Goal: Task Accomplishment & Management: Manage account settings

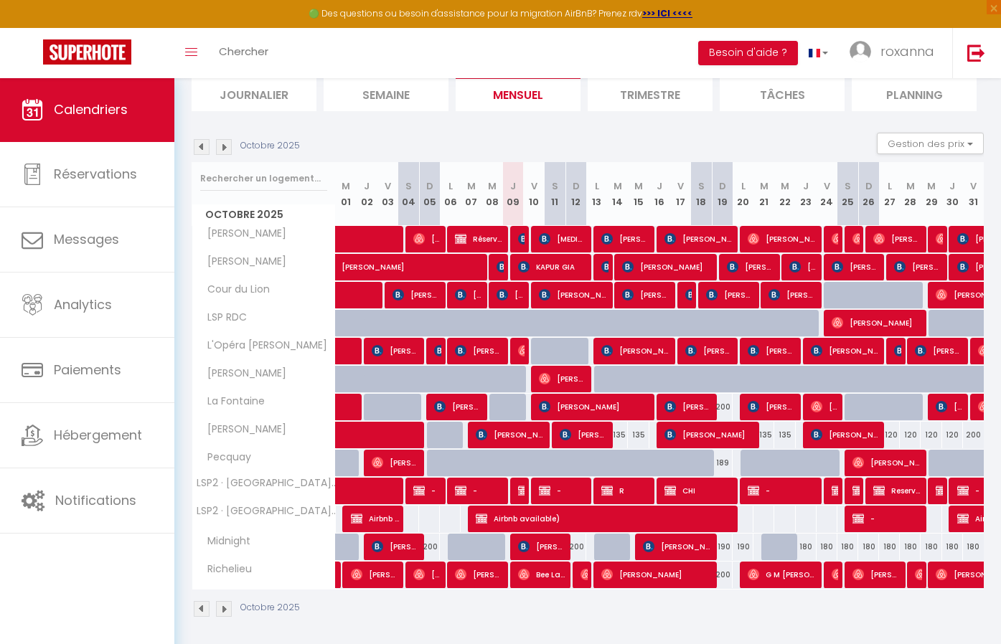
scroll to position [100, 0]
click at [927, 48] on span "roxanna" at bounding box center [908, 51] width 54 height 18
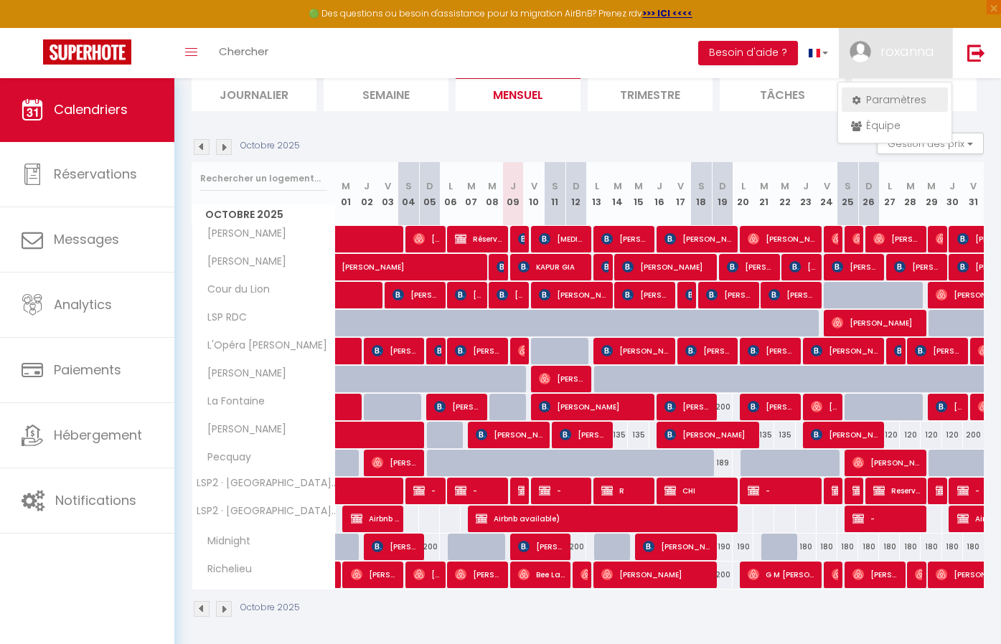
click at [912, 94] on link "Paramètres" at bounding box center [895, 100] width 106 height 24
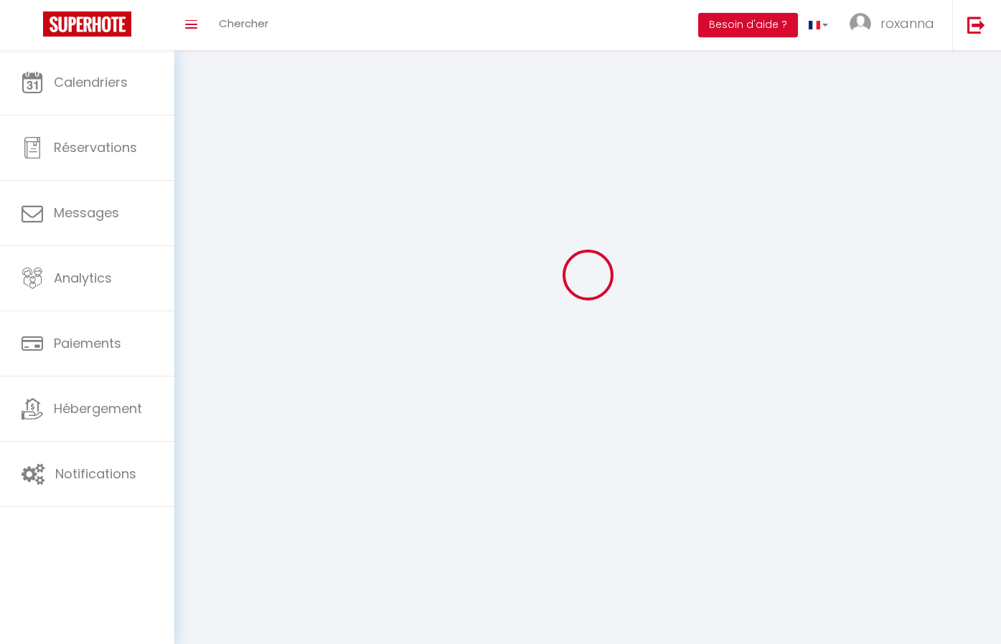
scroll to position [4, 0]
type input "roxanna"
type input "renaudin"
type input "0647642772"
type input "[STREET_ADDRESS][PERSON_NAME]"
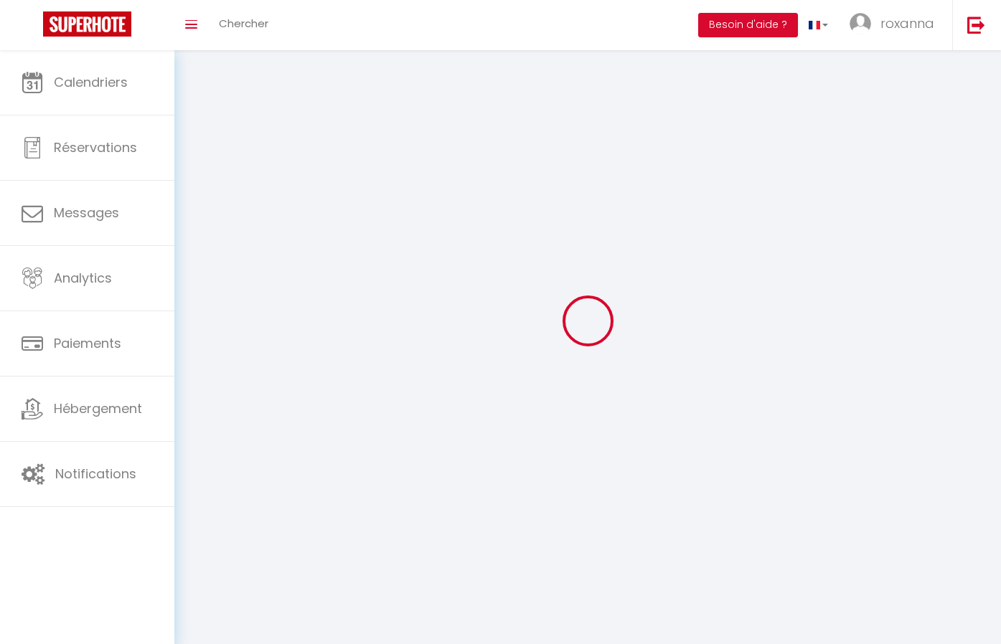
type input "75004"
type input "[GEOGRAPHIC_DATA]"
type input "0TJKQhP258jXqeIKu6DjAsBId"
type input "mit2jfWgRR8xP6kWCsB76TfTv"
select select "28"
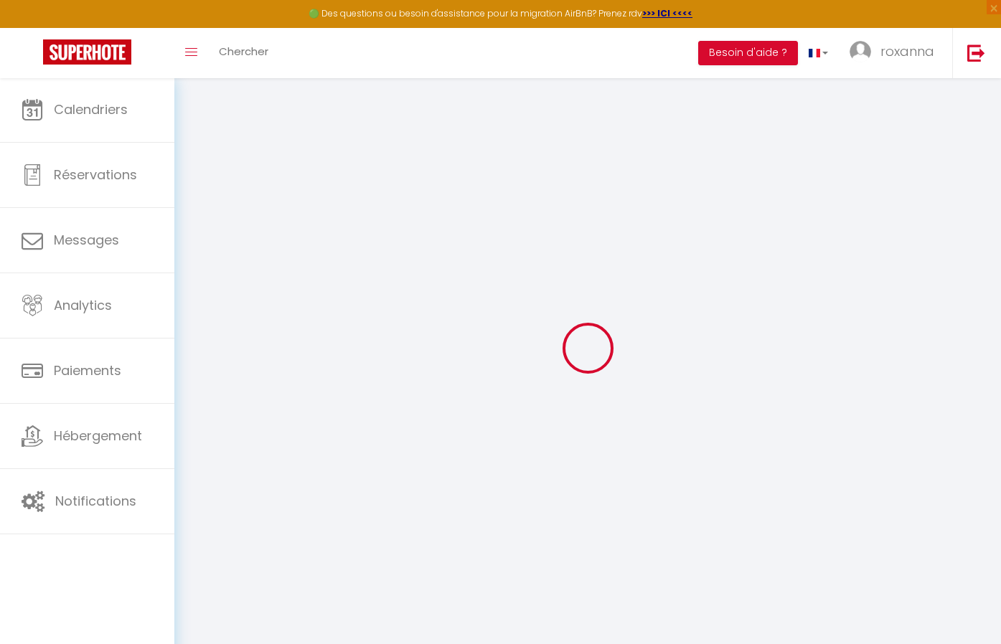
type input "0TJKQhP258jXqeIKu6DjAsBId"
type input "mit2jfWgRR8xP6kWCsB76TfTv"
type input "[URL][DOMAIN_NAME]"
select select "fr"
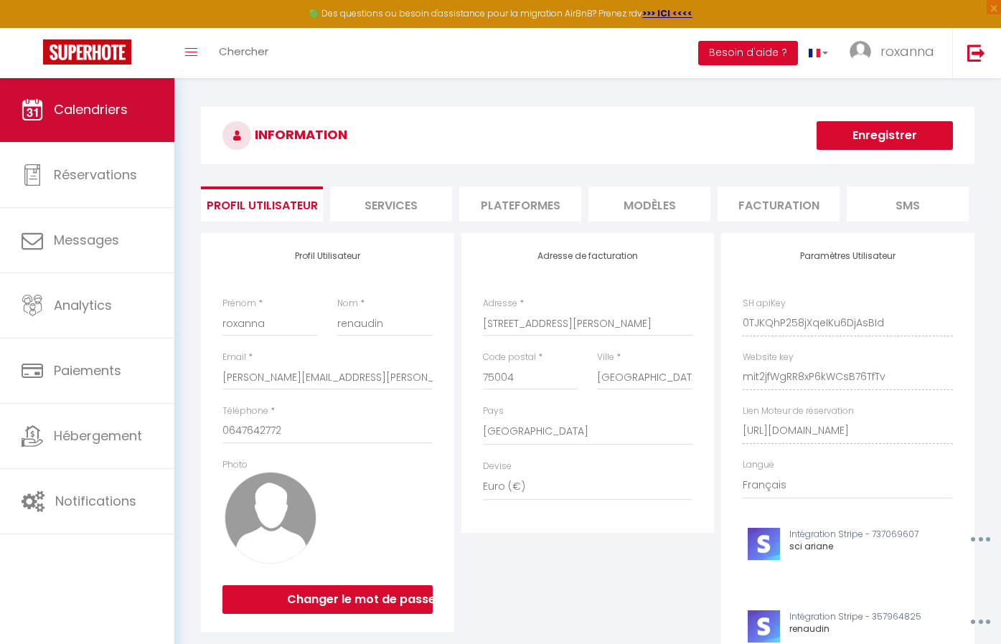
scroll to position [0, 0]
click at [67, 139] on link "Calendriers" at bounding box center [87, 110] width 174 height 65
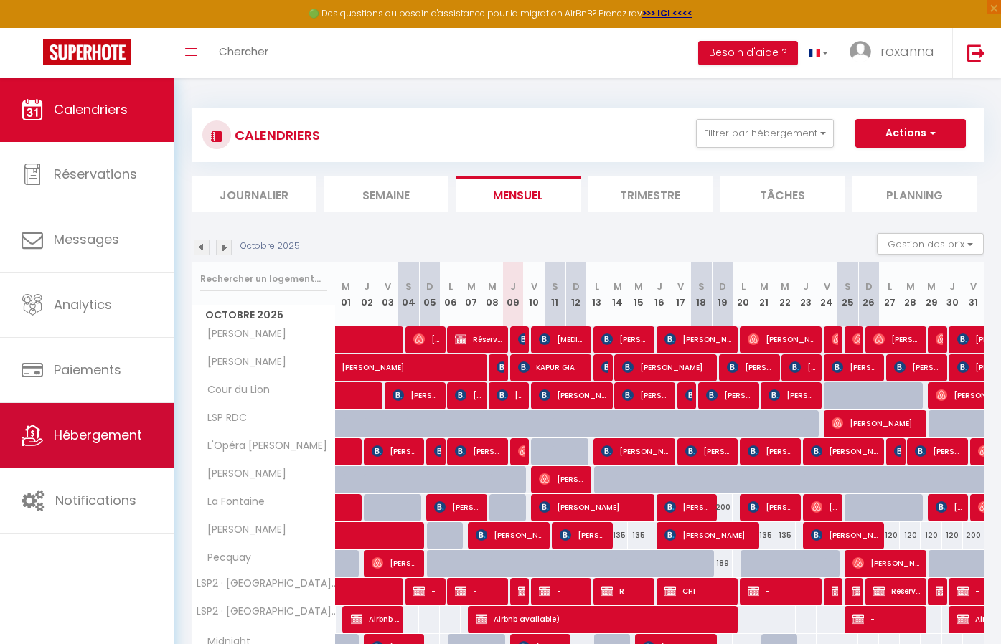
click at [126, 449] on link "Hébergement" at bounding box center [87, 435] width 174 height 65
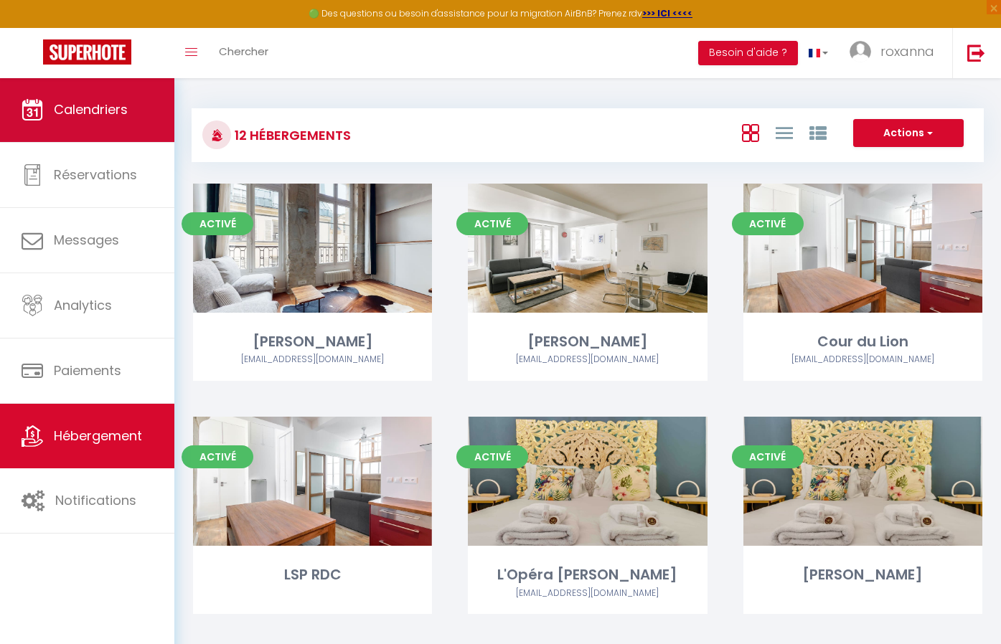
click at [93, 118] on span "Calendriers" at bounding box center [91, 109] width 74 height 18
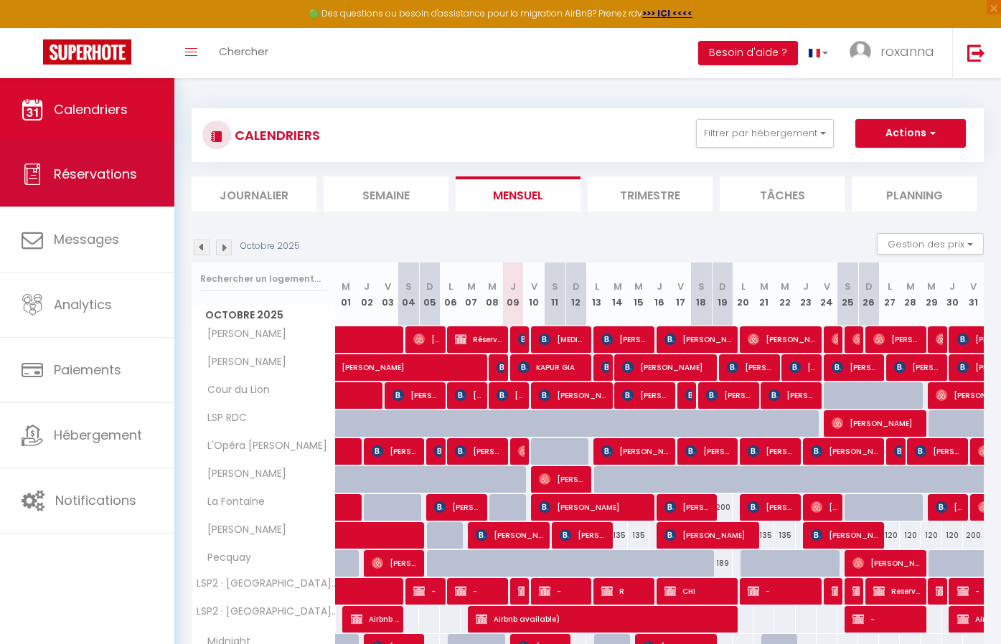
click at [83, 179] on span "Réservations" at bounding box center [95, 174] width 83 height 18
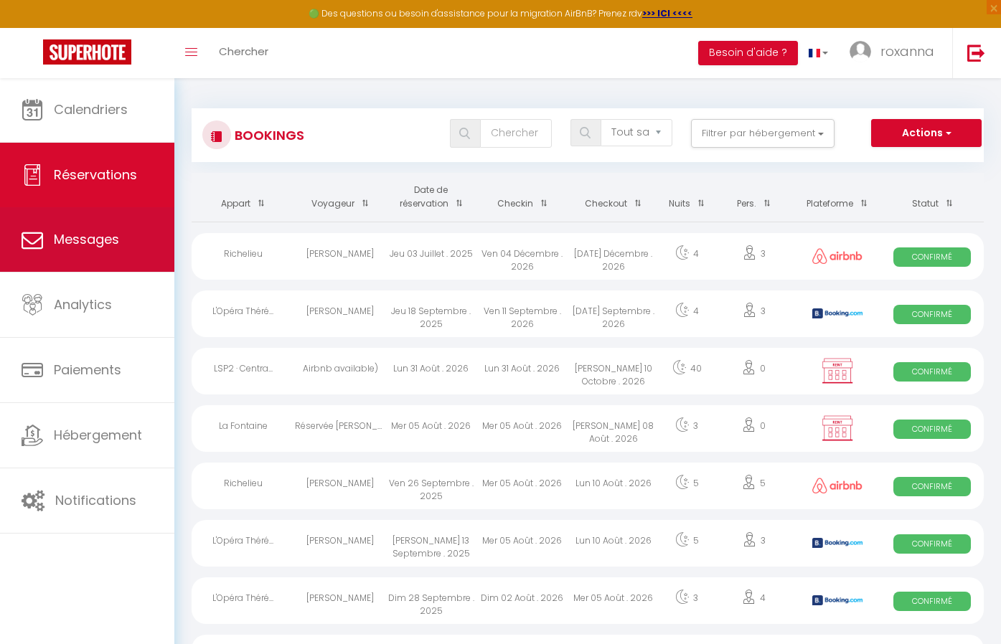
click at [90, 228] on link "Messages" at bounding box center [87, 239] width 174 height 65
select select "message"
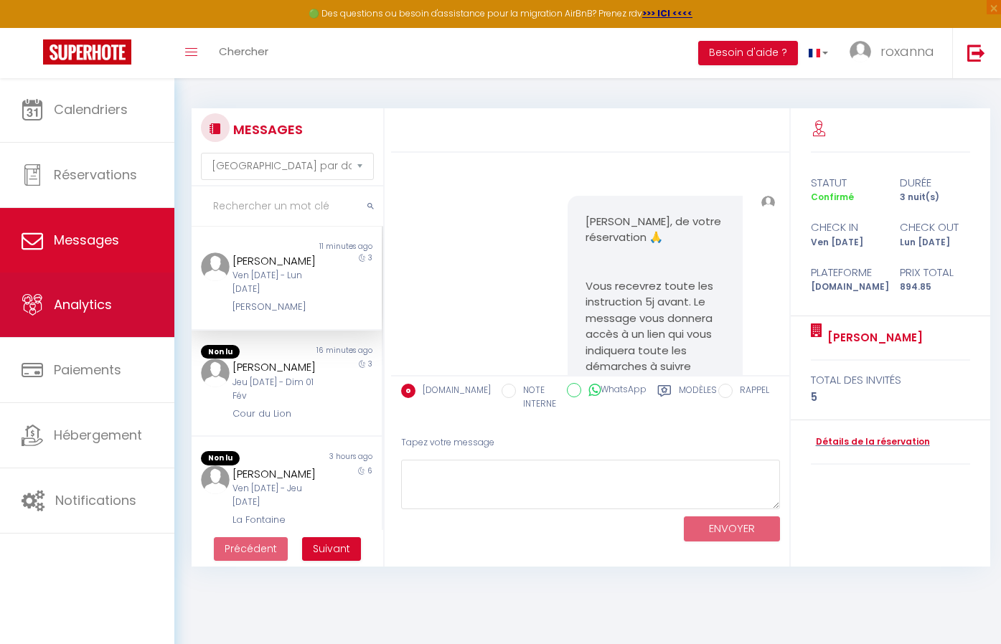
scroll to position [212, 0]
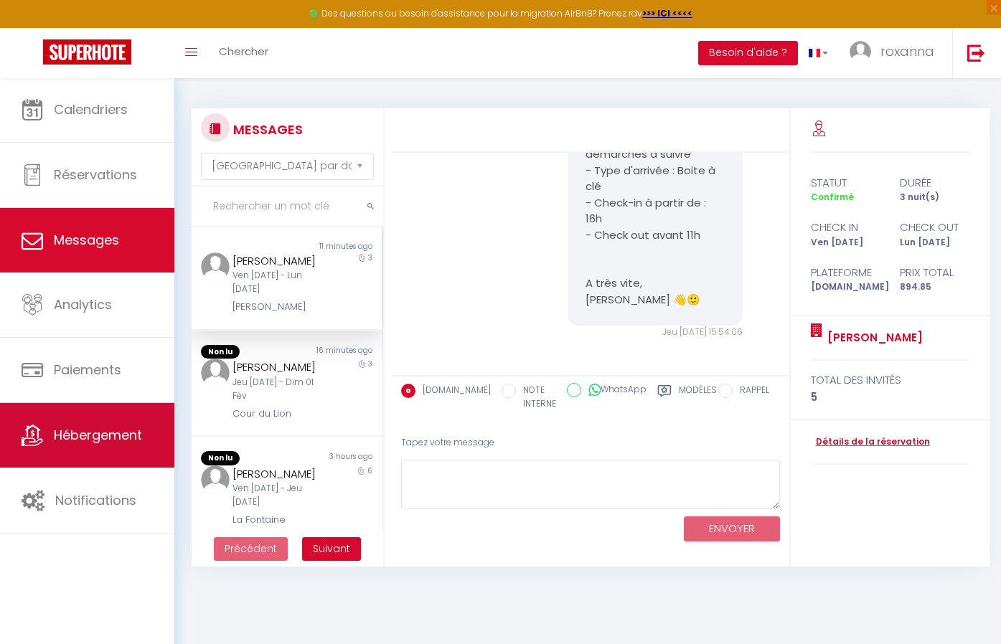
click at [79, 447] on link "Hébergement" at bounding box center [87, 435] width 174 height 65
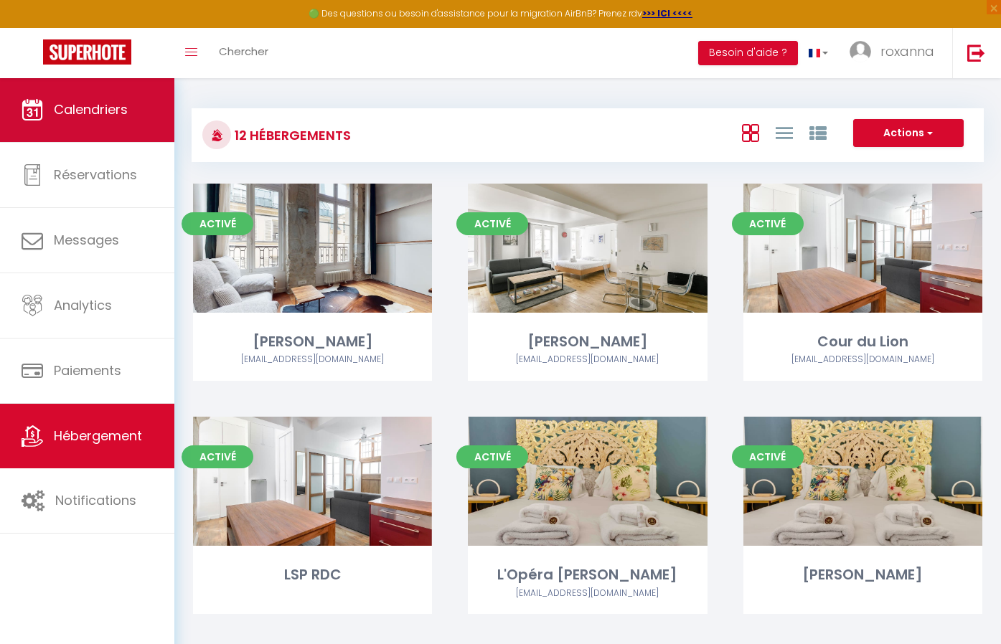
click at [80, 95] on link "Calendriers" at bounding box center [87, 110] width 174 height 65
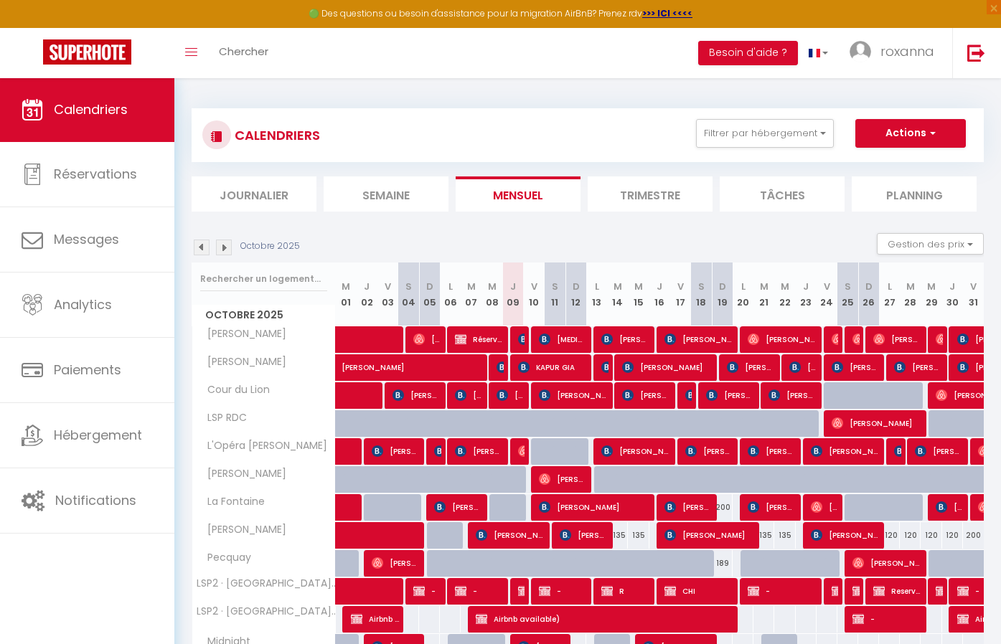
click at [524, 337] on img at bounding box center [523, 339] width 11 height 11
select select "OK"
select select "KO"
select select "0"
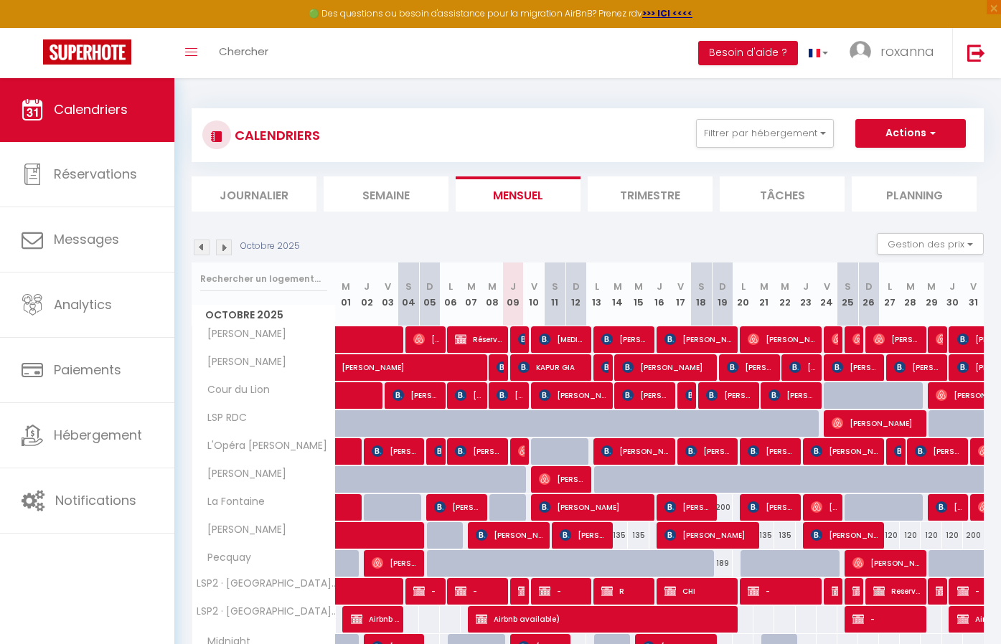
select select "1"
select select
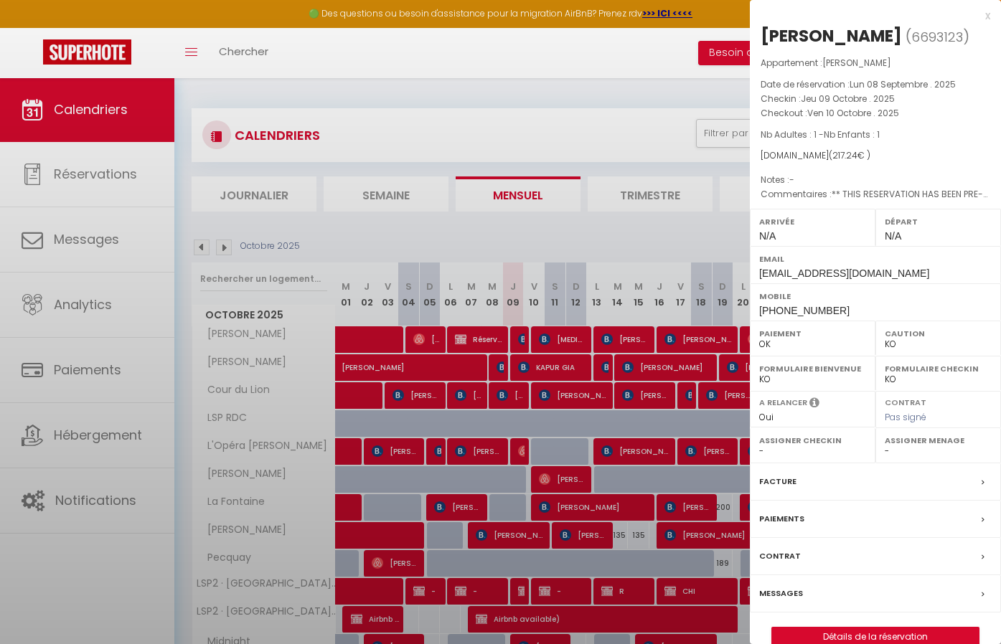
select select "22656"
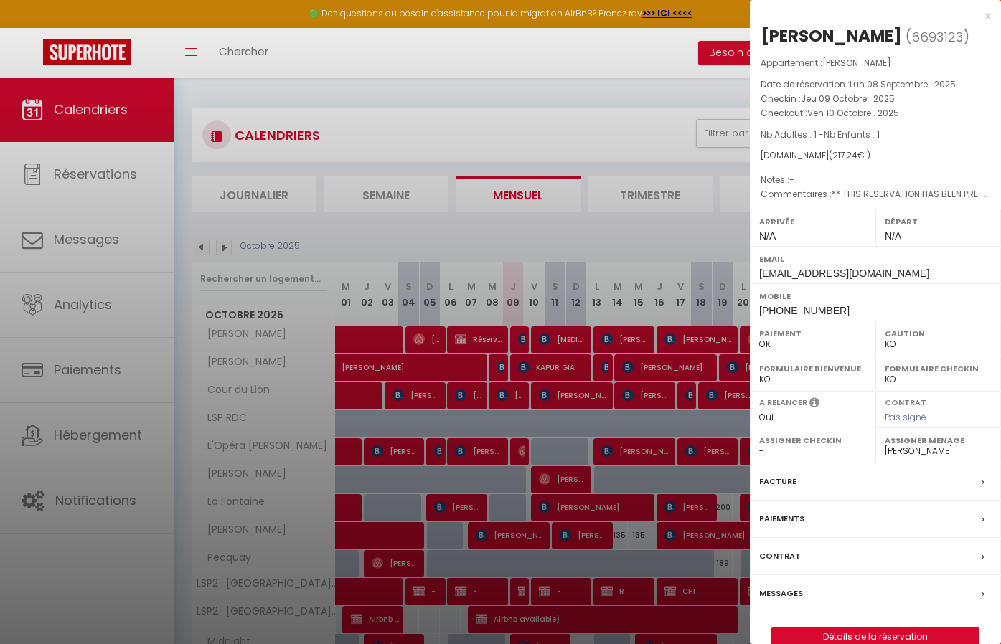
click at [987, 16] on div "x" at bounding box center [870, 15] width 240 height 17
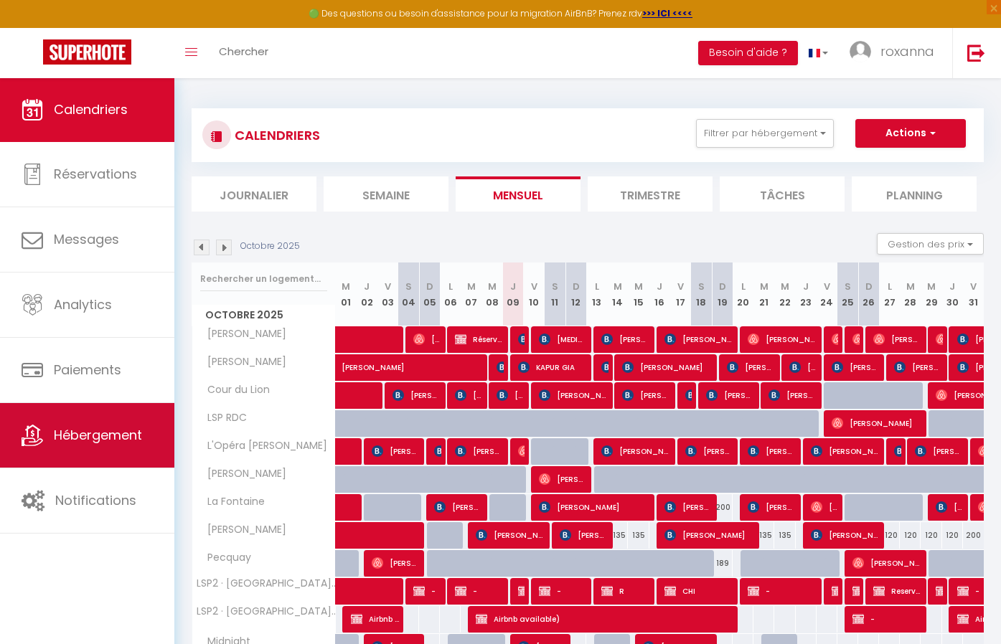
click at [70, 436] on span "Hébergement" at bounding box center [98, 435] width 88 height 18
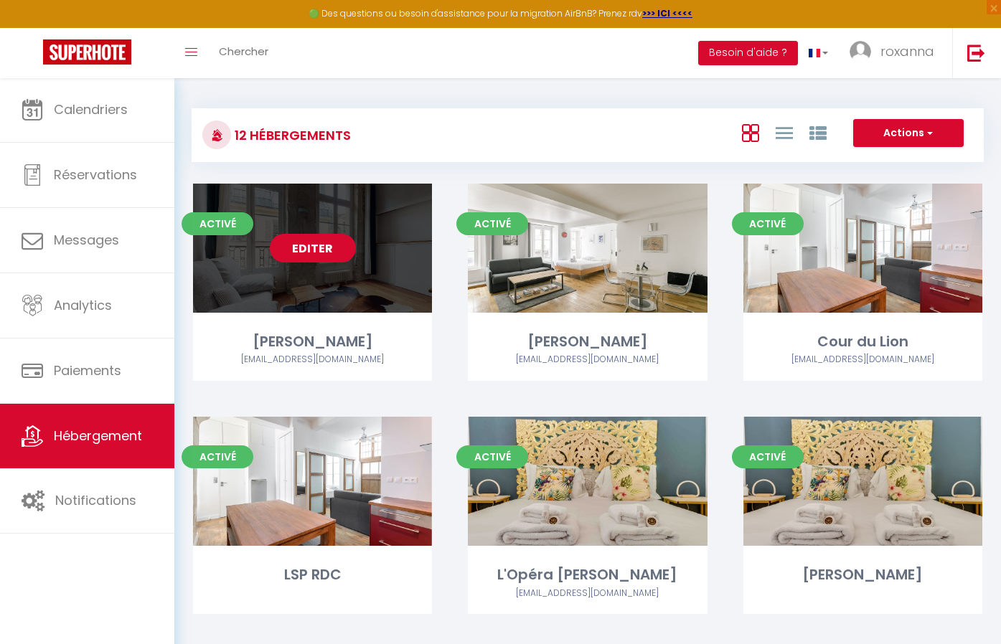
click at [316, 250] on link "Editer" at bounding box center [313, 248] width 86 height 29
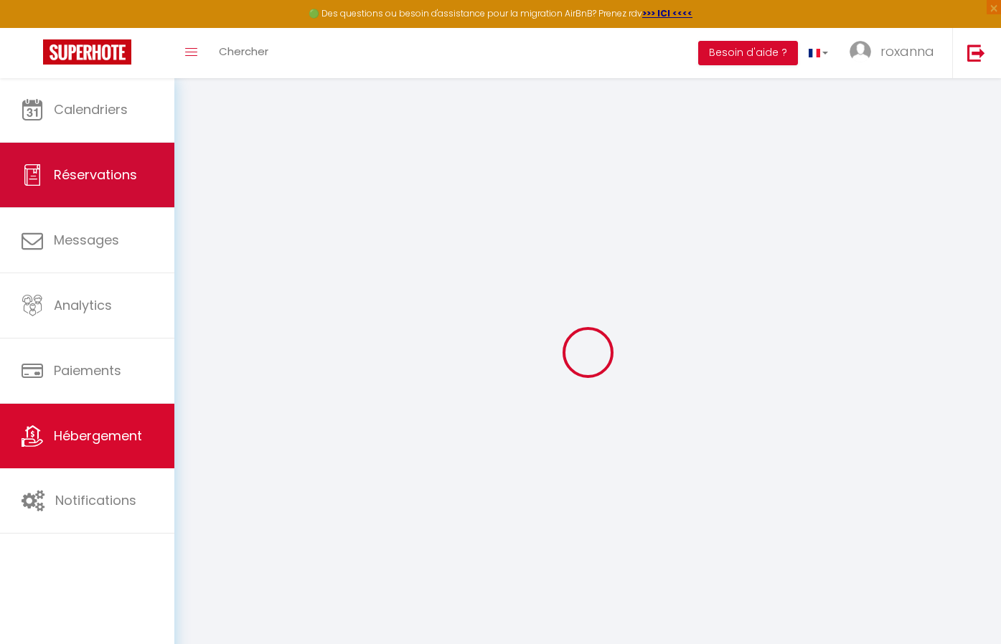
checkbox input "false"
checkbox input "true"
checkbox input "false"
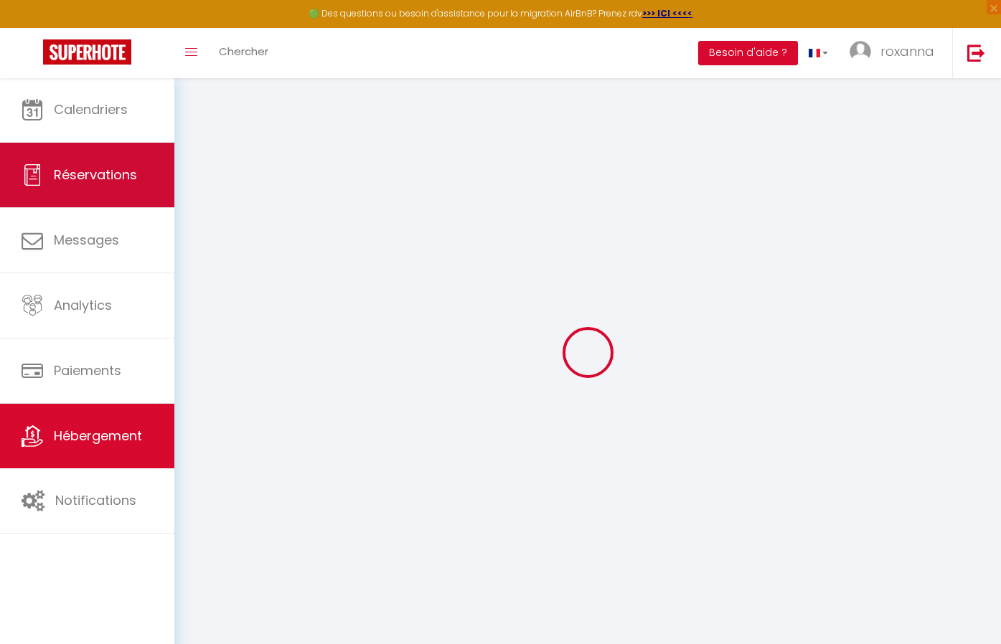
checkbox input "true"
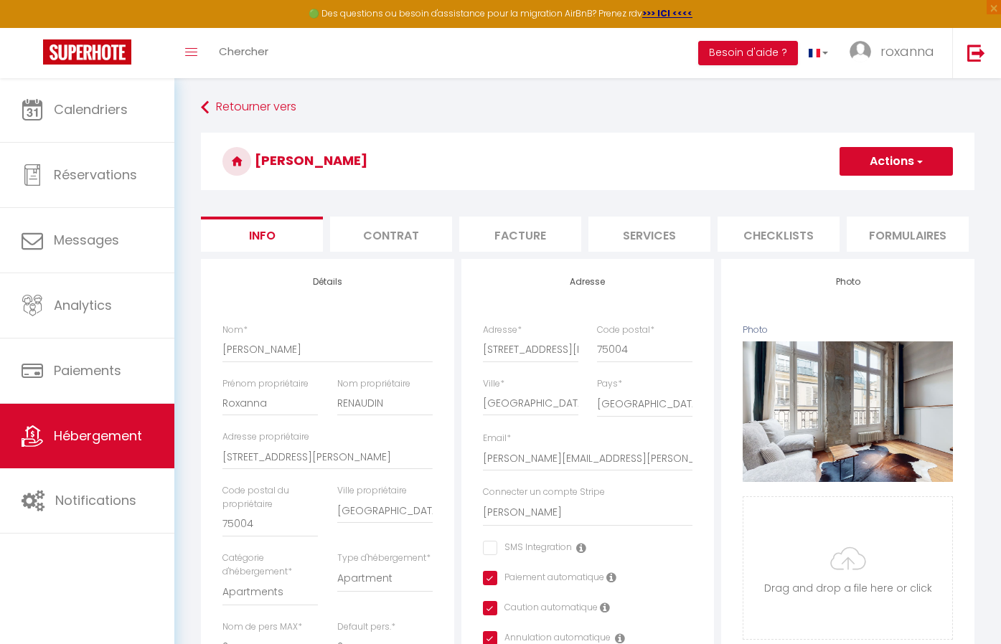
click at [425, 245] on li "Contrat" at bounding box center [391, 234] width 122 height 35
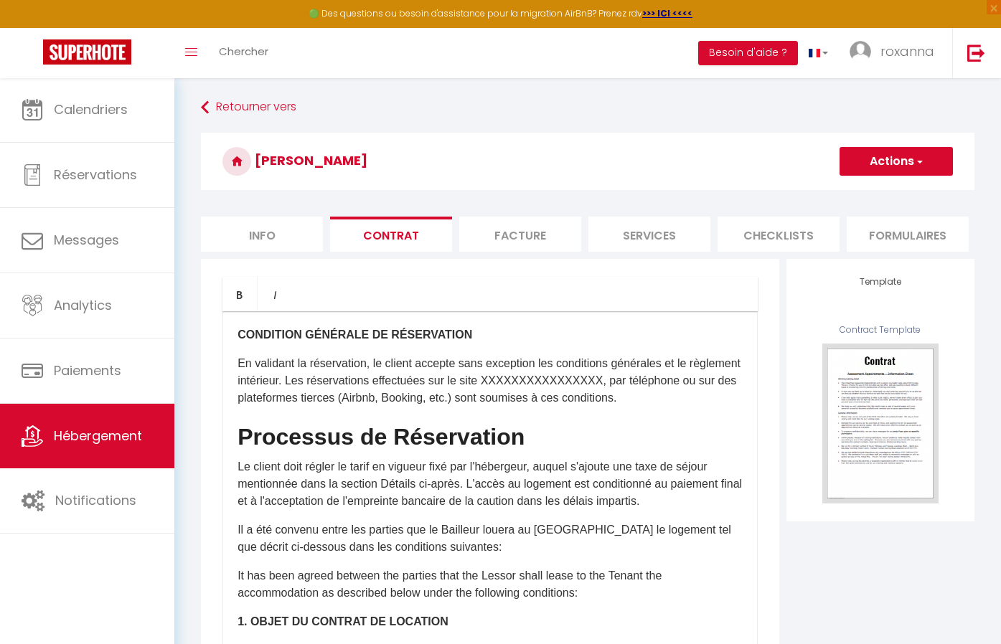
click at [515, 240] on li "Facture" at bounding box center [520, 234] width 122 height 35
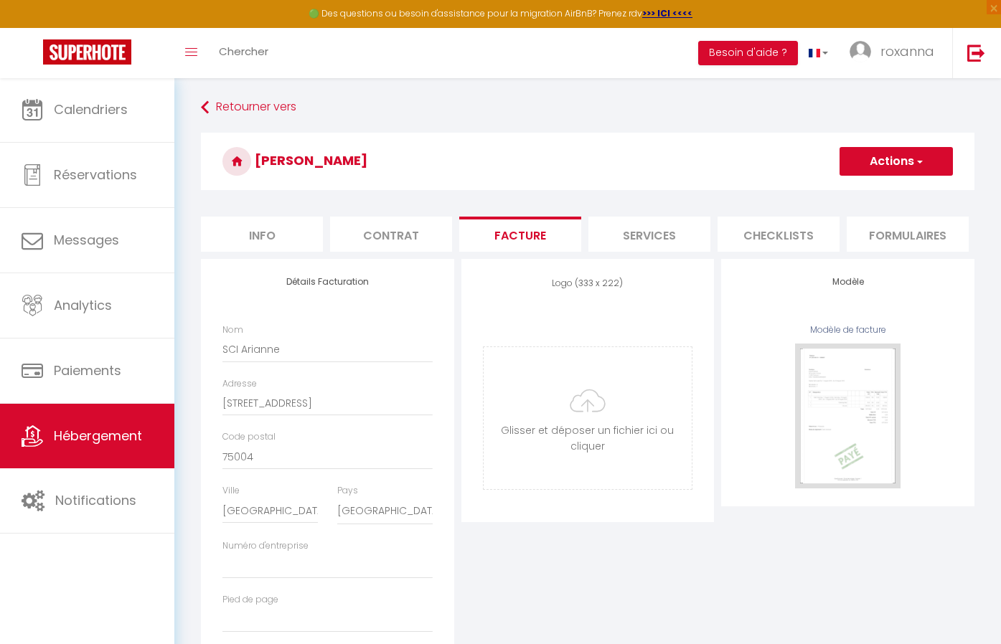
click at [626, 245] on li "Services" at bounding box center [649, 234] width 122 height 35
checkbox input "true"
checkbox input "false"
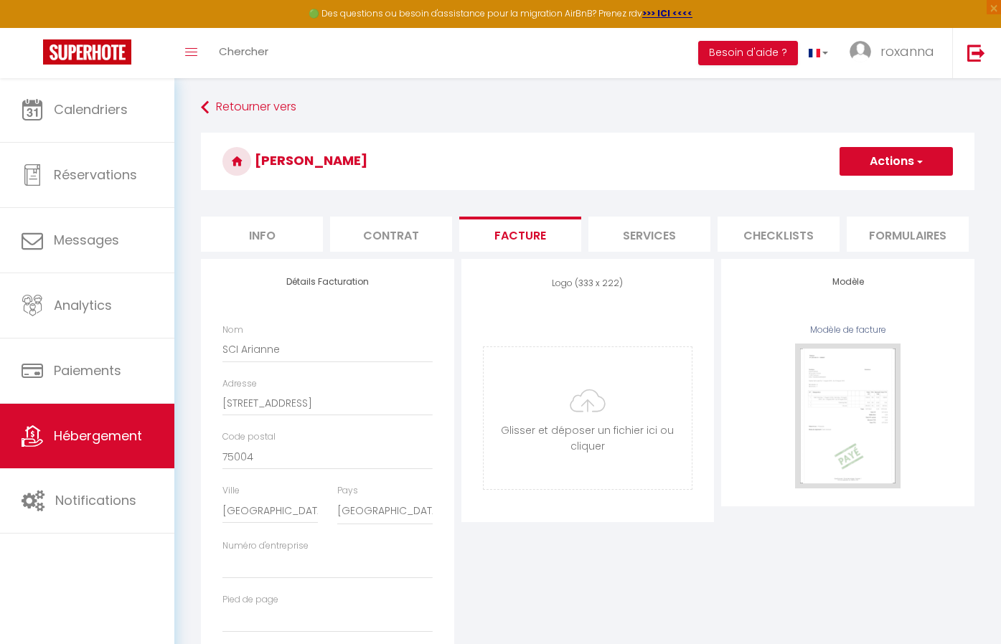
checkbox input "false"
checkbox input "true"
checkbox input "false"
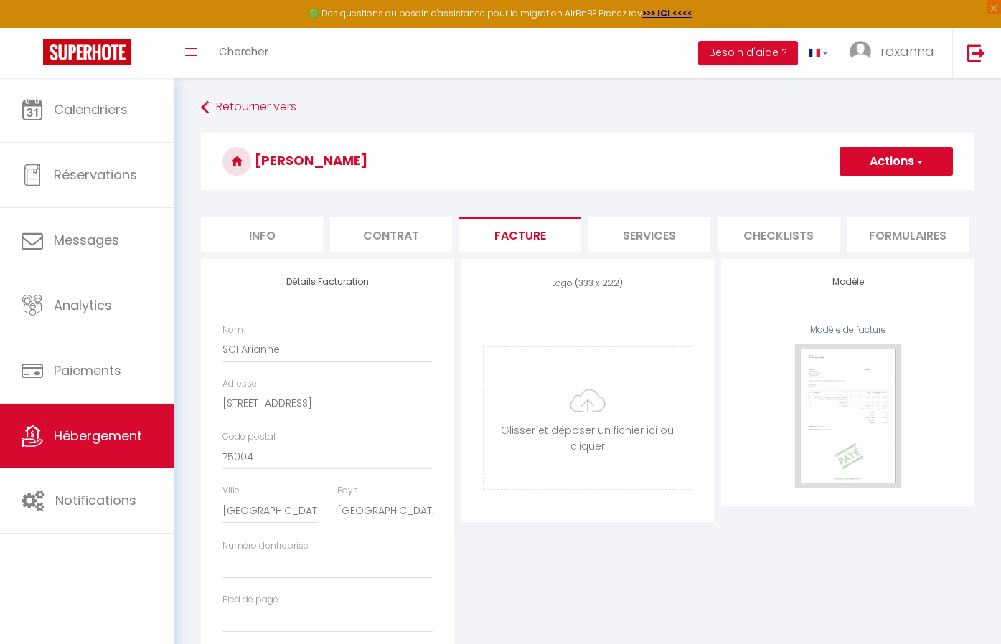
checkbox input "false"
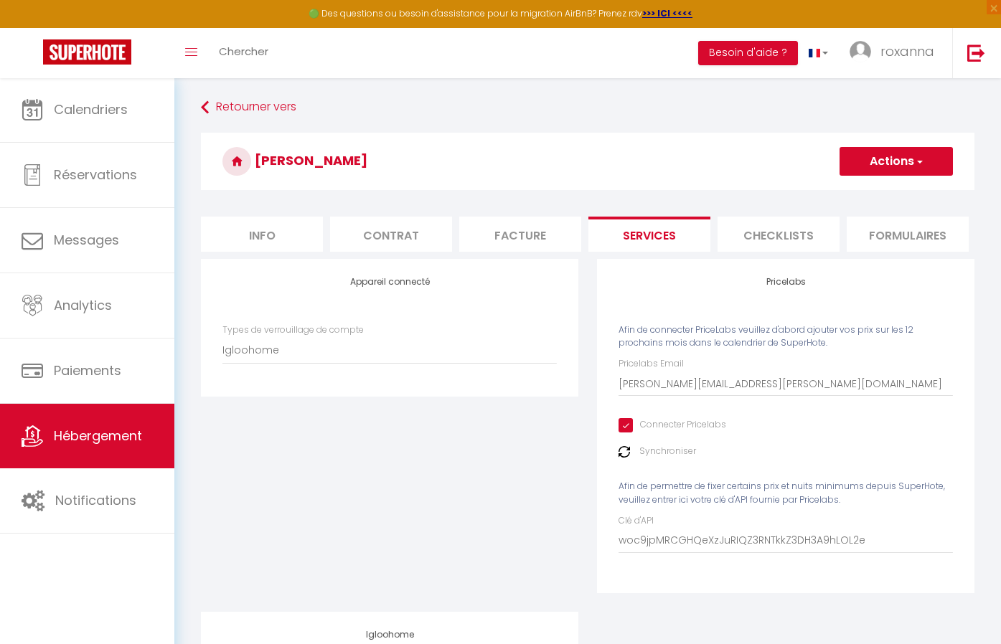
click at [765, 243] on li "Checklists" at bounding box center [779, 234] width 122 height 35
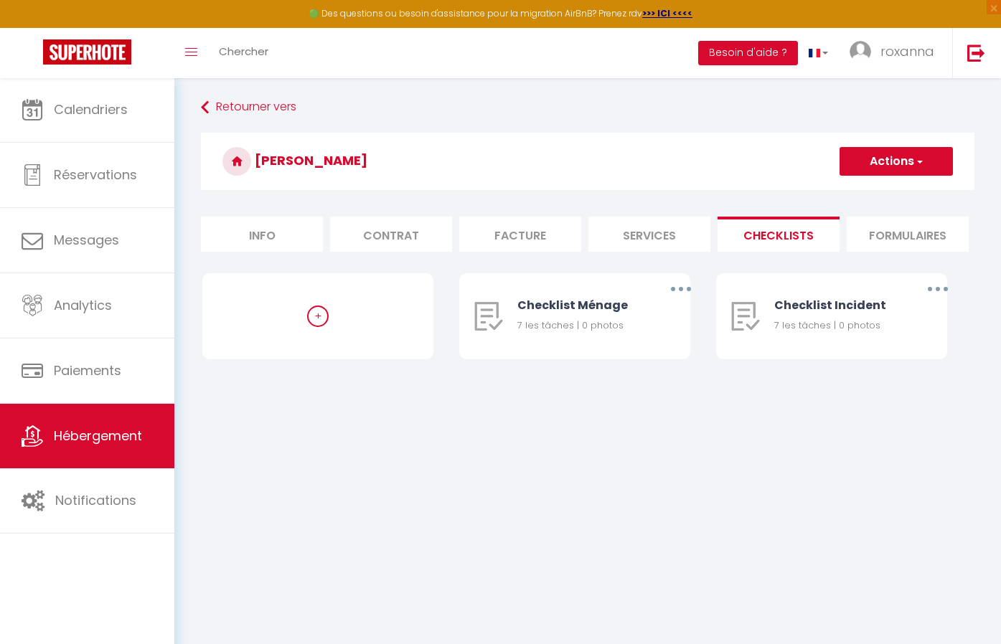
click at [877, 244] on li "Formulaires" at bounding box center [908, 234] width 122 height 35
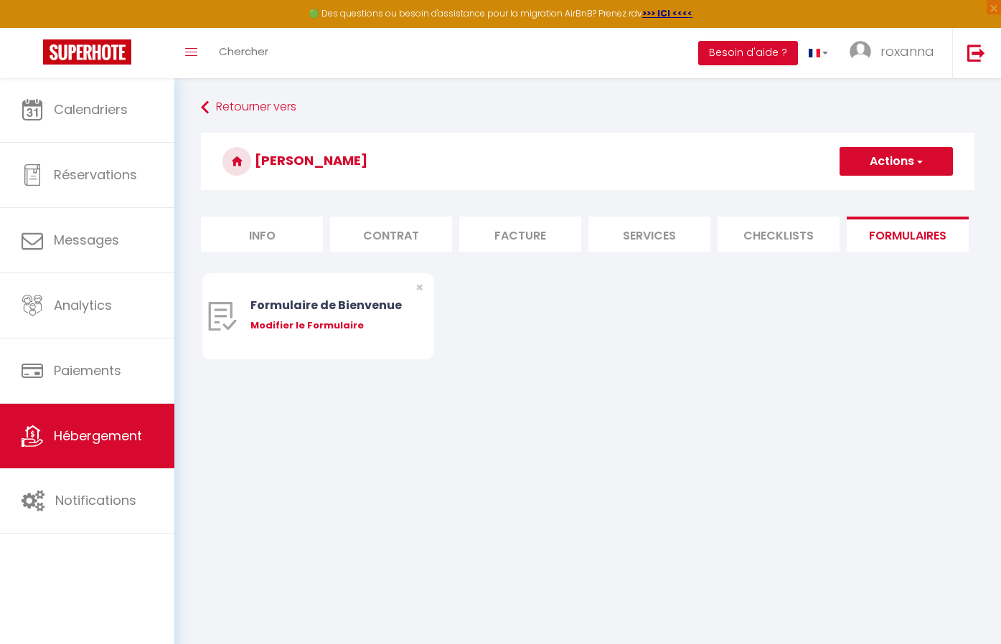
click at [560, 241] on li "Facture" at bounding box center [520, 234] width 122 height 35
checkbox input "true"
checkbox input "false"
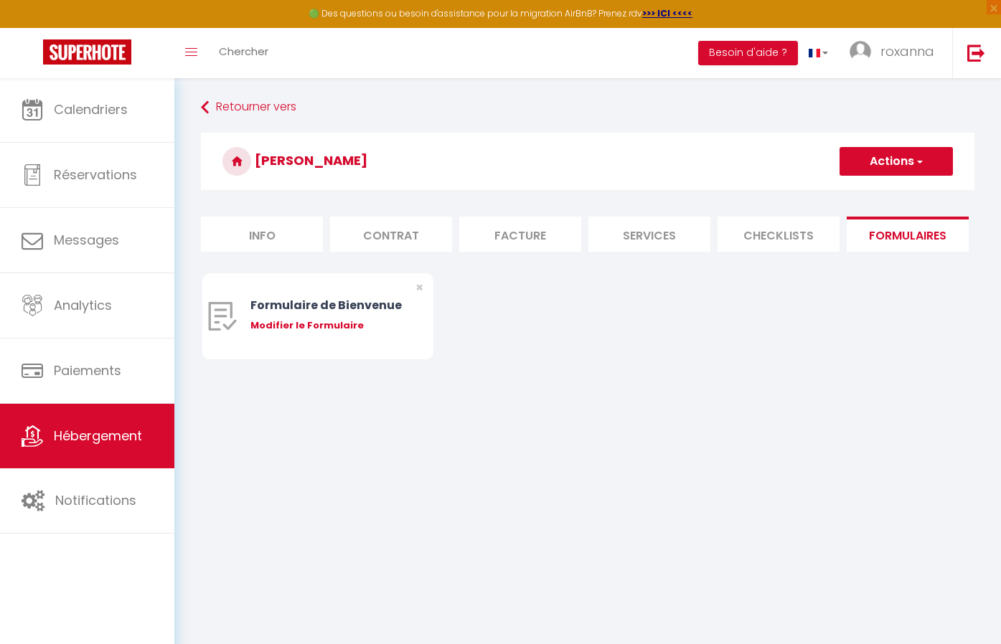
checkbox input "false"
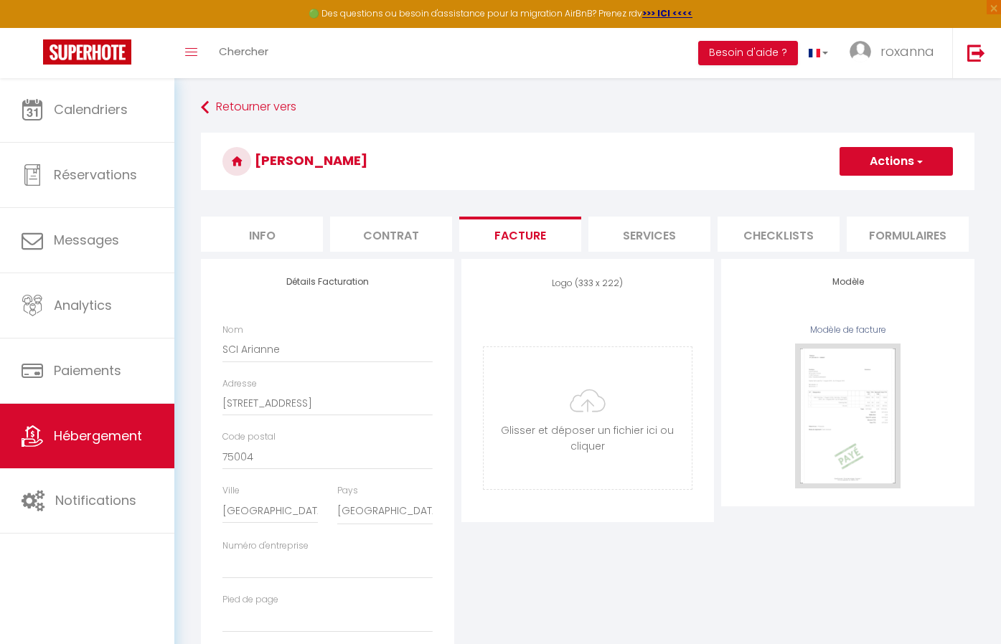
click at [639, 231] on li "Services" at bounding box center [649, 234] width 122 height 35
checkbox input "true"
checkbox input "false"
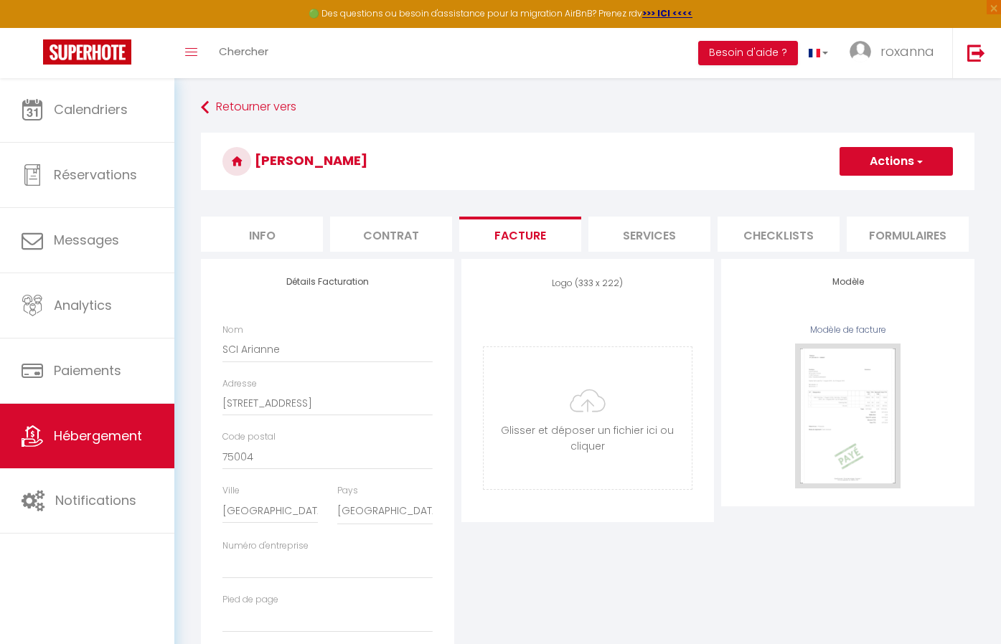
checkbox input "false"
checkbox input "true"
checkbox input "false"
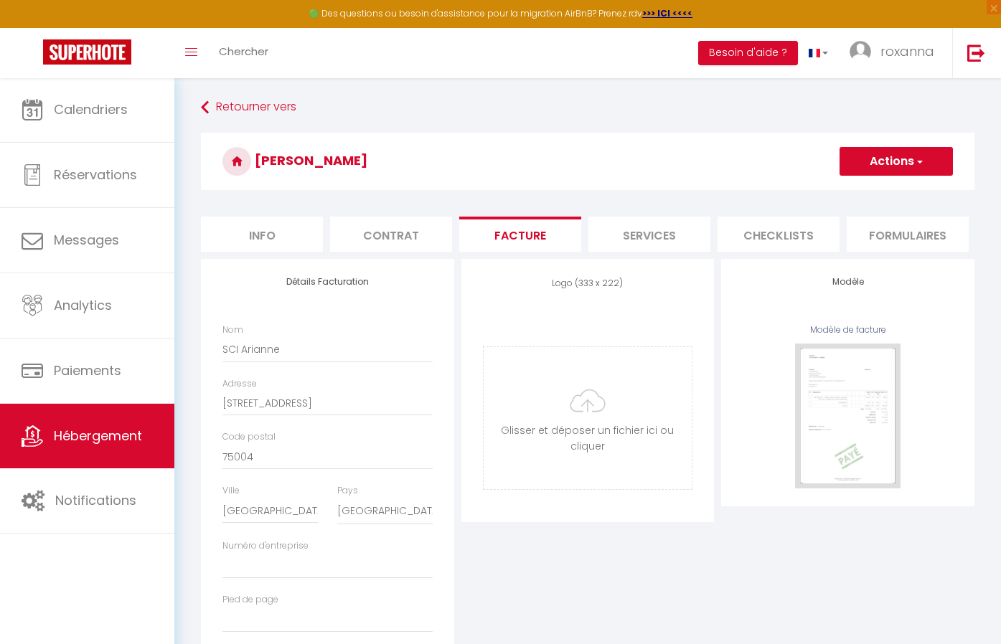
checkbox input "false"
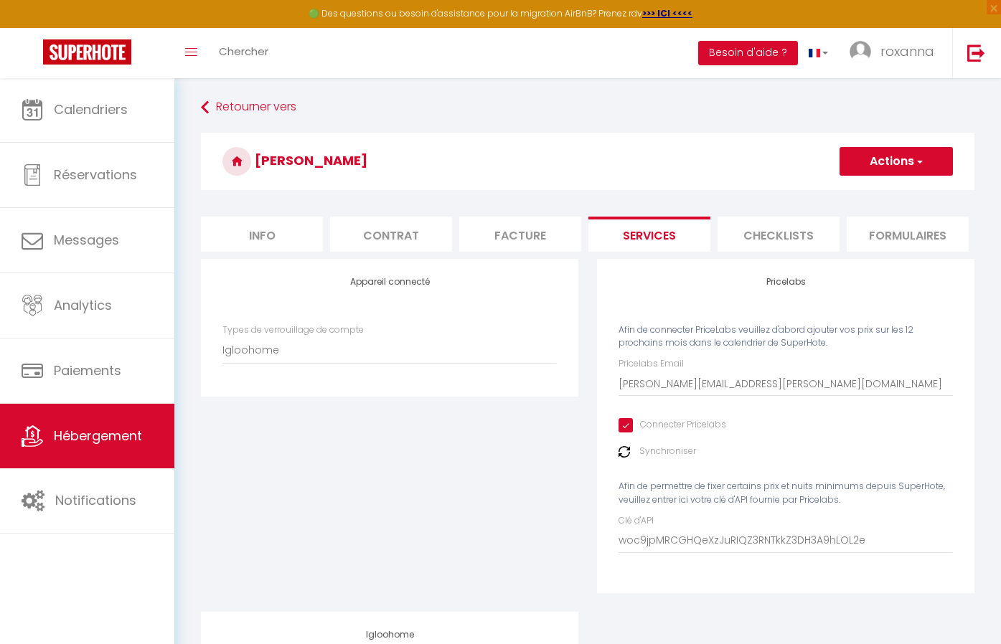
checkbox input "true"
checkbox input "false"
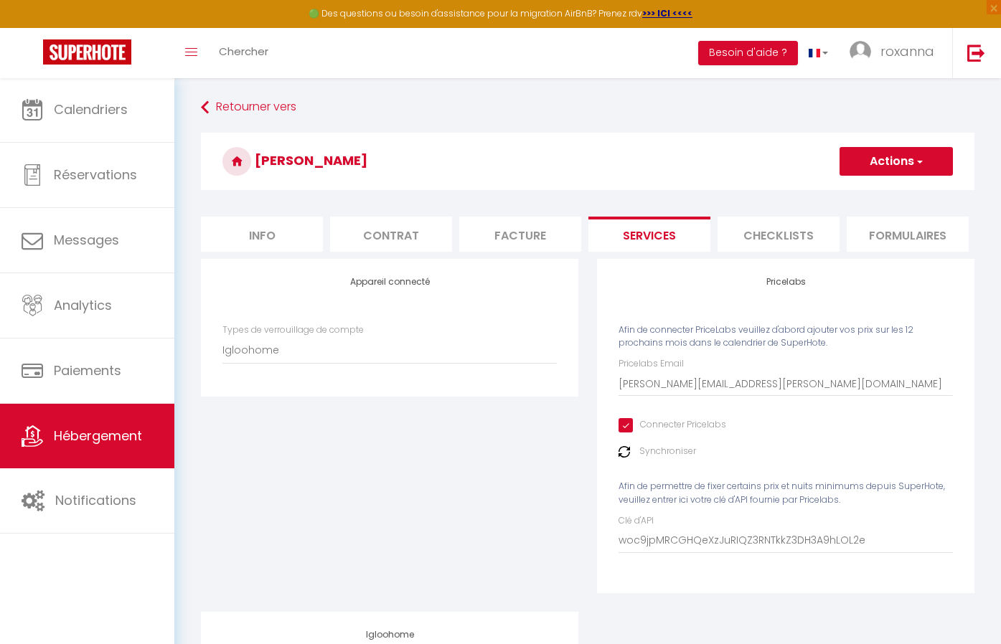
checkbox input "true"
checkbox input "false"
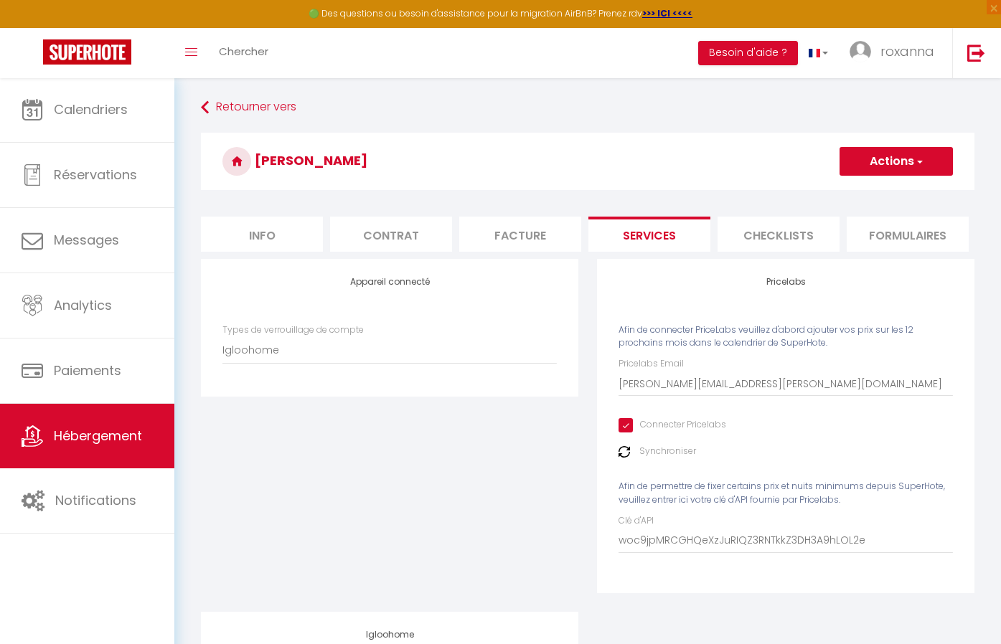
checkbox input "true"
checkbox input "false"
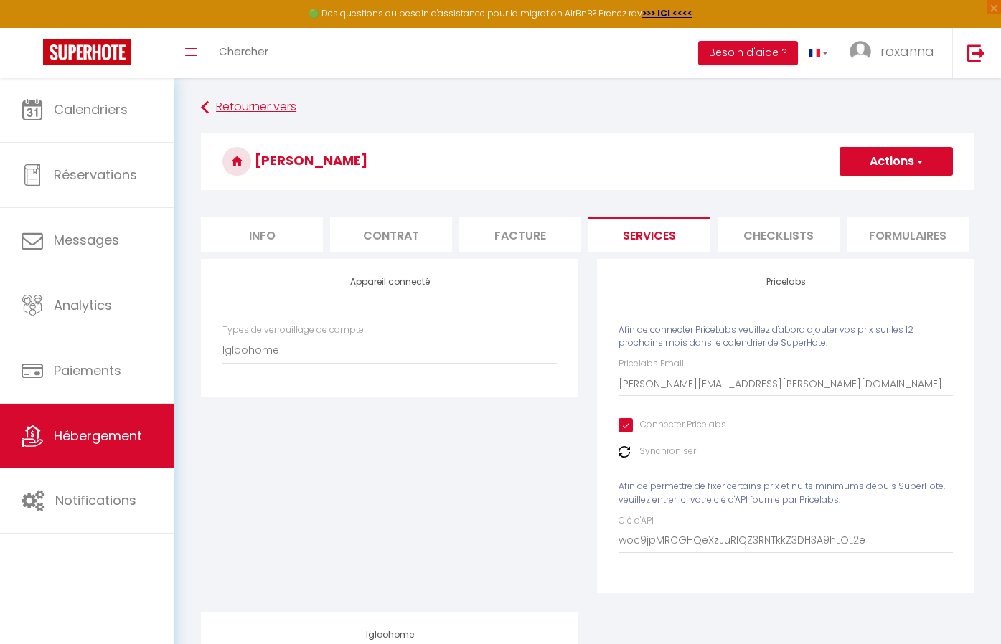
click at [246, 100] on link "Retourner vers" at bounding box center [588, 108] width 774 height 26
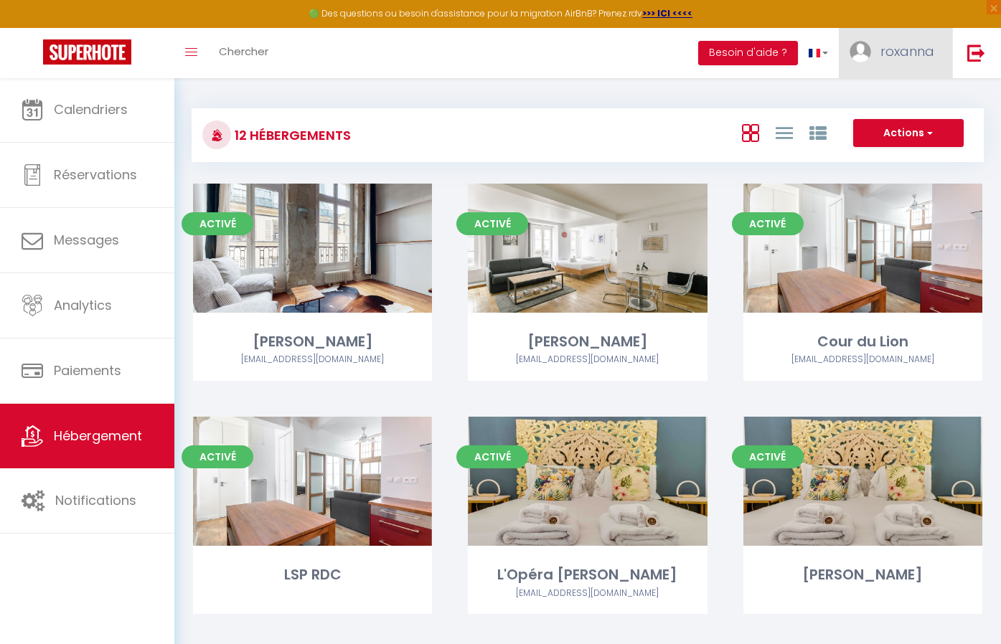
click at [887, 53] on span "roxanna" at bounding box center [908, 51] width 54 height 18
click at [880, 100] on link "Paramètres" at bounding box center [895, 100] width 106 height 24
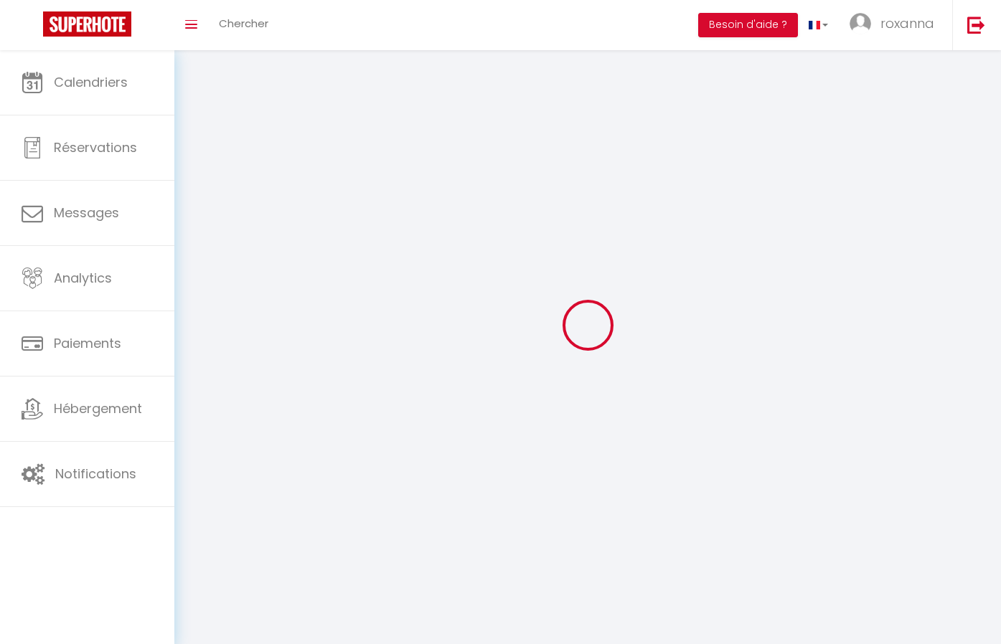
type input "roxanna"
type input "renaudin"
type input "0647642772"
type input "[STREET_ADDRESS][PERSON_NAME]"
type input "75004"
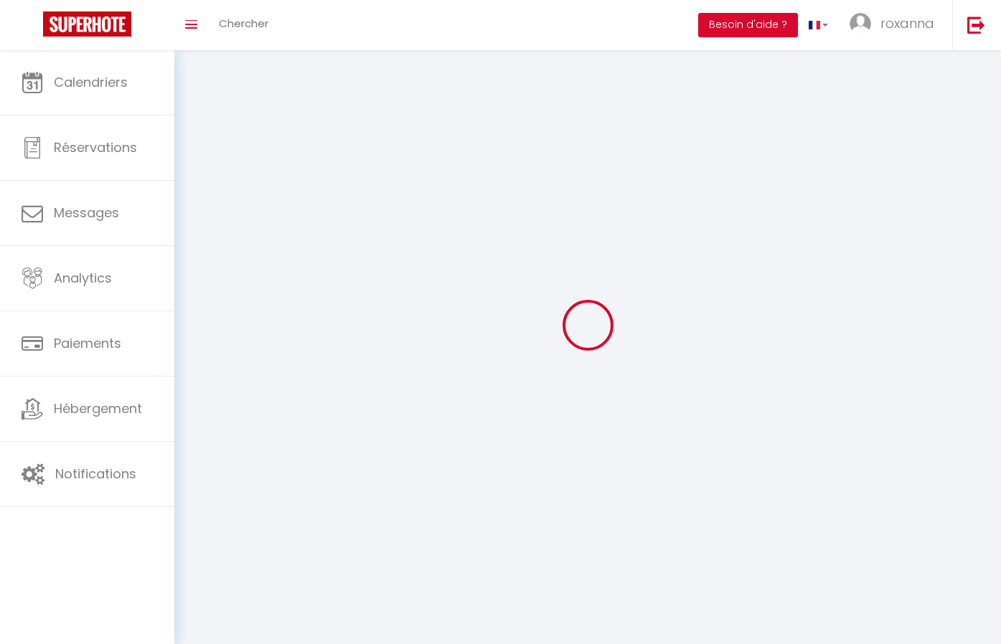
type input "[GEOGRAPHIC_DATA]"
type input "0TJKQhP258jXqeIKu6DjAsBId"
type input "mit2jfWgRR8xP6kWCsB76TfTv"
type input "0TJKQhP258jXqeIKu6DjAsBId"
type input "mit2jfWgRR8xP6kWCsB76TfTv"
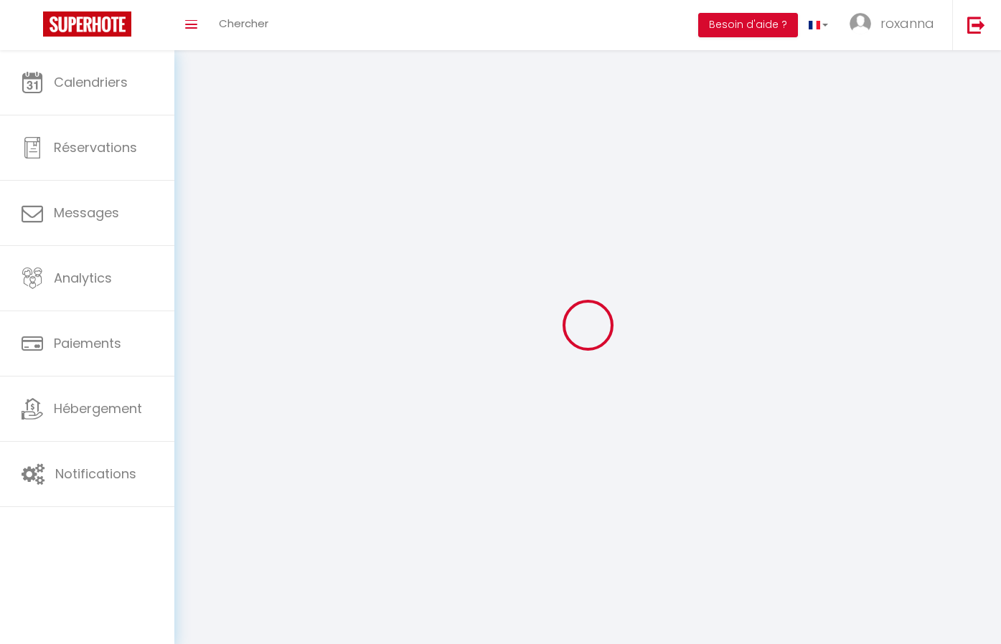
type input "[URL][DOMAIN_NAME]"
select select "28"
select select "fr"
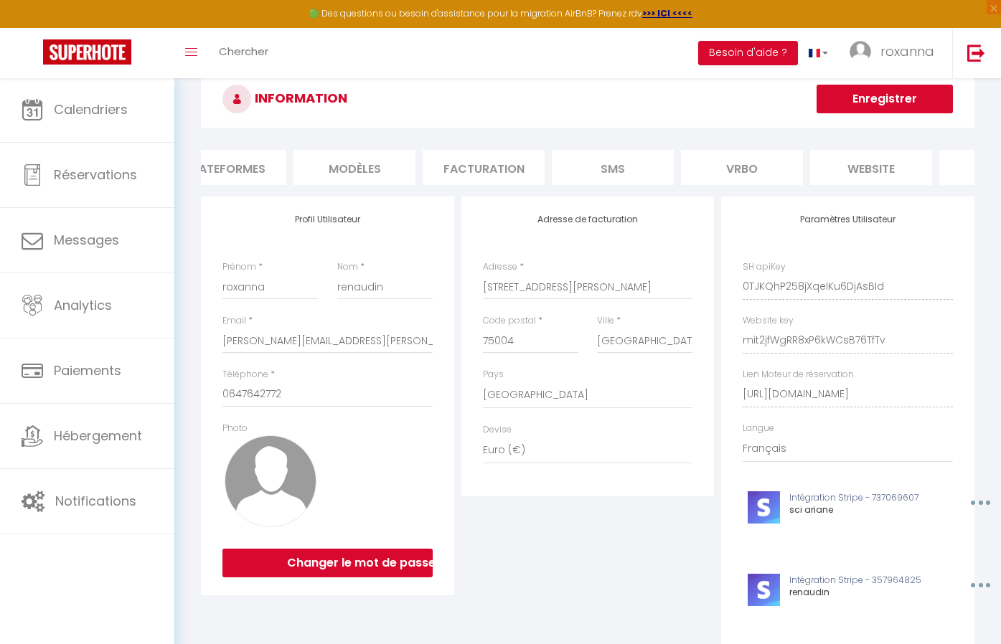
scroll to position [0, 283]
click at [289, 159] on li "Plateformes" at bounding box center [238, 167] width 122 height 35
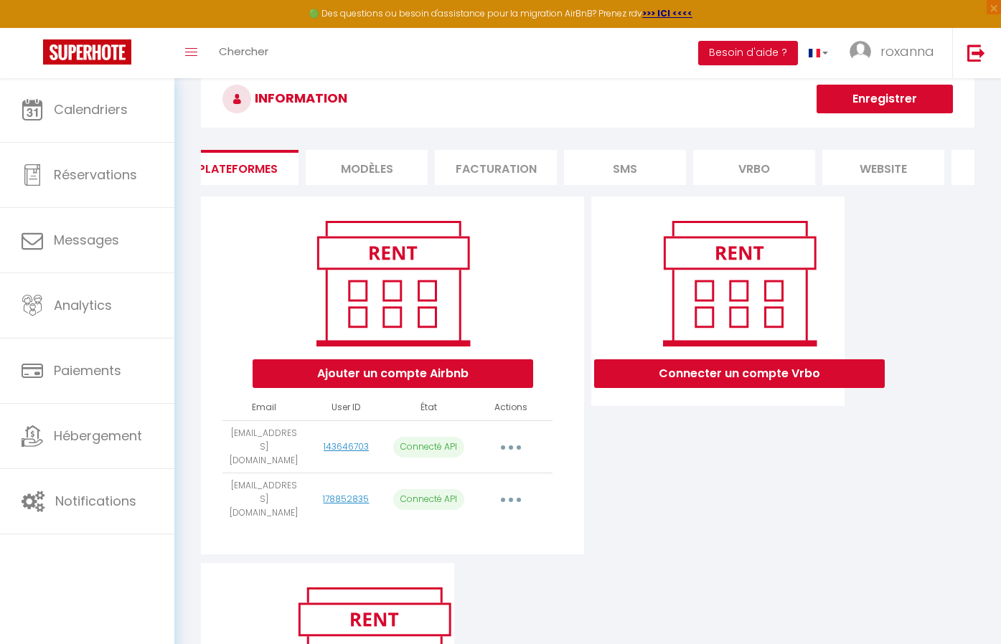
click at [517, 489] on button "button" at bounding box center [511, 500] width 40 height 23
click at [445, 574] on link "Reconnecter le compte" at bounding box center [447, 584] width 159 height 24
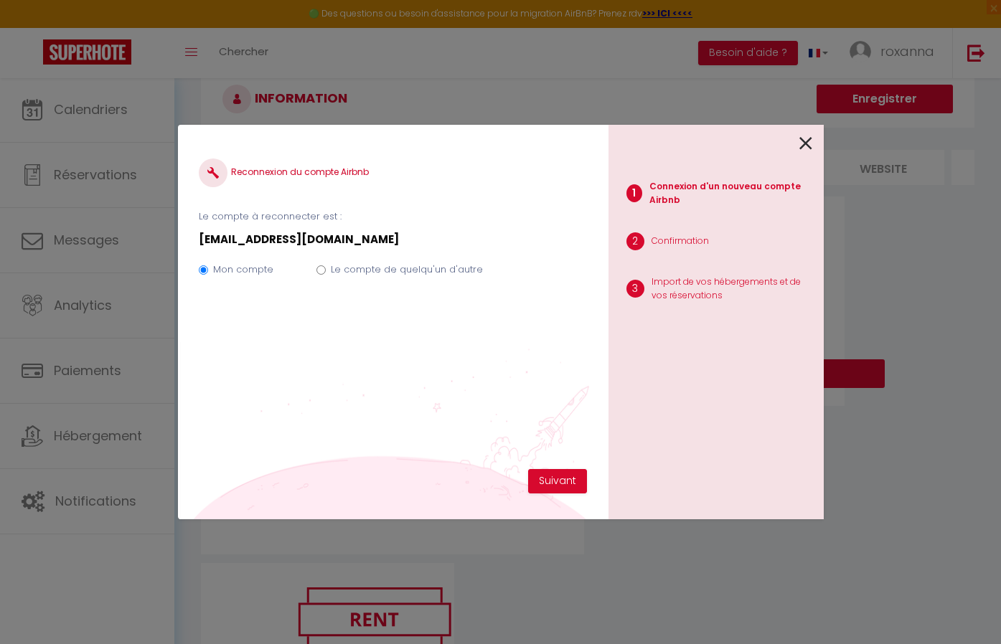
click at [808, 143] on icon at bounding box center [805, 144] width 13 height 22
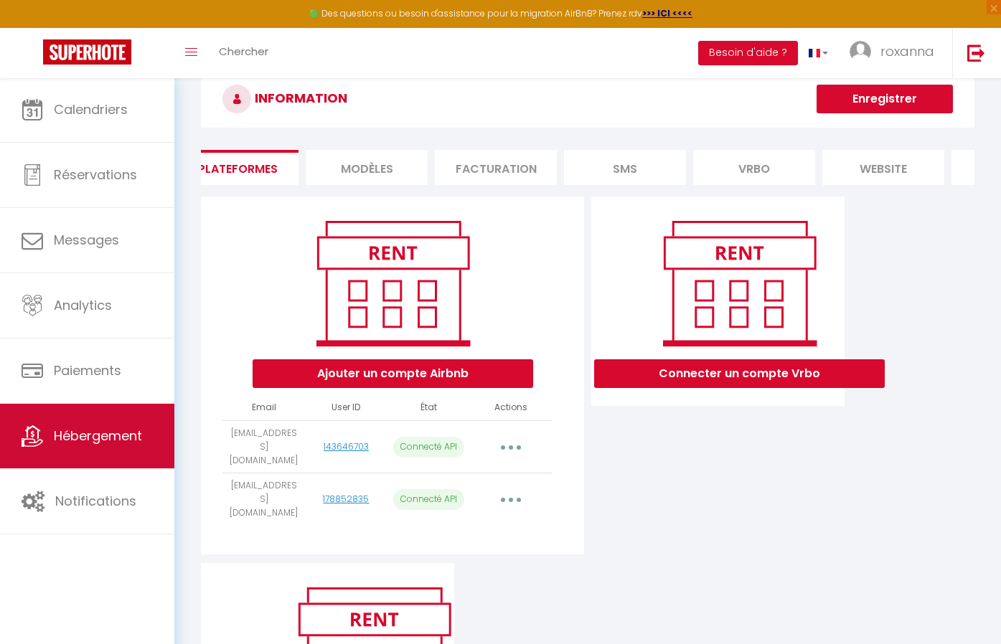
click at [67, 416] on link "Hébergement" at bounding box center [87, 436] width 174 height 65
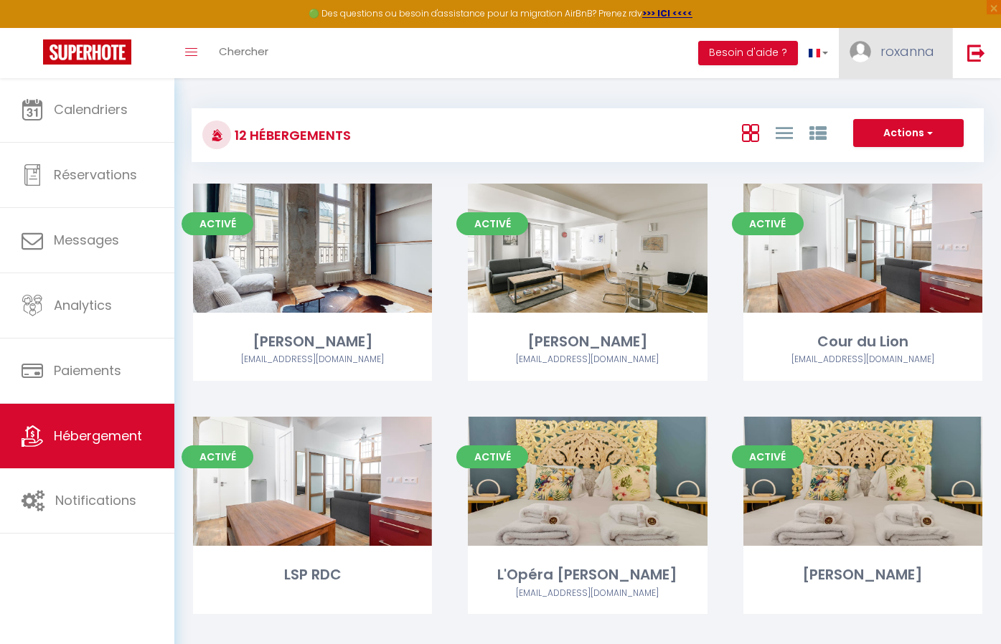
click at [909, 37] on link "roxanna" at bounding box center [895, 53] width 113 height 50
click at [901, 93] on link "Paramètres" at bounding box center [895, 100] width 106 height 24
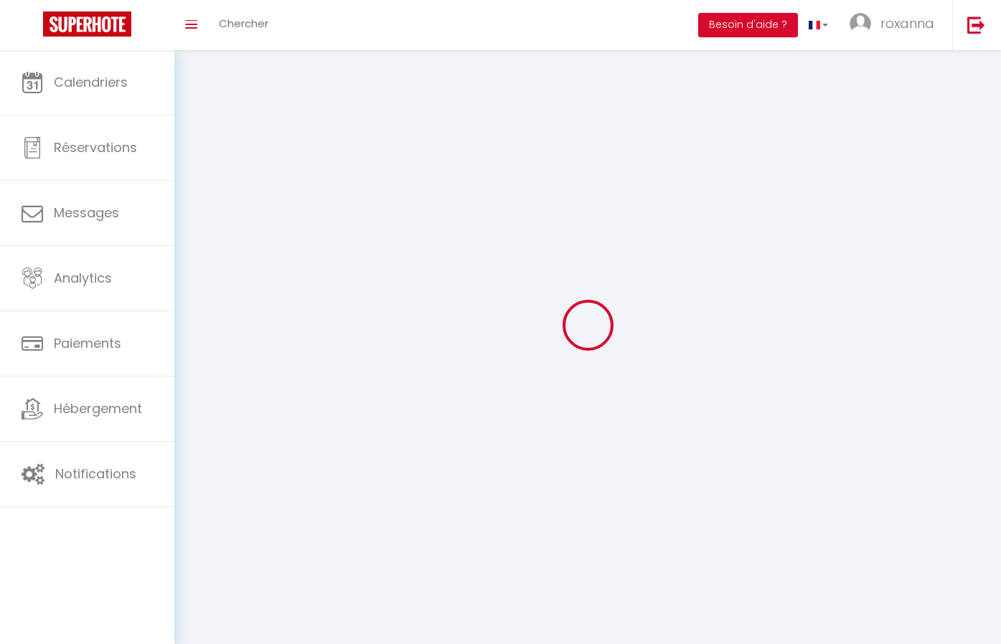
select select "28"
select select "fr"
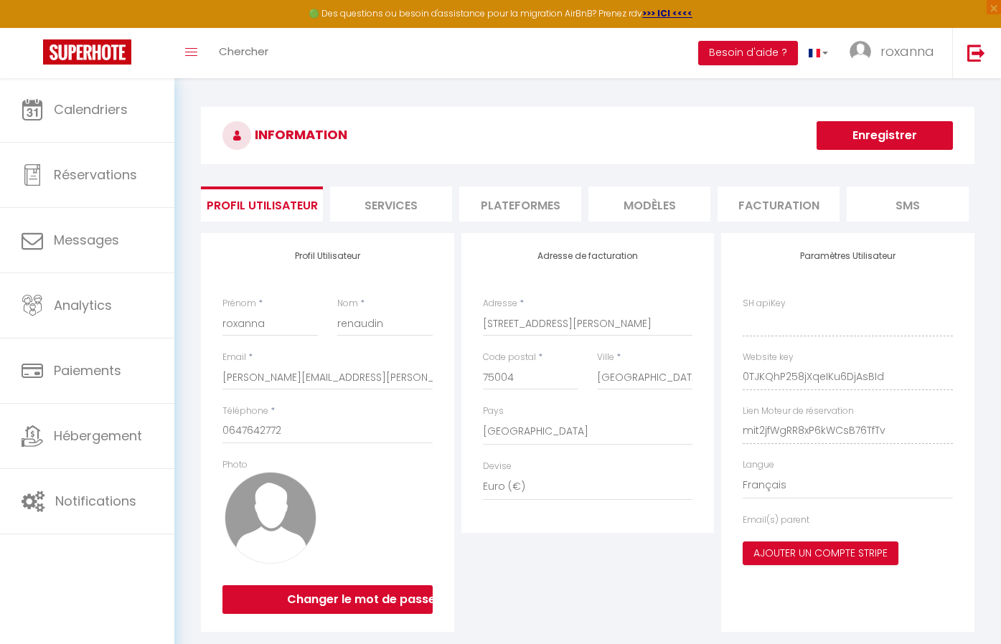
type input "0TJKQhP258jXqeIKu6DjAsBId"
type input "mit2jfWgRR8xP6kWCsB76TfTv"
type input "[URL][DOMAIN_NAME]"
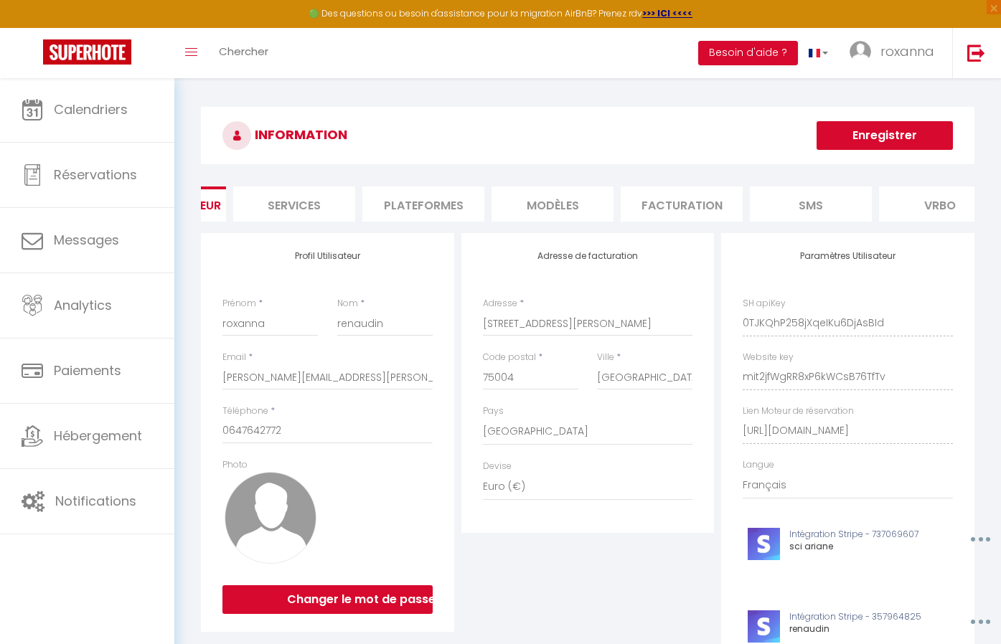
scroll to position [0, 90]
click at [477, 191] on li "Plateformes" at bounding box center [430, 204] width 122 height 35
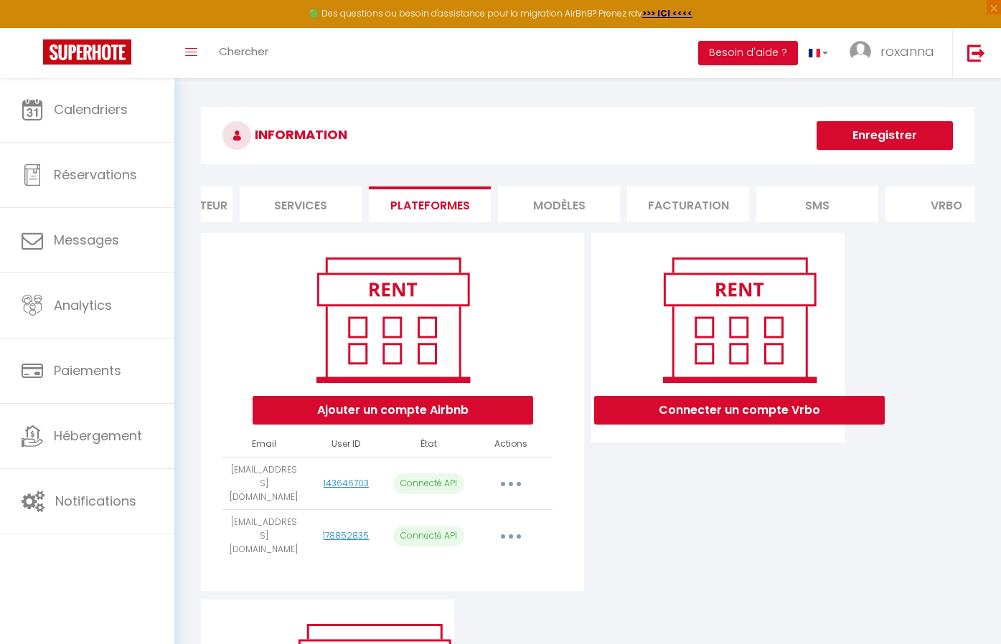
click at [504, 526] on button "button" at bounding box center [511, 536] width 40 height 23
click at [469, 614] on link "Reconnecter le compte" at bounding box center [447, 621] width 159 height 24
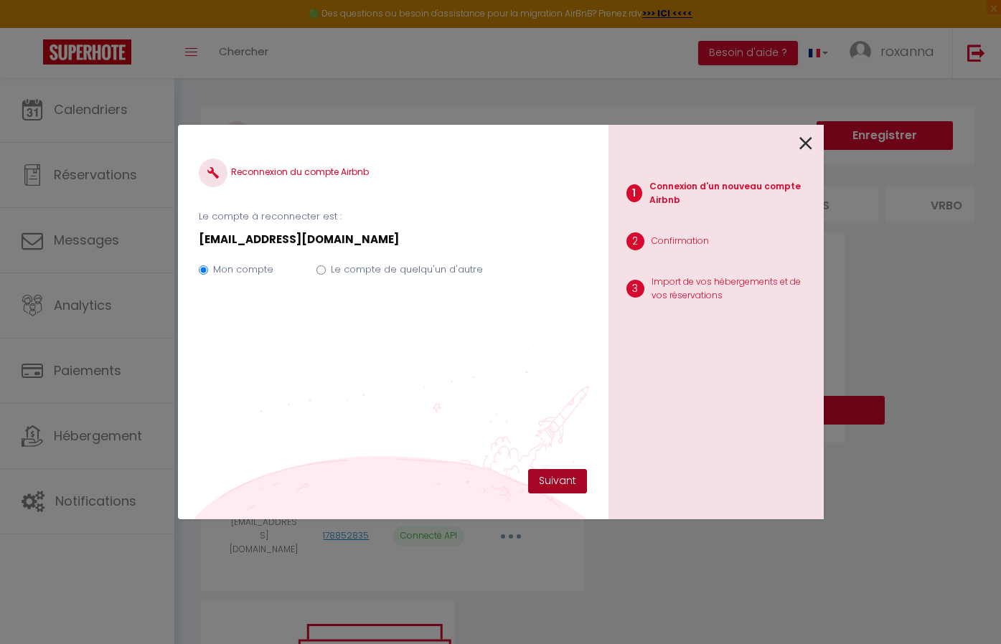
click at [540, 474] on button "Suivant" at bounding box center [557, 481] width 59 height 24
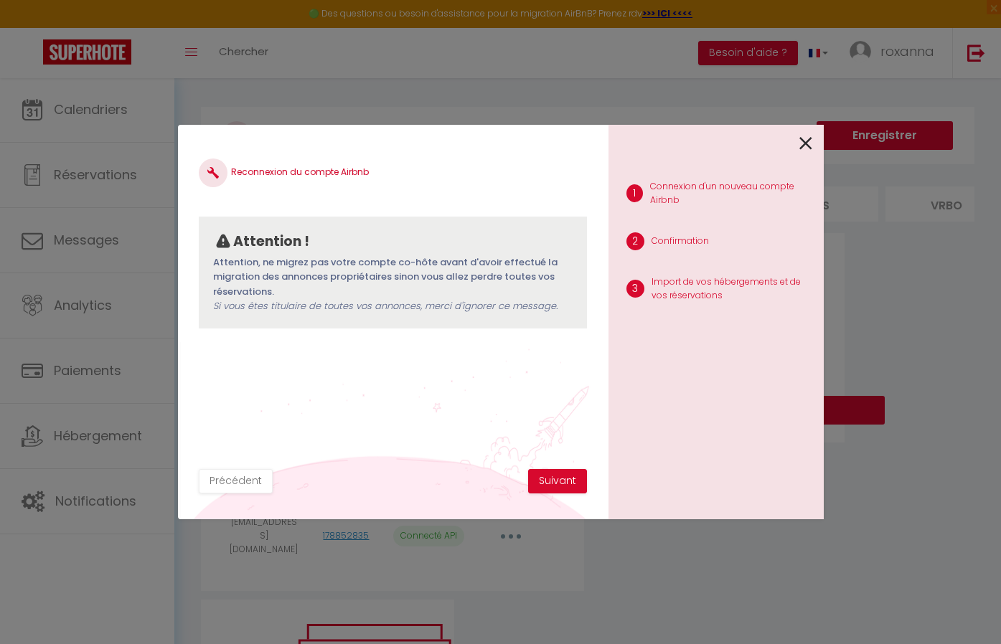
click at [540, 474] on button "Suivant" at bounding box center [557, 481] width 59 height 24
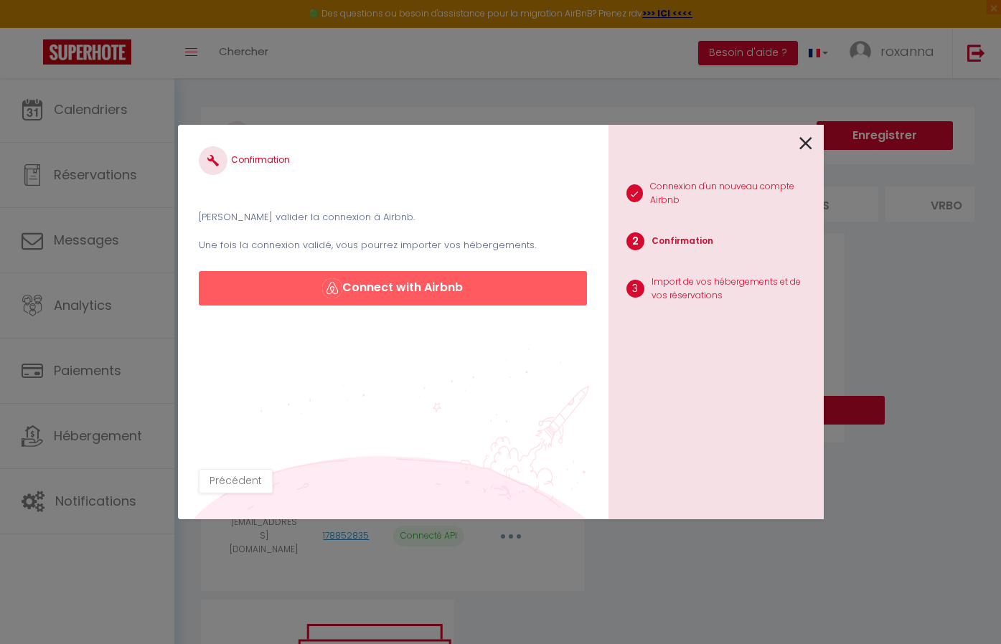
click at [470, 290] on button "Connect with Airbnb" at bounding box center [393, 288] width 388 height 34
click at [812, 144] on icon at bounding box center [805, 144] width 13 height 22
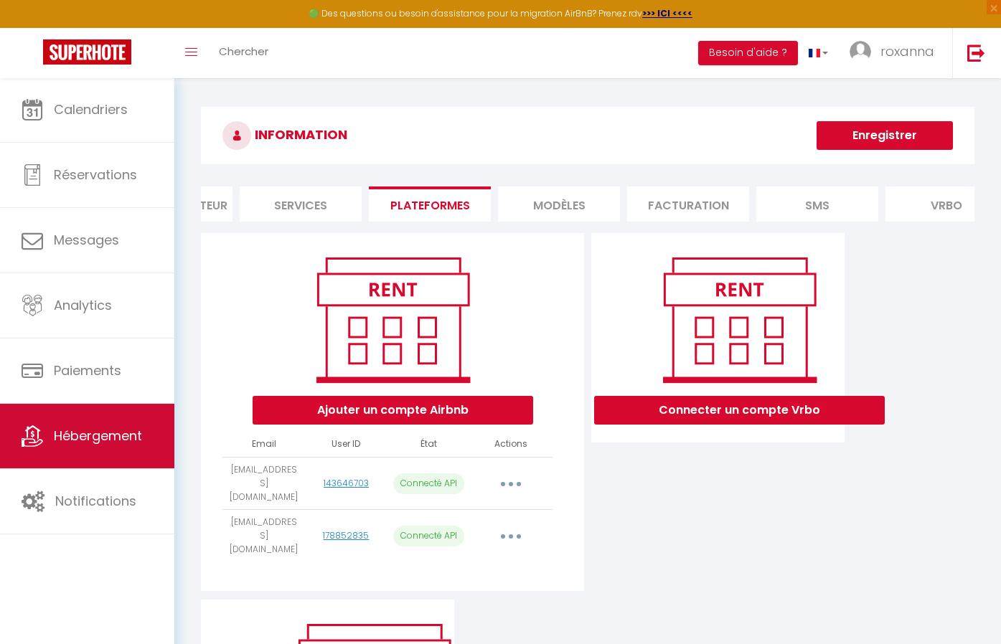
click at [74, 419] on link "Hébergement" at bounding box center [87, 436] width 174 height 65
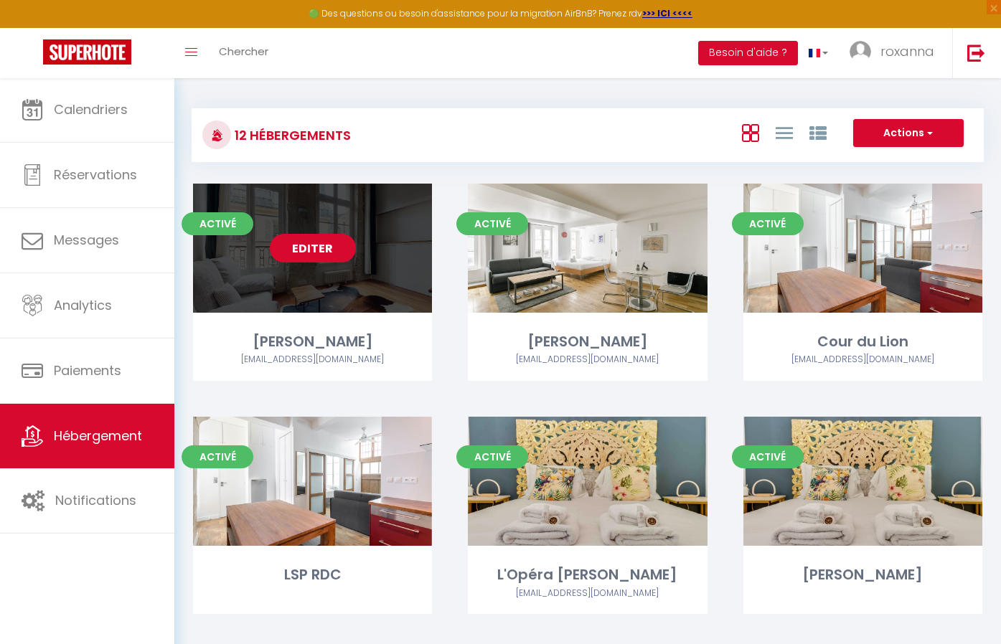
click at [315, 243] on link "Editer" at bounding box center [313, 248] width 86 height 29
select select "3"
select select "2"
select select "1"
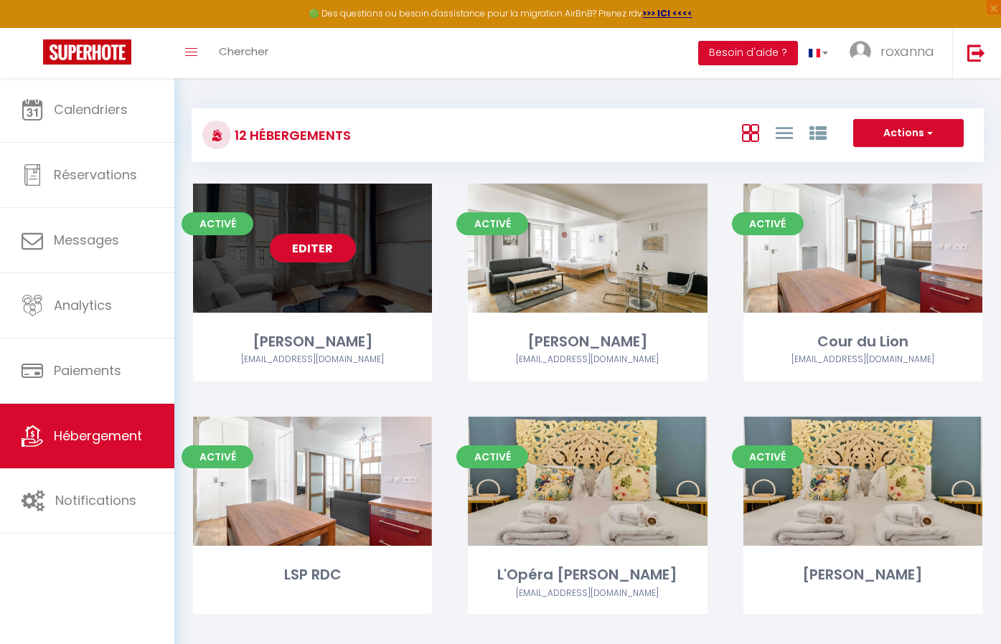
select select
select select "28"
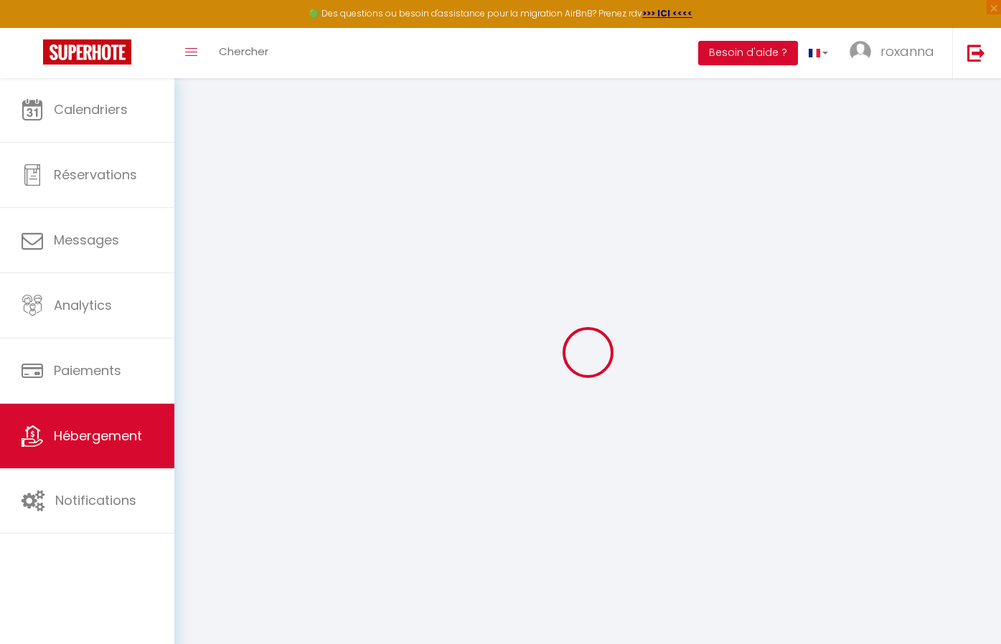
select select
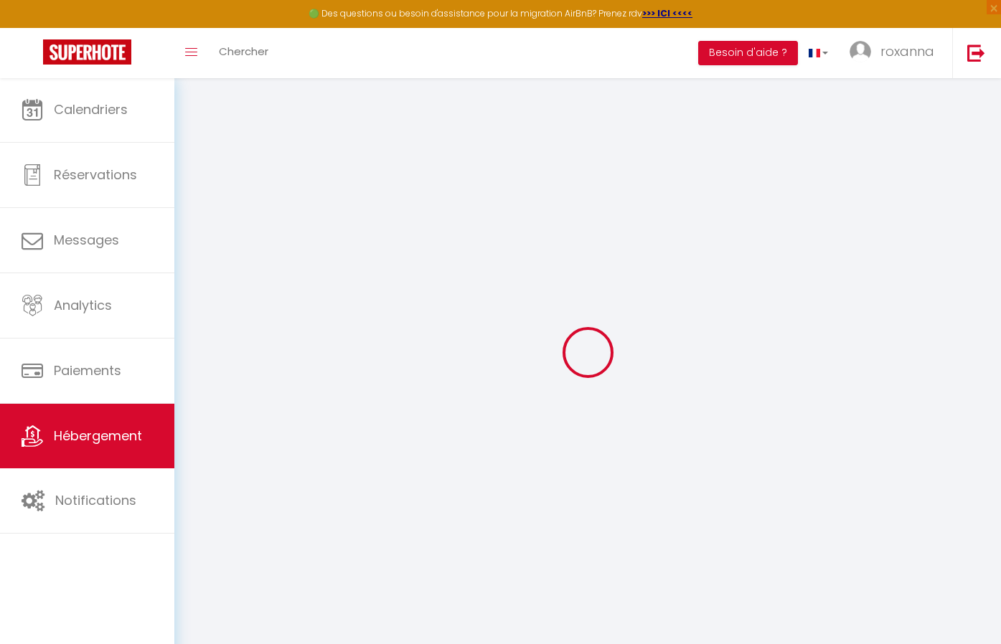
select select
checkbox input "false"
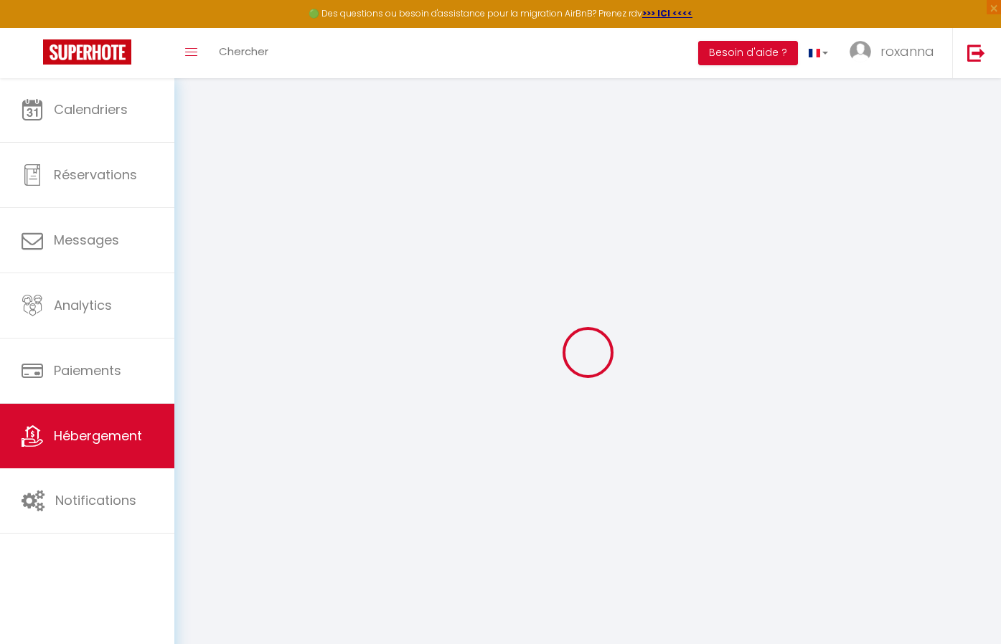
select select
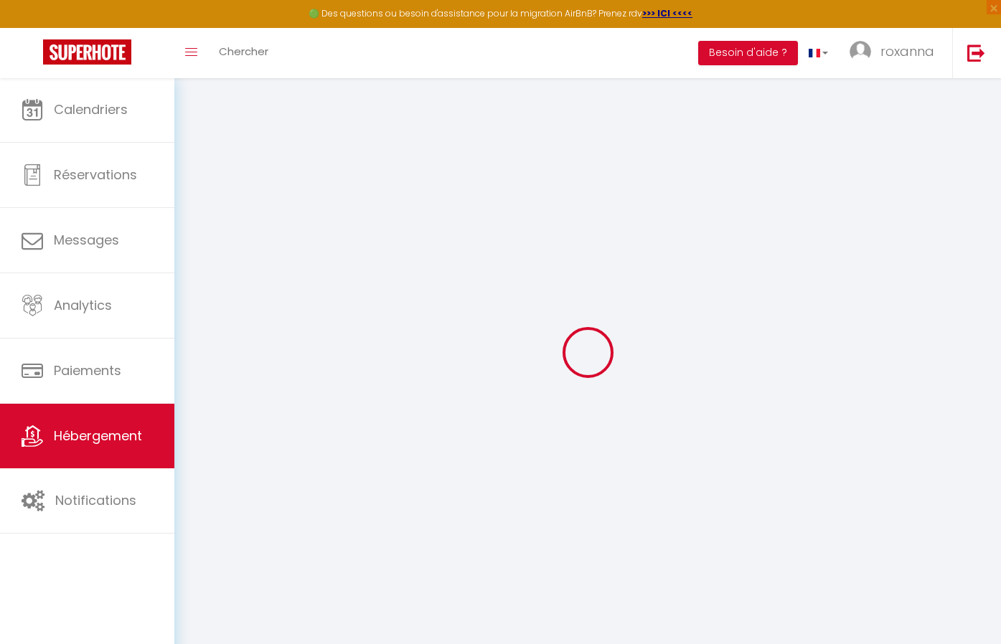
select select
checkbox input "false"
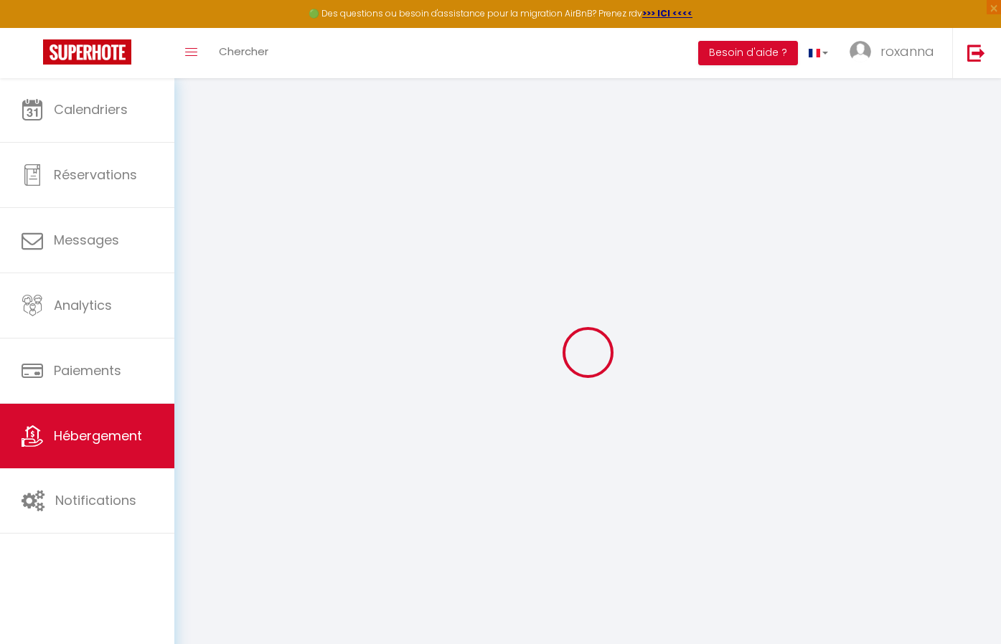
checkbox input "false"
select select
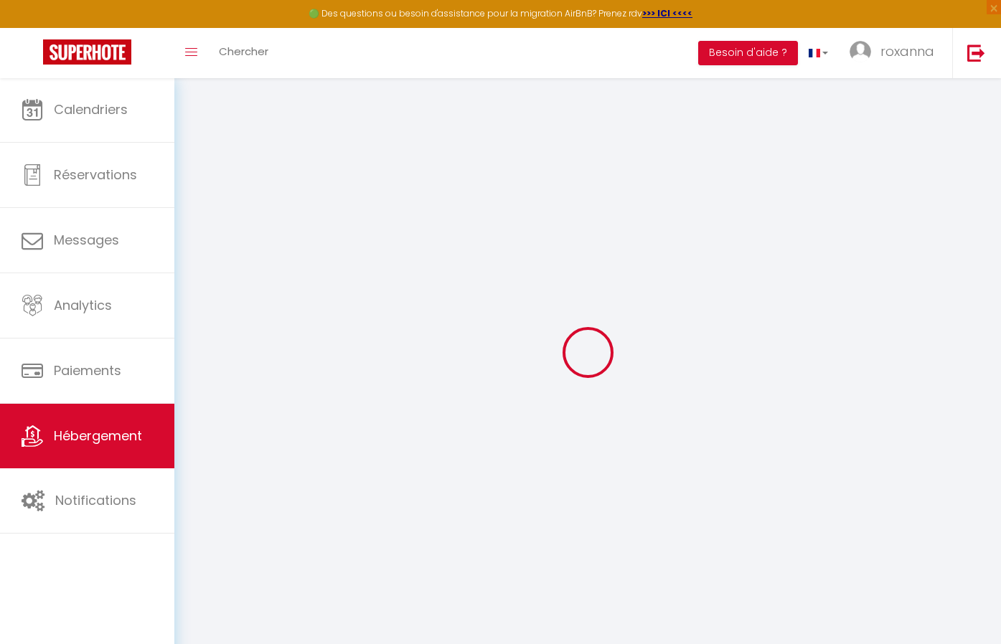
select select
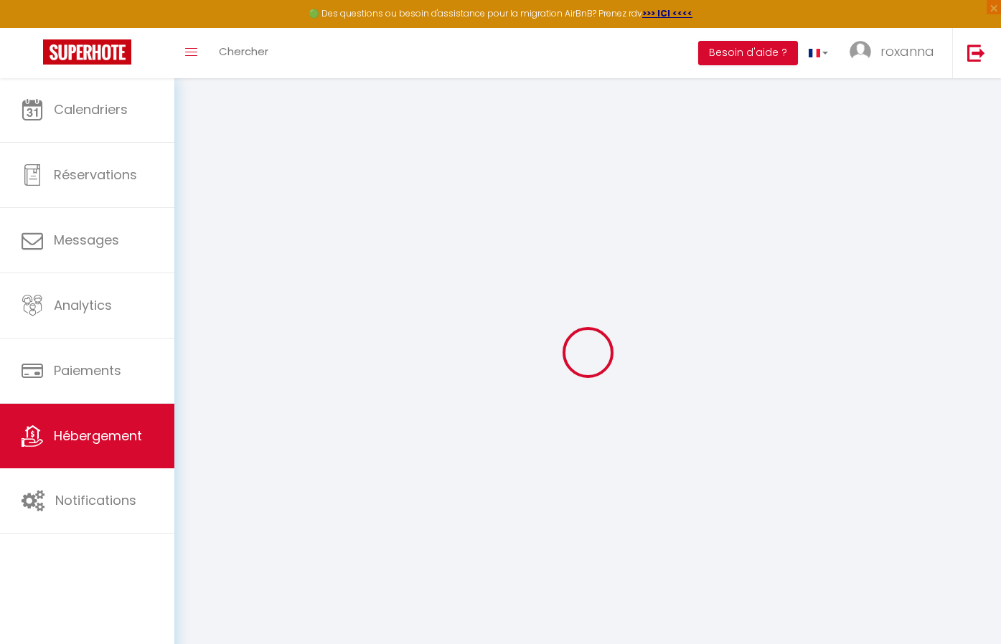
checkbox input "false"
select select
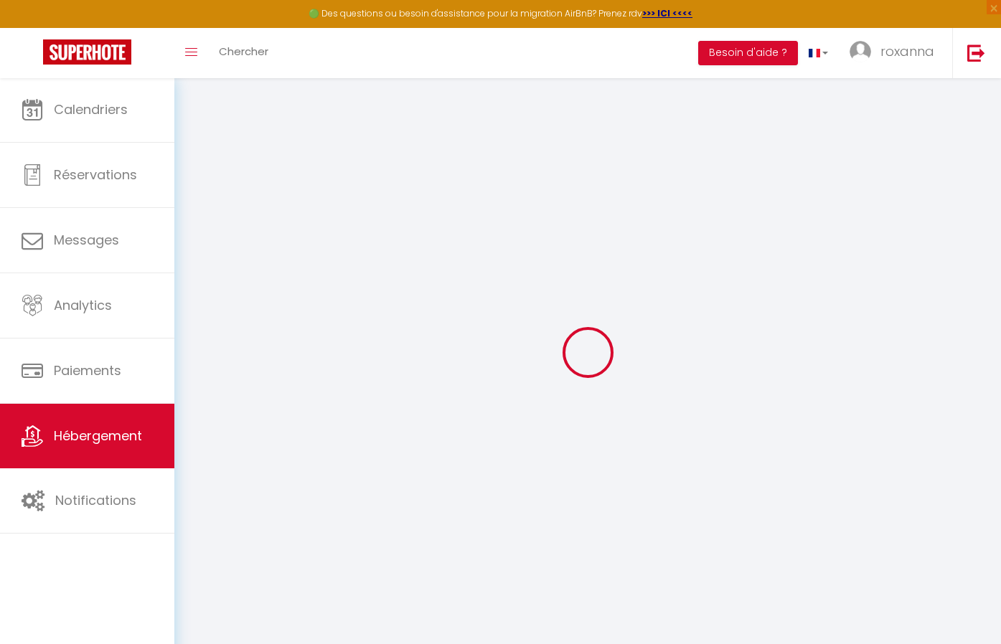
select select
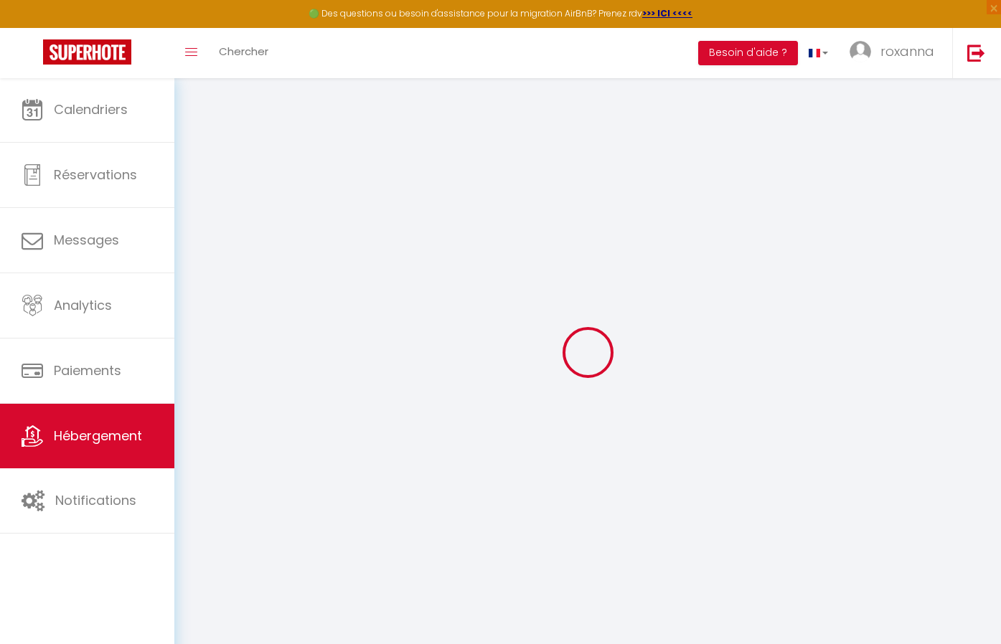
select select
checkbox input "false"
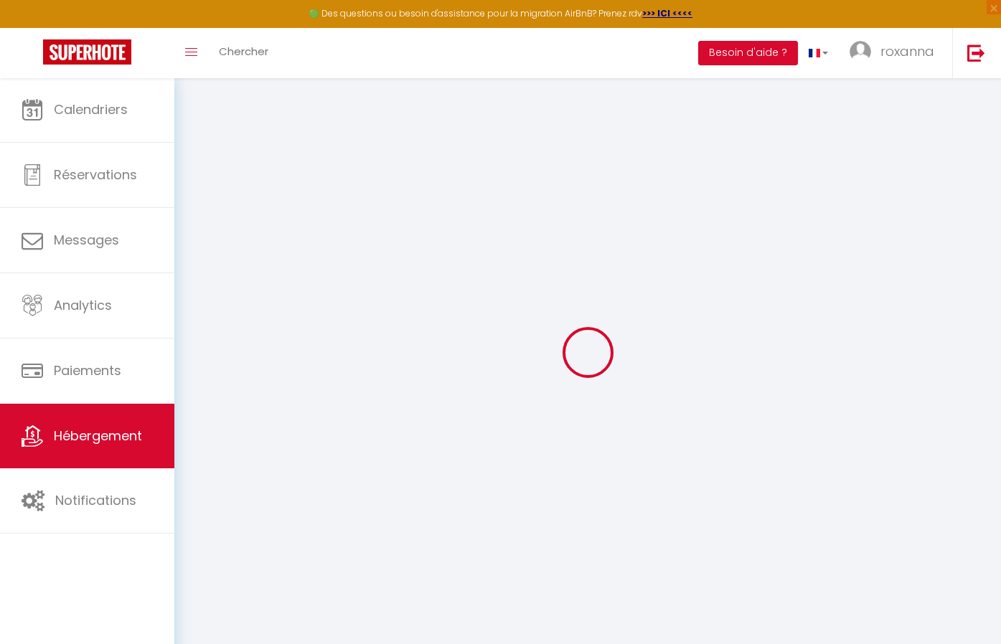
checkbox input "false"
select select
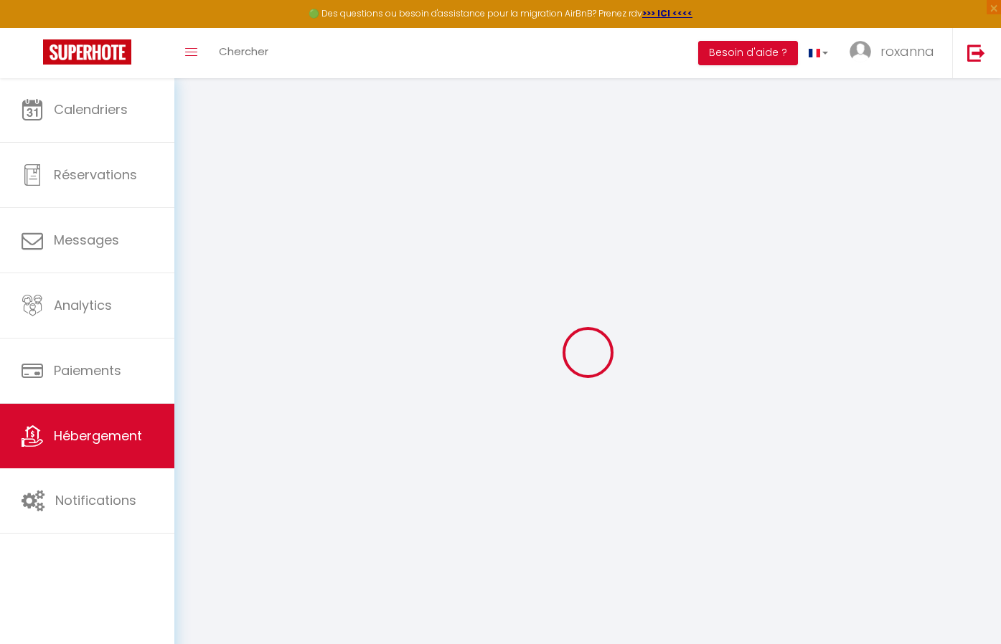
select select
checkbox input "false"
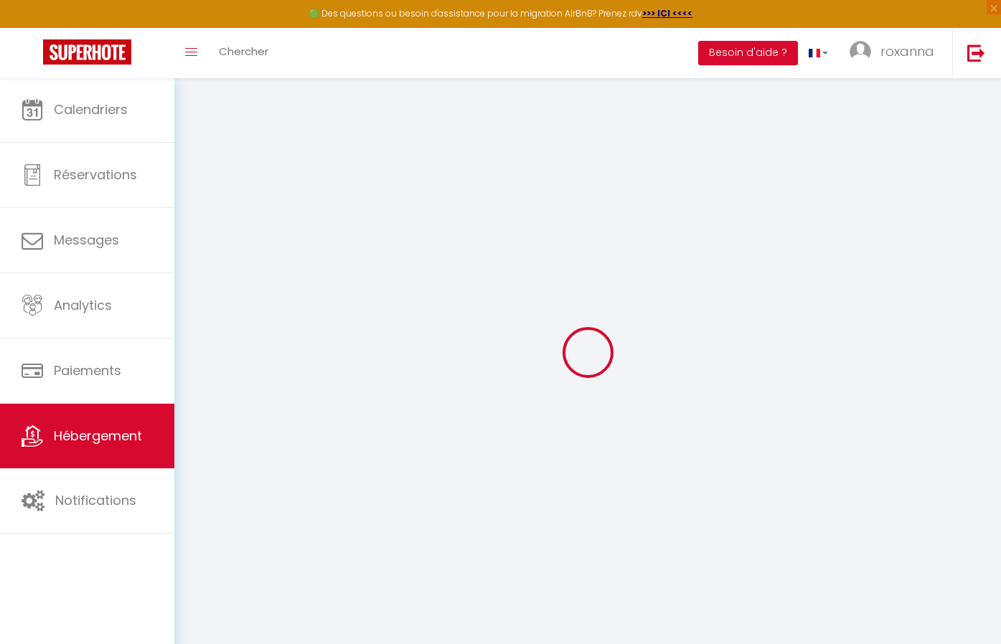
checkbox input "false"
select select
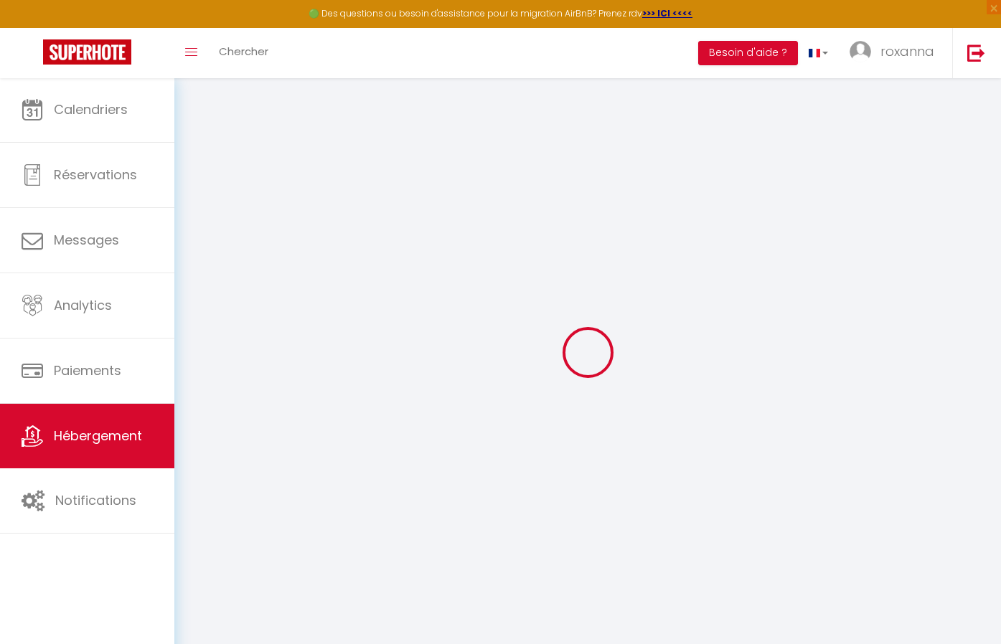
type input "[PERSON_NAME]"
type input "Roxanna"
type input "RENAUDIN"
type input "[STREET_ADDRESS][PERSON_NAME]"
type input "75004"
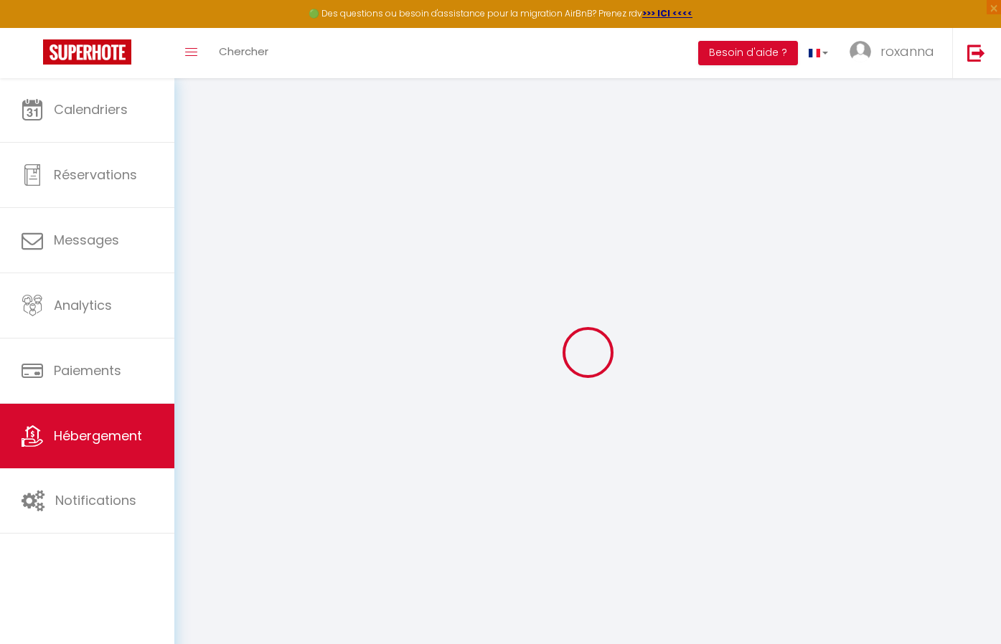
type input "[GEOGRAPHIC_DATA]"
select select "2"
select select "0"
type input "130"
type input "1"
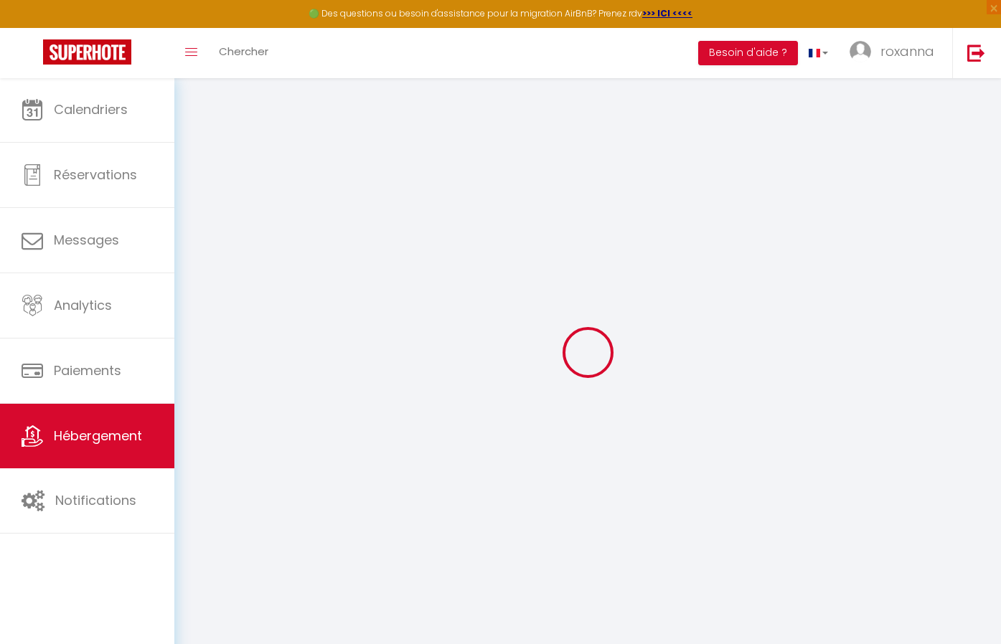
type input "80"
type input "0.80"
type input "600"
type input "20"
select select
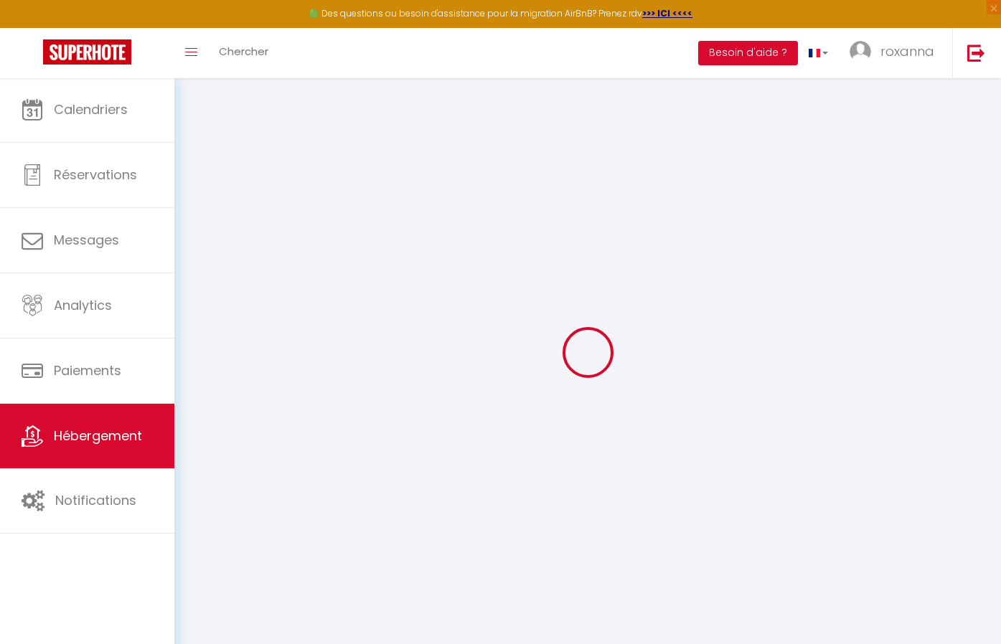
select select
type input "[STREET_ADDRESS][PERSON_NAME]"
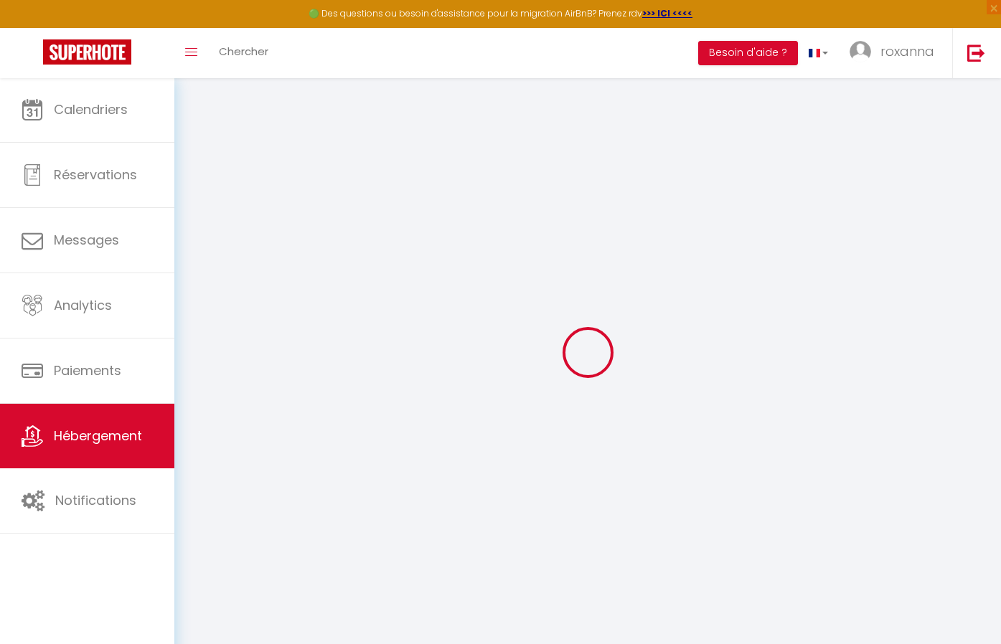
type input "75004"
type input "[GEOGRAPHIC_DATA]"
type input "[PERSON_NAME][EMAIL_ADDRESS][PERSON_NAME][DOMAIN_NAME]"
select select "8063"
checkbox input "false"
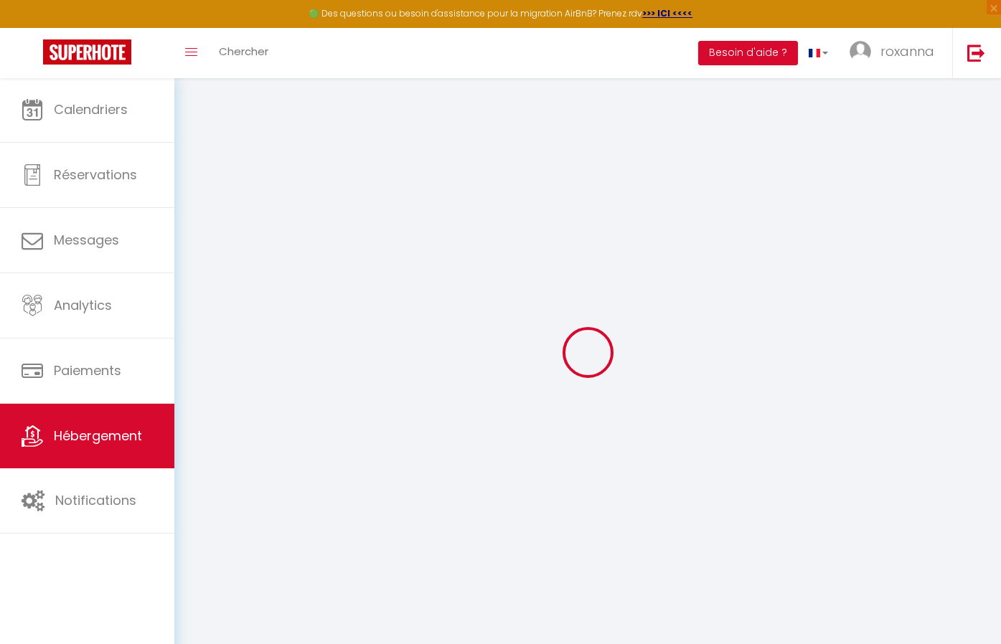
checkbox input "true"
type input "0"
type input "90"
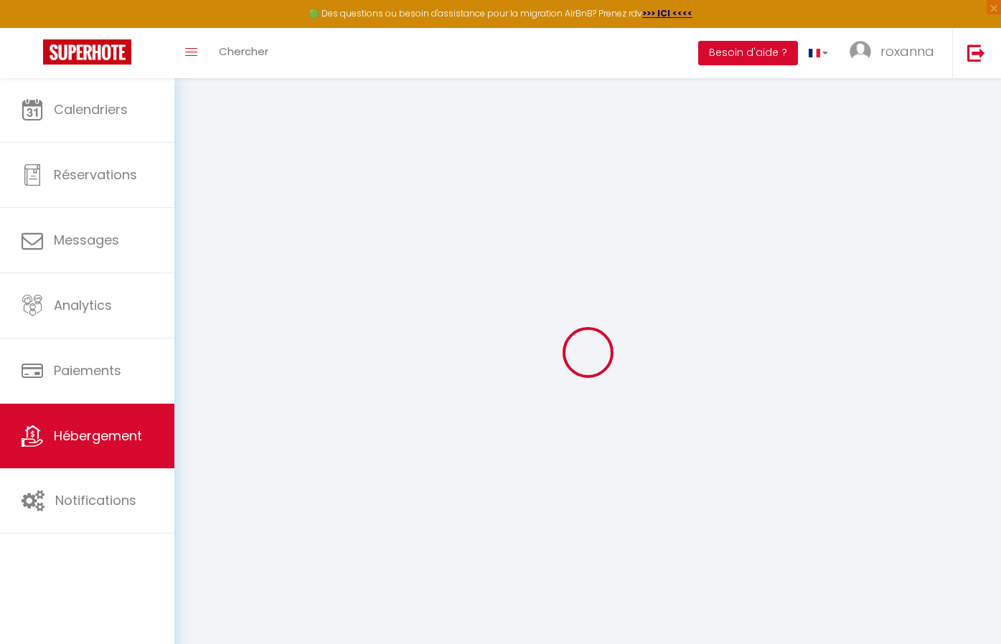
type input "0"
select select "2"
checkbox input "true"
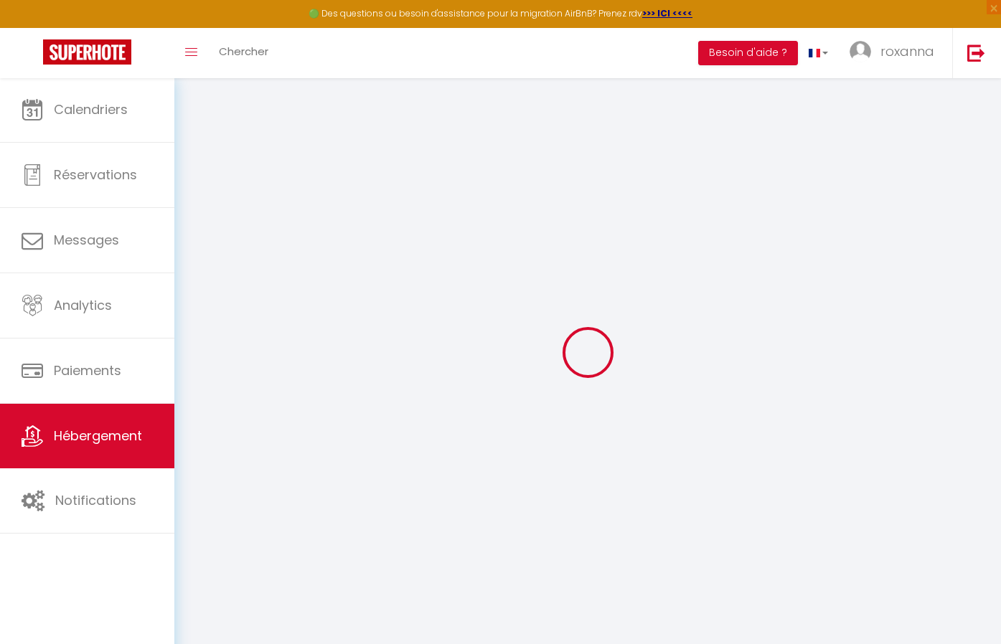
checkbox input "false"
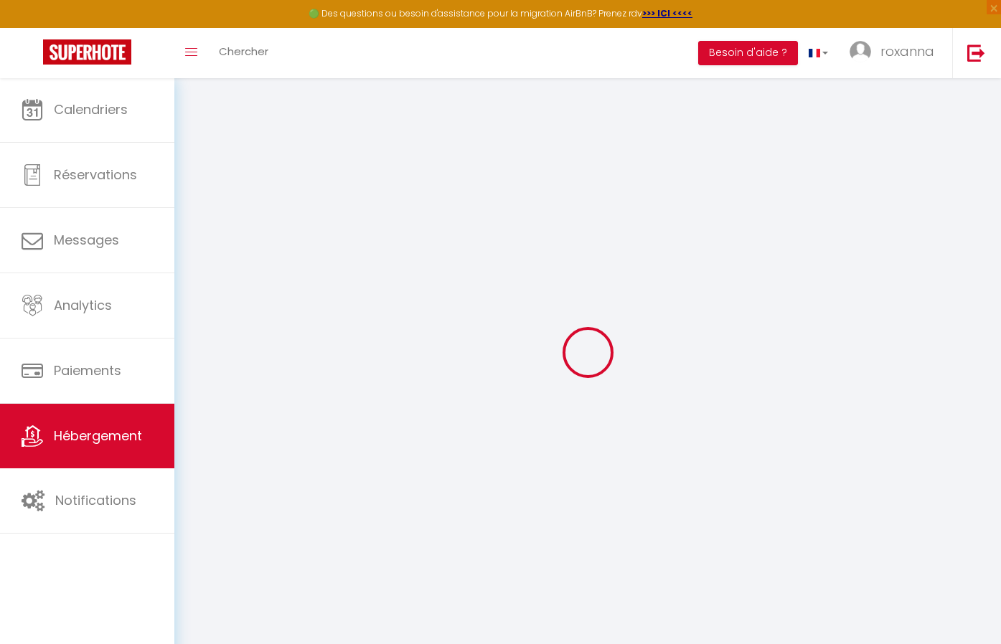
checkbox input "true"
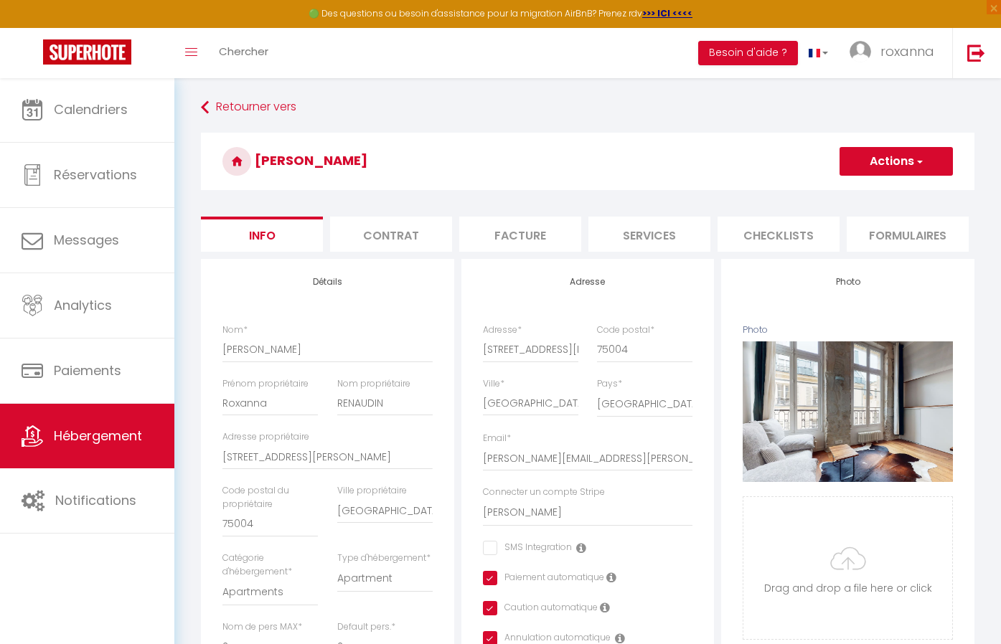
click at [688, 233] on li "Services" at bounding box center [649, 234] width 122 height 35
checkbox input "true"
checkbox input "false"
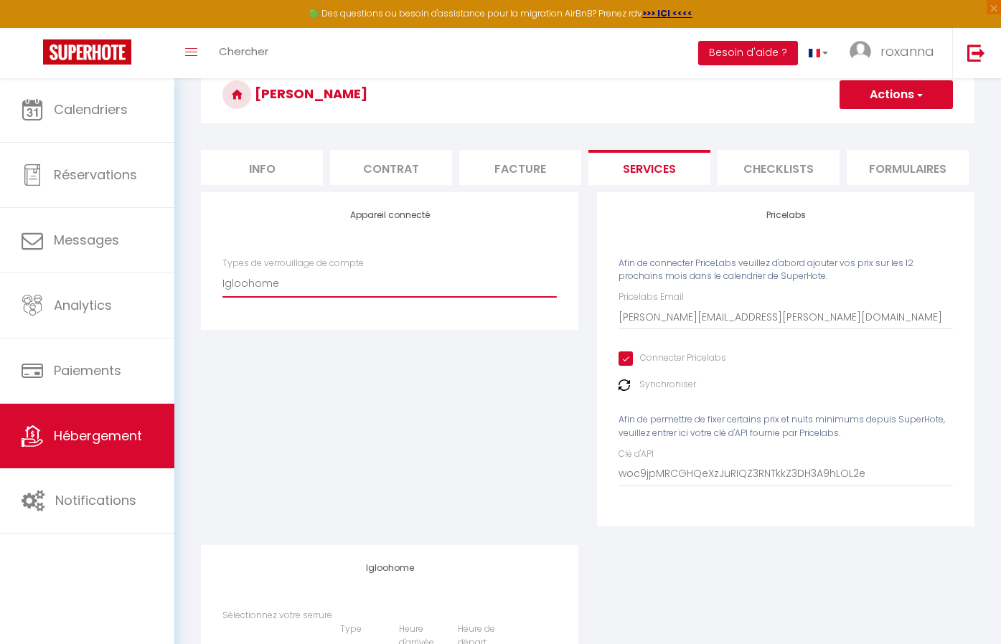
scroll to position [66, 0]
click at [756, 46] on button "Besoin d'aide ?" at bounding box center [748, 53] width 100 height 24
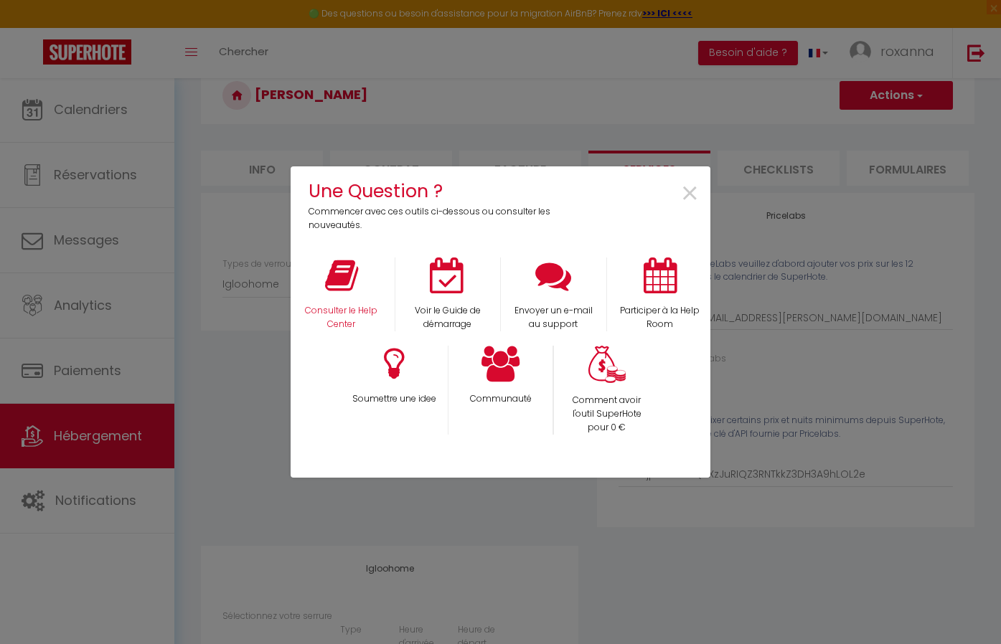
click at [351, 296] on div "Consulter le Help Center" at bounding box center [341, 295] width 106 height 74
click at [345, 282] on icon at bounding box center [341, 276] width 33 height 36
click at [689, 199] on span "×" at bounding box center [689, 194] width 19 height 45
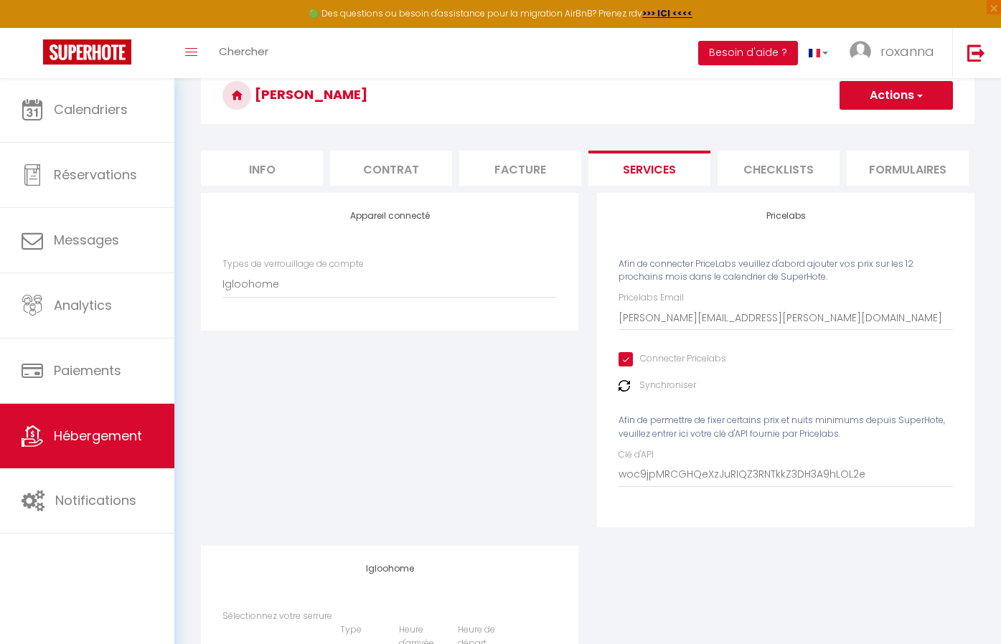
click at [106, 453] on link "Hébergement" at bounding box center [87, 436] width 174 height 65
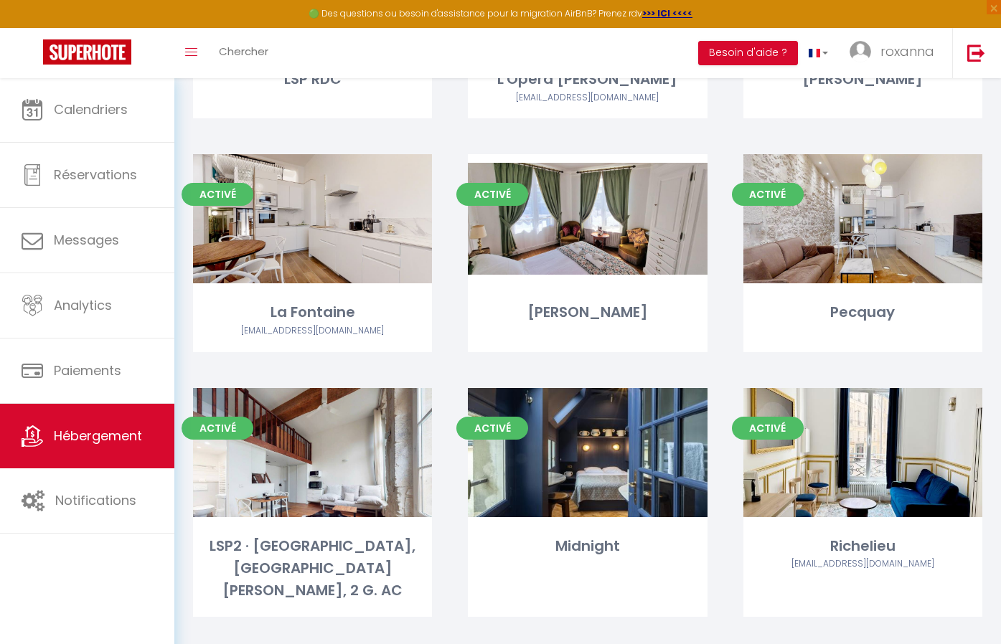
scroll to position [495, 0]
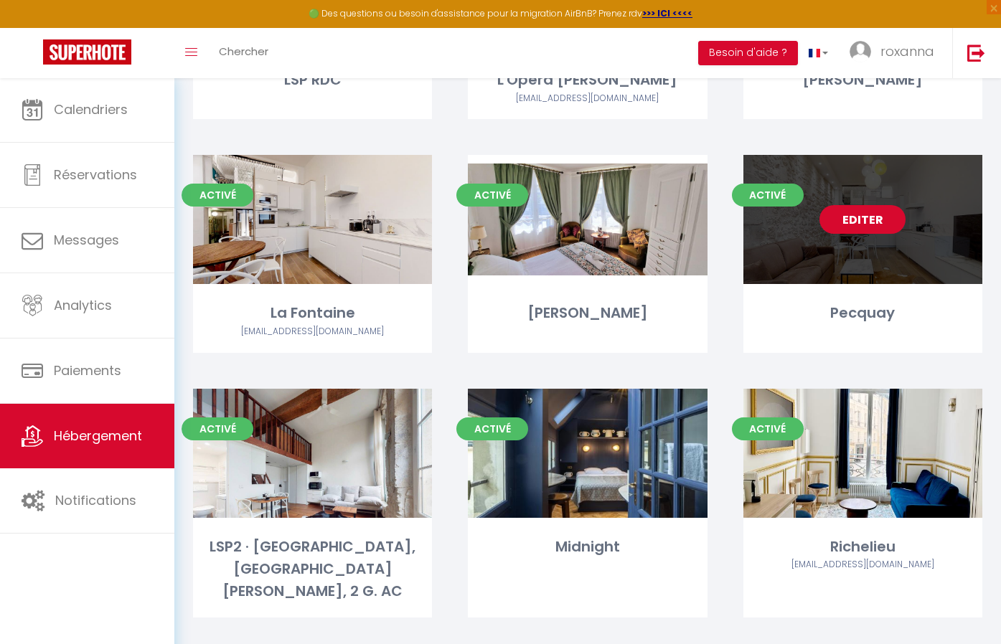
click at [862, 227] on link "Editer" at bounding box center [863, 219] width 86 height 29
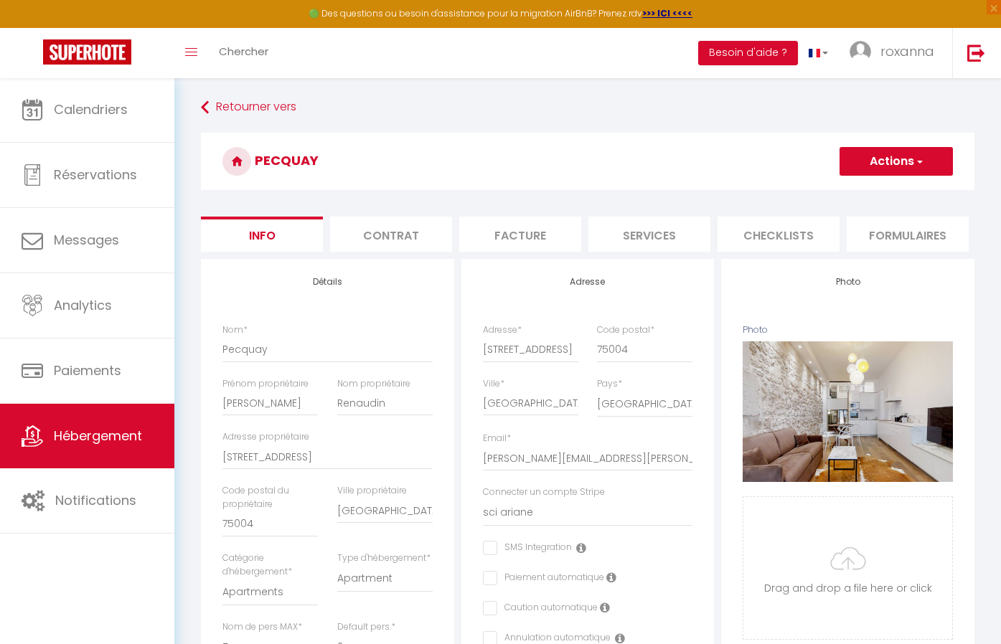
click at [432, 227] on li "Contrat" at bounding box center [391, 234] width 122 height 35
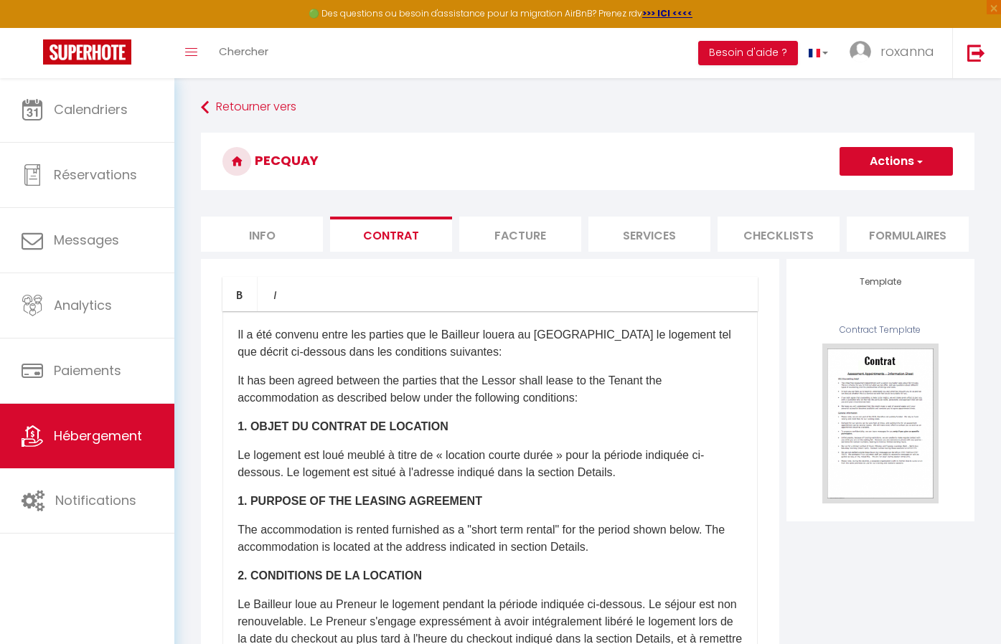
click at [844, 238] on ul "Info Contrat Facture Services Checklists Formulaires Plateformes Paramètres [GE…" at bounding box center [588, 234] width 774 height 35
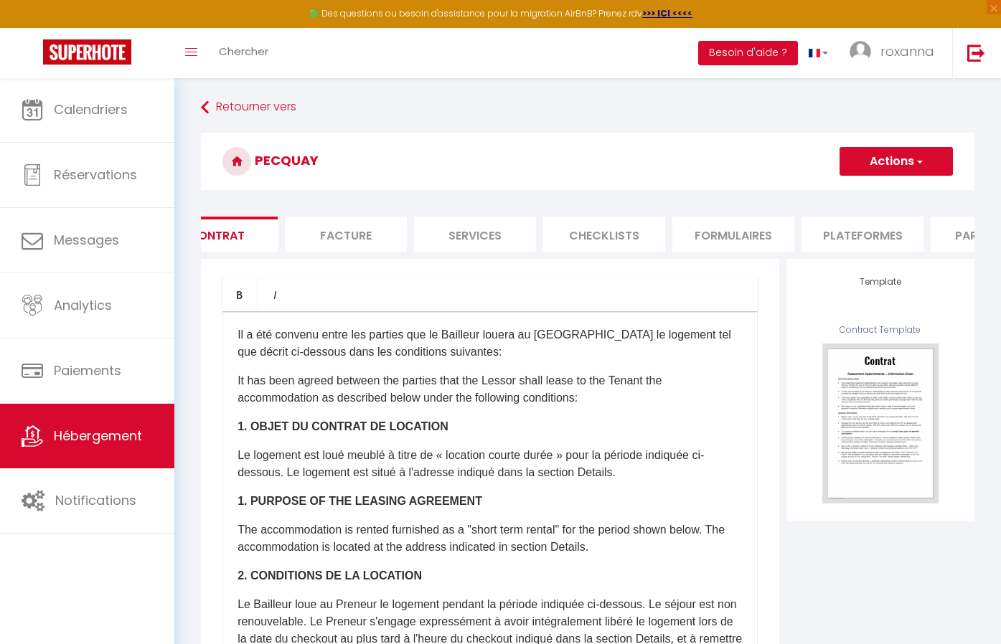
scroll to position [0, 195]
click at [850, 232] on li "Plateformes" at bounding box center [842, 234] width 122 height 35
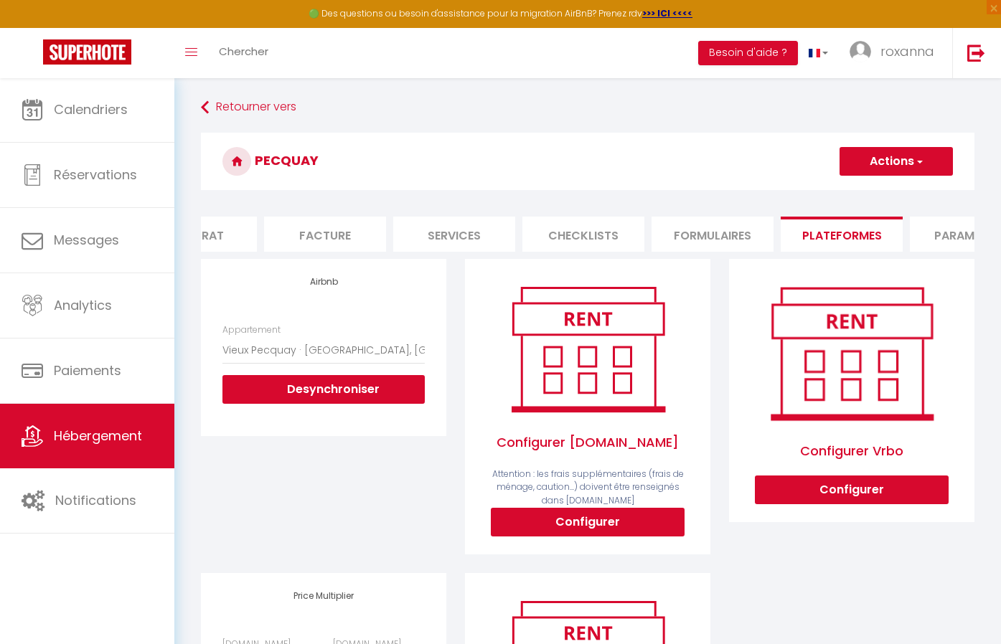
click at [296, 498] on div "Airbnb Appartement [GEOGRAPHIC_DATA] · [GEOGRAPHIC_DATA], [GEOGRAPHIC_DATA],[GE…" at bounding box center [324, 416] width 264 height 314
click at [240, 110] on link "Retourner vers" at bounding box center [588, 108] width 774 height 26
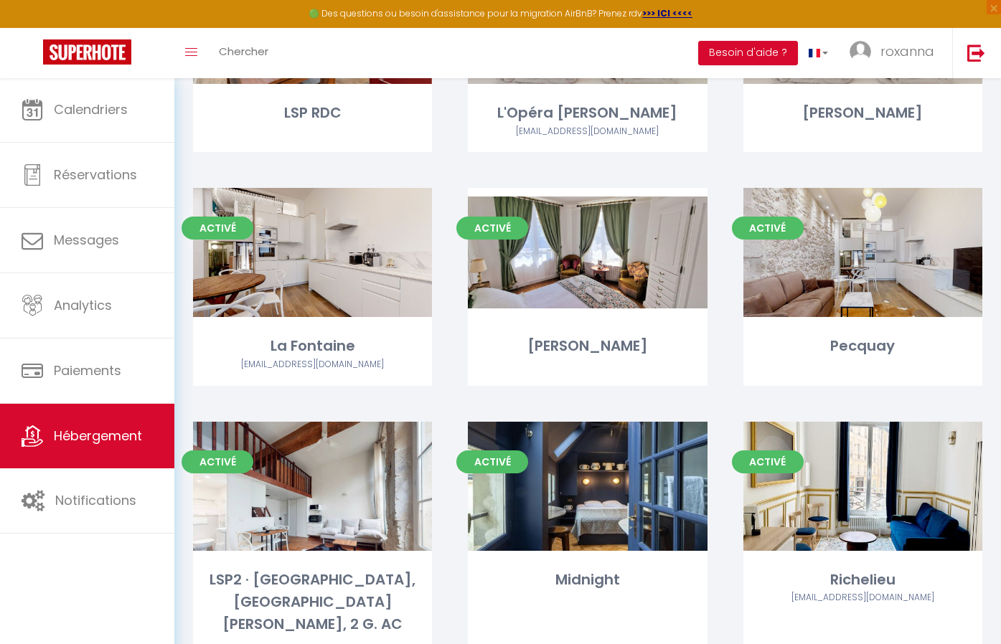
scroll to position [462, 0]
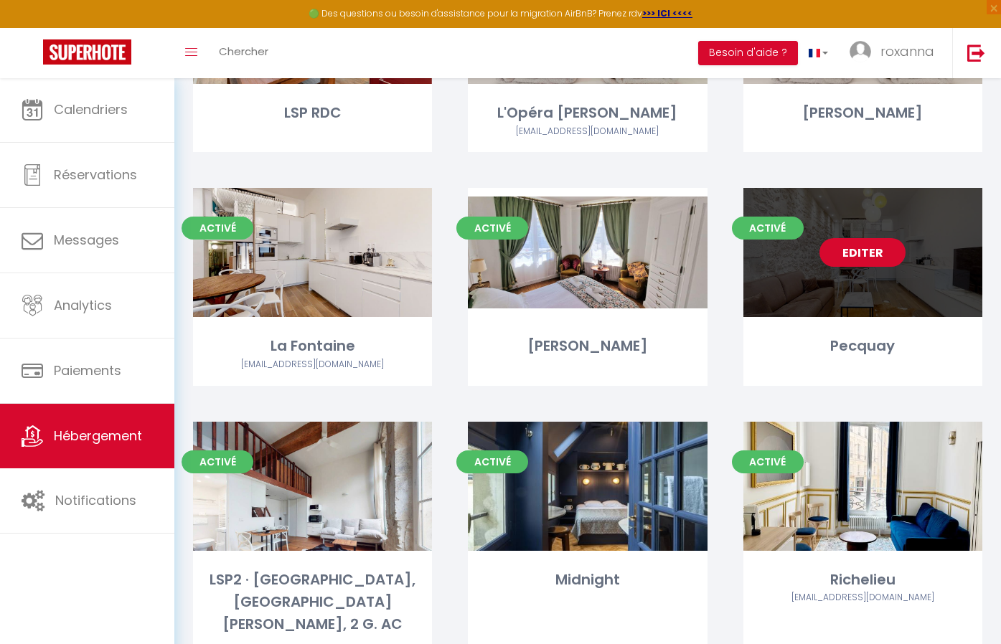
click at [875, 255] on link "Editer" at bounding box center [863, 252] width 86 height 29
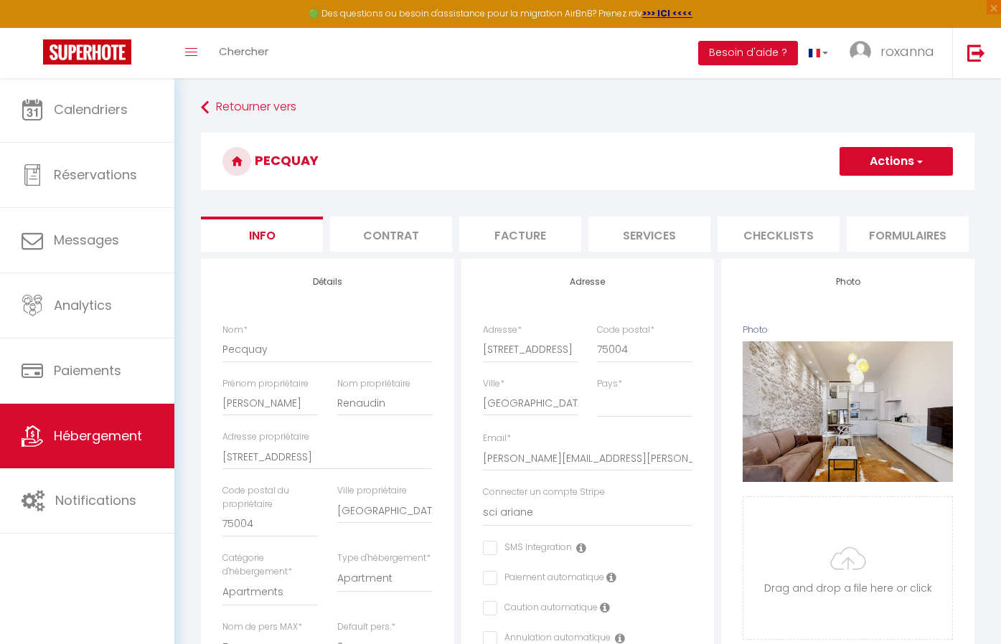
click at [926, 224] on li "Formulaires" at bounding box center [908, 234] width 122 height 35
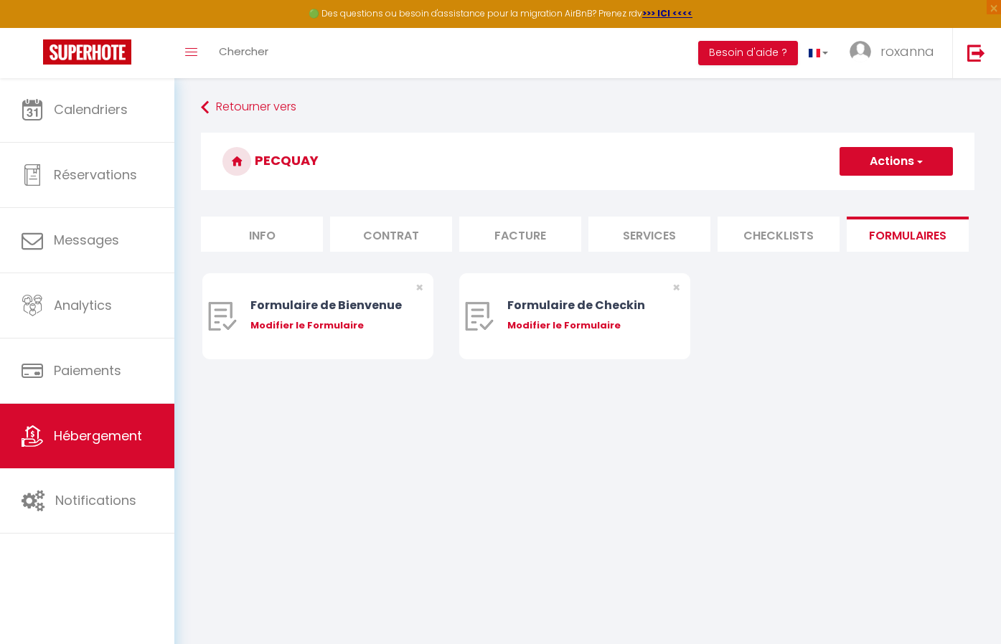
click at [739, 236] on li "Checklists" at bounding box center [779, 234] width 122 height 35
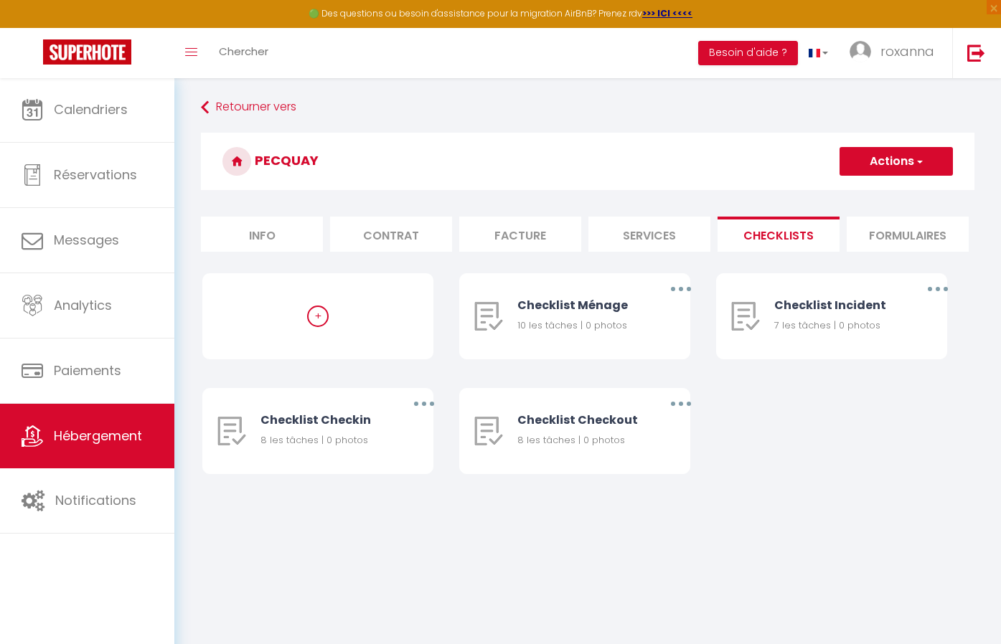
click at [496, 236] on li "Facture" at bounding box center [520, 234] width 122 height 35
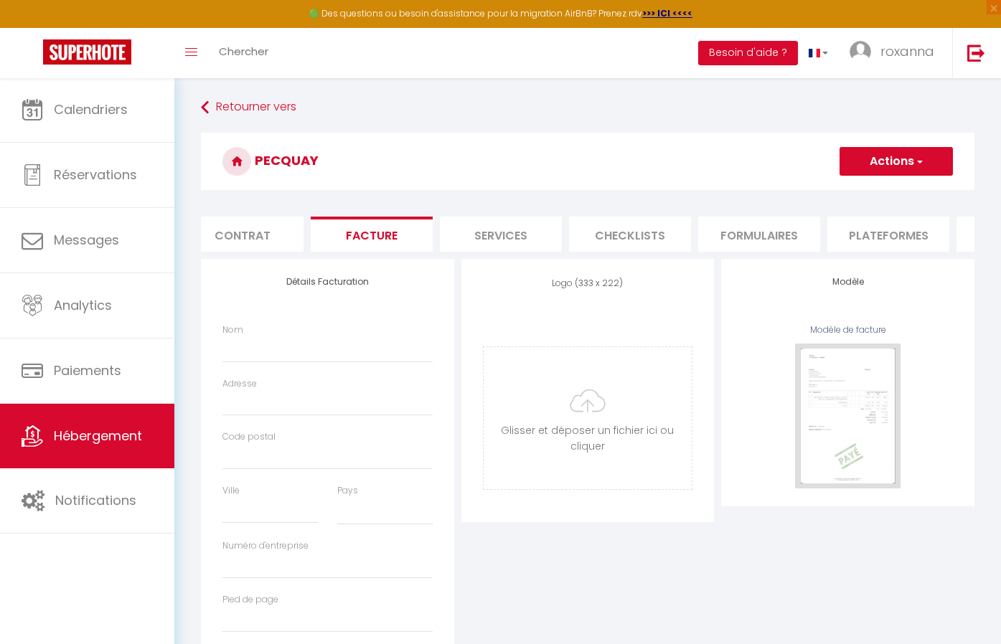
scroll to position [0, 151]
click at [873, 230] on li "Plateformes" at bounding box center [886, 234] width 122 height 35
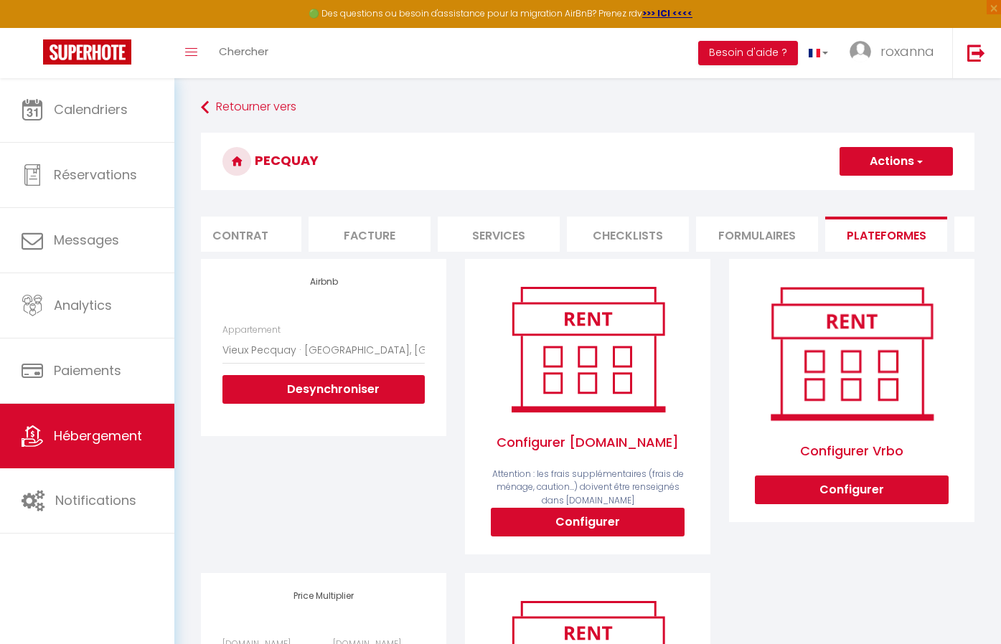
click at [911, 162] on button "Actions" at bounding box center [896, 161] width 113 height 29
click at [896, 183] on ul "Enregistrer" at bounding box center [895, 192] width 115 height 27
click at [899, 167] on button "Actions" at bounding box center [896, 161] width 113 height 29
click at [888, 192] on link "Enregistrer" at bounding box center [895, 193] width 113 height 19
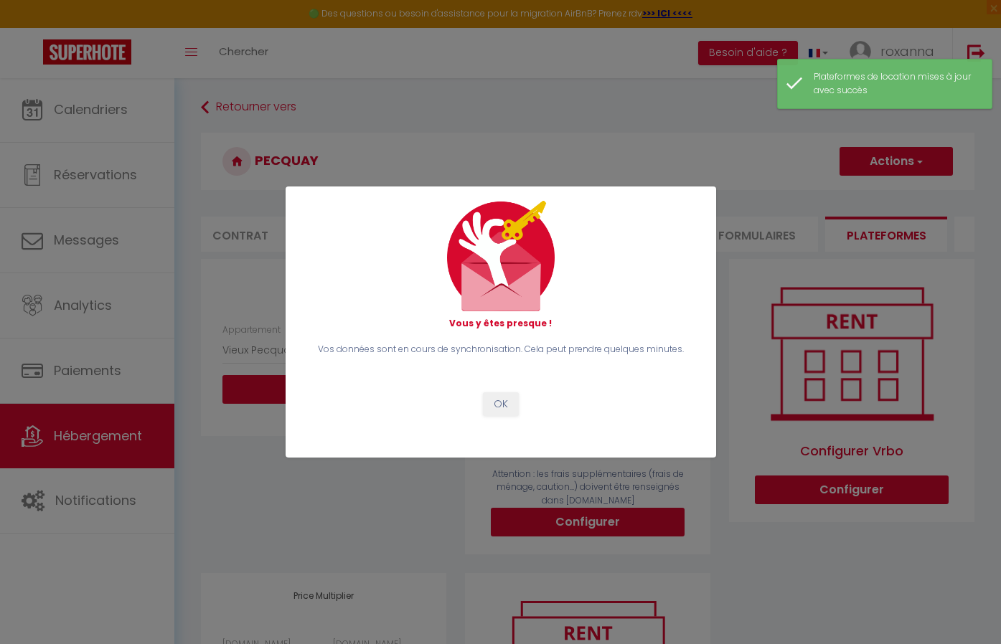
click at [500, 398] on button "OK" at bounding box center [501, 405] width 36 height 24
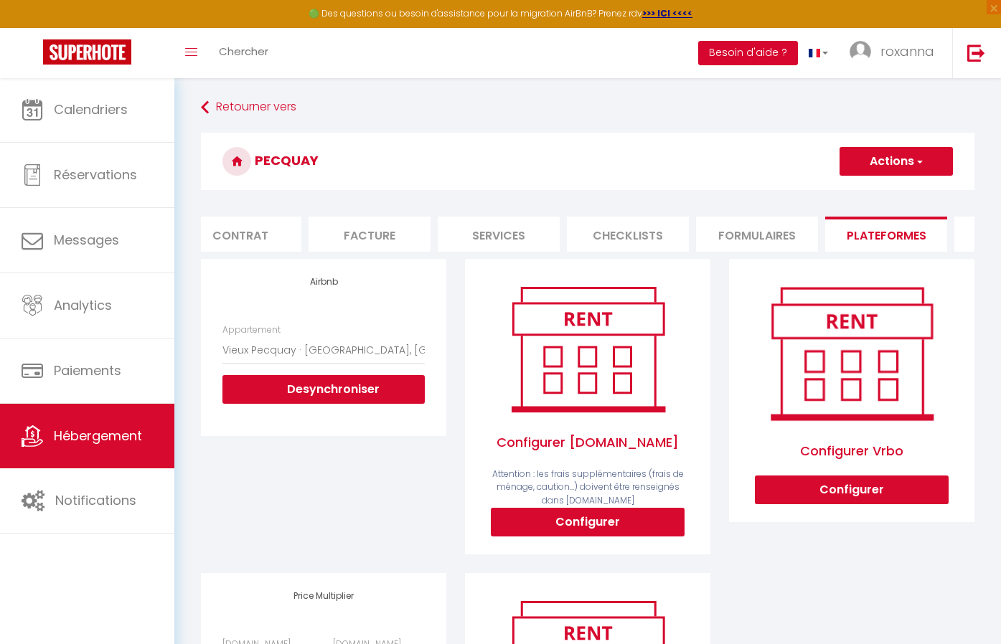
click at [777, 62] on button "Besoin d'aide ?" at bounding box center [748, 53] width 100 height 24
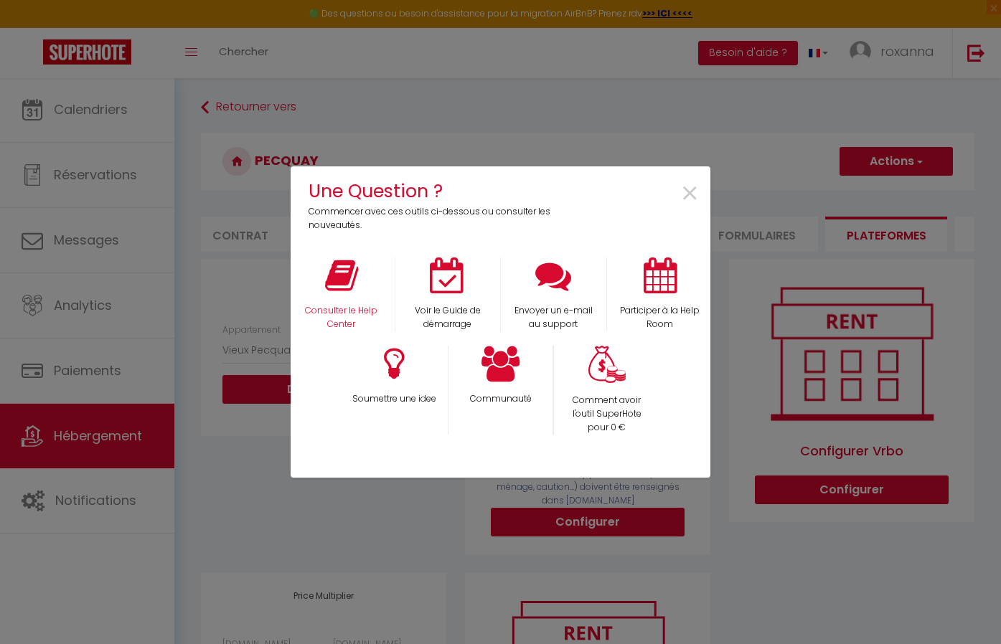
click at [350, 283] on icon at bounding box center [341, 276] width 33 height 36
click at [699, 197] on span "×" at bounding box center [689, 194] width 19 height 45
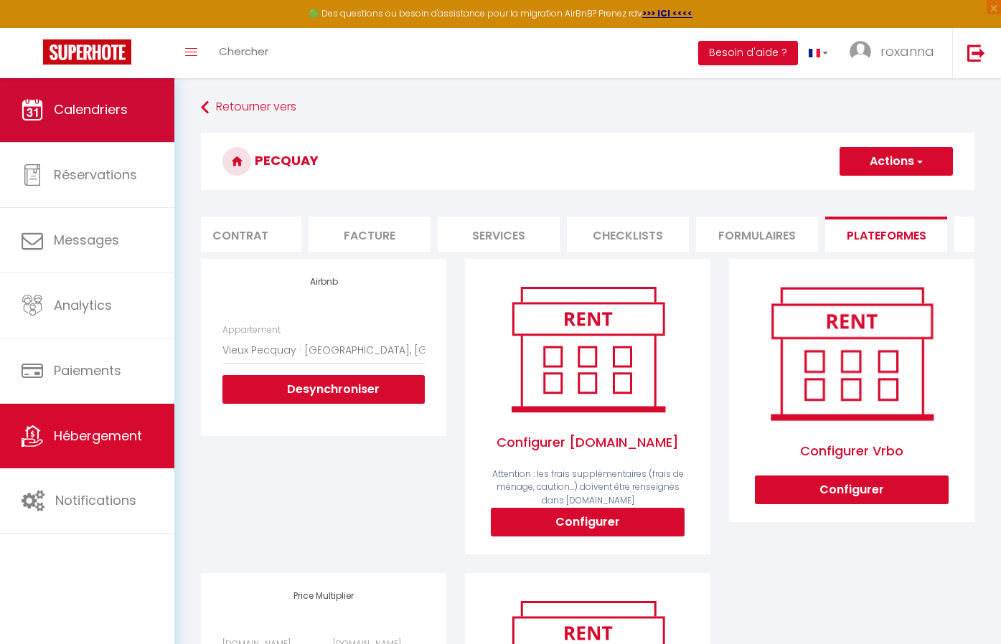
click at [75, 132] on link "Calendriers" at bounding box center [87, 110] width 174 height 65
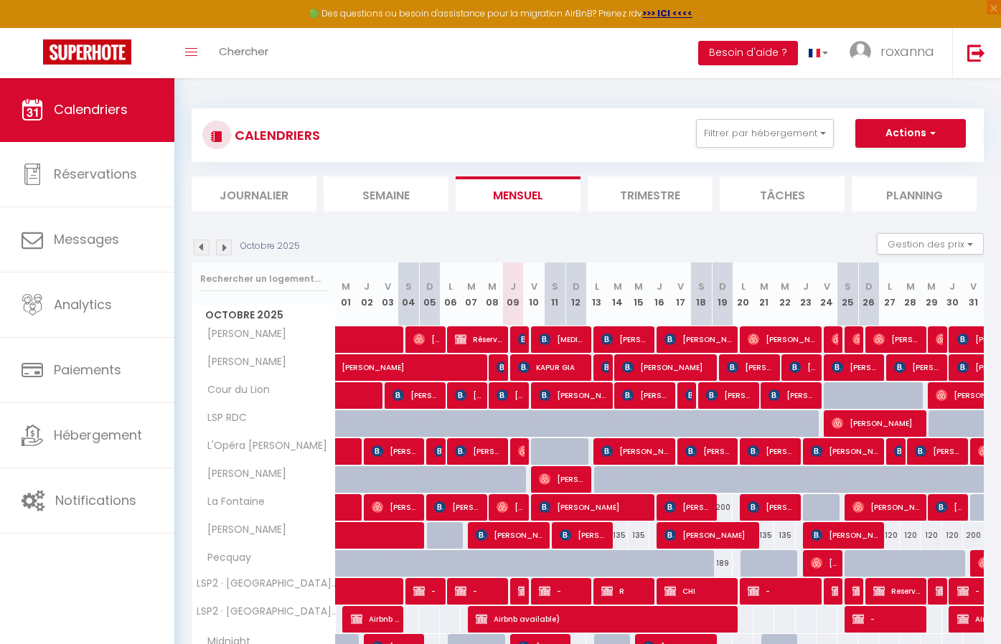
click at [522, 340] on img at bounding box center [523, 339] width 11 height 11
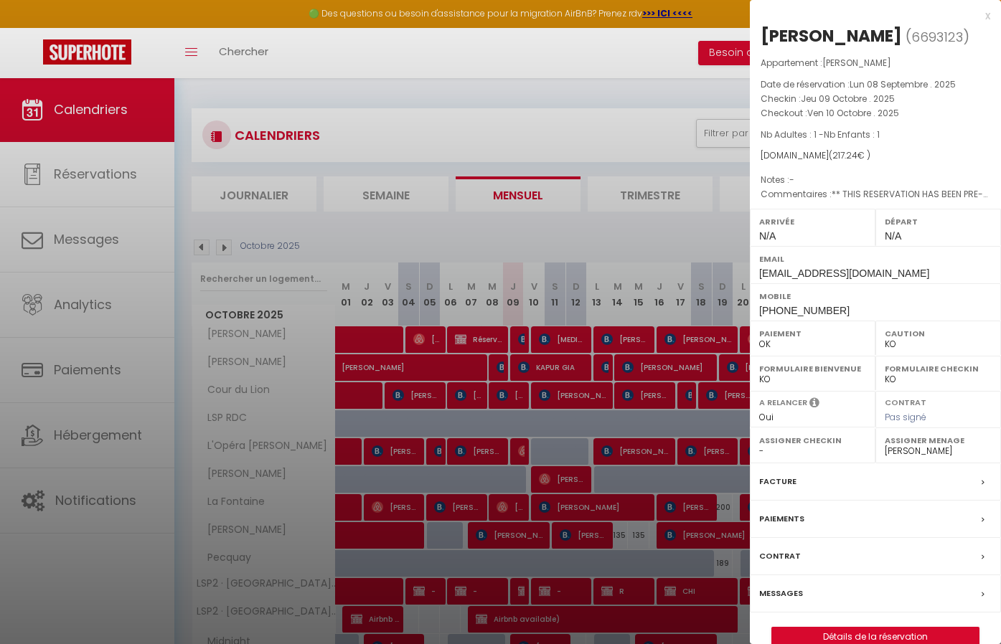
click at [549, 337] on div at bounding box center [500, 322] width 1001 height 644
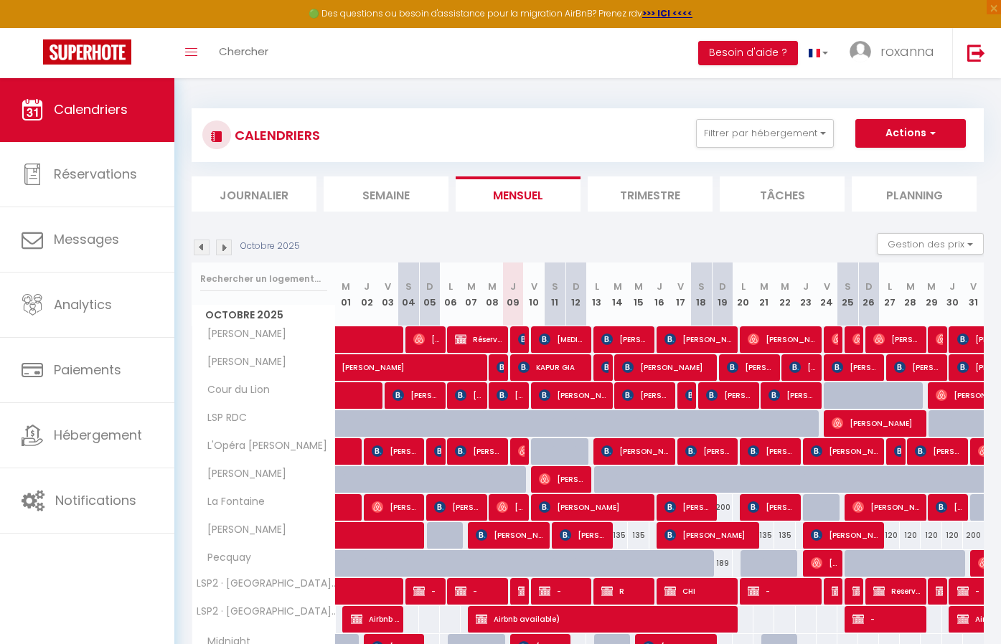
click at [549, 337] on img at bounding box center [544, 339] width 11 height 11
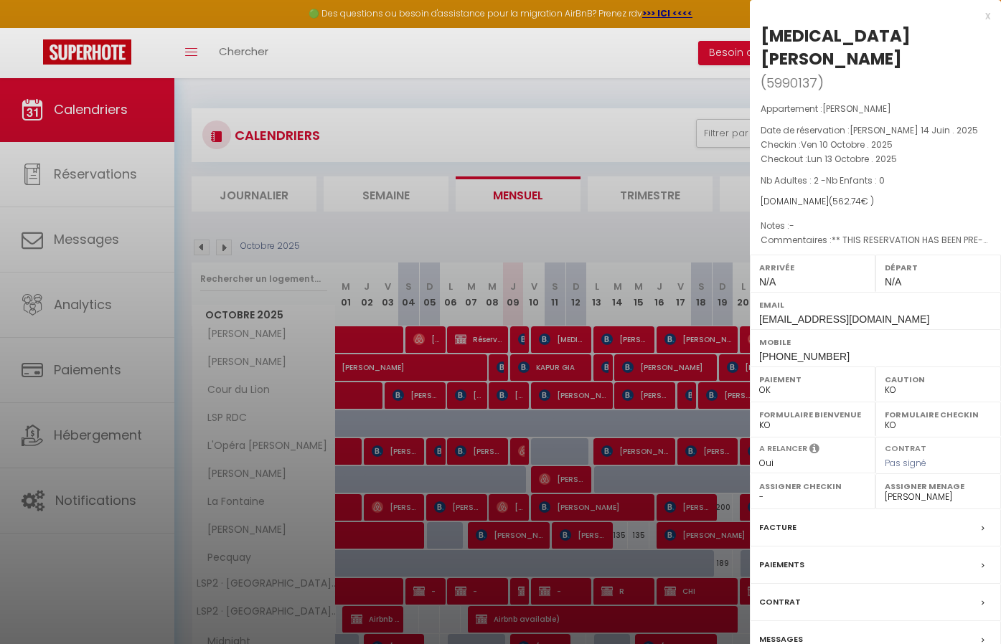
click at [988, 24] on h2 "[MEDICAL_DATA][PERSON_NAME] ( 5990137 )" at bounding box center [876, 59] width 230 height 70
click at [988, 14] on div "x" at bounding box center [870, 15] width 240 height 17
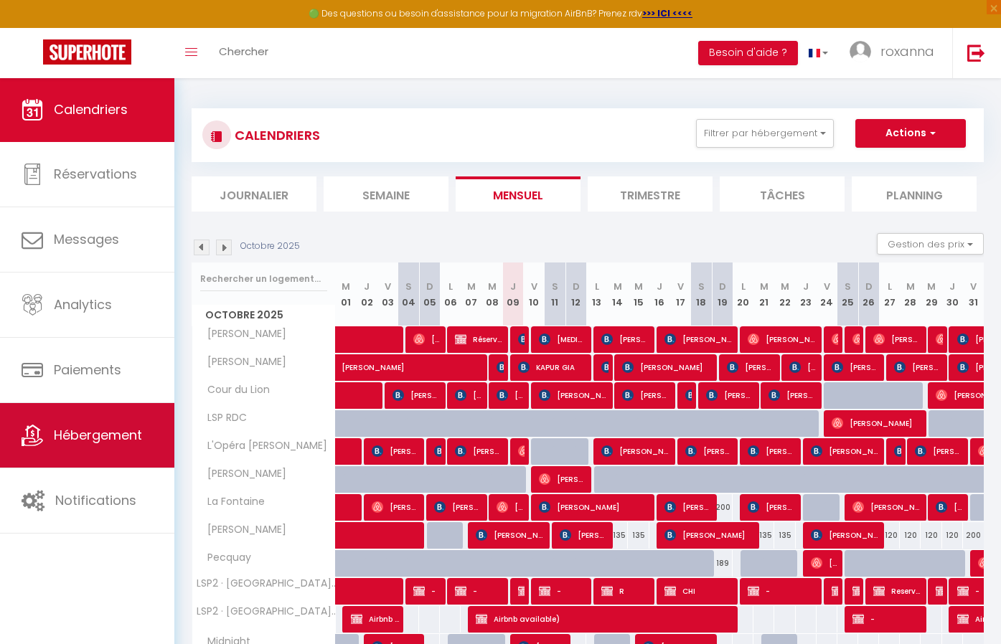
click at [71, 428] on span "Hébergement" at bounding box center [98, 435] width 88 height 18
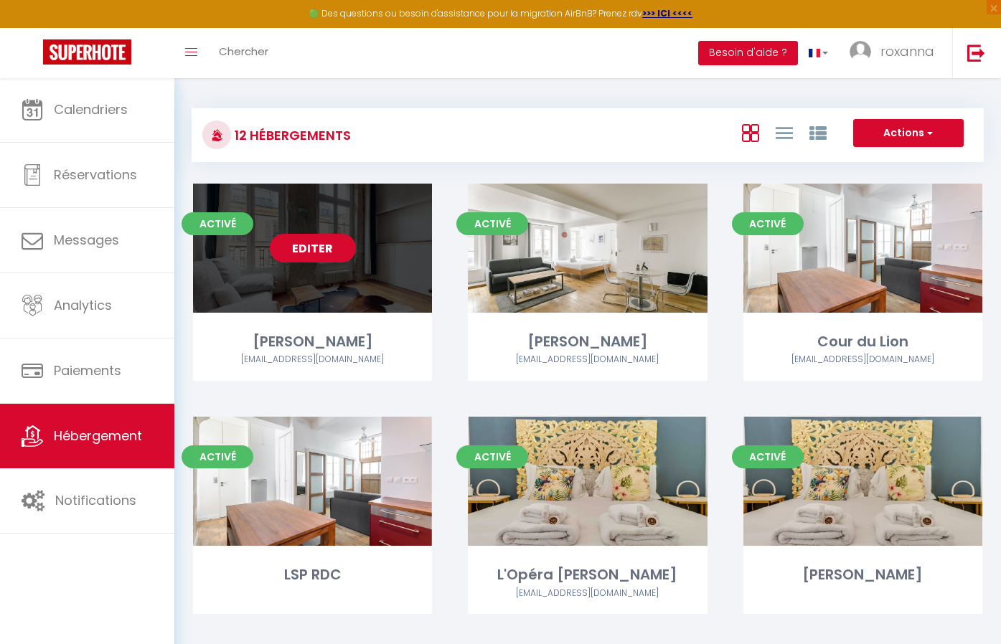
click at [296, 243] on link "Editer" at bounding box center [313, 248] width 86 height 29
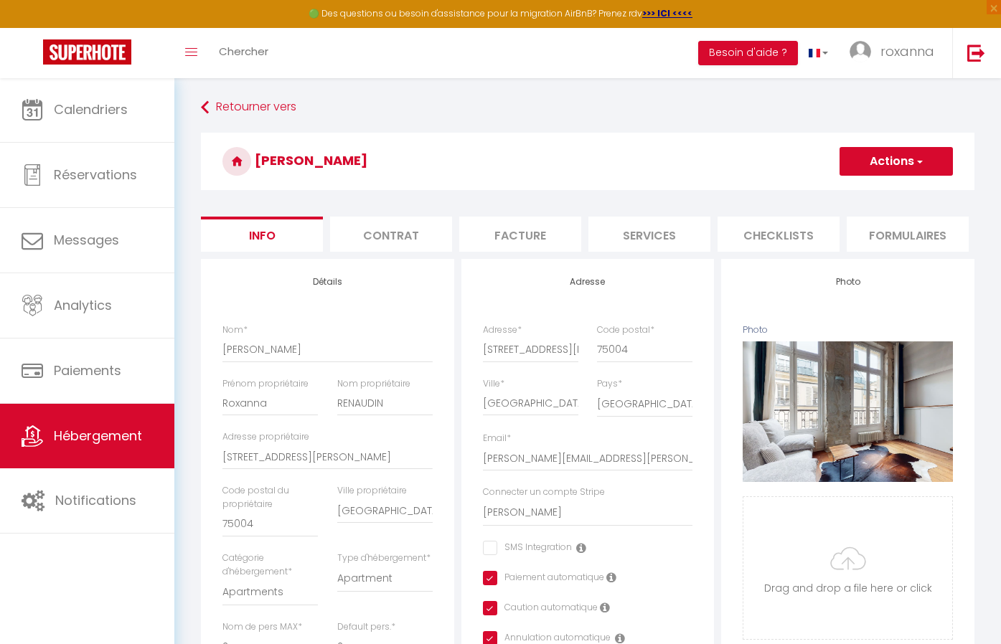
click at [543, 240] on li "Facture" at bounding box center [520, 234] width 122 height 35
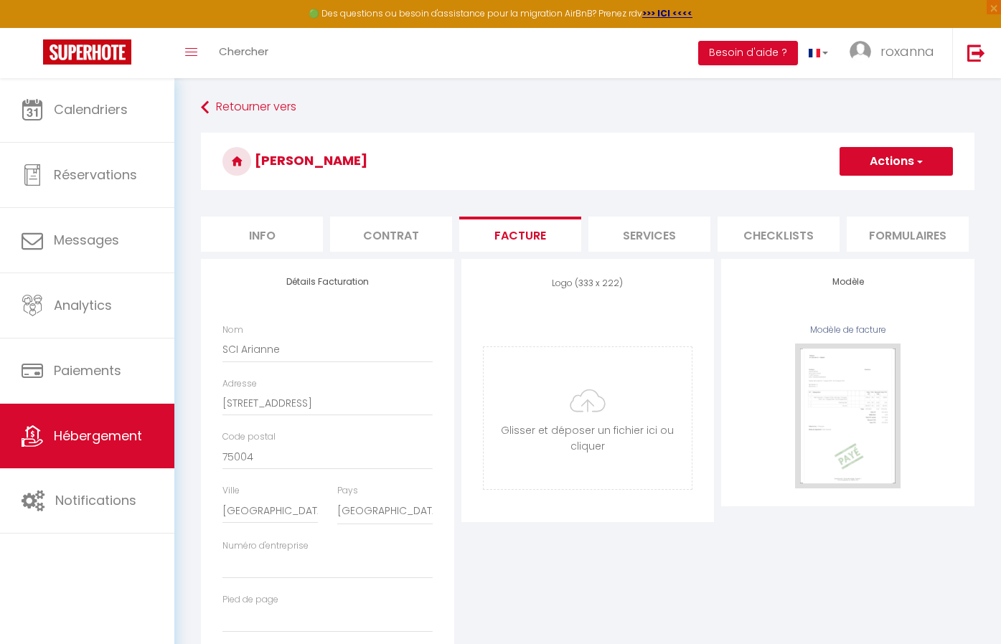
click at [623, 242] on li "Services" at bounding box center [649, 234] width 122 height 35
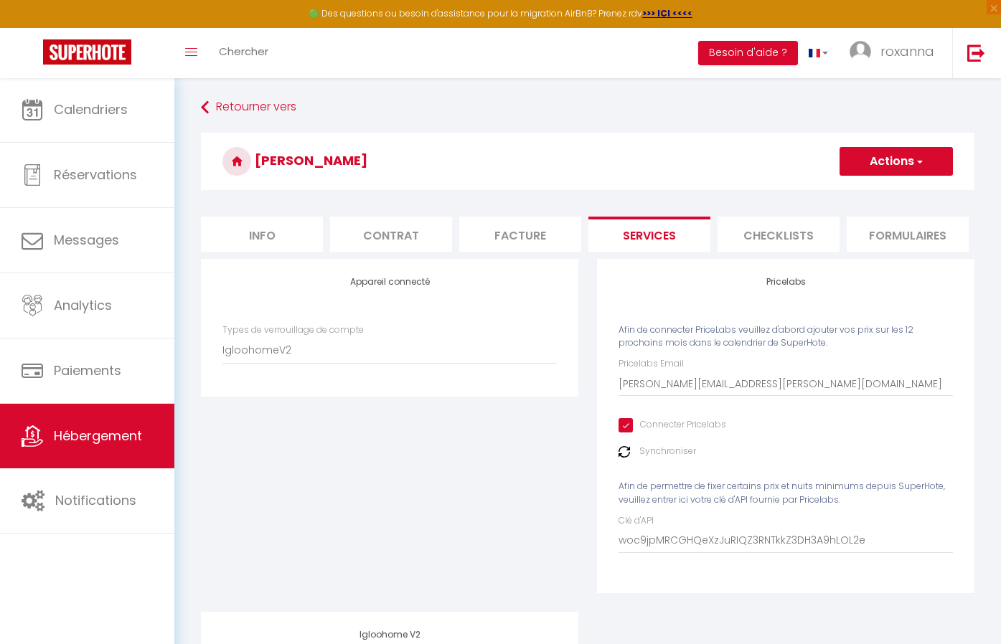
click at [879, 164] on button "Actions" at bounding box center [896, 161] width 113 height 29
click at [506, 415] on div "Appareil connecté Types de verrouillage de compte Igloohome IgloohomeV2 Nuki" at bounding box center [390, 435] width 396 height 353
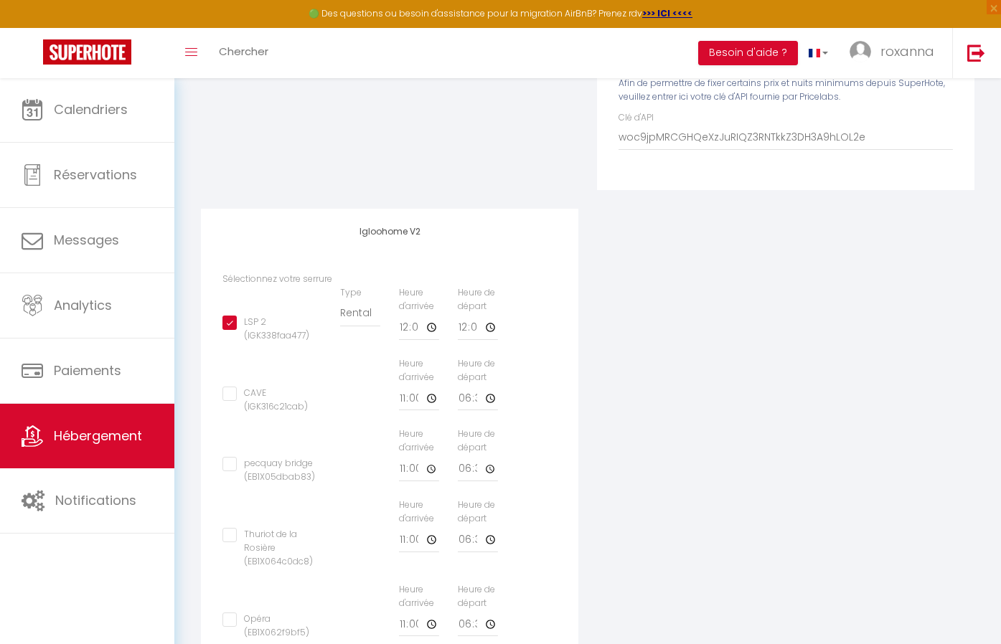
scroll to position [406, 0]
click at [230, 391] on input "CAVE (IGK316c21cab)" at bounding box center [271, 391] width 99 height 14
click at [230, 390] on input "CAVE (IGK316c21cab)" at bounding box center [271, 391] width 99 height 14
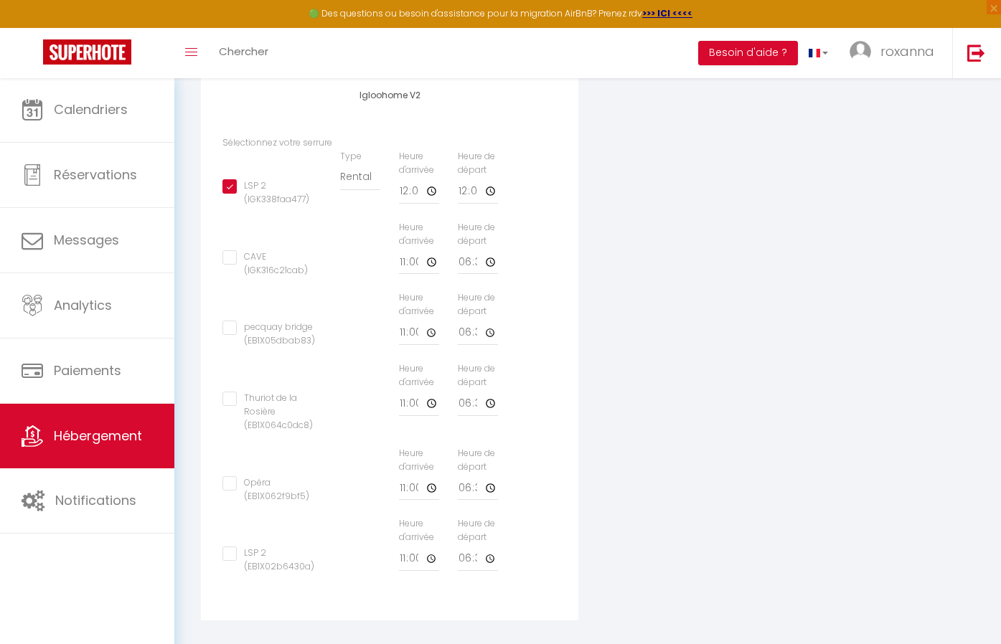
scroll to position [539, 0]
click at [226, 548] on input "LSP 2 (EB1X02b6430a)" at bounding box center [271, 555] width 99 height 14
click at [409, 548] on input "11:00" at bounding box center [419, 560] width 40 height 26
click at [412, 548] on input "11:00" at bounding box center [419, 560] width 40 height 26
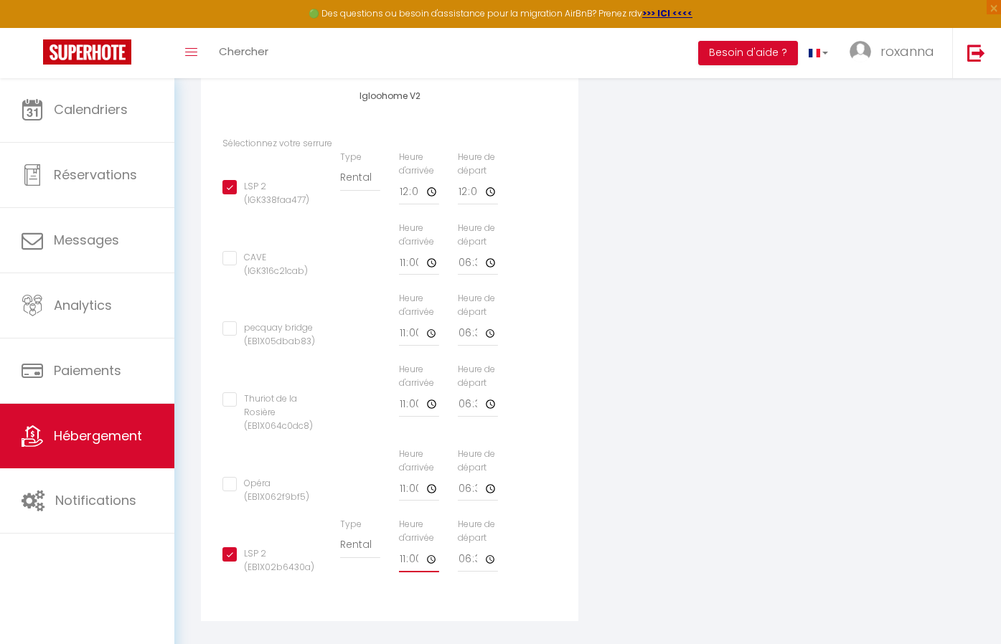
click at [412, 548] on input "11:00" at bounding box center [419, 560] width 40 height 26
click at [419, 547] on input "11:00" at bounding box center [419, 560] width 40 height 26
click at [410, 547] on input "11:00" at bounding box center [419, 560] width 40 height 26
click at [413, 547] on input "11:00" at bounding box center [419, 560] width 40 height 26
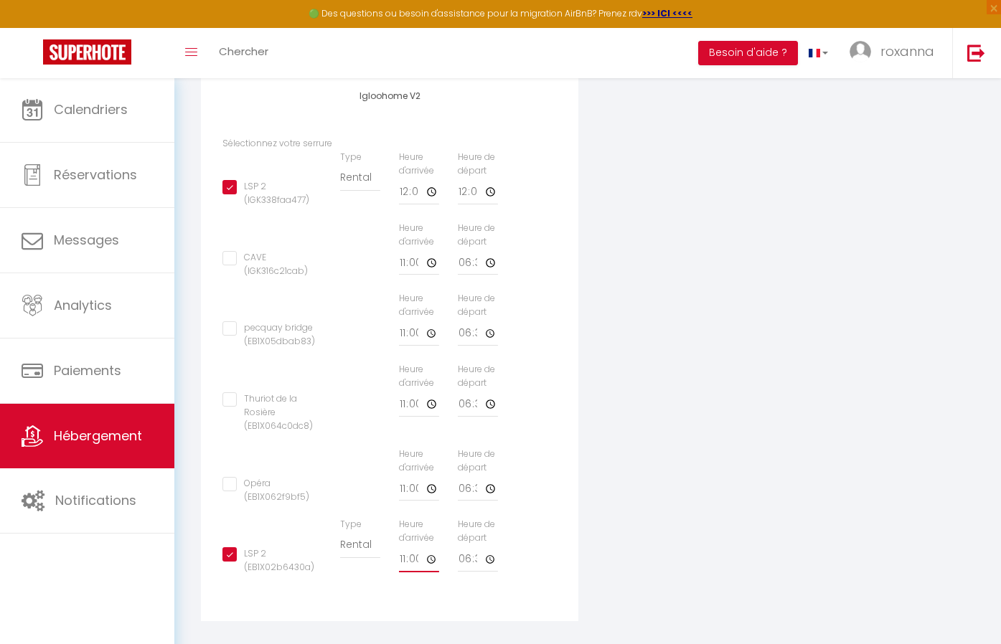
click at [412, 547] on input "11:00" at bounding box center [419, 560] width 40 height 26
click at [473, 549] on input "18:30" at bounding box center [478, 560] width 40 height 26
click at [481, 550] on input "12:30" at bounding box center [478, 560] width 40 height 26
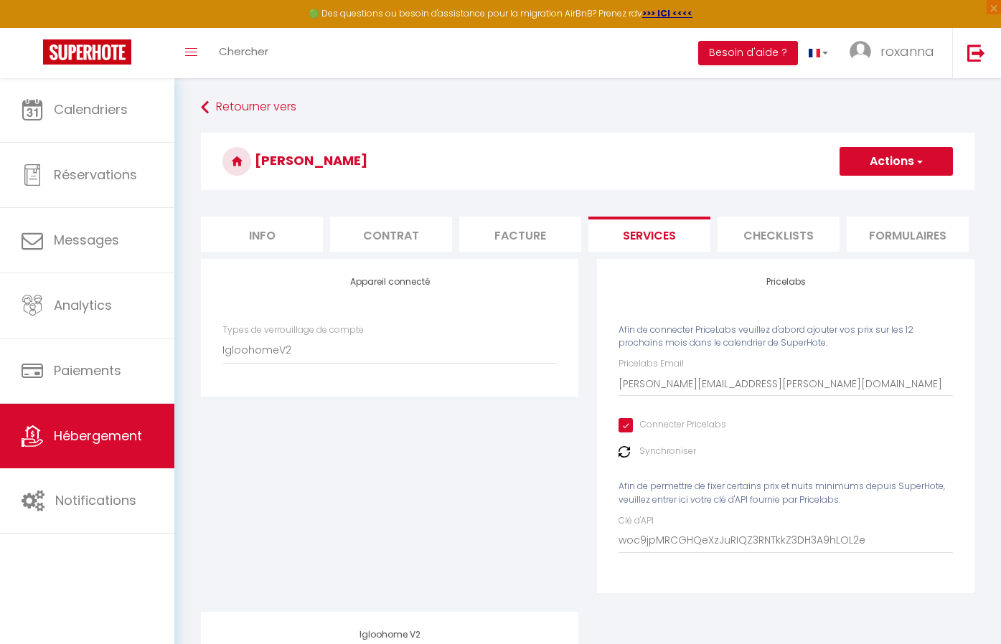
scroll to position [0, 0]
click at [921, 164] on span "button" at bounding box center [918, 161] width 9 height 14
click at [889, 191] on link "Enregistrer" at bounding box center [895, 193] width 113 height 19
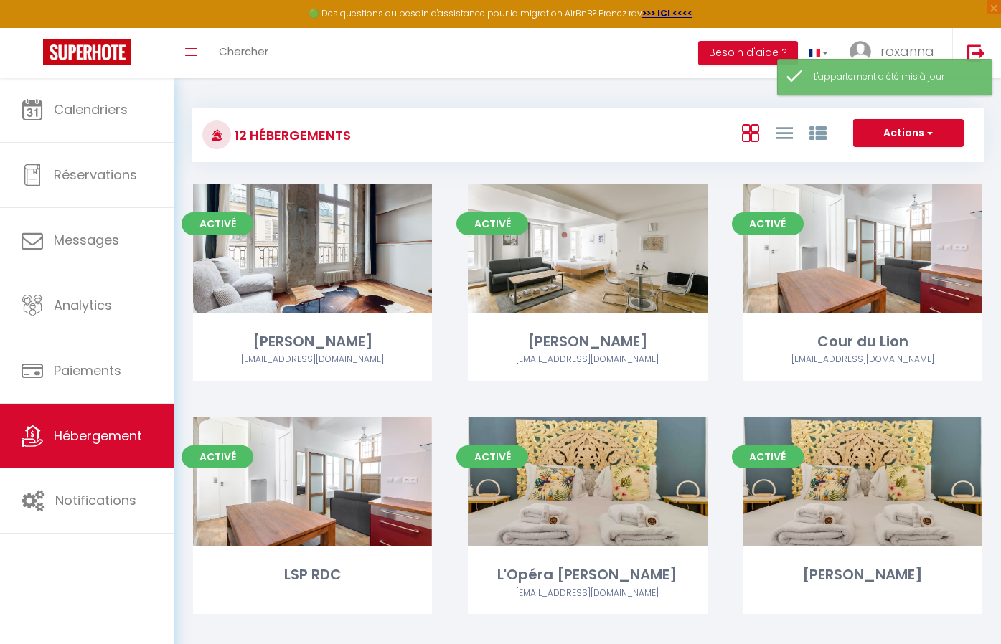
click at [291, 251] on link "Editer" at bounding box center [313, 248] width 86 height 29
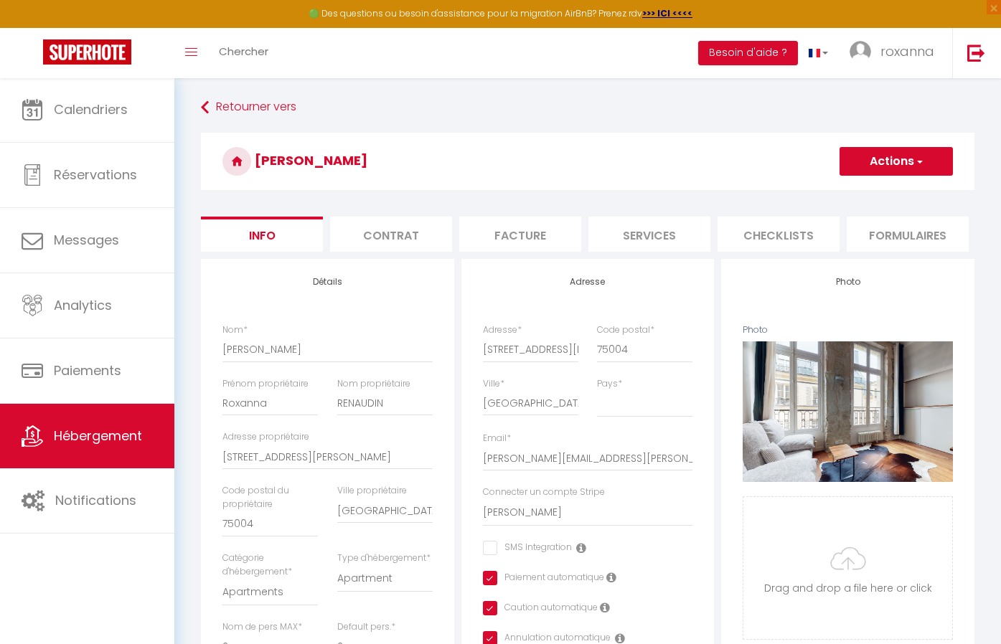
click at [378, 243] on li "Contrat" at bounding box center [391, 234] width 122 height 35
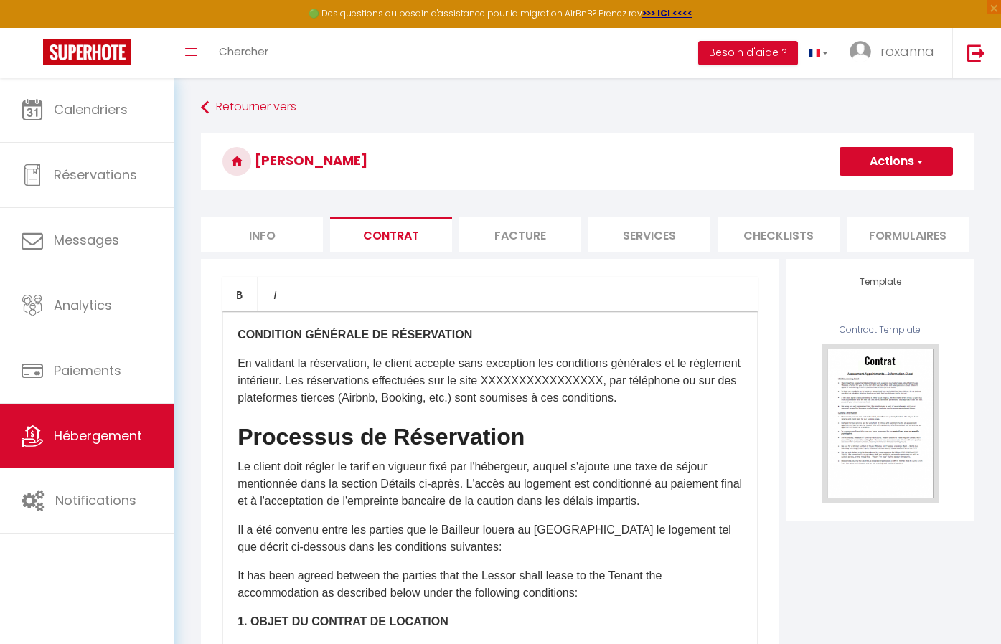
click at [510, 242] on li "Facture" at bounding box center [520, 234] width 122 height 35
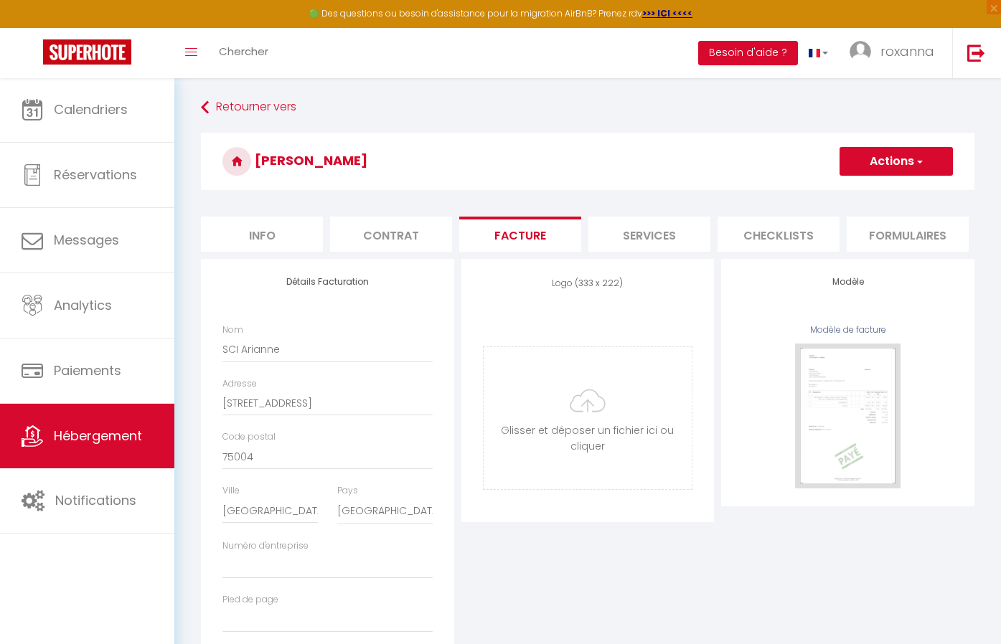
click at [672, 237] on li "Services" at bounding box center [649, 234] width 122 height 35
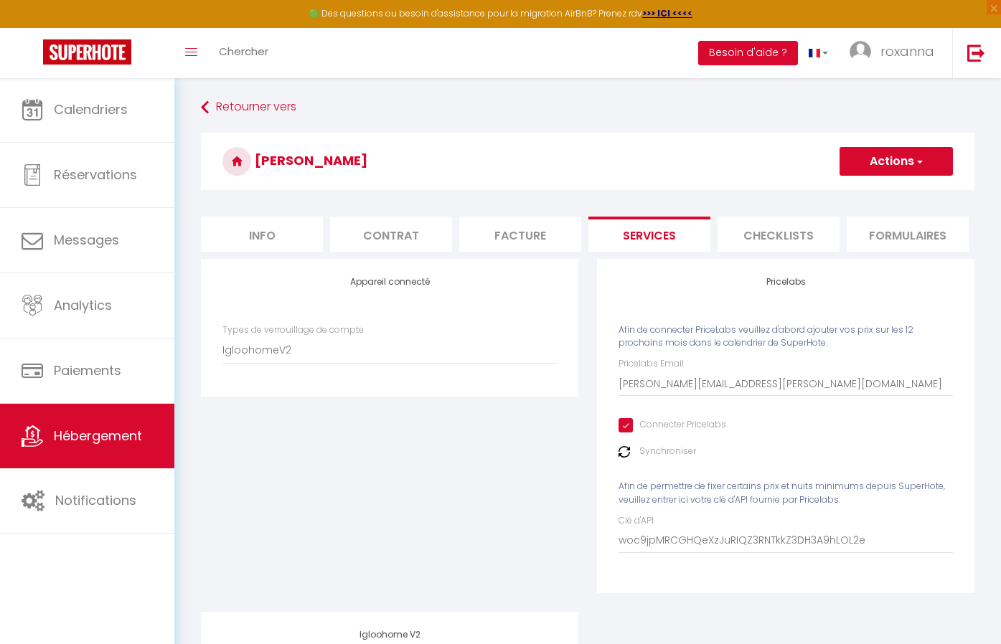
click at [880, 157] on button "Actions" at bounding box center [896, 161] width 113 height 29
click at [867, 191] on link "Enregistrer" at bounding box center [895, 193] width 113 height 19
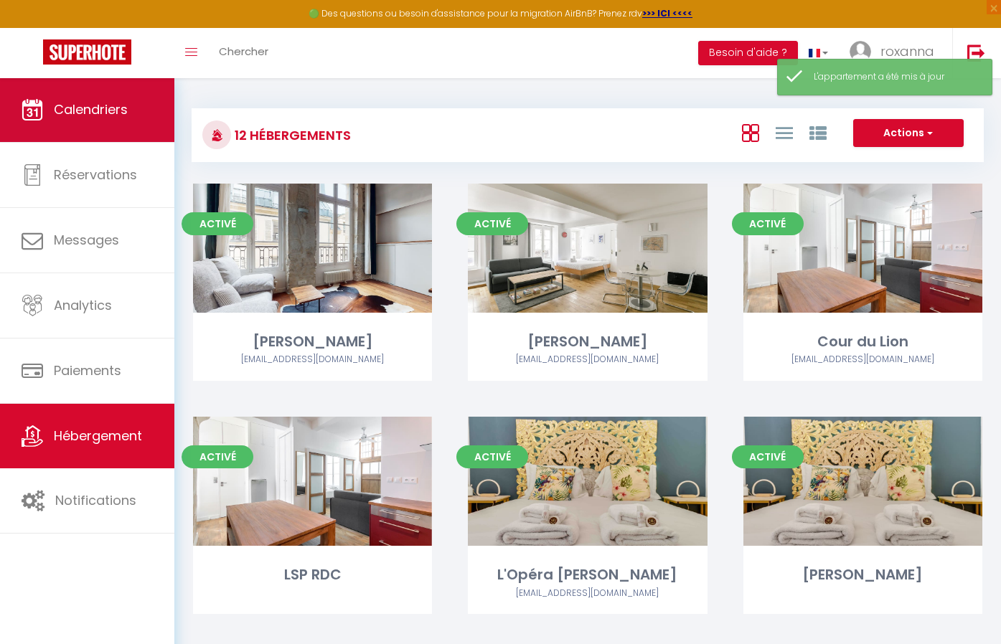
click at [71, 121] on link "Calendriers" at bounding box center [87, 110] width 174 height 65
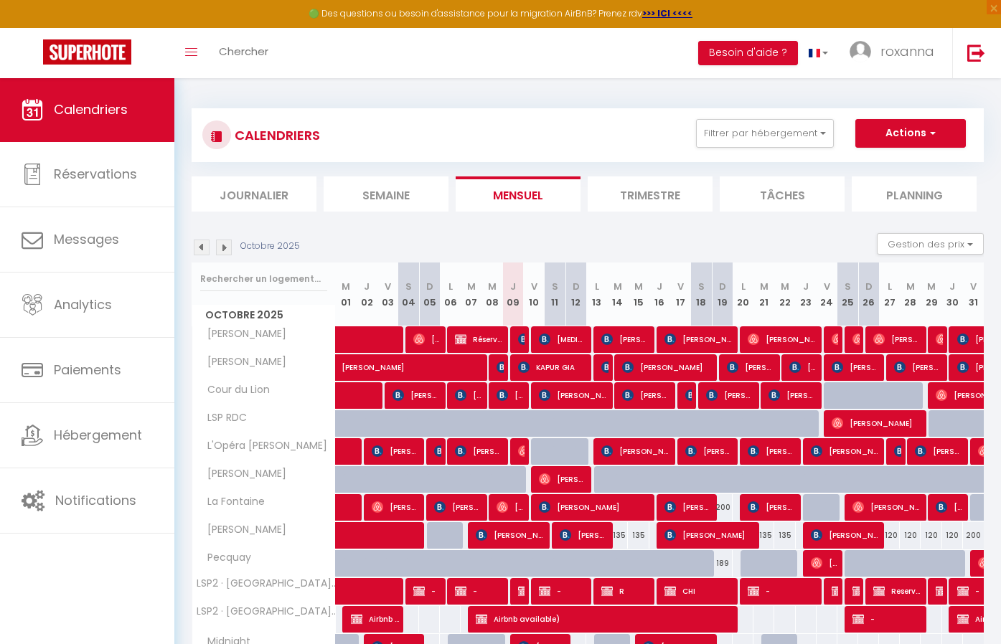
click at [321, 196] on ul "Journalier [GEOGRAPHIC_DATA] Mensuel Trimestre Tâches Planning" at bounding box center [588, 194] width 792 height 35
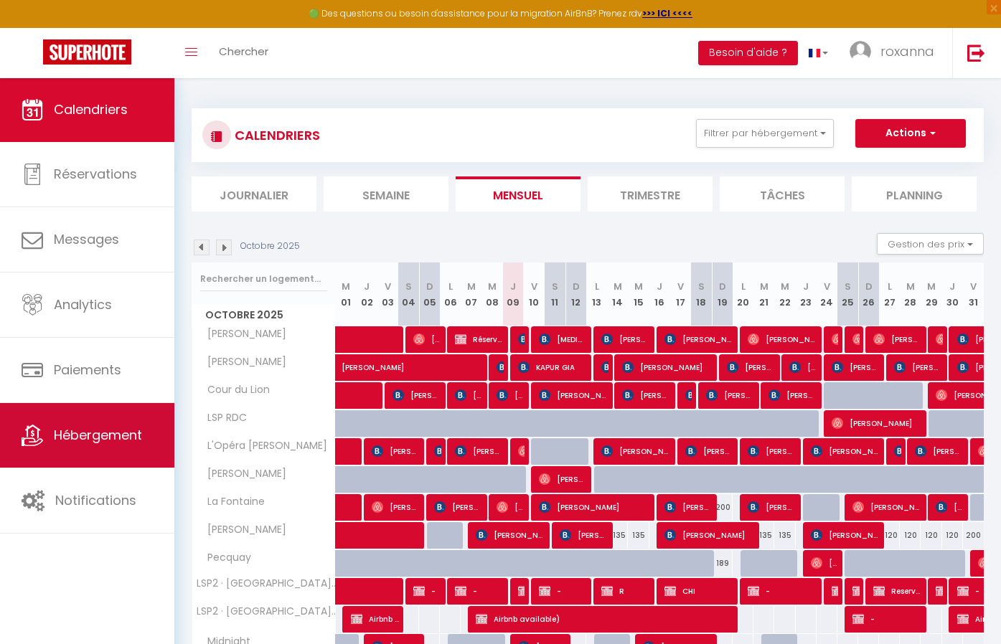
click at [107, 437] on span "Hébergement" at bounding box center [98, 435] width 88 height 18
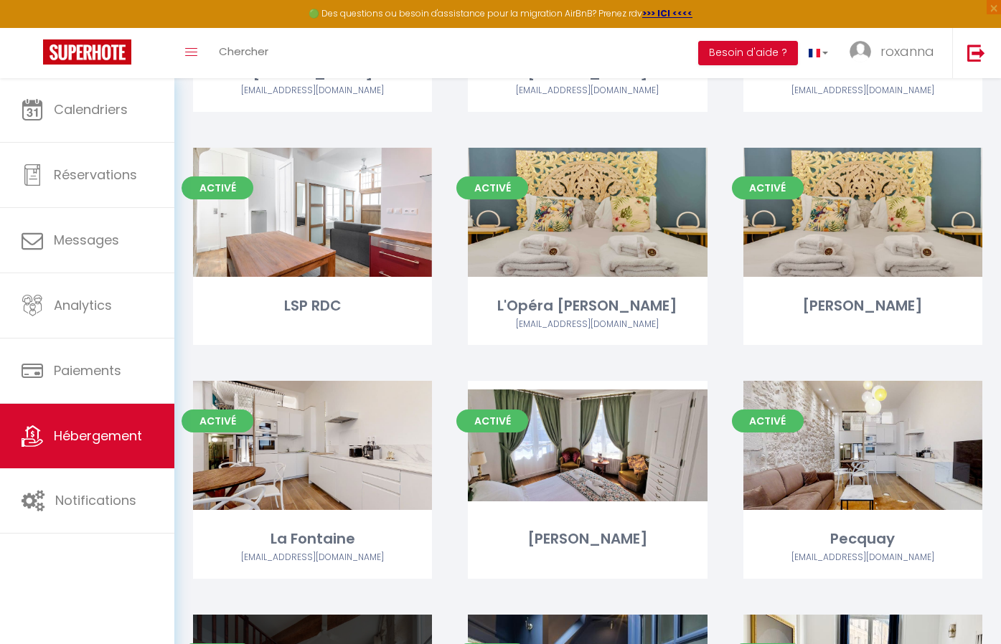
scroll to position [237, 0]
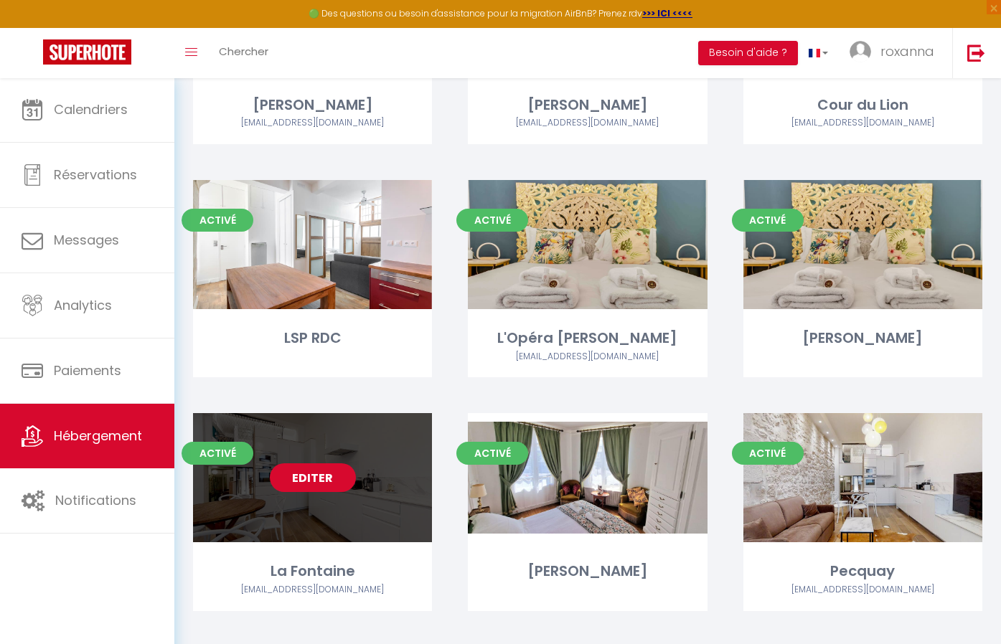
click at [312, 478] on link "Editer" at bounding box center [313, 478] width 86 height 29
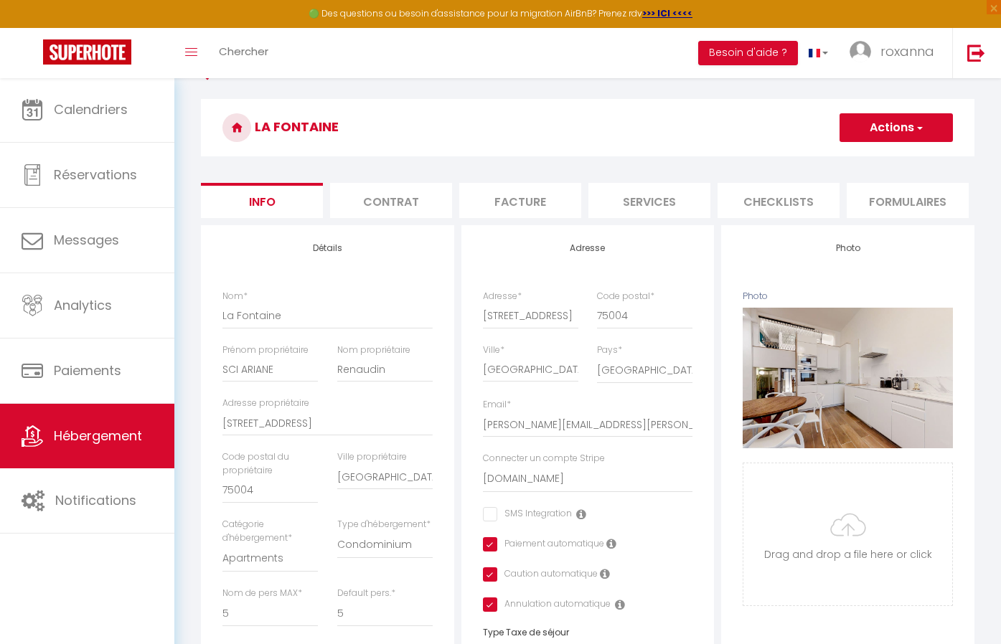
scroll to position [34, 0]
click at [520, 204] on li "Facture" at bounding box center [520, 200] width 122 height 35
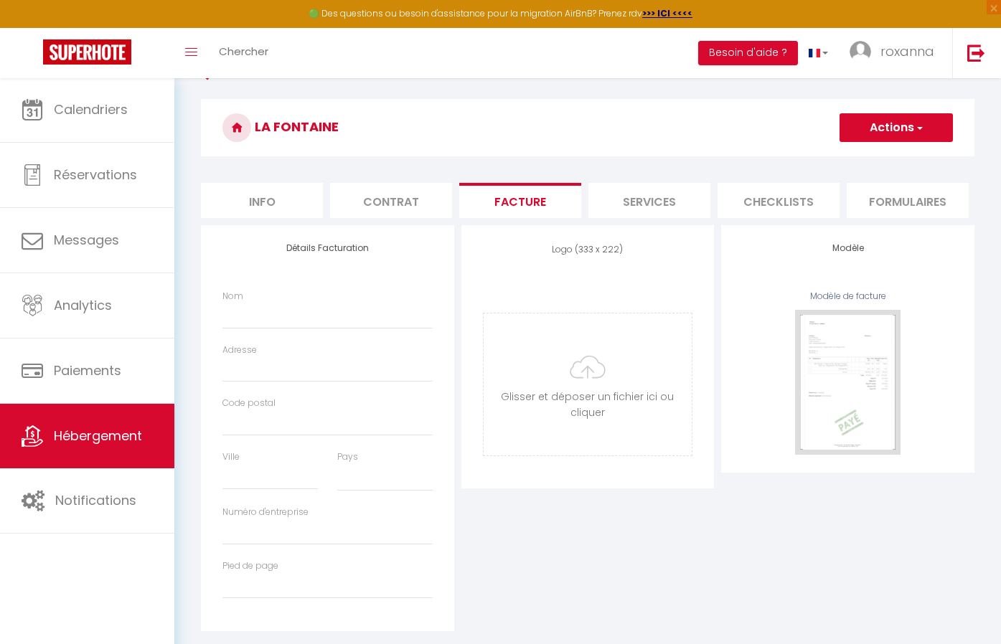
click at [655, 202] on li "Services" at bounding box center [649, 200] width 122 height 35
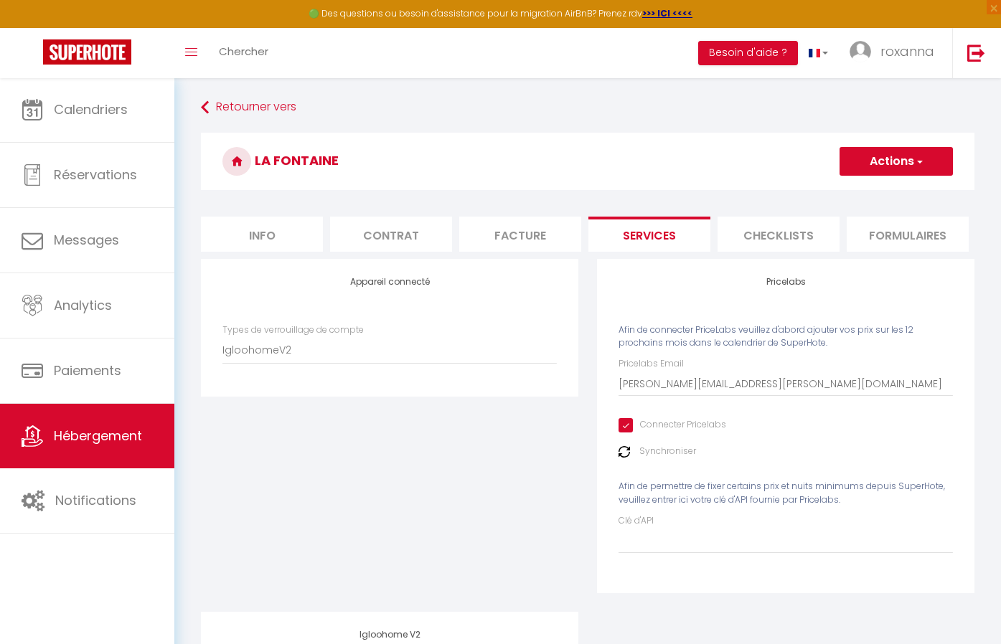
scroll to position [-4, 0]
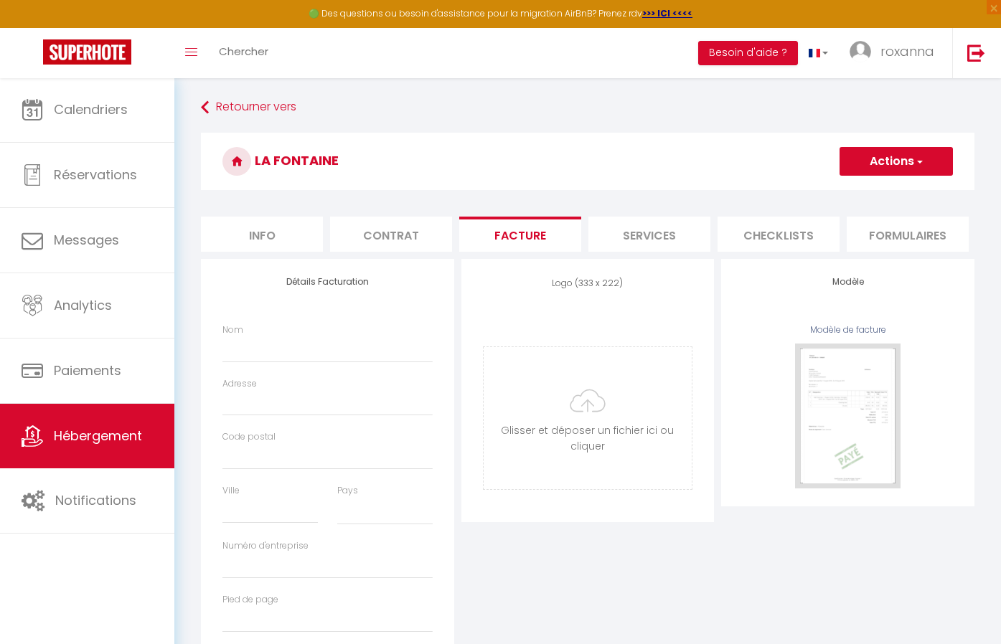
click at [90, 446] on link "Hébergement" at bounding box center [87, 436] width 174 height 65
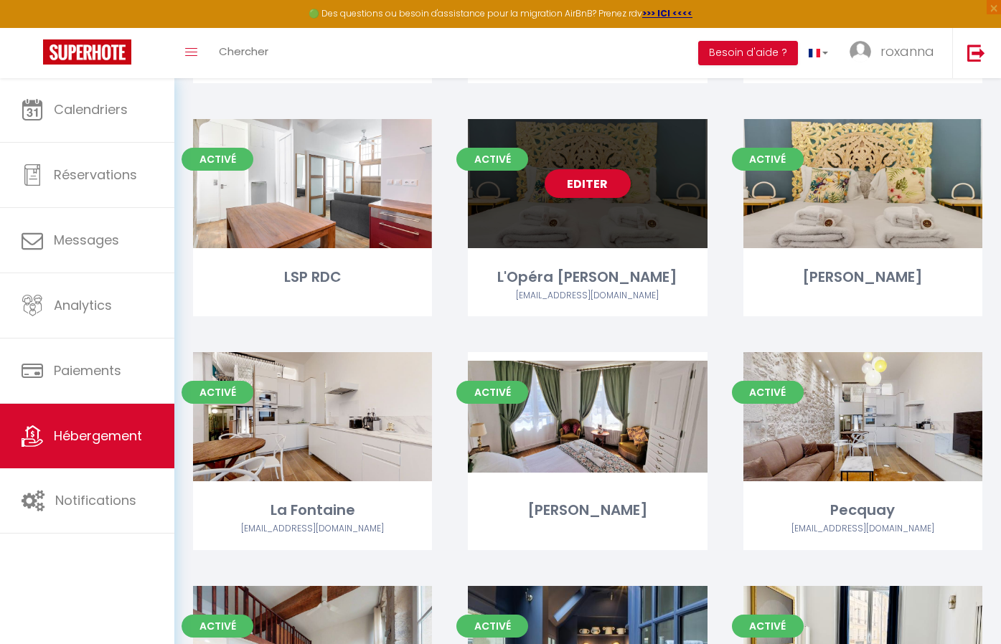
scroll to position [301, 0]
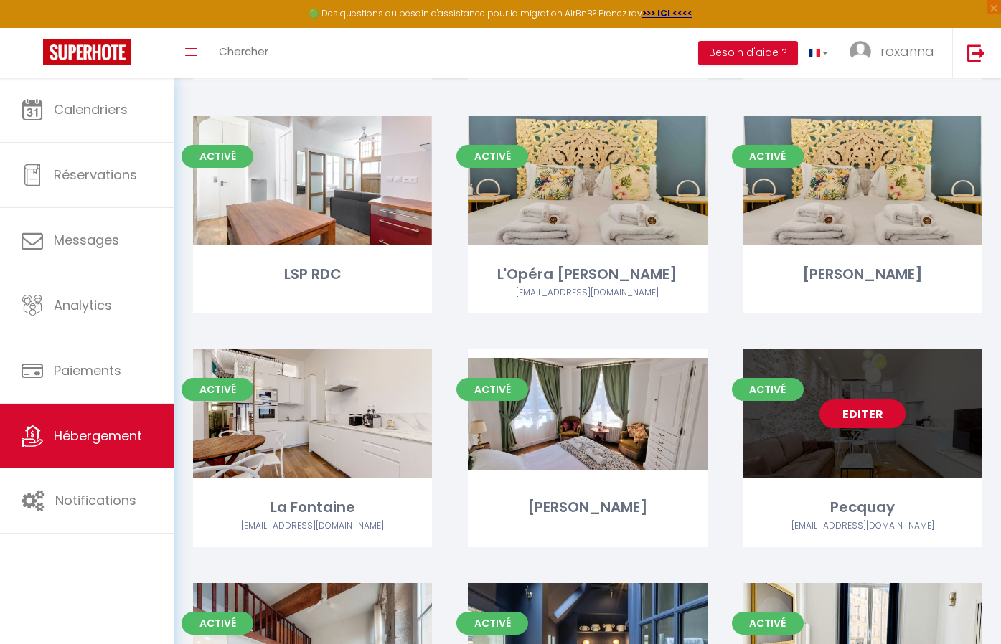
click at [863, 407] on link "Editer" at bounding box center [863, 414] width 86 height 29
click at [830, 413] on link "Editer" at bounding box center [863, 414] width 86 height 29
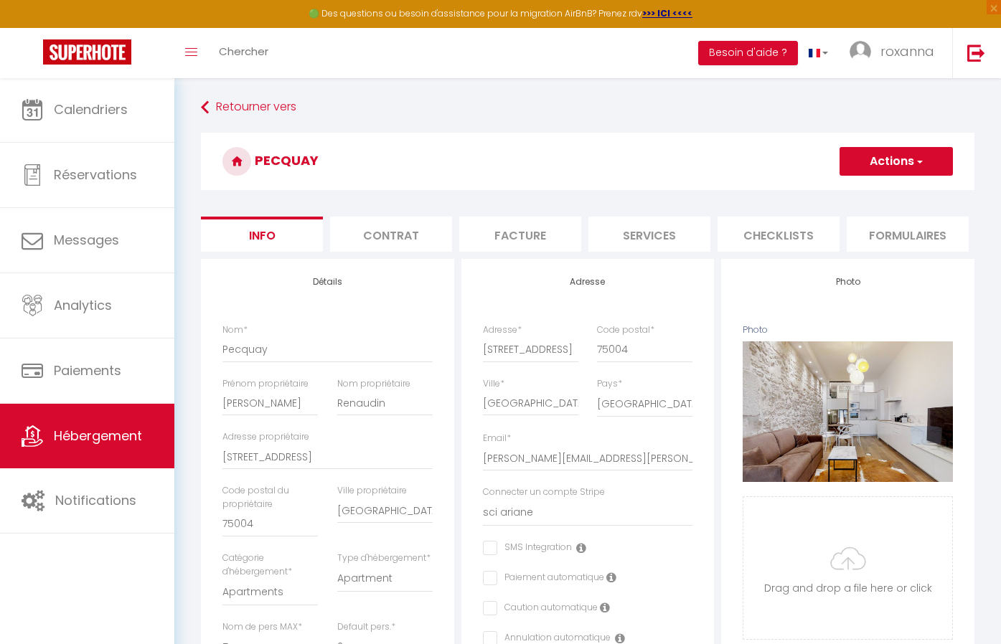
click at [632, 237] on li "Services" at bounding box center [649, 234] width 122 height 35
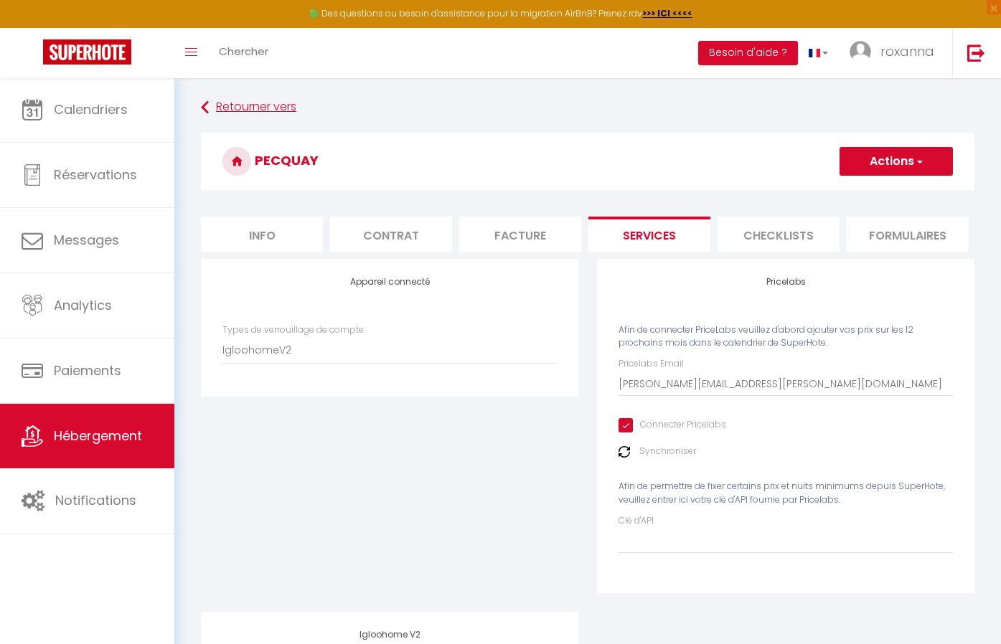
click at [239, 105] on link "Retourner vers" at bounding box center [588, 108] width 774 height 26
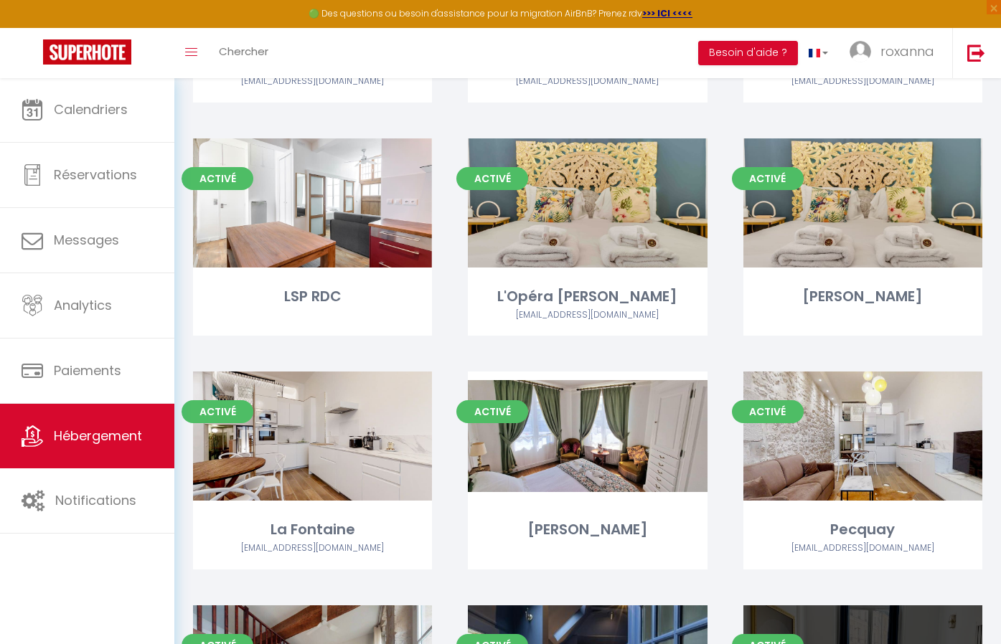
scroll to position [261, 0]
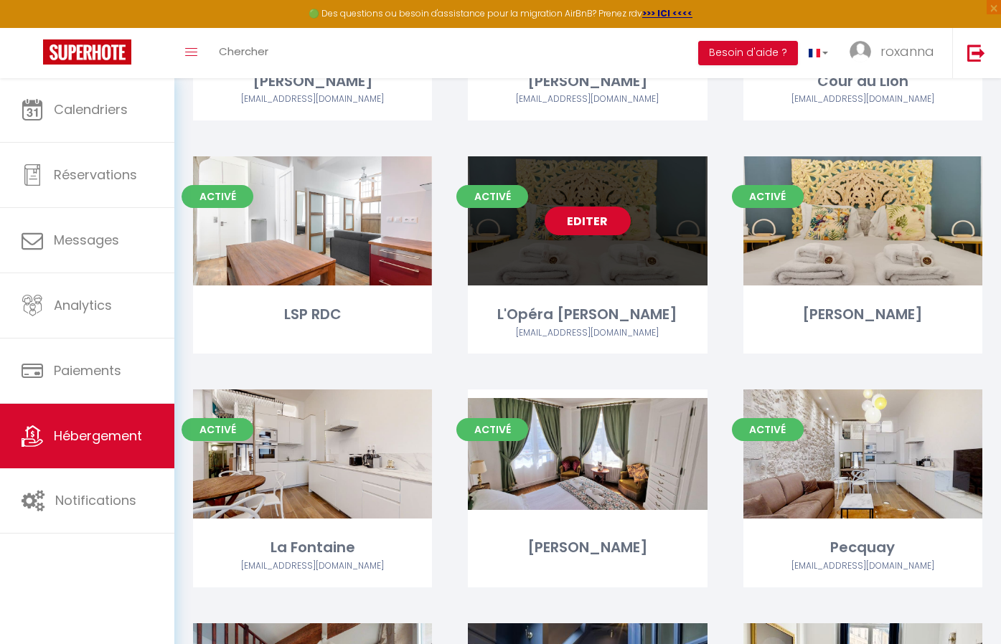
click at [611, 220] on link "Editer" at bounding box center [588, 221] width 86 height 29
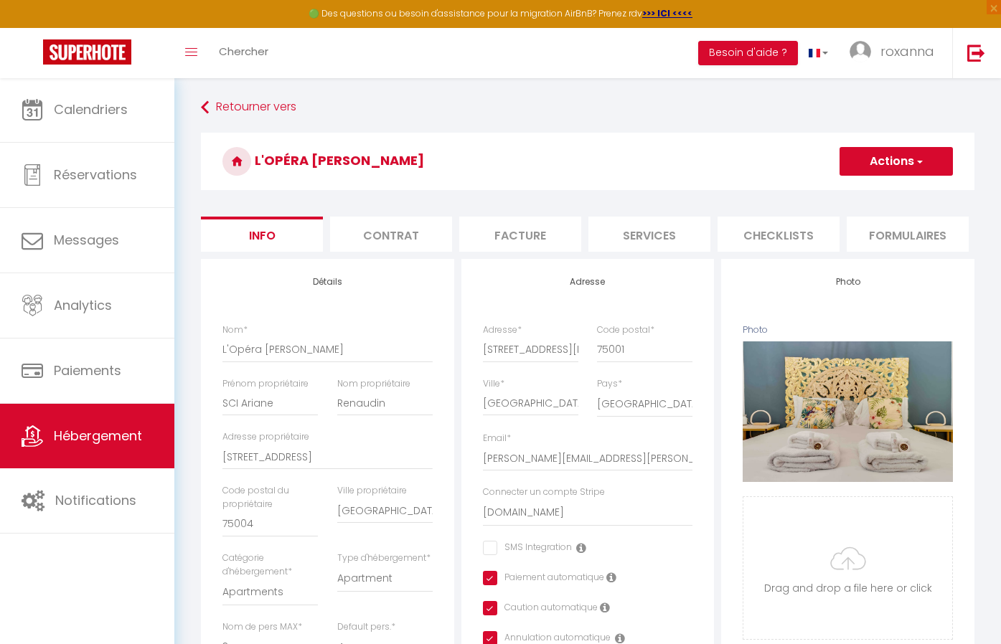
click at [656, 238] on li "Services" at bounding box center [649, 234] width 122 height 35
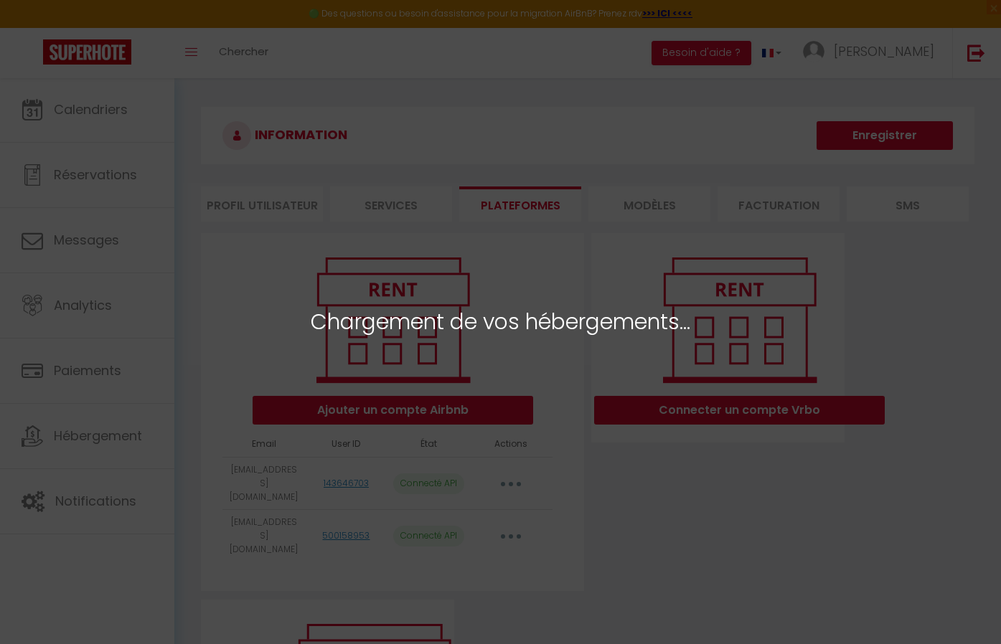
select select "23254"
select select "23255"
select select "23256"
select select "23257"
select select "23258"
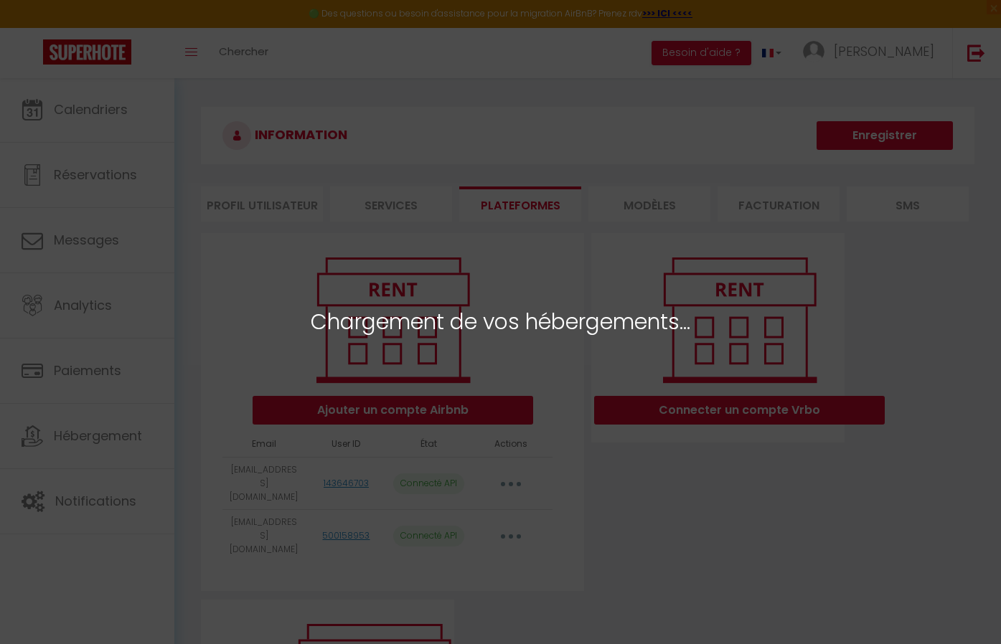
select select "71459"
select select
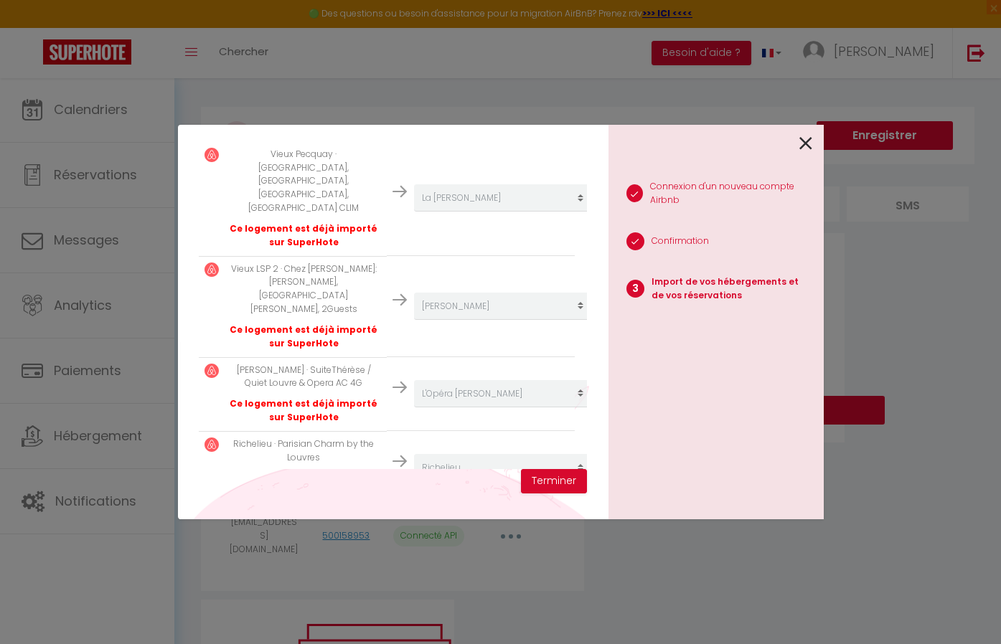
scroll to position [461, 0]
click at [545, 479] on button "Terminer" at bounding box center [554, 481] width 66 height 24
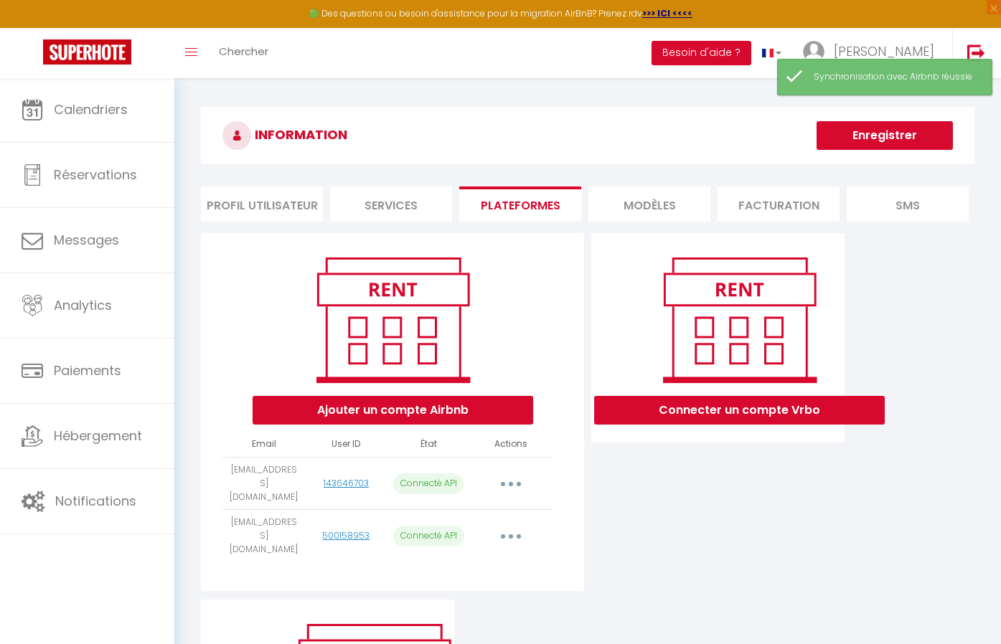
click at [510, 525] on button "button" at bounding box center [511, 536] width 40 height 23
click at [474, 561] on link "Importer les appartements" at bounding box center [447, 569] width 159 height 24
select select
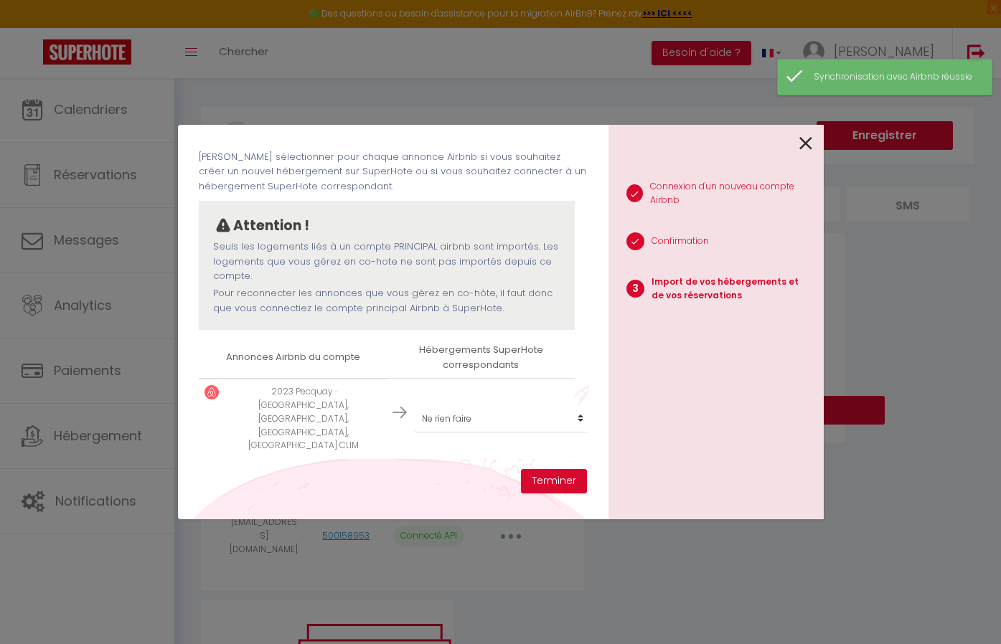
scroll to position [18, 0]
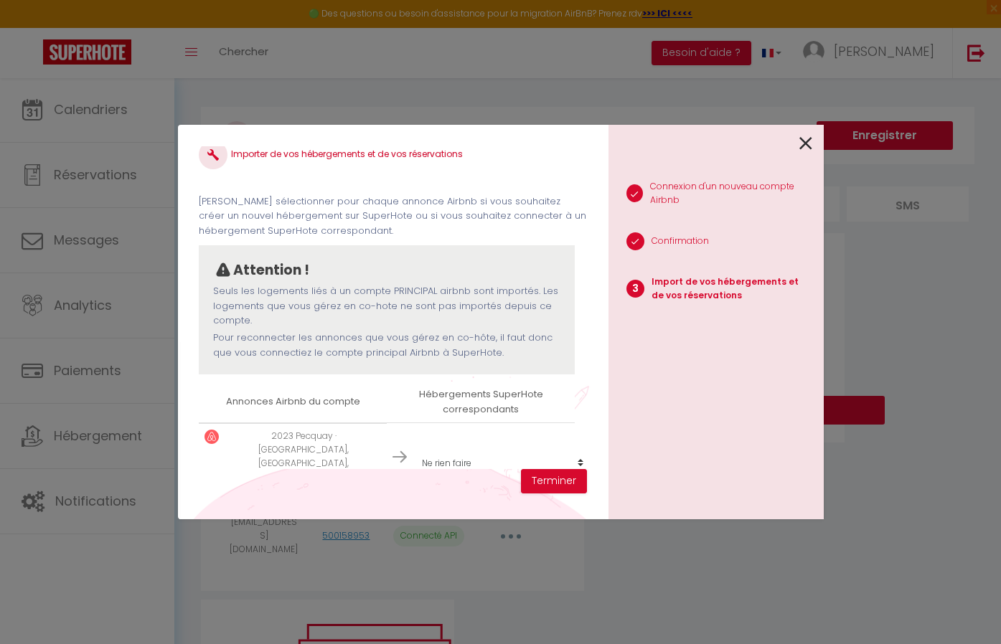
click at [802, 142] on icon at bounding box center [805, 144] width 13 height 22
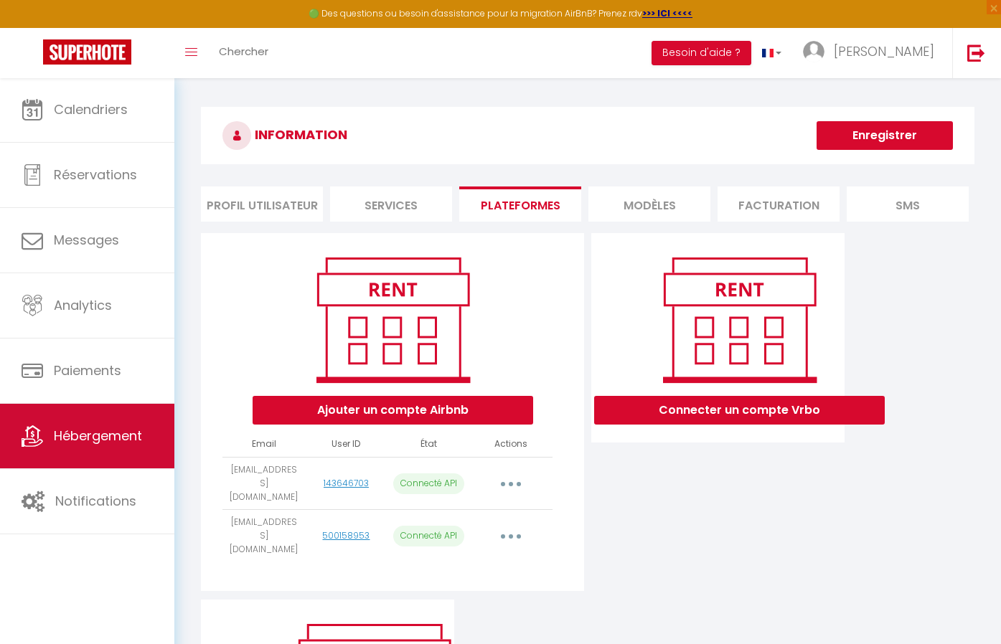
click at [39, 436] on icon at bounding box center [33, 437] width 22 height 22
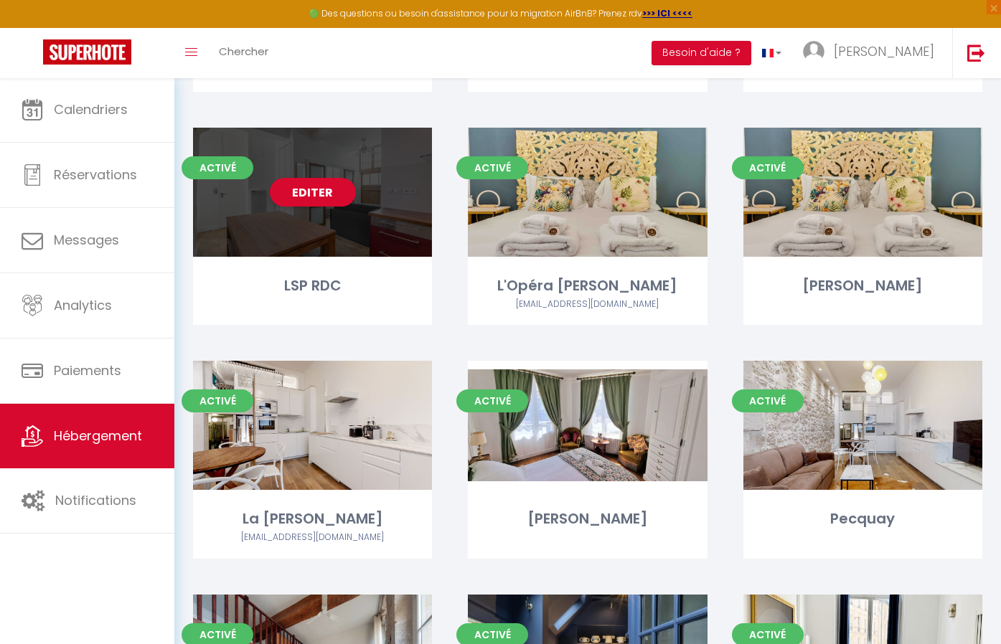
scroll to position [98, 0]
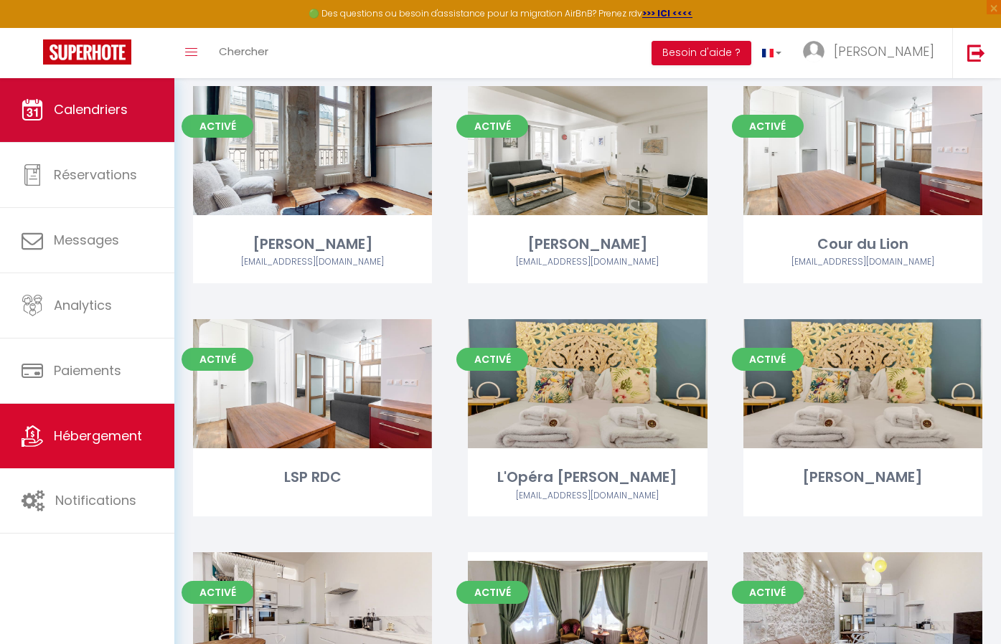
click at [78, 117] on span "Calendriers" at bounding box center [91, 109] width 74 height 18
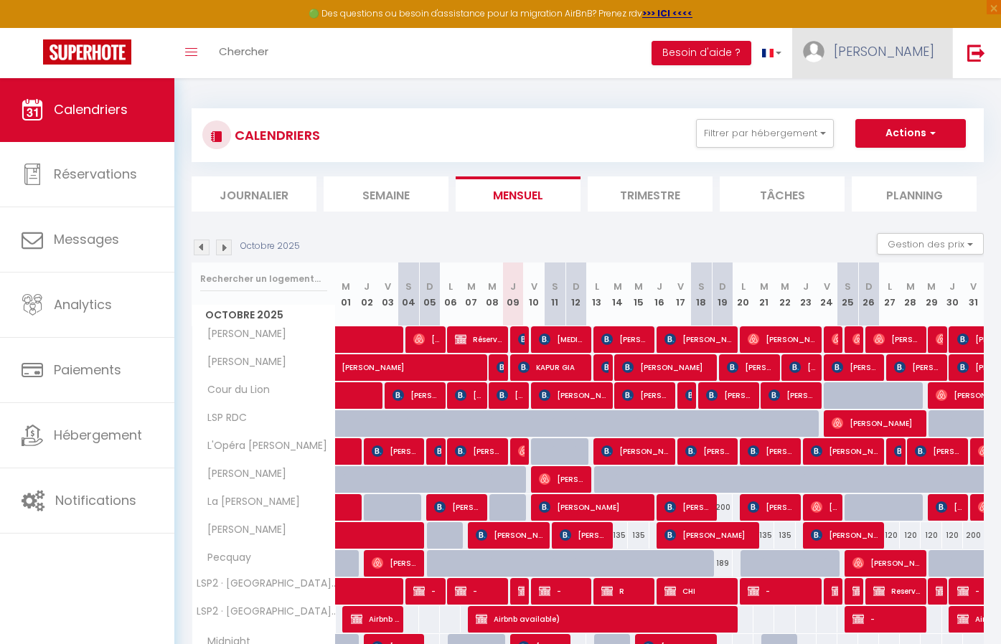
click at [904, 45] on span "roxanna" at bounding box center [884, 51] width 100 height 18
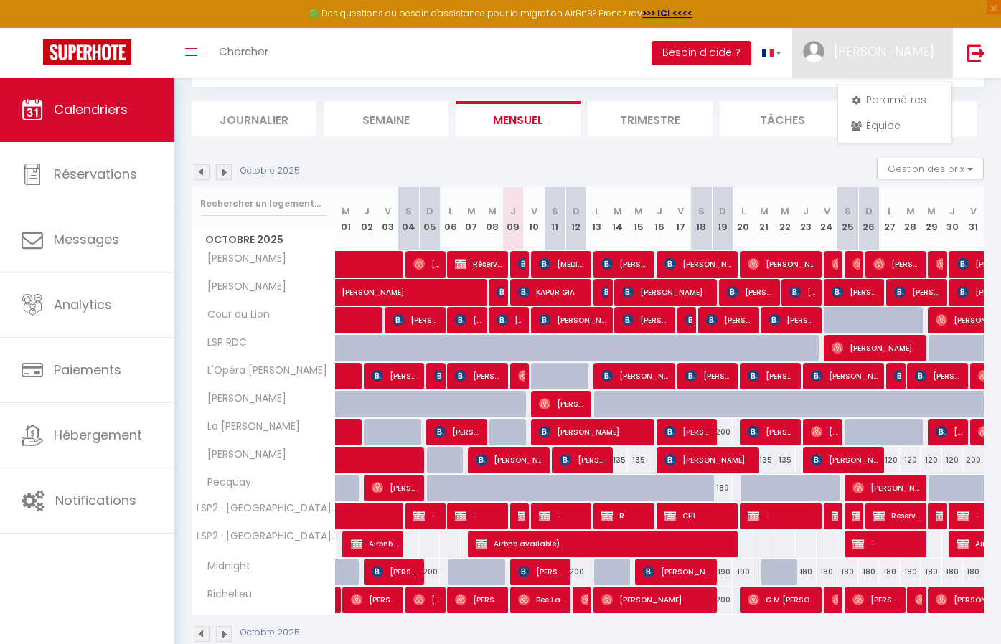
scroll to position [75, 0]
click at [909, 104] on link "Paramètres" at bounding box center [895, 100] width 106 height 24
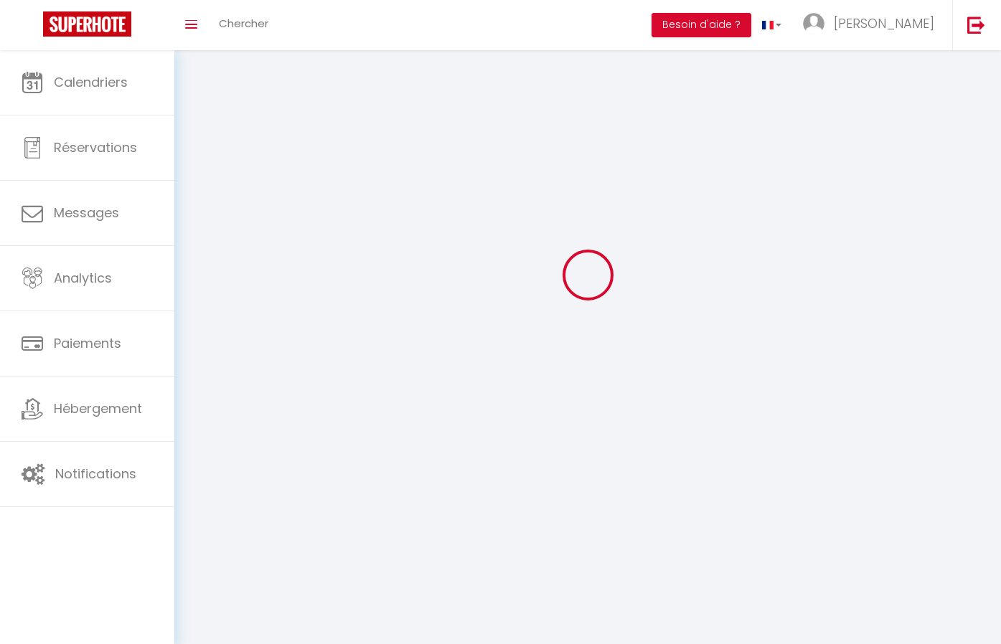
scroll to position [4, 0]
type input "roxanna"
type input "renaudin"
type input "0647642772"
type input "[STREET_ADDRESS][PERSON_NAME]"
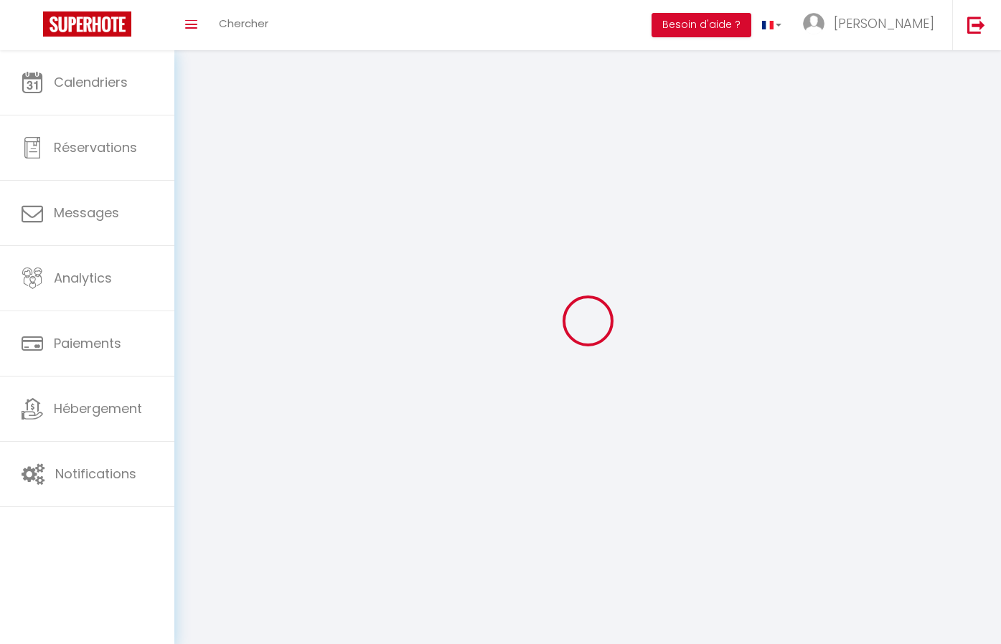
type input "75004"
type input "[GEOGRAPHIC_DATA]"
type input "0TJKQhP258jXqeIKu6DjAsBId"
type input "mit2jfWgRR8xP6kWCsB76TfTv"
type input "0TJKQhP258jXqeIKu6DjAsBId"
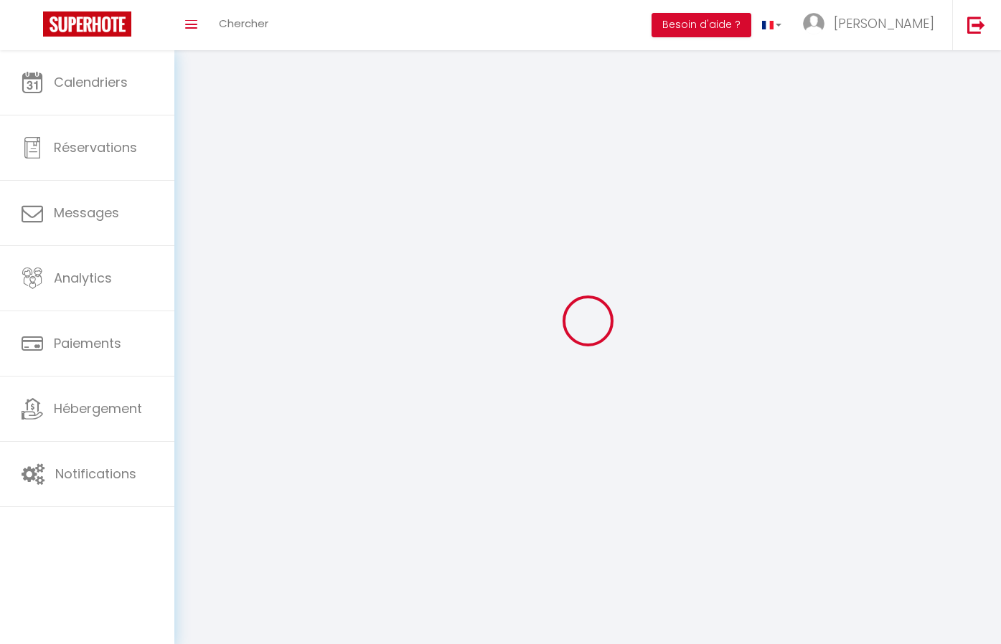
type input "mit2jfWgRR8xP6kWCsB76TfTv"
type input "[URL][DOMAIN_NAME]"
select select "28"
select select "fr"
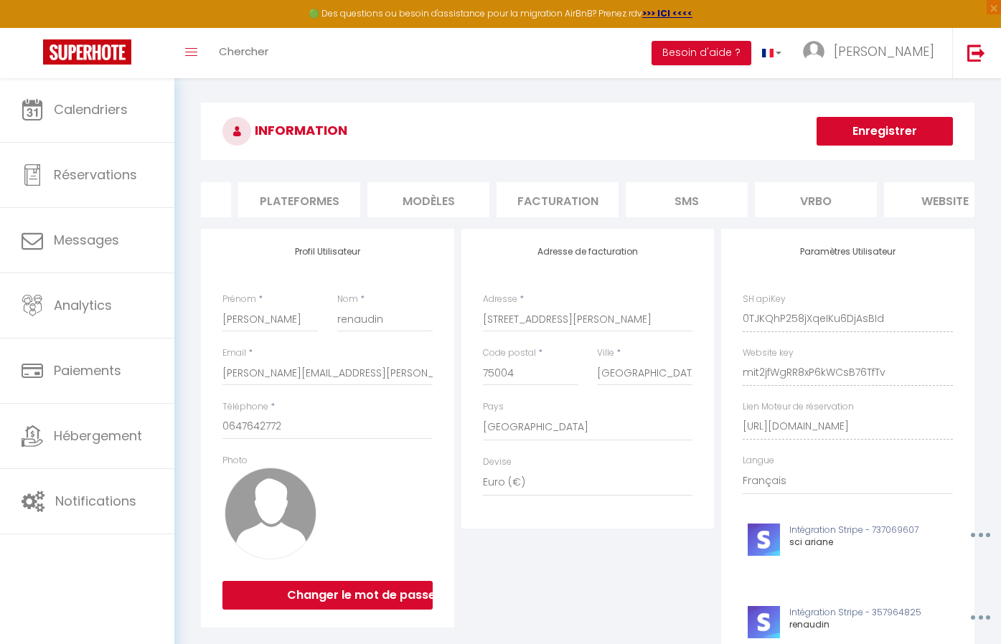
scroll to position [0, 235]
click at [265, 202] on li "Plateformes" at bounding box center [286, 199] width 122 height 35
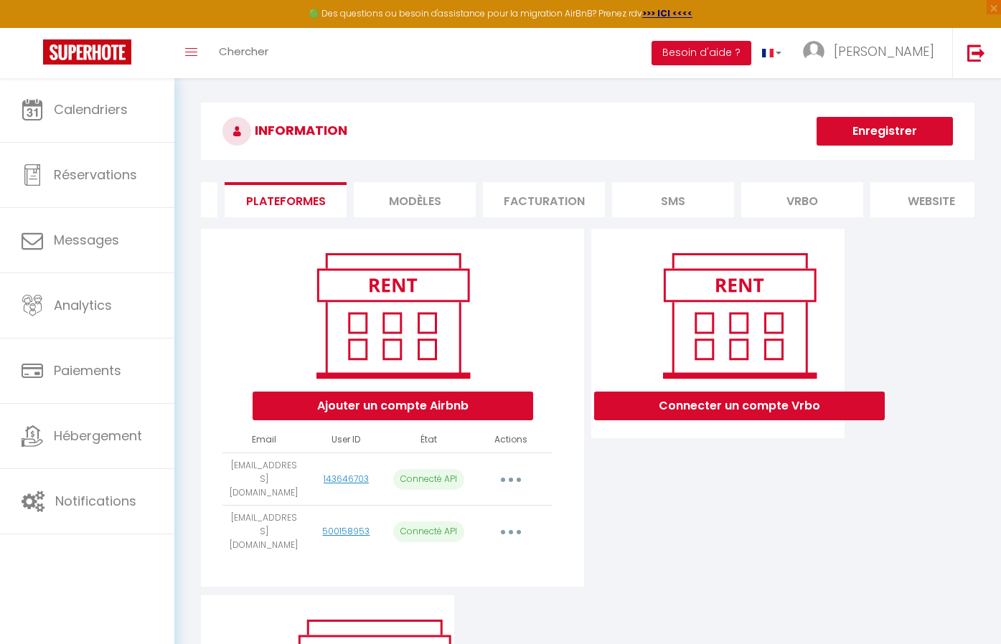
click at [505, 529] on button "button" at bounding box center [511, 532] width 40 height 23
click at [479, 614] on link "Reconnecter le compte" at bounding box center [447, 616] width 159 height 24
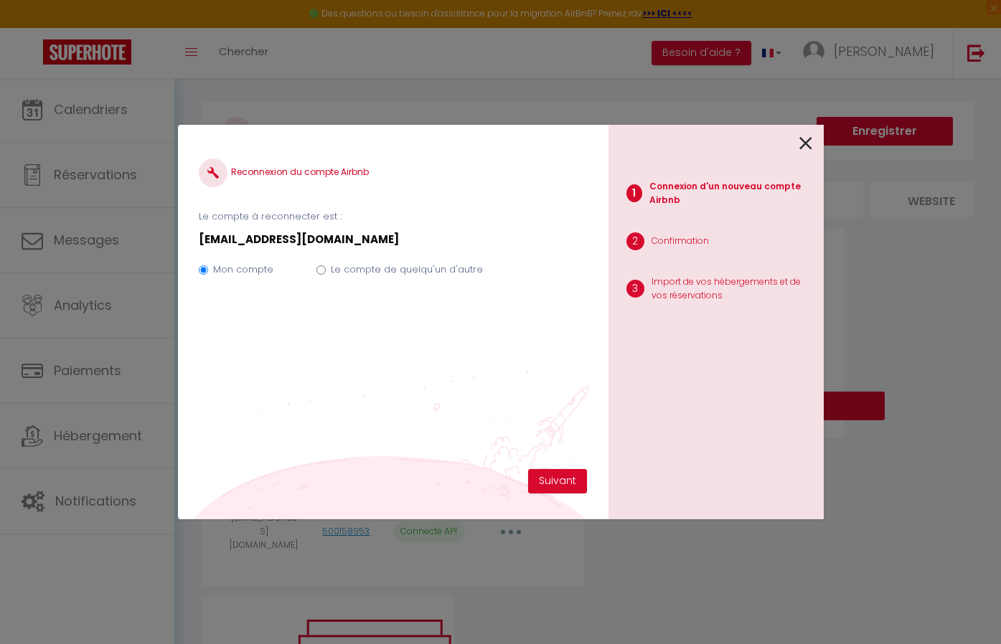
click at [806, 137] on icon at bounding box center [805, 144] width 13 height 22
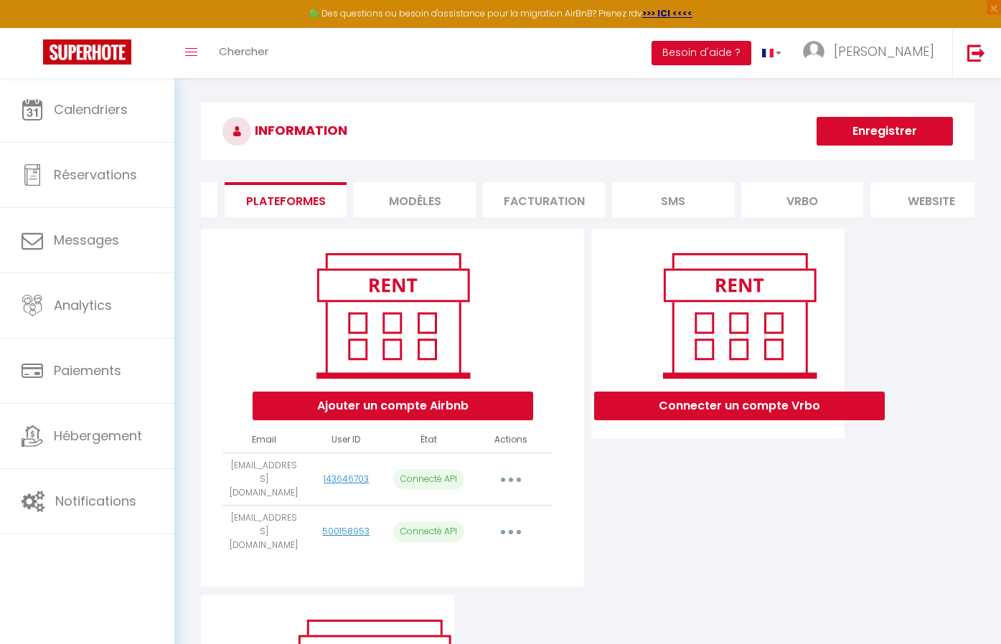
click at [515, 521] on button "button" at bounding box center [511, 532] width 40 height 23
click at [478, 555] on link "Importer les appartements" at bounding box center [447, 565] width 159 height 24
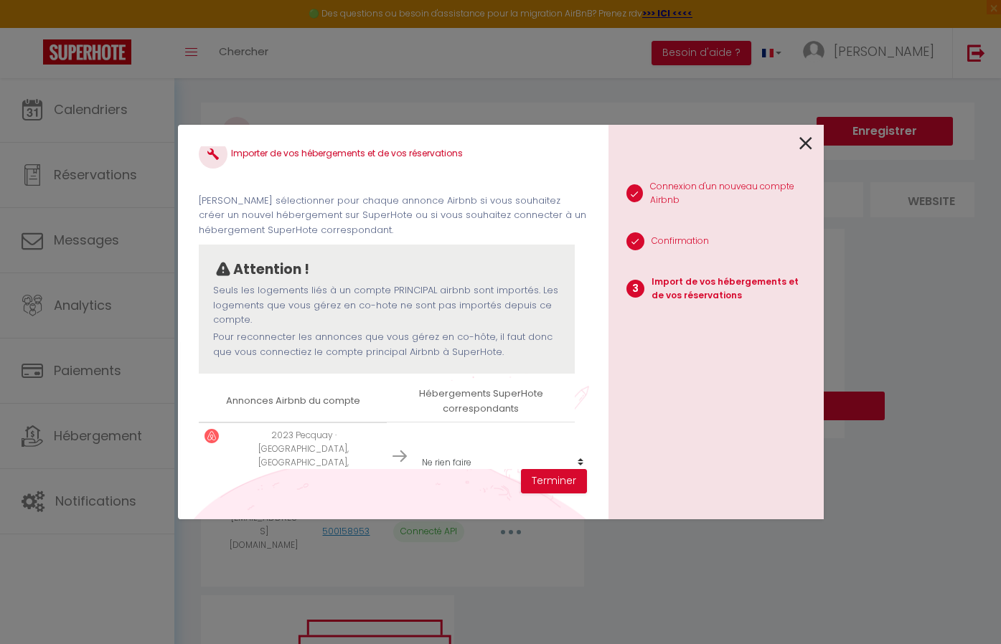
scroll to position [18, 0]
select select "23256"
click at [545, 481] on button "Terminer" at bounding box center [554, 481] width 66 height 24
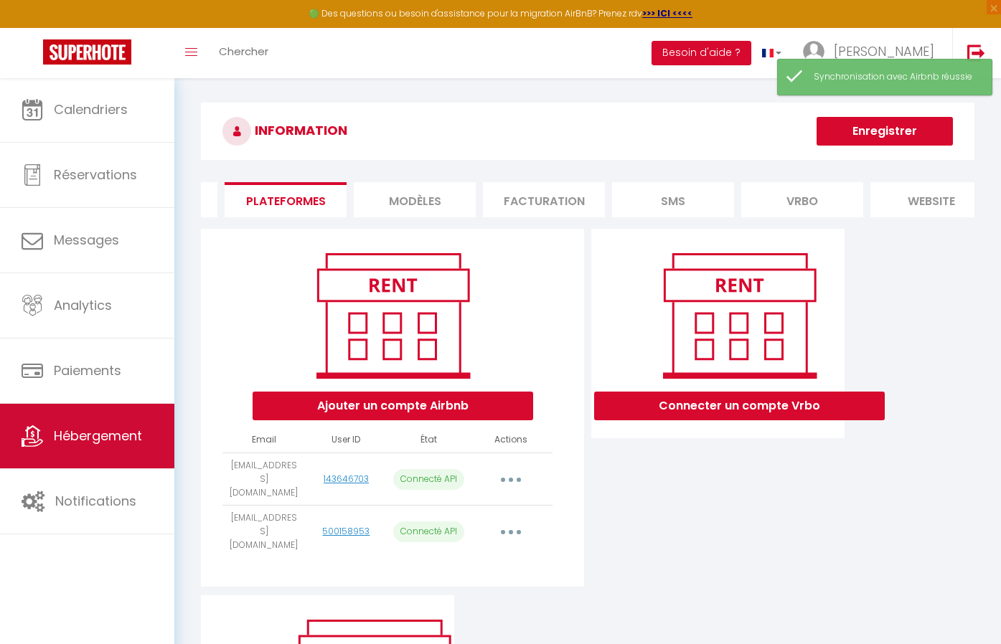
click at [66, 442] on span "Hébergement" at bounding box center [98, 436] width 88 height 18
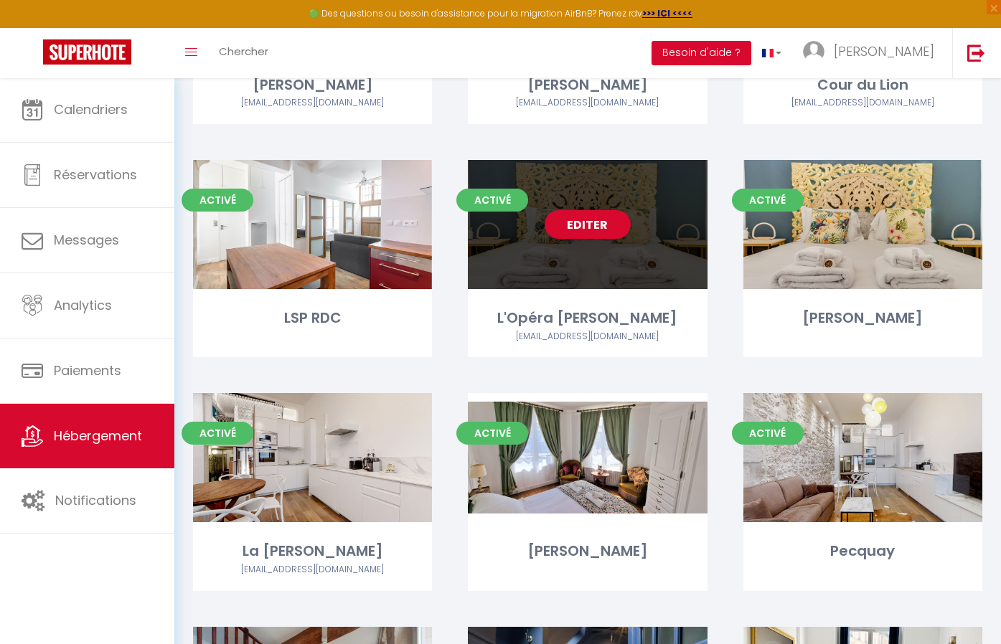
scroll to position [278, 0]
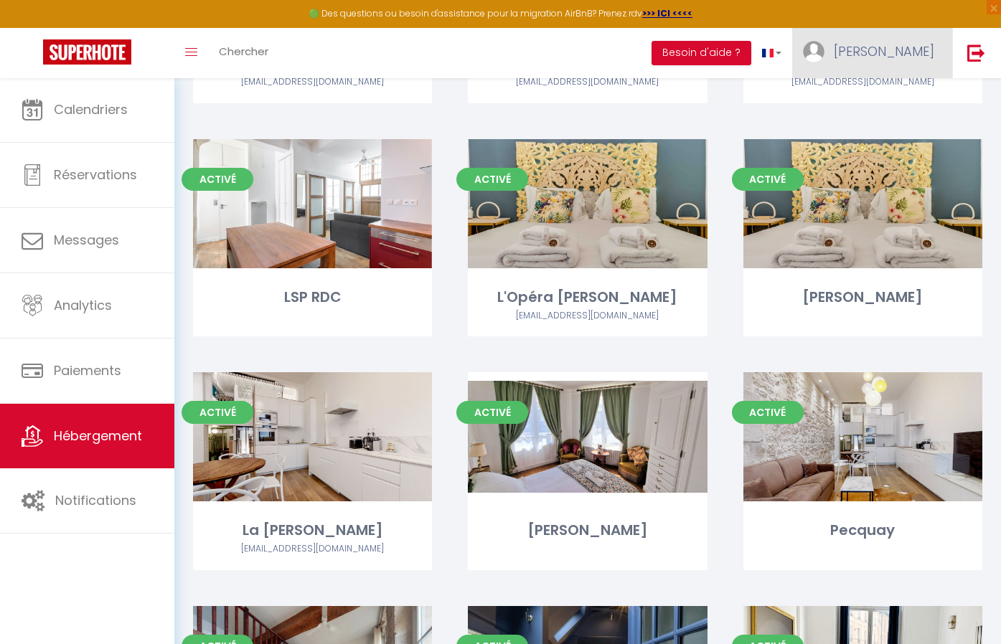
click at [900, 58] on span "roxanna" at bounding box center [884, 51] width 100 height 18
click at [882, 94] on link "Paramètres" at bounding box center [895, 100] width 106 height 24
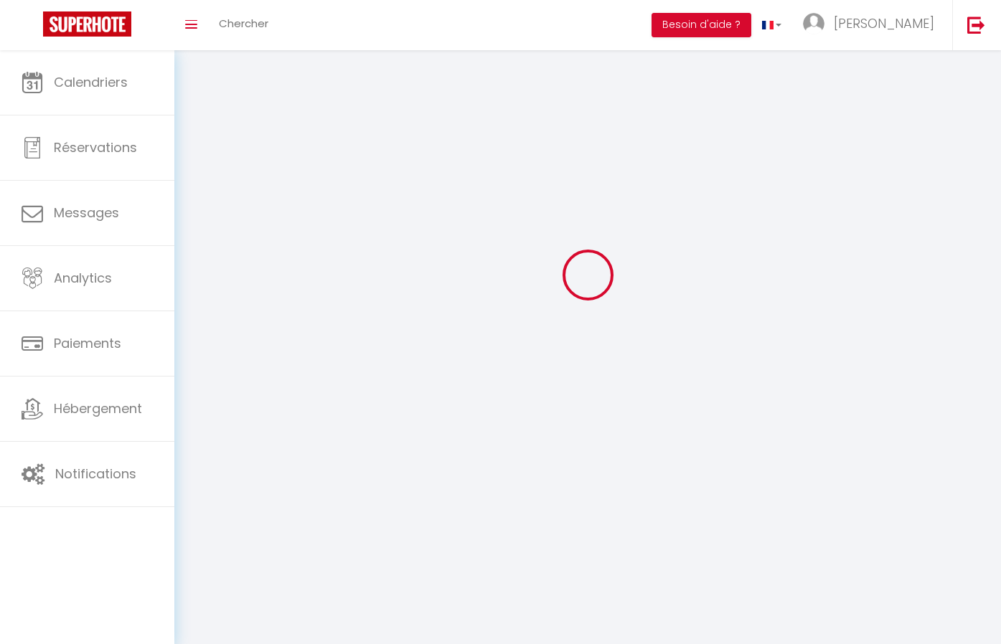
scroll to position [4, 0]
type input "roxanna"
type input "renaudin"
type input "0647642772"
type input "[STREET_ADDRESS][PERSON_NAME]"
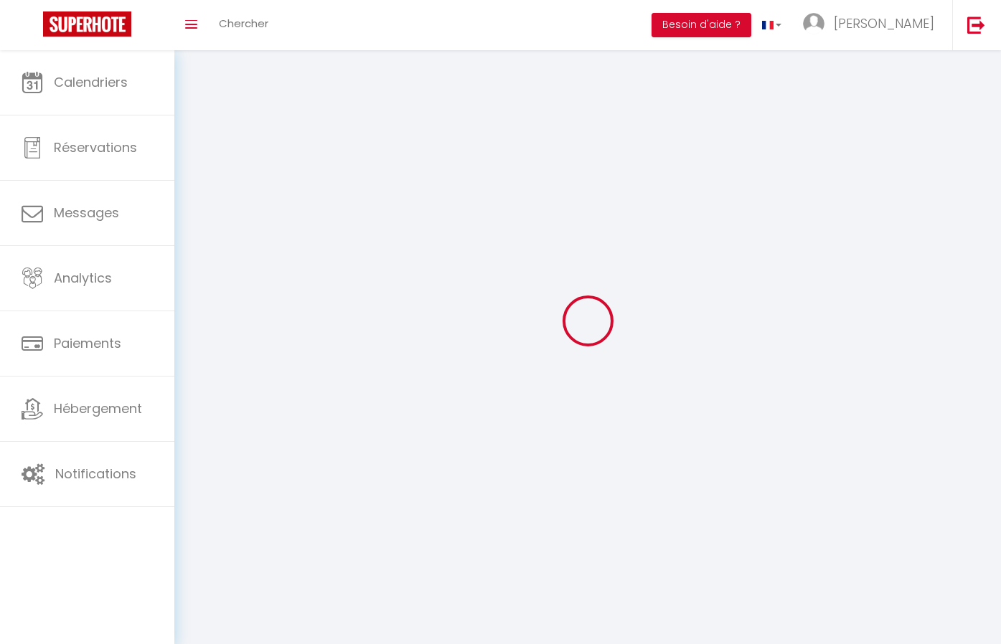
type input "75004"
type input "[GEOGRAPHIC_DATA]"
type input "0TJKQhP258jXqeIKu6DjAsBId"
type input "mit2jfWgRR8xP6kWCsB76TfTv"
type input "0TJKQhP258jXqeIKu6DjAsBId"
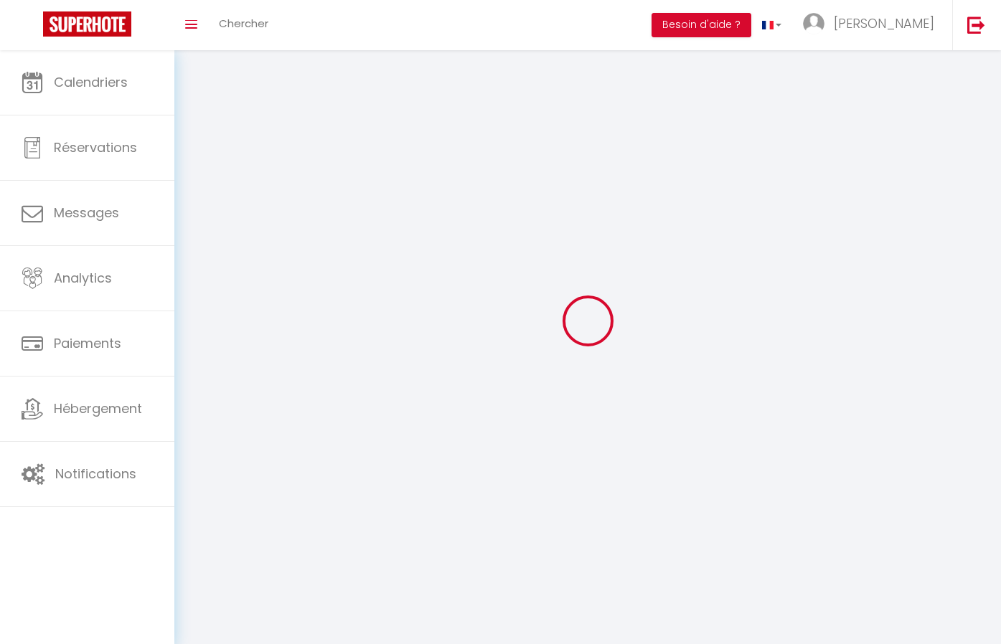
type input "mit2jfWgRR8xP6kWCsB76TfTv"
type input "[URL][DOMAIN_NAME]"
select select "28"
select select "fr"
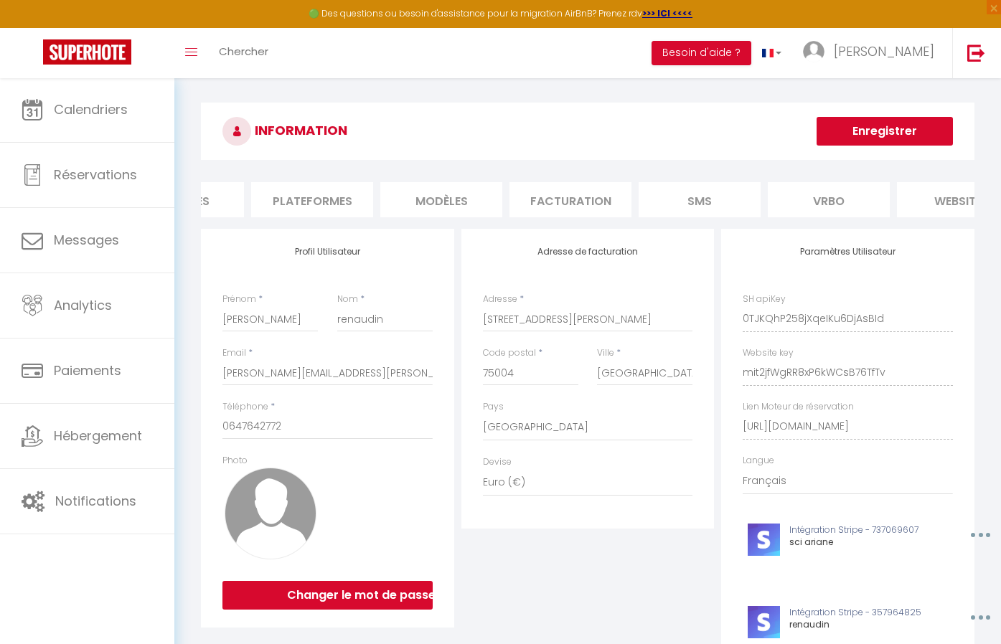
scroll to position [0, 0]
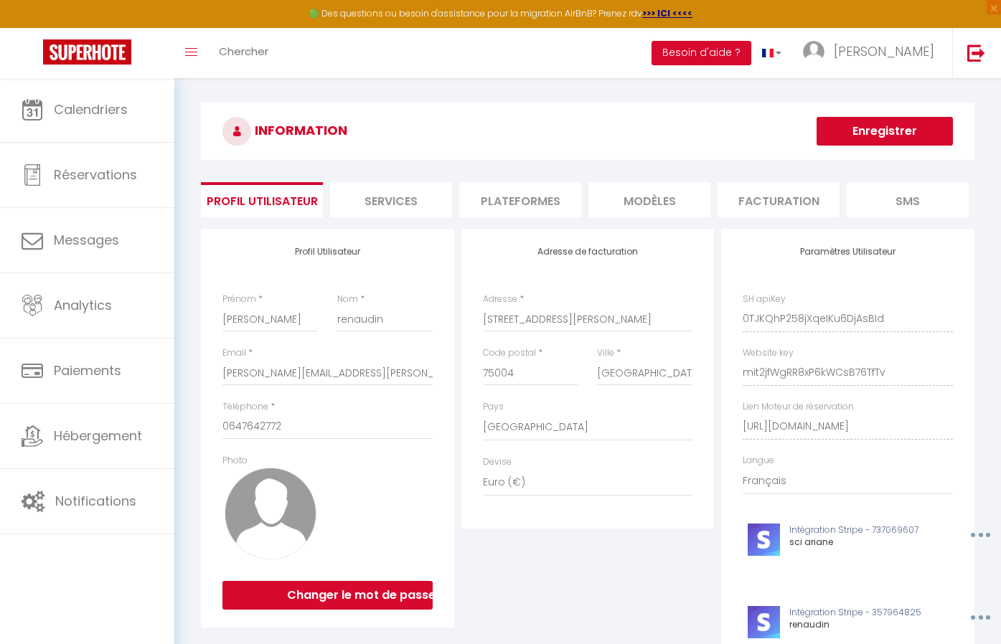
click at [494, 199] on li "Plateformes" at bounding box center [520, 199] width 122 height 35
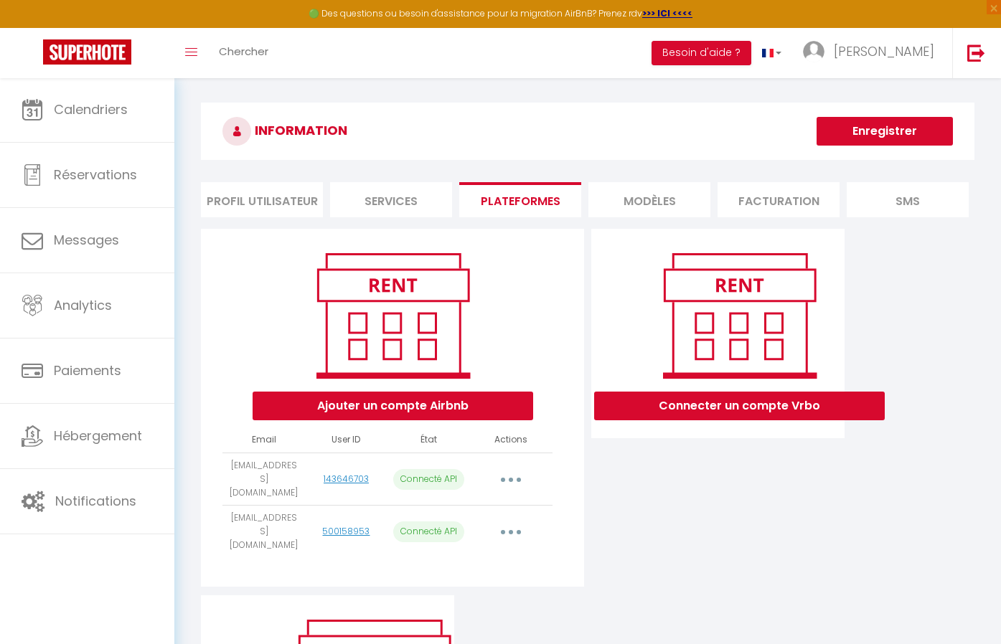
click at [426, 407] on button "Ajouter un compte Airbnb" at bounding box center [393, 406] width 281 height 29
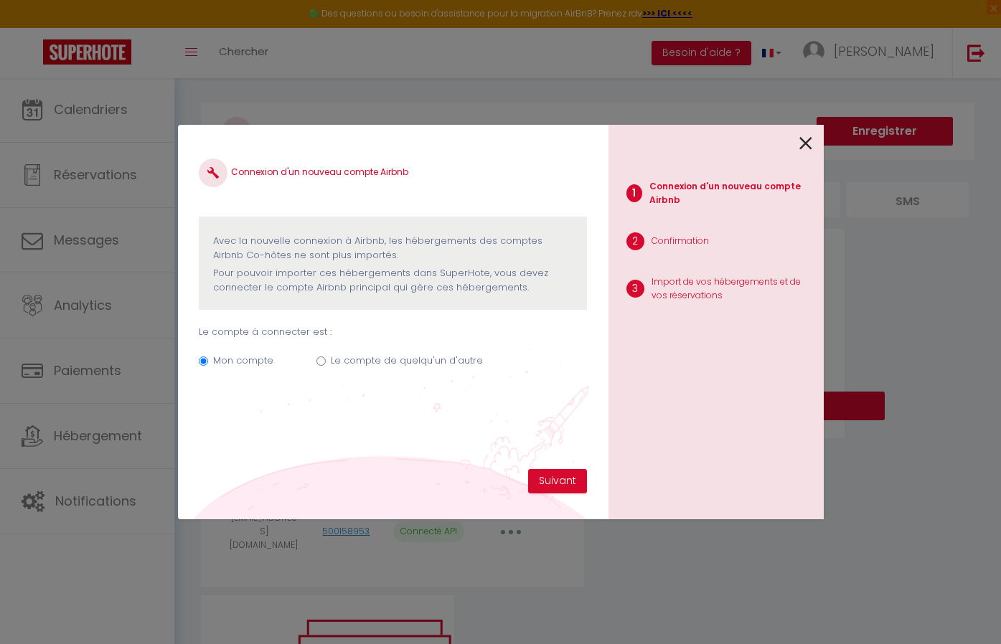
click at [804, 139] on icon at bounding box center [805, 144] width 13 height 22
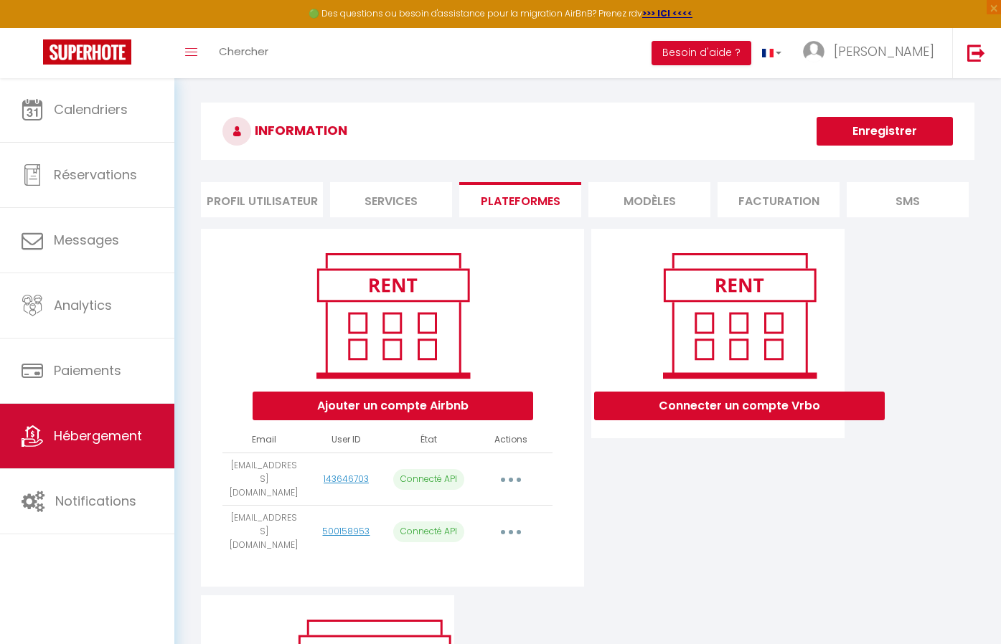
click at [130, 449] on link "Hébergement" at bounding box center [87, 436] width 174 height 65
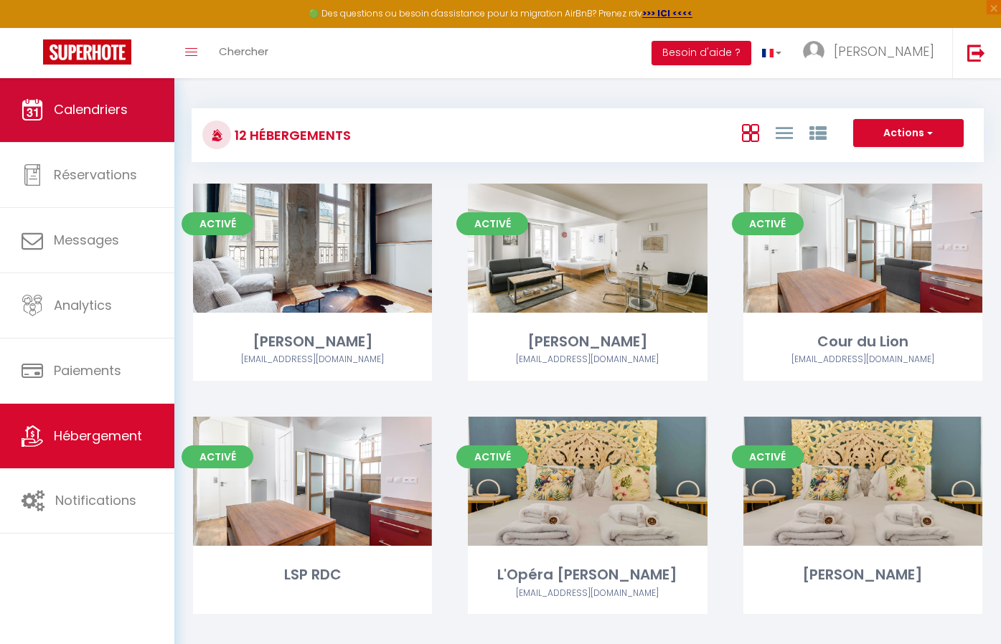
click at [110, 136] on link "Calendriers" at bounding box center [87, 110] width 174 height 65
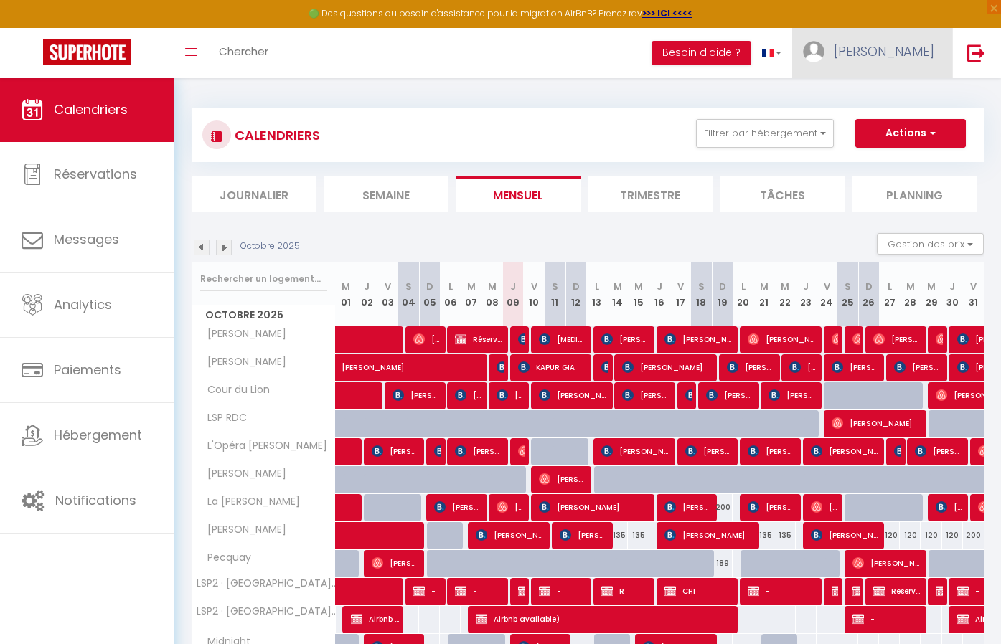
click at [892, 52] on span "roxanna" at bounding box center [884, 51] width 100 height 18
click at [882, 98] on link "Paramètres" at bounding box center [895, 100] width 106 height 24
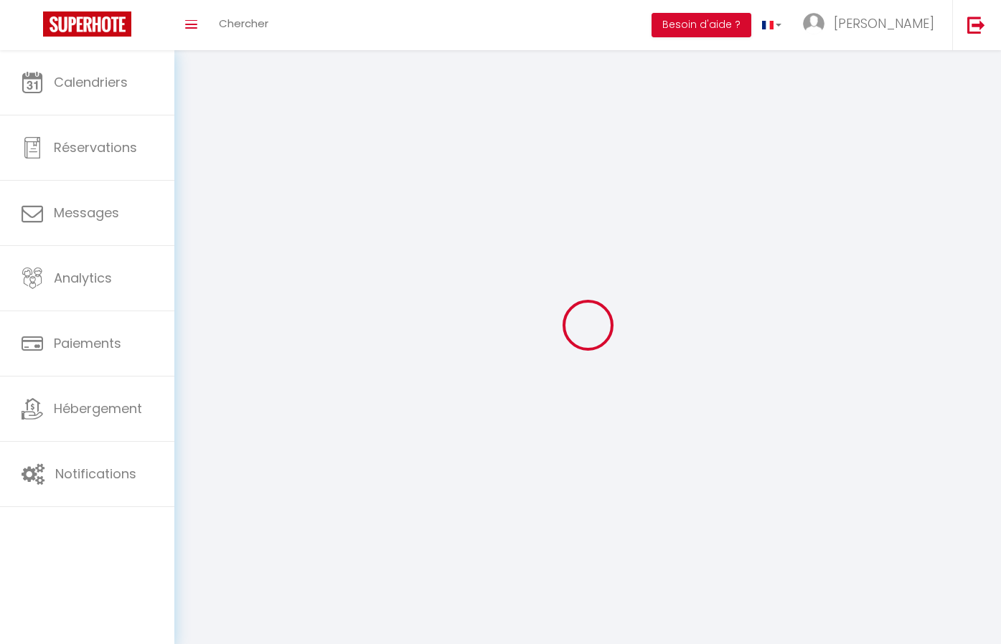
type input "0TJKQhP258jXqeIKu6DjAsBId"
type input "mit2jfWgRR8xP6kWCsB76TfTv"
type input "[URL][DOMAIN_NAME]"
select select "28"
select select "fr"
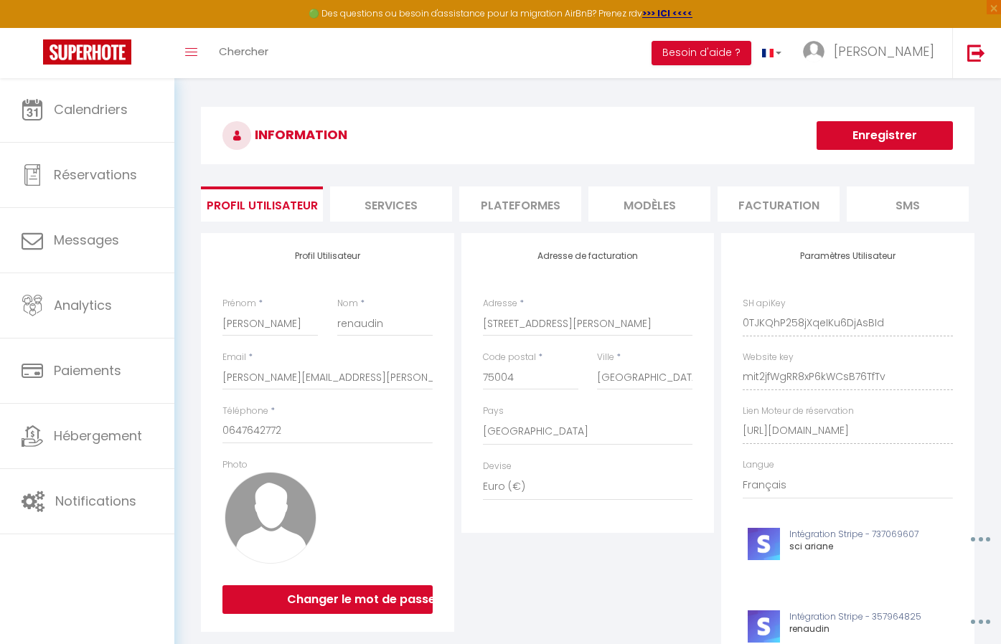
click at [423, 201] on li "Services" at bounding box center [391, 204] width 122 height 35
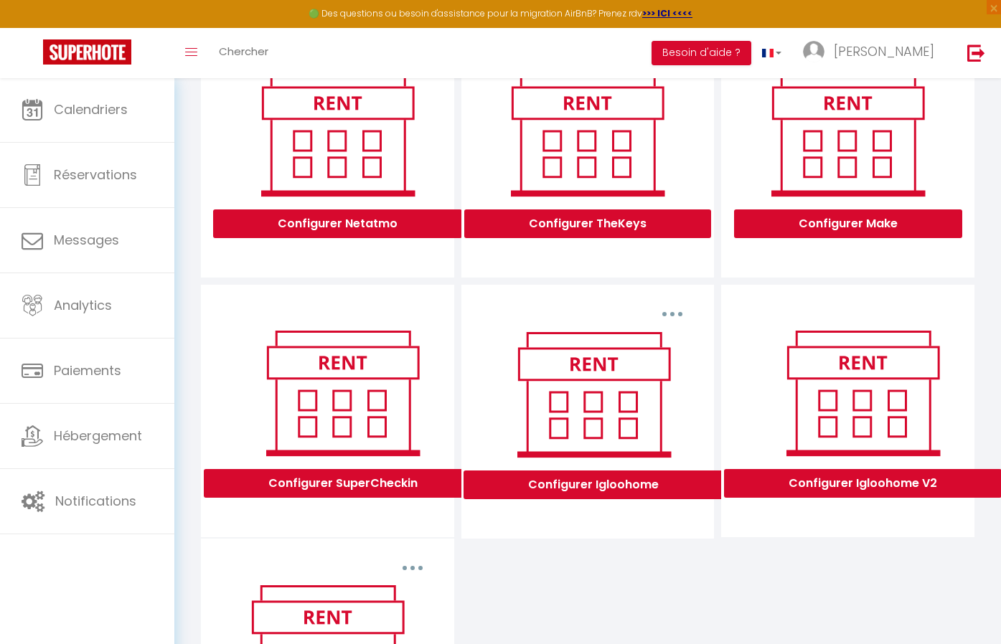
scroll to position [217, 0]
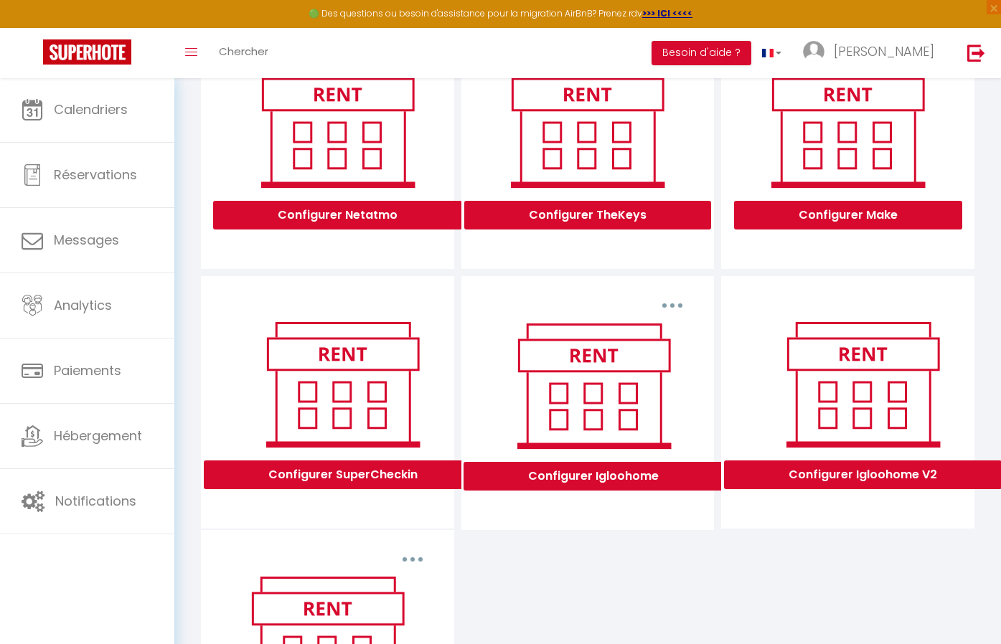
click at [786, 484] on button "Configurer Igloohome V2" at bounding box center [863, 475] width 278 height 29
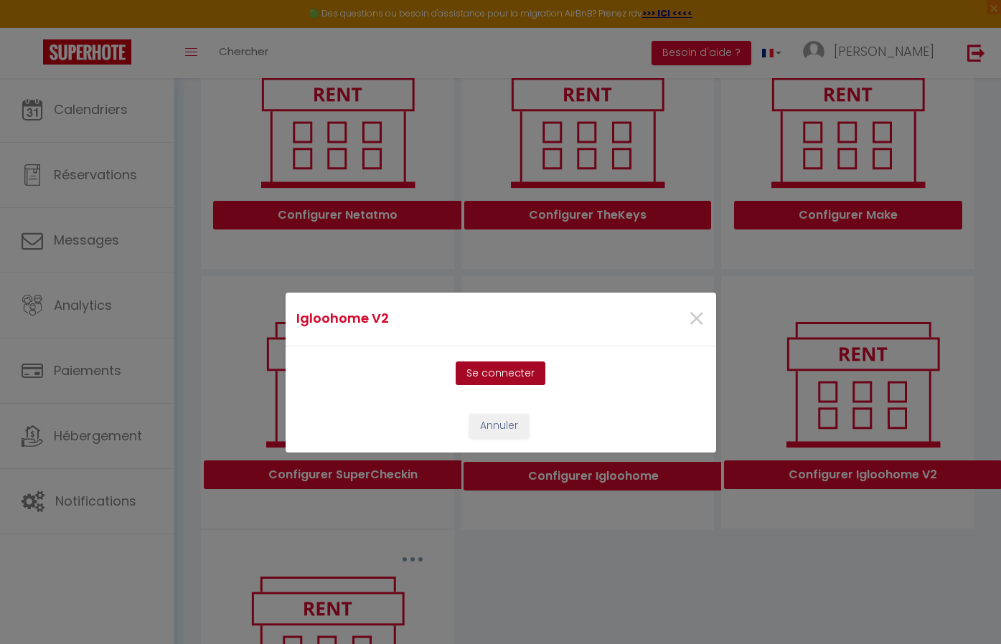
click at [502, 372] on button "Se connecter" at bounding box center [501, 374] width 90 height 24
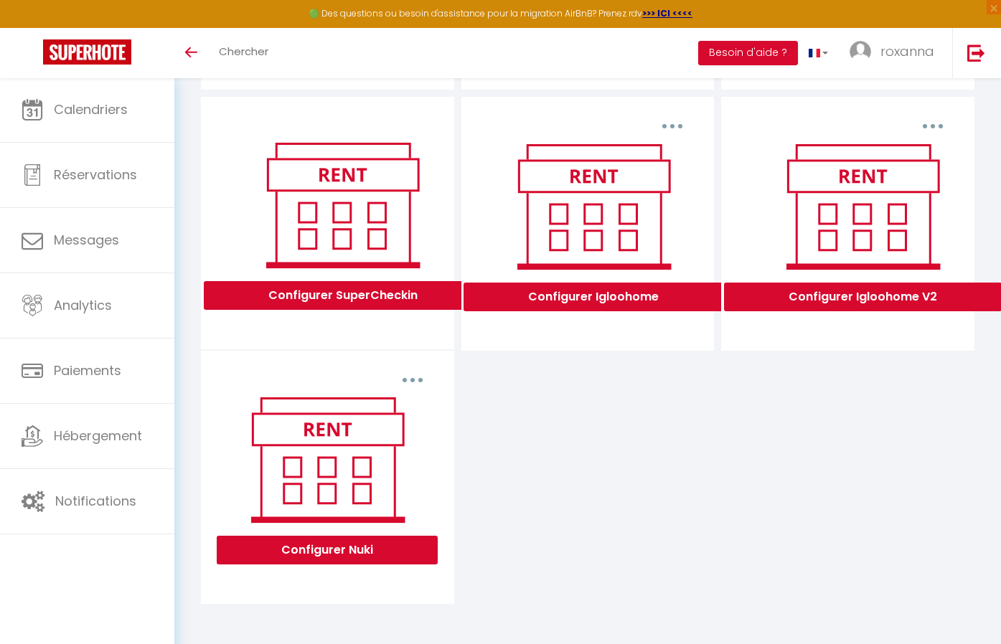
scroll to position [376, 0]
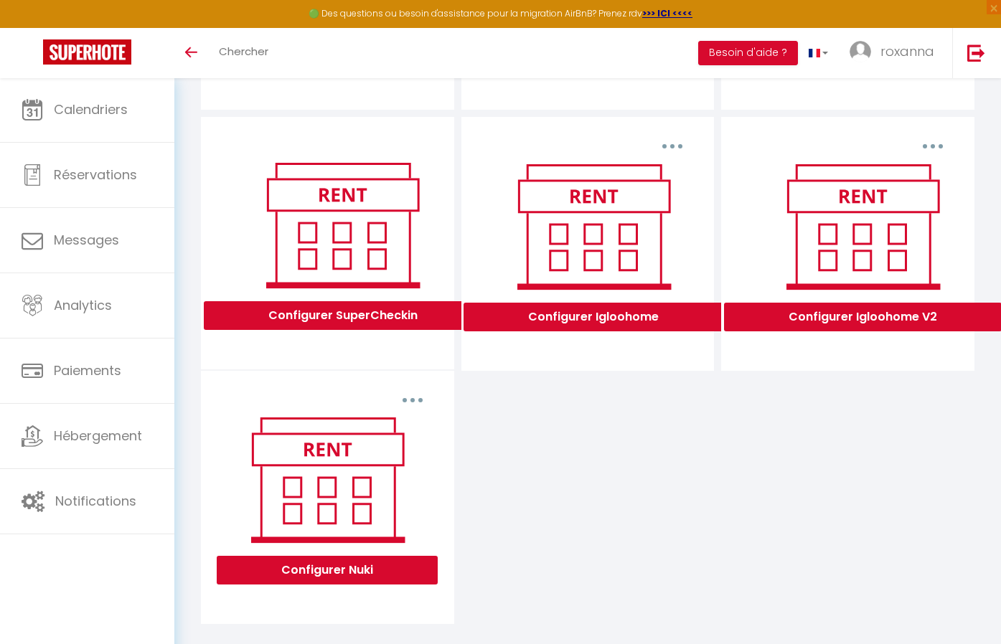
click at [863, 321] on button "Configurer Igloohome V2" at bounding box center [863, 317] width 278 height 29
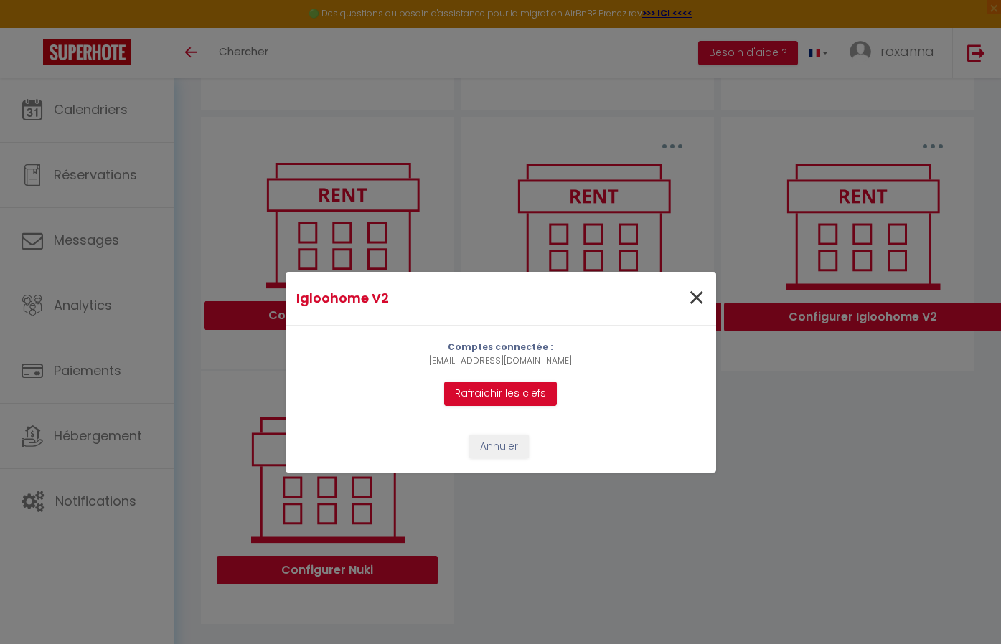
click at [695, 303] on span "×" at bounding box center [696, 298] width 18 height 43
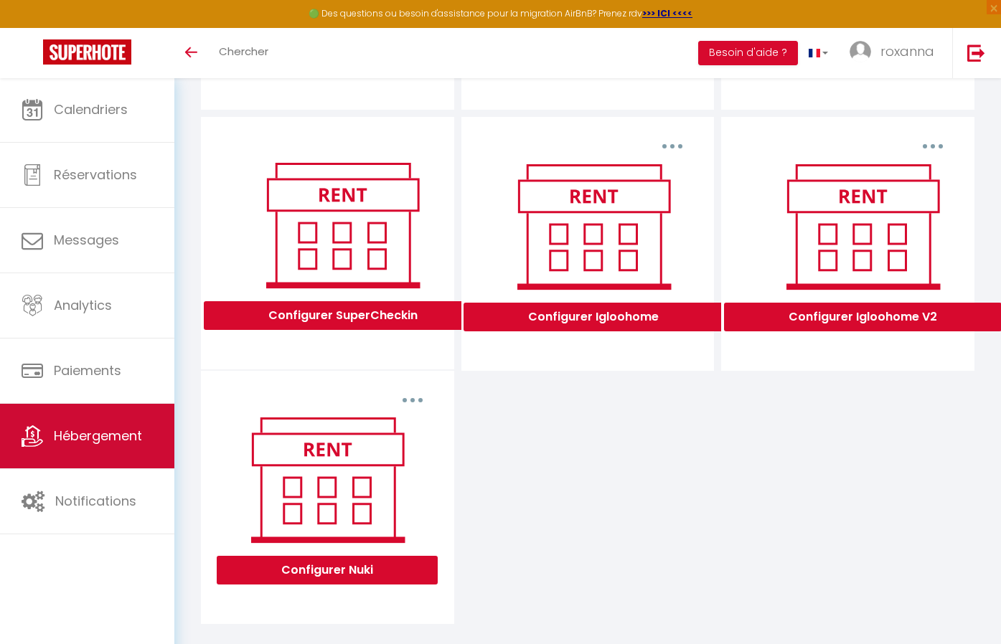
click at [86, 436] on span "Hébergement" at bounding box center [98, 436] width 88 height 18
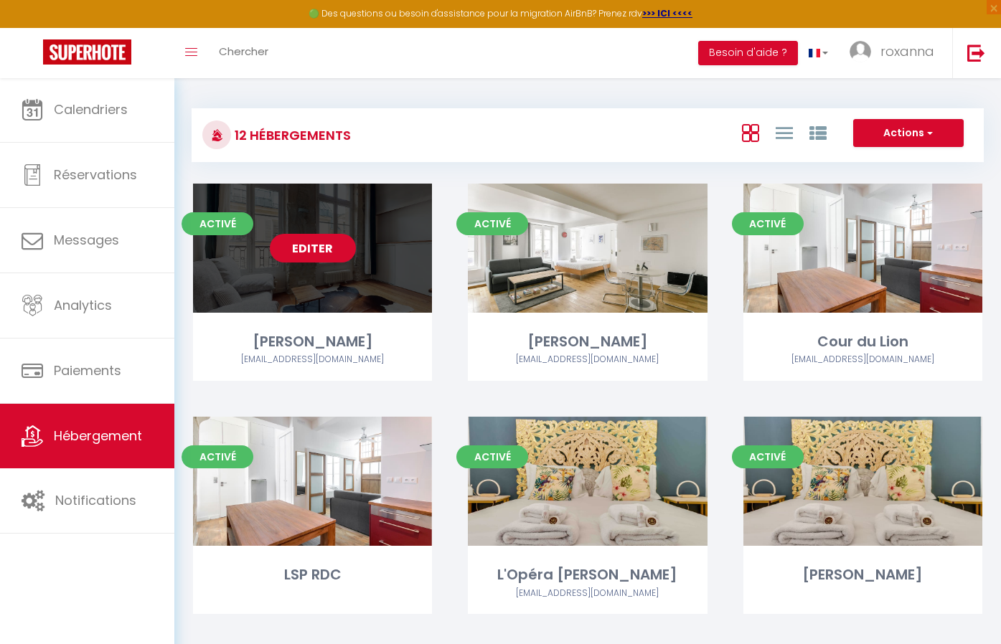
click at [319, 249] on link "Editer" at bounding box center [313, 248] width 86 height 29
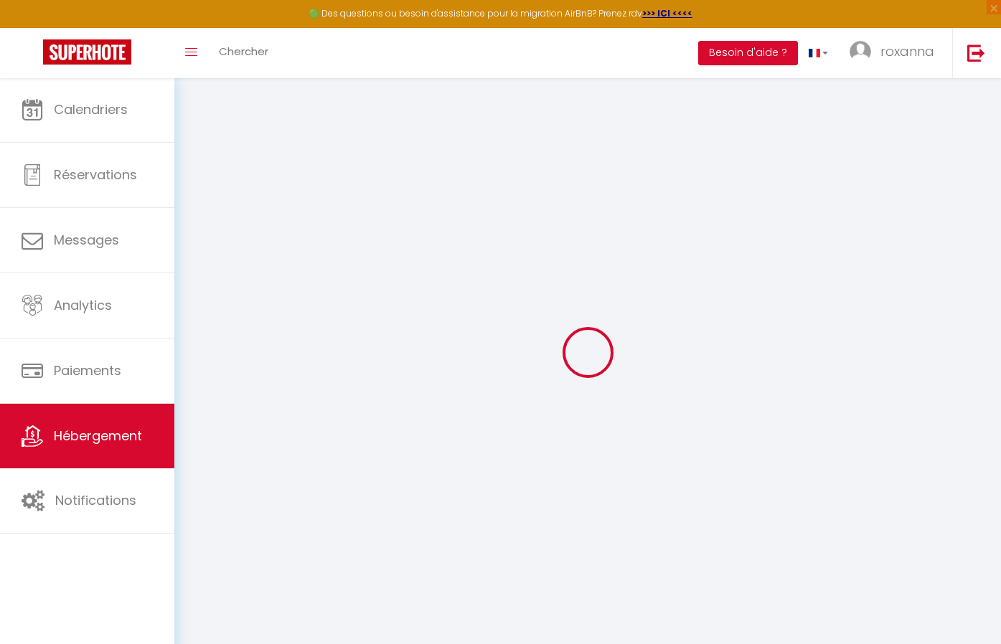
type input "[PERSON_NAME]"
type input "Roxanna"
type input "RENAUDIN"
type input "[STREET_ADDRESS][PERSON_NAME]"
type input "75004"
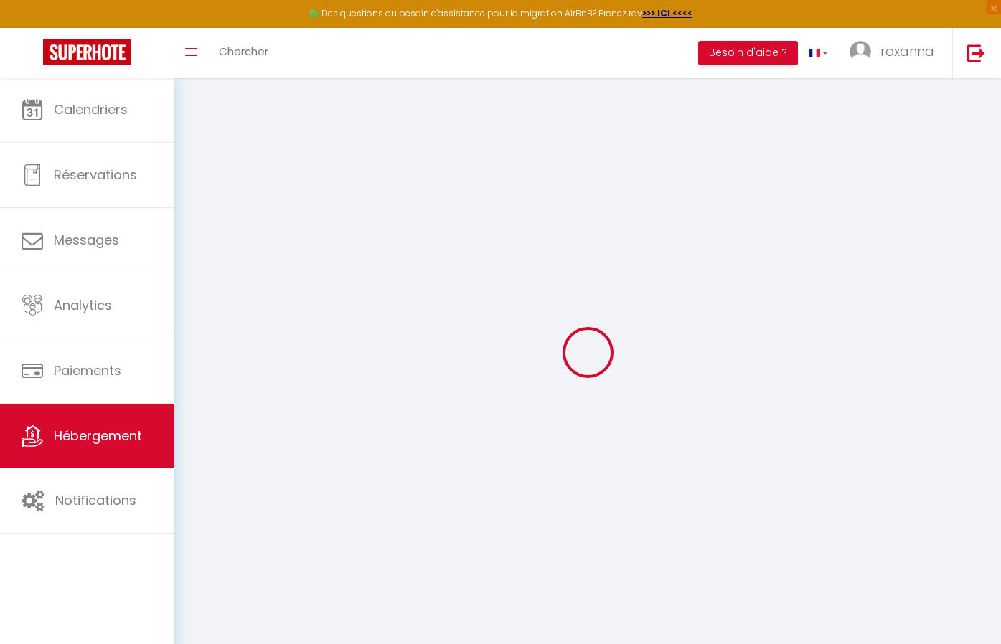
type input "[GEOGRAPHIC_DATA]"
select select "2"
select select "0"
type input "130"
type input "1"
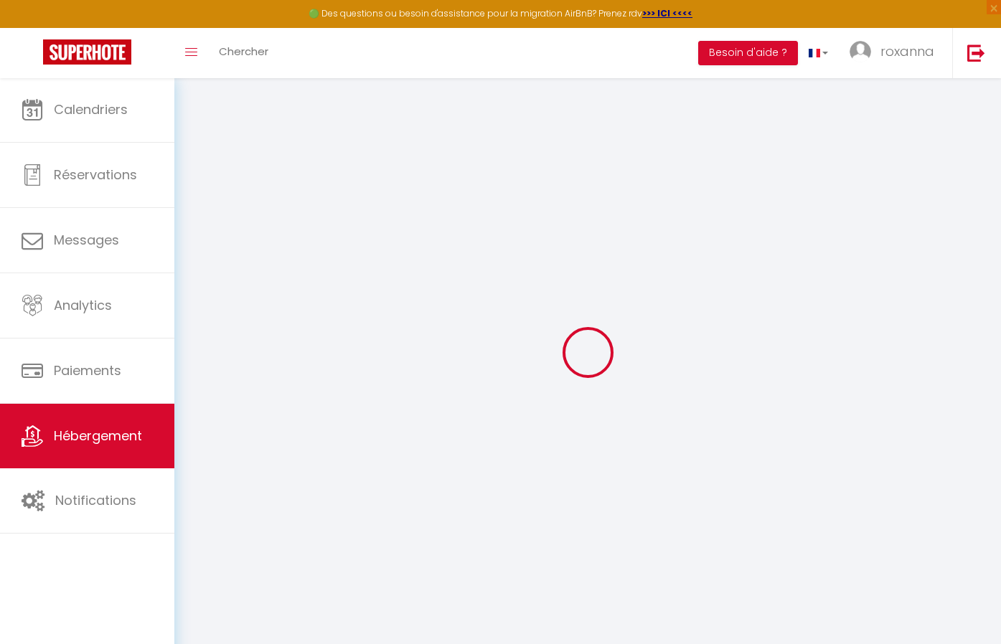
type input "80"
type input "0.80"
type input "600"
type input "20"
select select
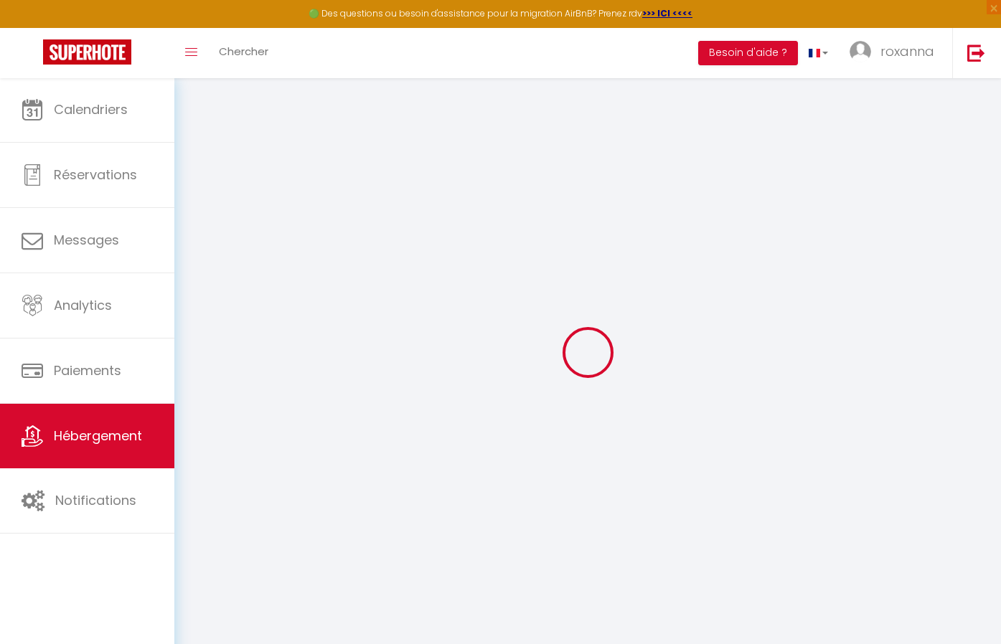
select select
type input "[STREET_ADDRESS][PERSON_NAME]"
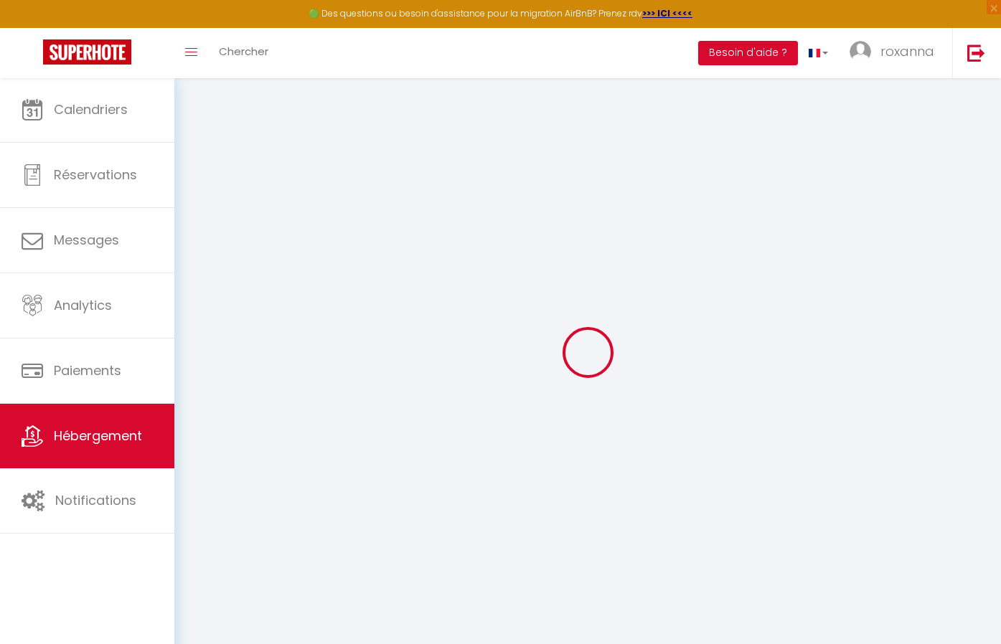
type input "75004"
type input "[GEOGRAPHIC_DATA]"
type input "[PERSON_NAME][EMAIL_ADDRESS][PERSON_NAME][DOMAIN_NAME]"
select select "8063"
checkbox input "false"
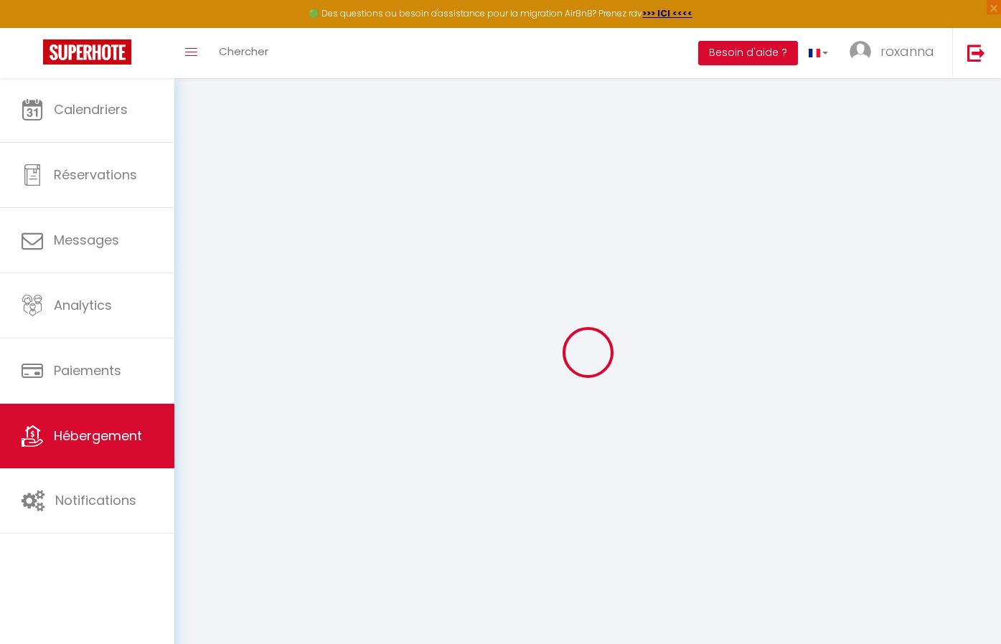
checkbox input "true"
type input "0"
type input "90"
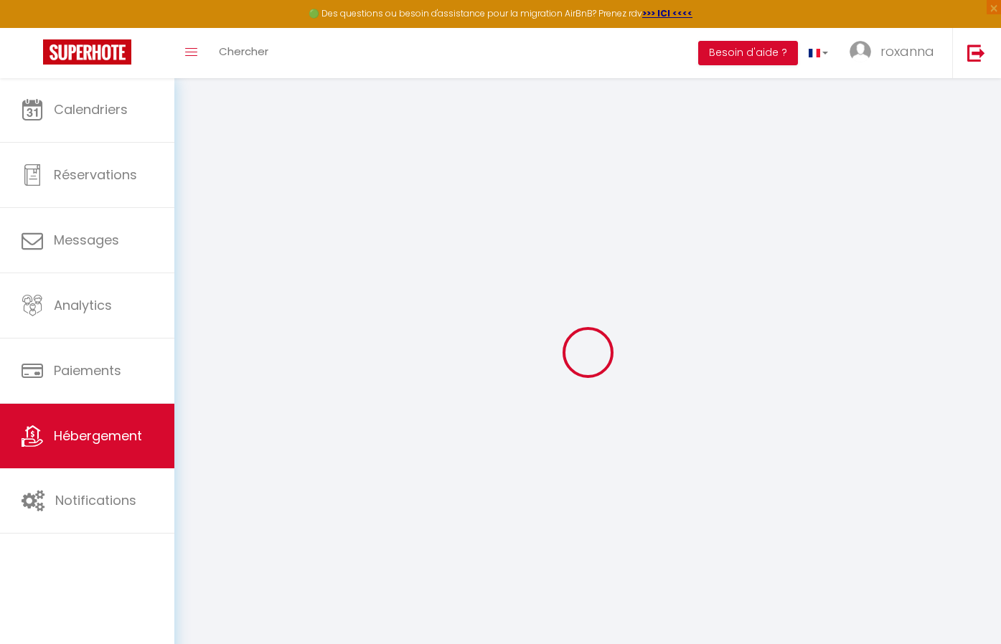
type input "0"
select select
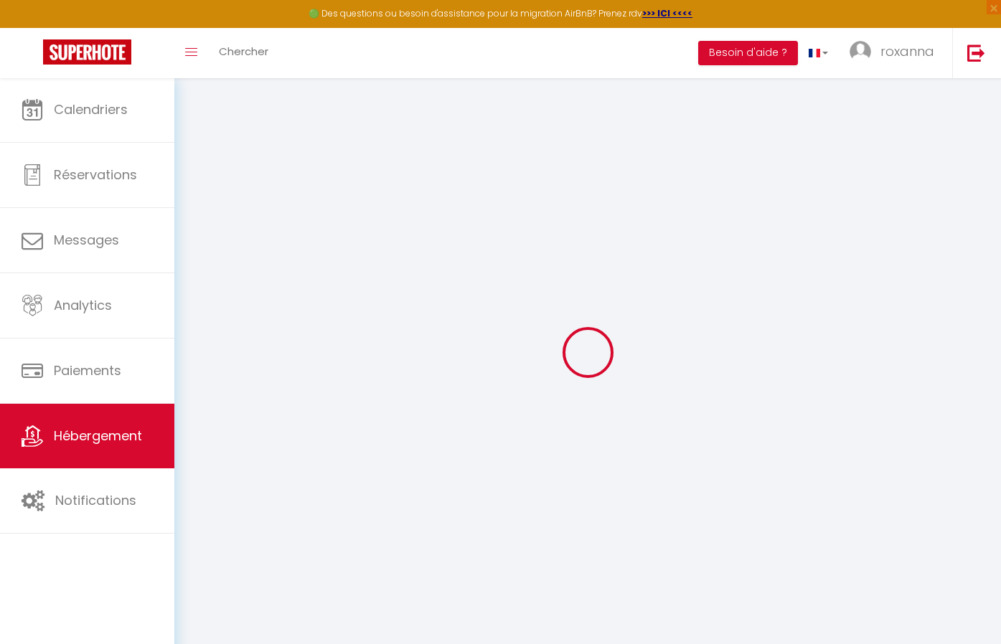
select select
checkbox input "false"
checkbox input "true"
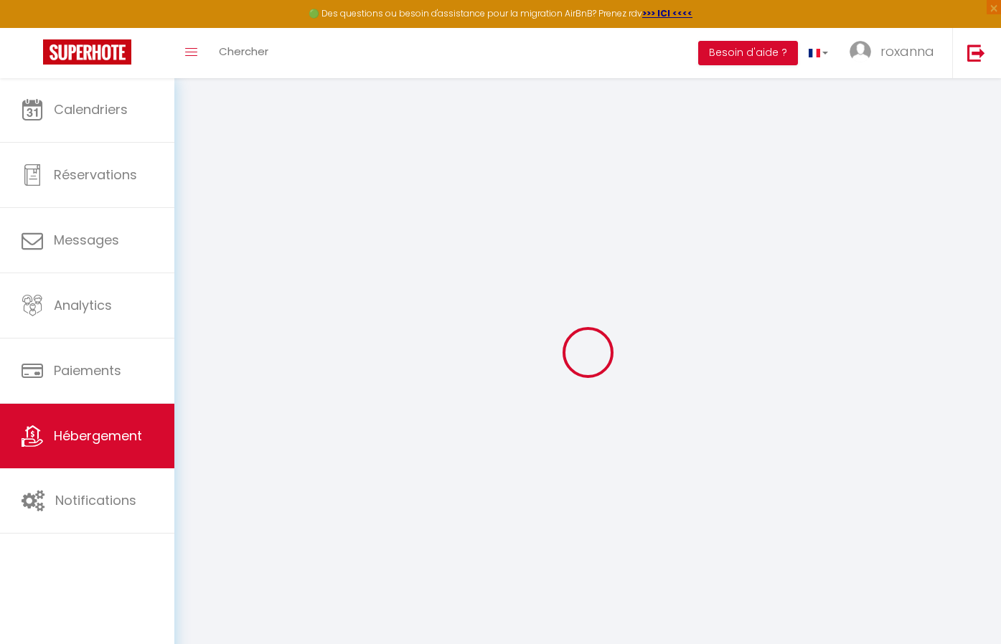
checkbox input "true"
select select
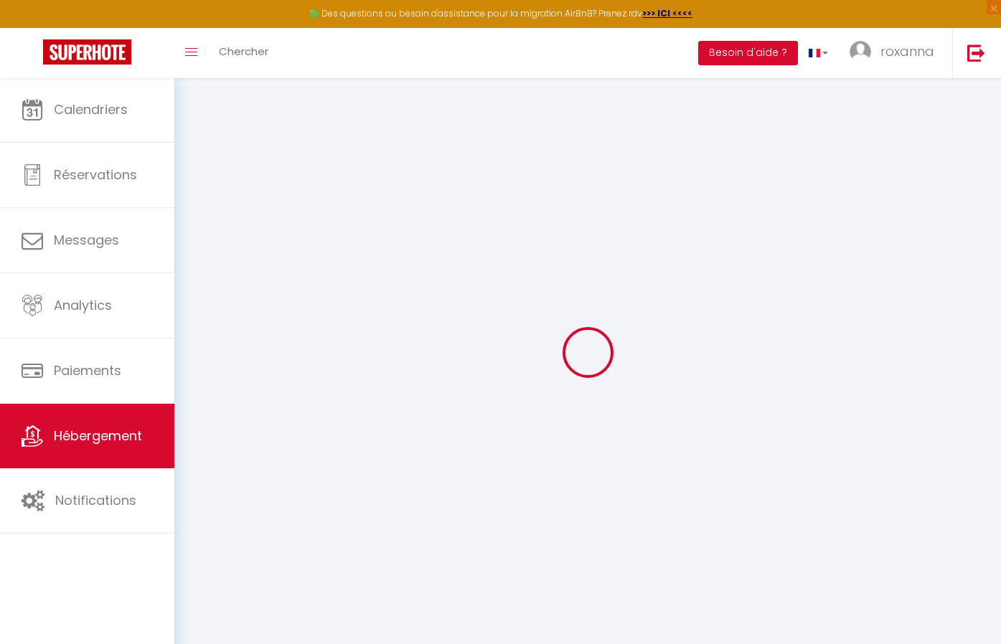
select select
checkbox input "false"
checkbox input "true"
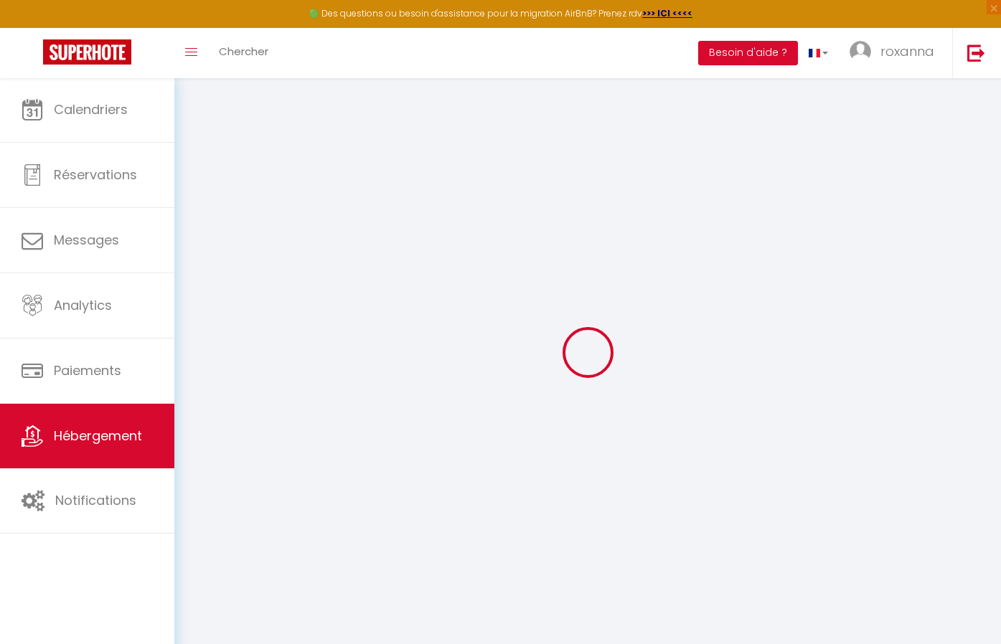
checkbox input "true"
checkbox input "false"
checkbox input "true"
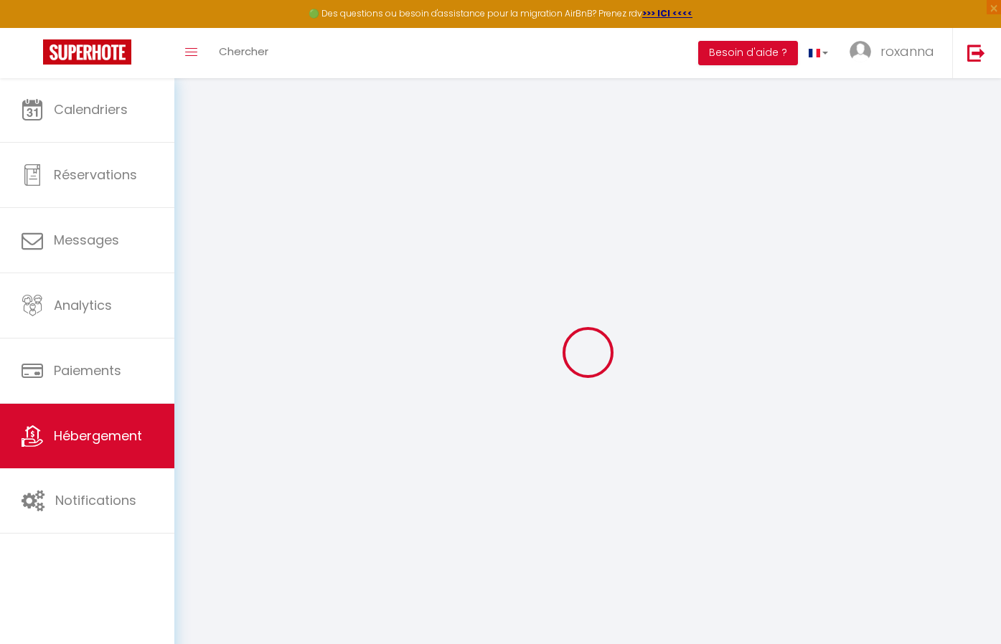
select select "2"
checkbox input "false"
checkbox input "true"
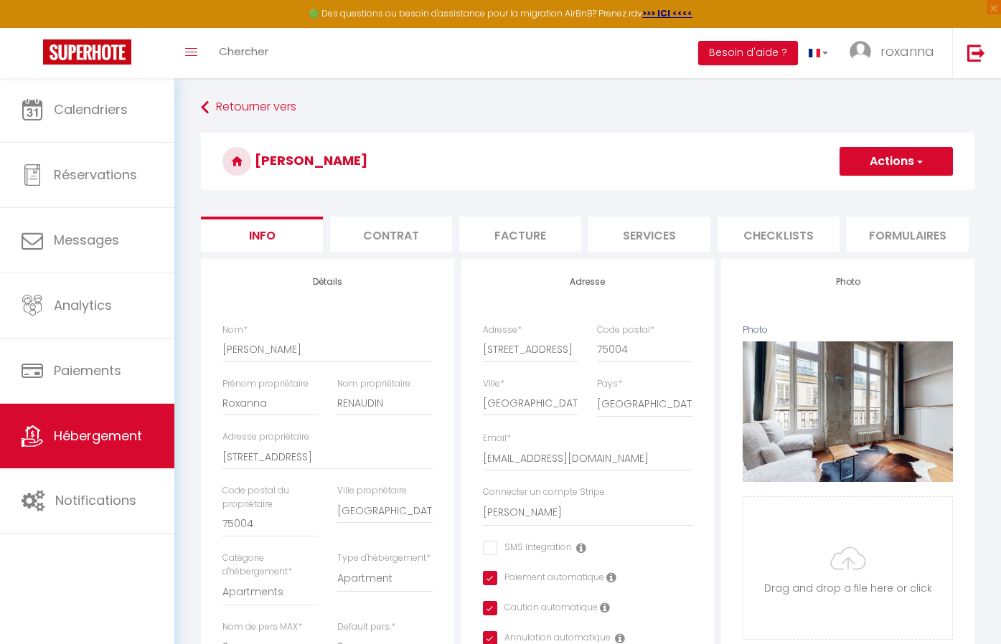
click at [651, 240] on li "Services" at bounding box center [649, 234] width 122 height 35
checkbox input "true"
checkbox input "false"
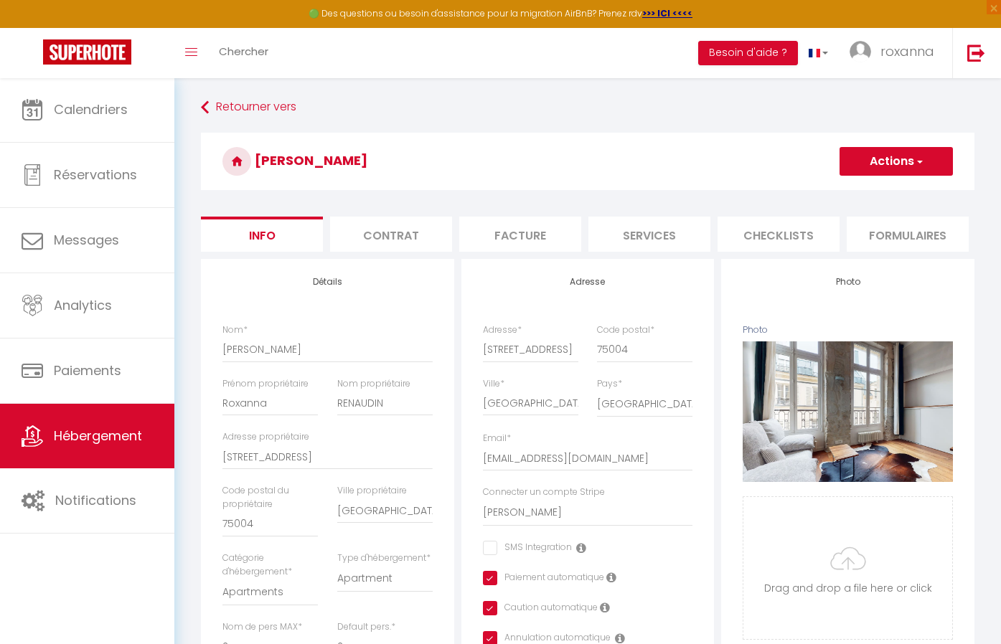
checkbox input "false"
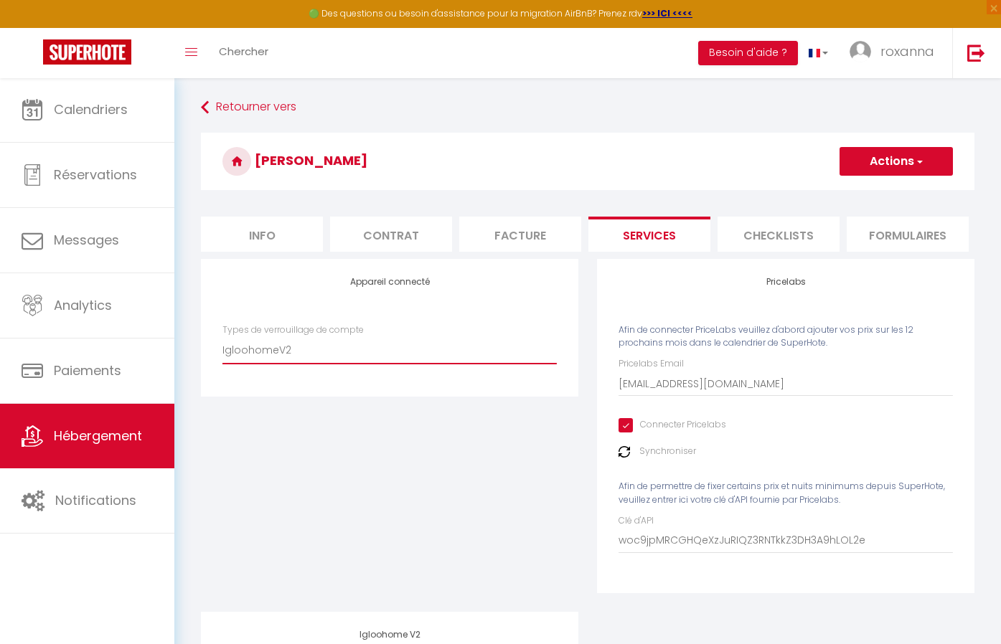
click at [920, 148] on button "Actions" at bounding box center [896, 161] width 113 height 29
click at [883, 186] on link "Enregistrer" at bounding box center [895, 193] width 113 height 19
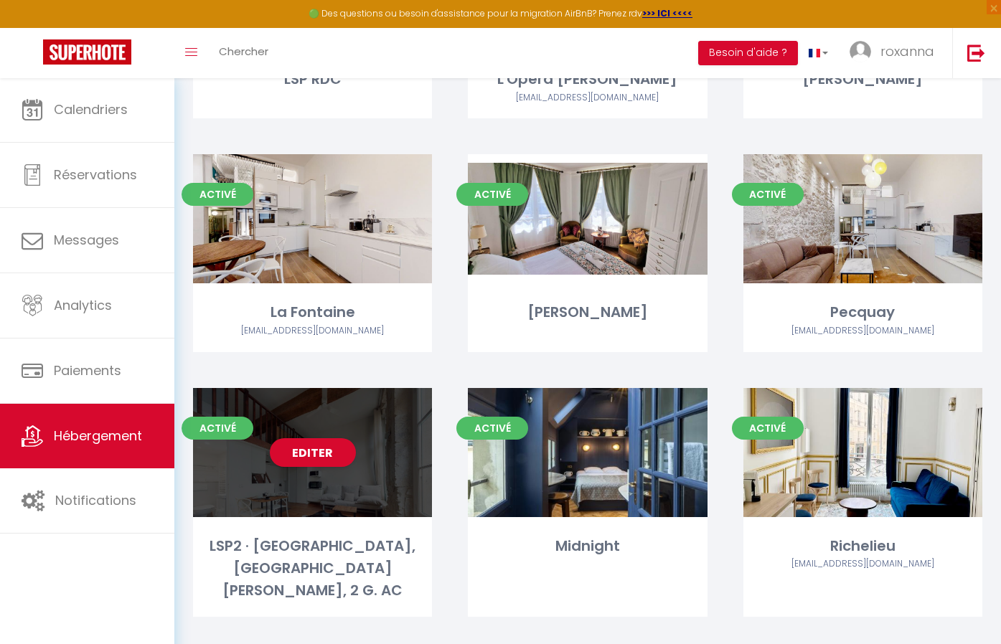
scroll to position [495, 0]
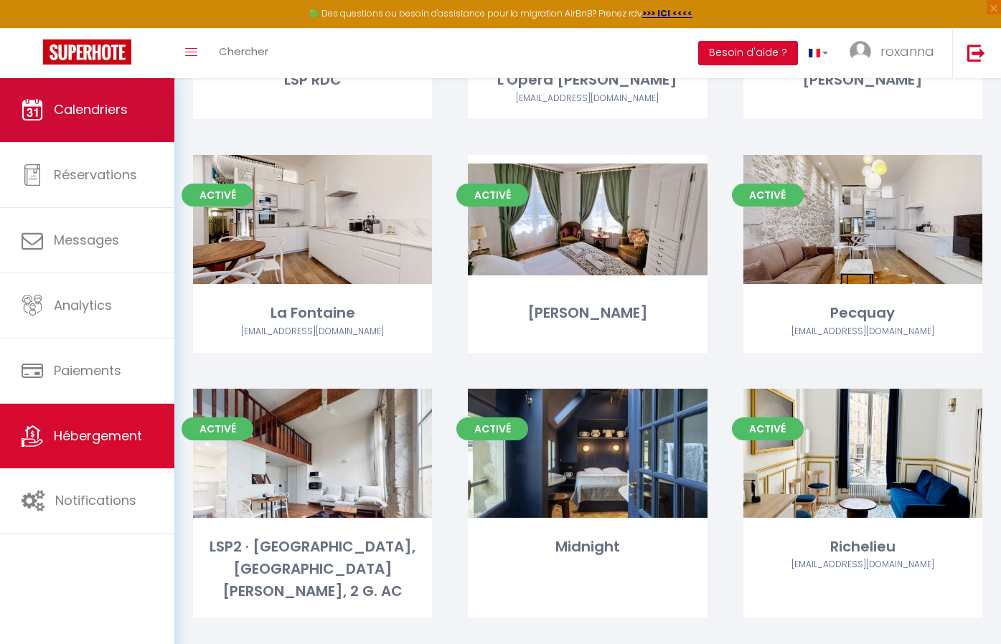
click at [93, 100] on link "Calendriers" at bounding box center [87, 110] width 174 height 65
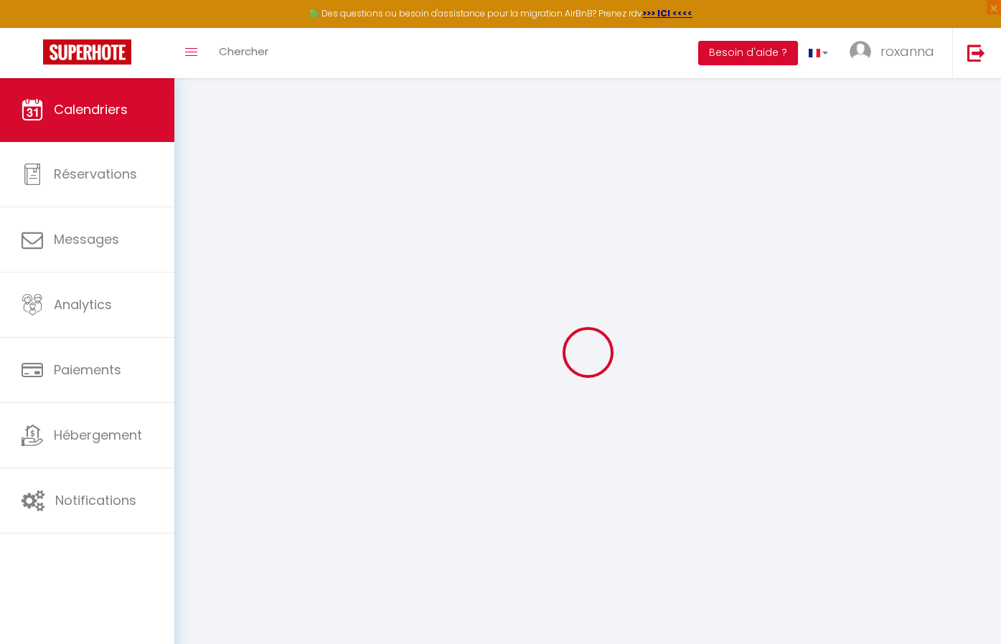
select select
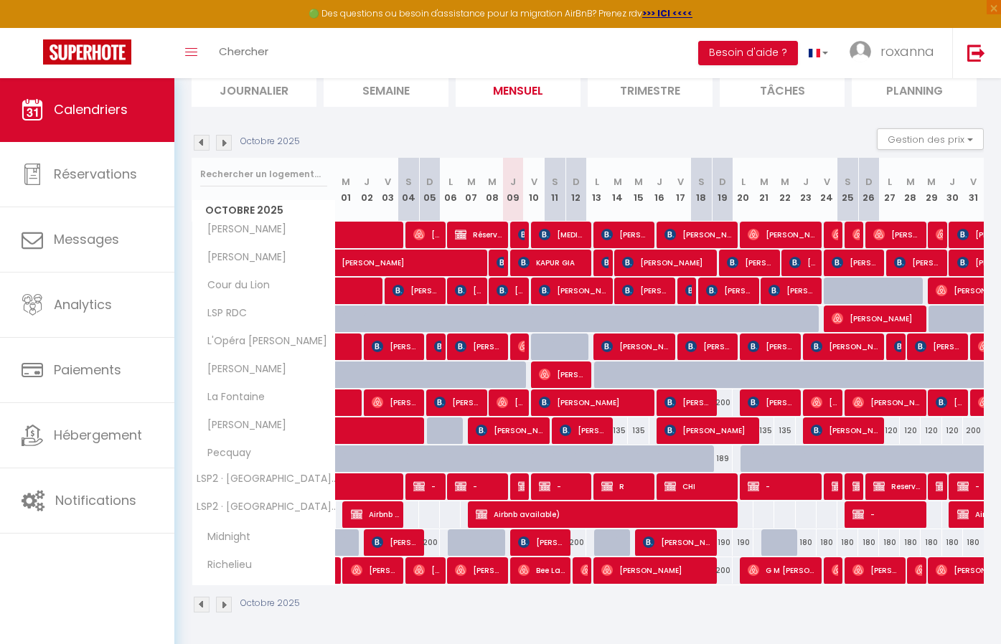
scroll to position [104, 0]
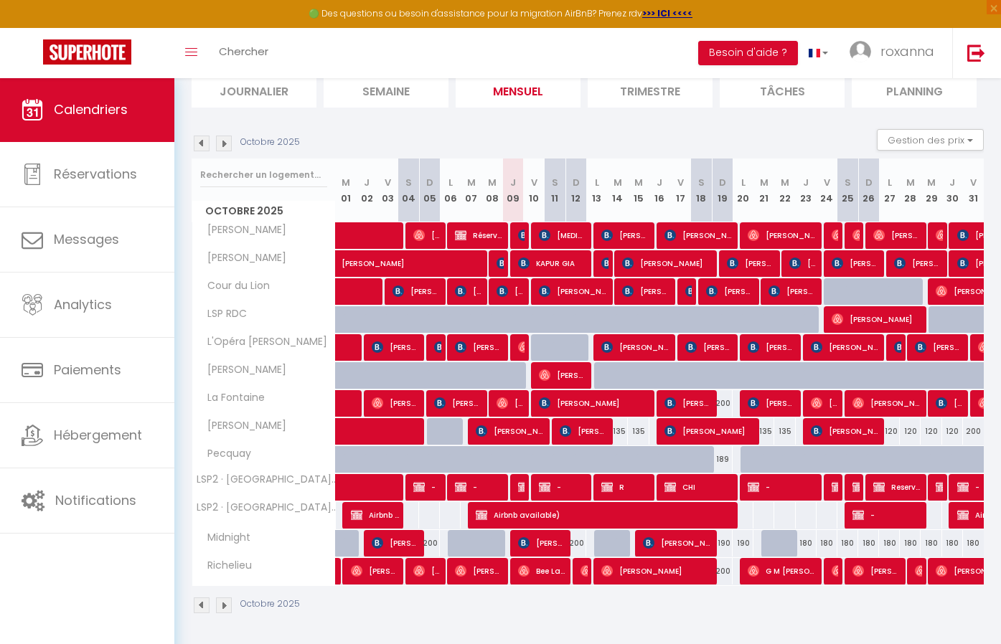
click at [542, 237] on img at bounding box center [544, 235] width 11 height 11
select select "OK"
select select "KO"
select select "0"
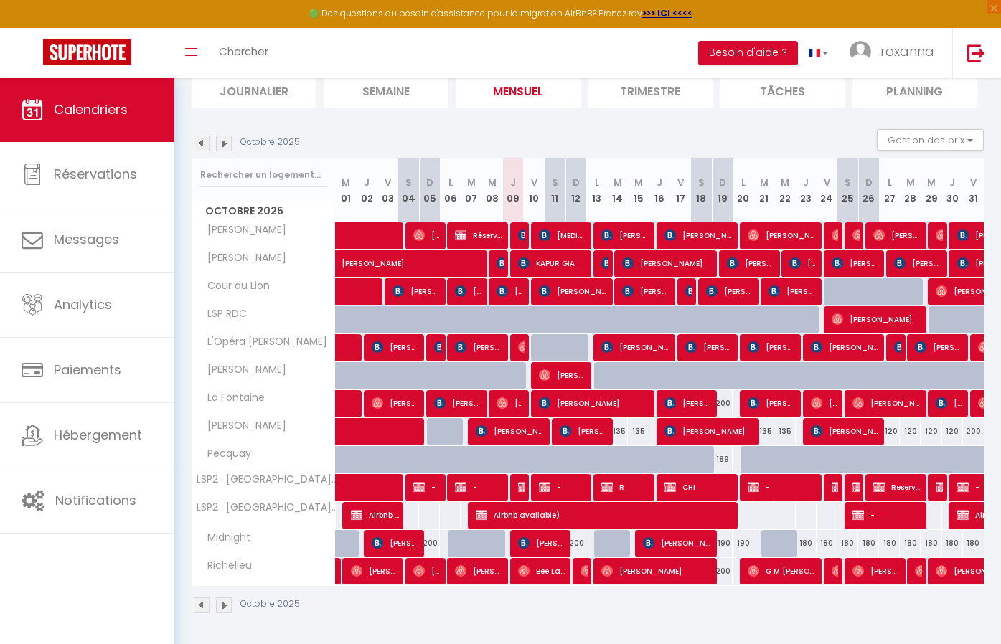
select select "1"
select select
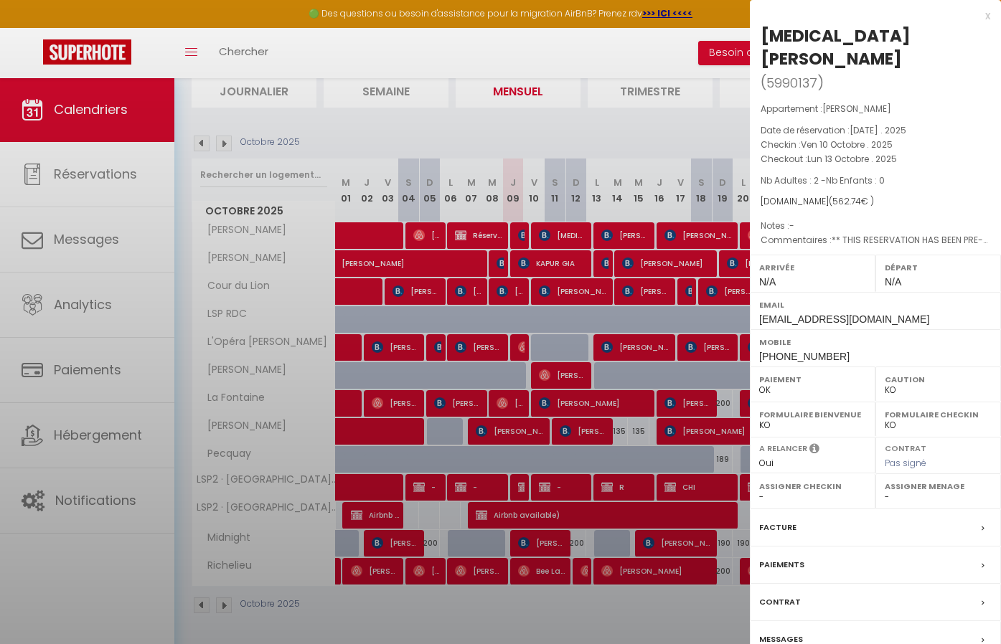
select select "22656"
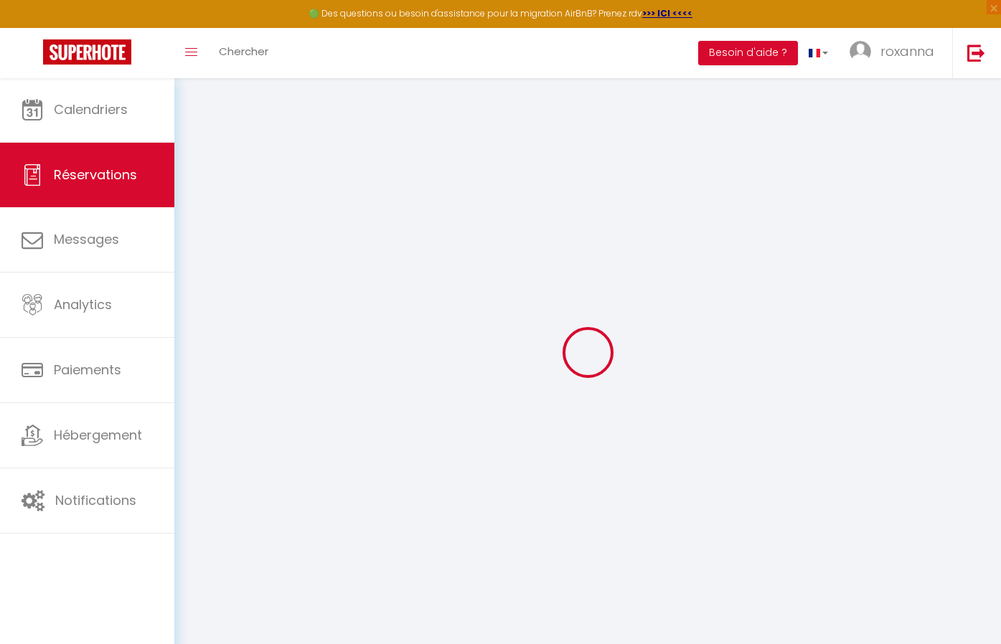
select select
checkbox input "false"
select index
select select
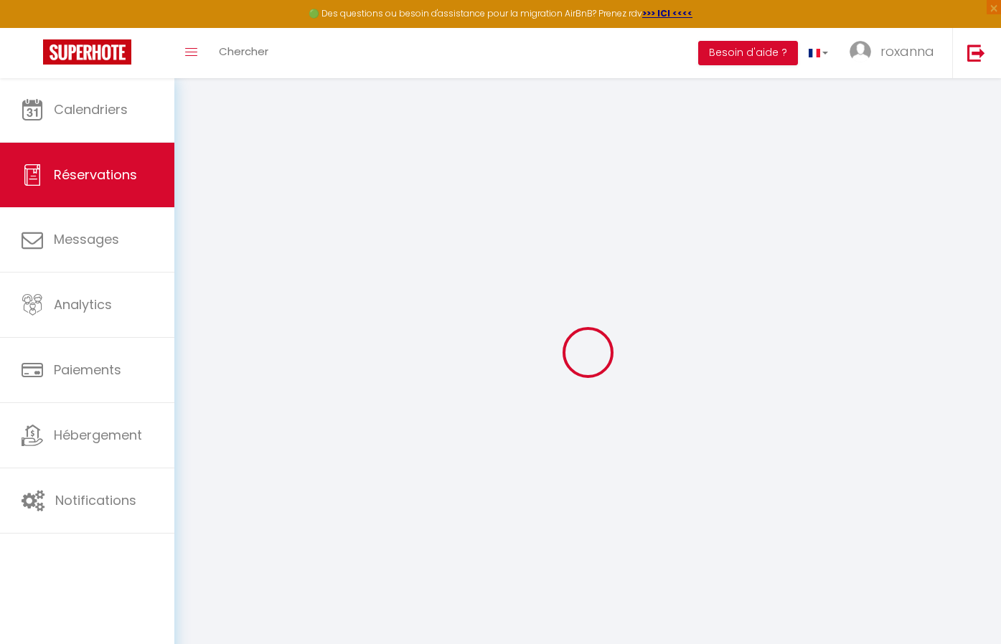
select select
checkbox input "false"
select index
type voyageur1 "** THIS RESERVATION HAS BEEN PRE-PAID ** Reservation has a cancellation grace p…"
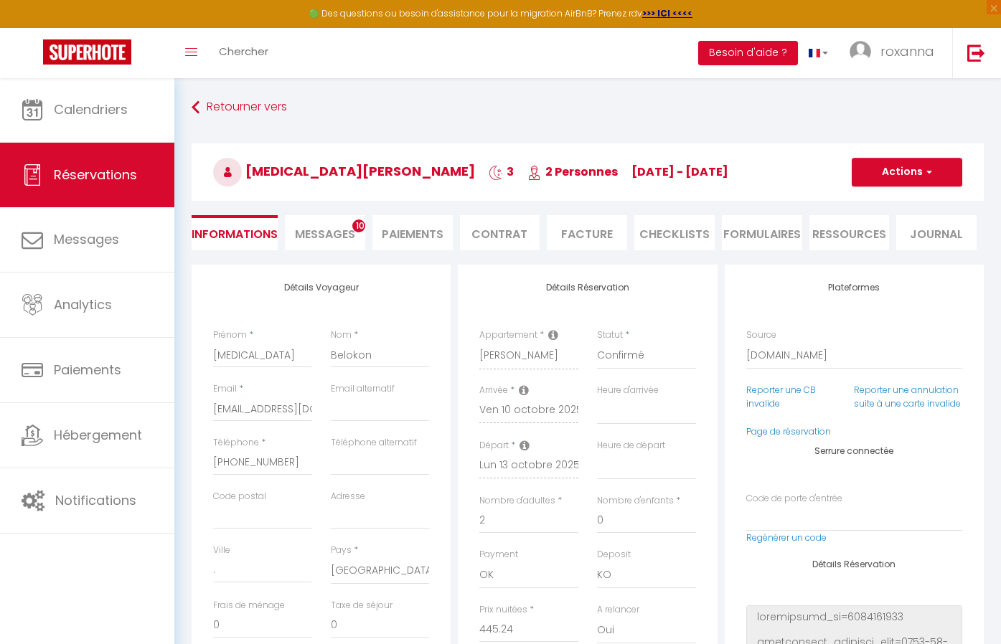
type input "80"
type input "37.5"
select select
checkbox input "false"
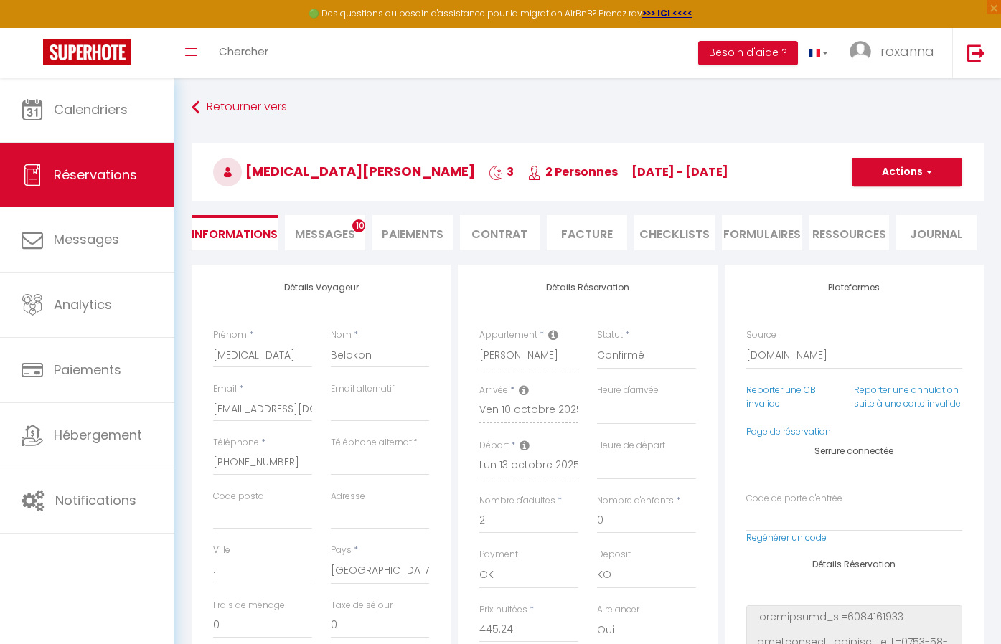
select index
checkbox input "false"
select index
select select
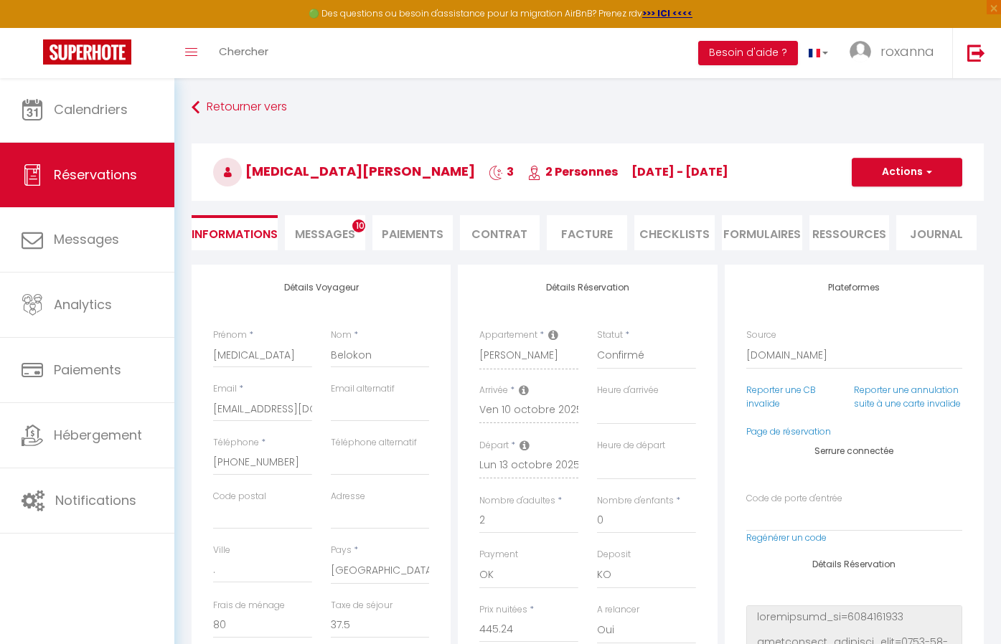
click at [342, 227] on span "Messages" at bounding box center [325, 234] width 60 height 17
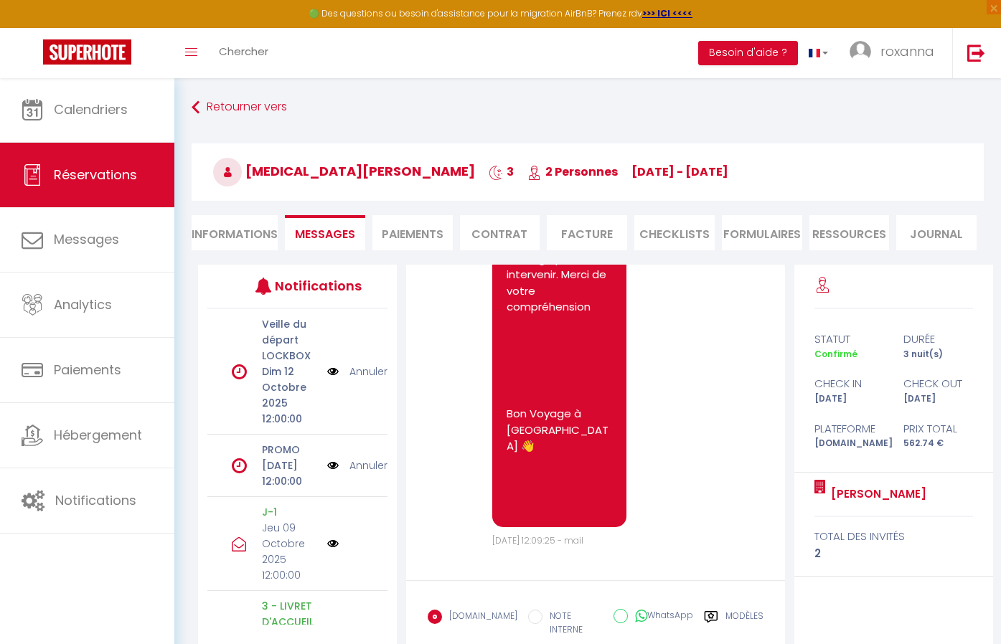
scroll to position [4885, 0]
click at [706, 618] on icon at bounding box center [711, 617] width 14 height 14
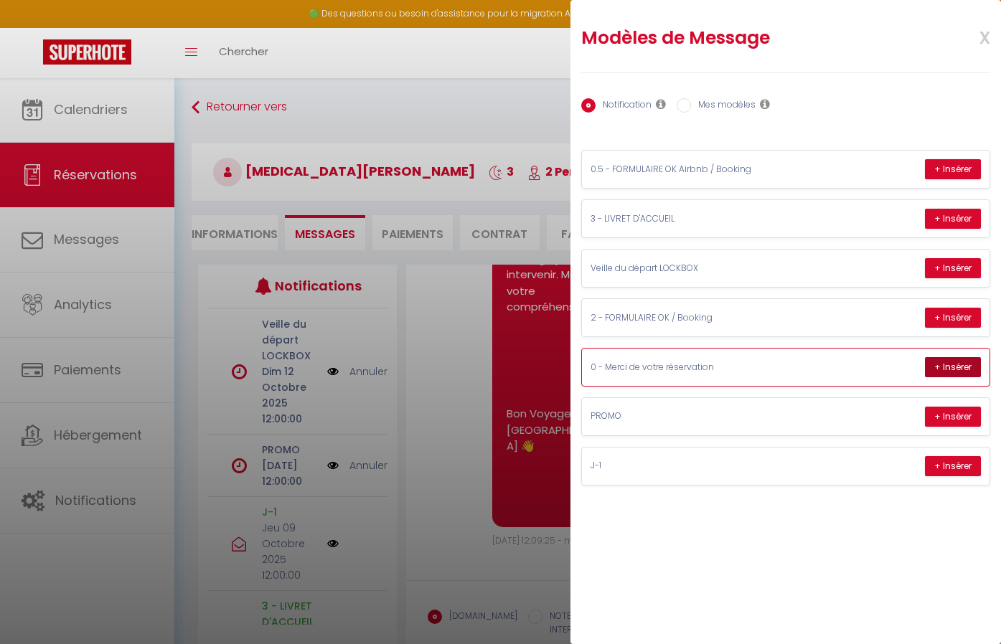
click at [956, 360] on button "+ Insérer" at bounding box center [953, 367] width 56 height 20
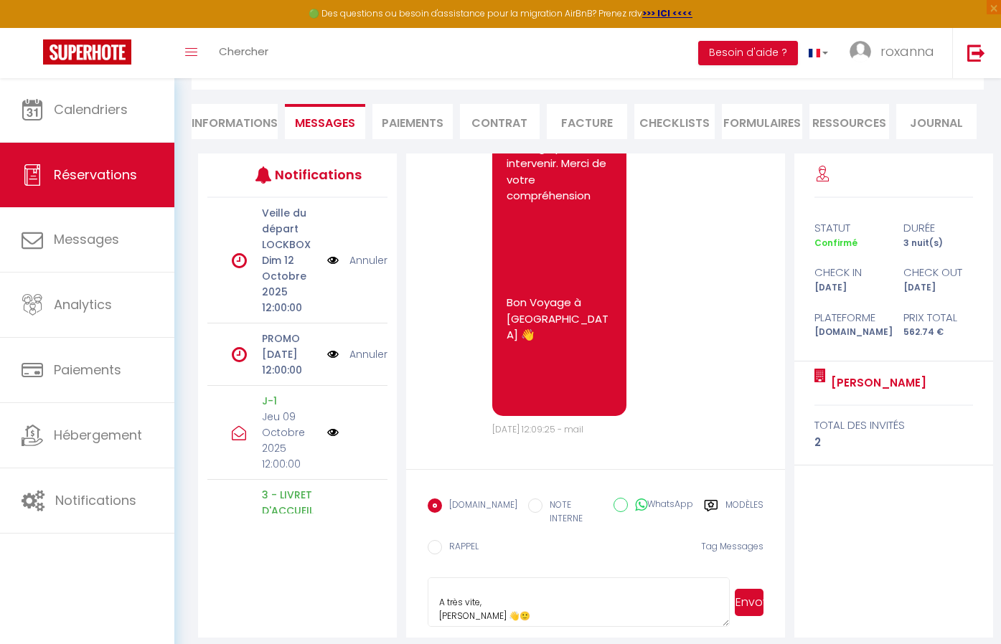
scroll to position [141, 0]
drag, startPoint x: 535, startPoint y: 605, endPoint x: 409, endPoint y: 499, distance: 164.0
click at [409, 499] on form "Booking.com NOTE INTERNE WhatsApp Modèles 9 « ‹ » › Oct 2025 2020 ~ 2030 Dim Lu…" at bounding box center [595, 553] width 379 height 169
type textarea "Merci Nikita, de votre réservation 🙏 Vous recevrez toute les instruction 5j ava…"
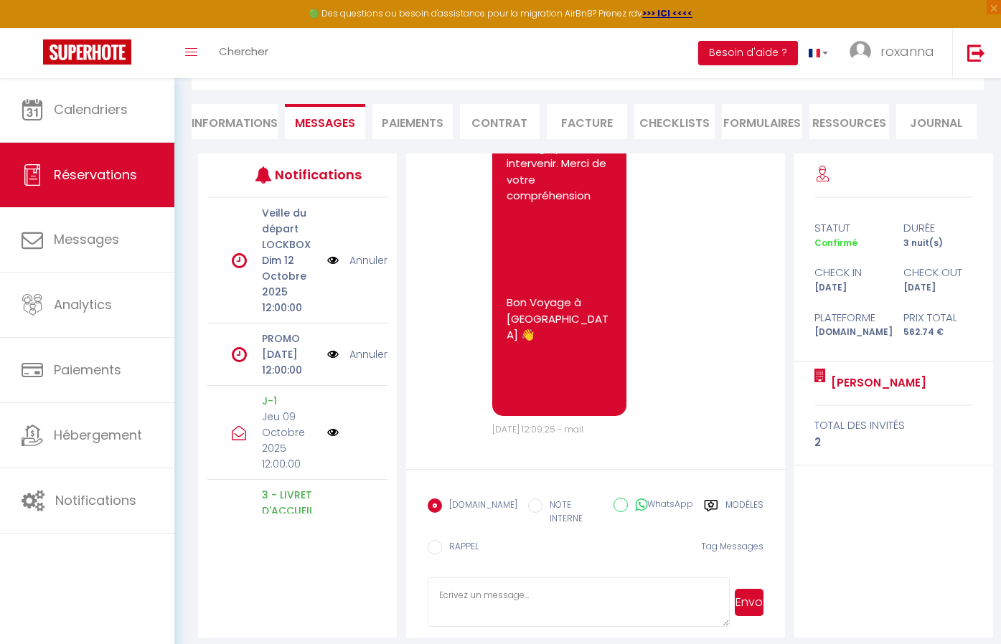
click at [705, 506] on icon at bounding box center [711, 505] width 13 height 11
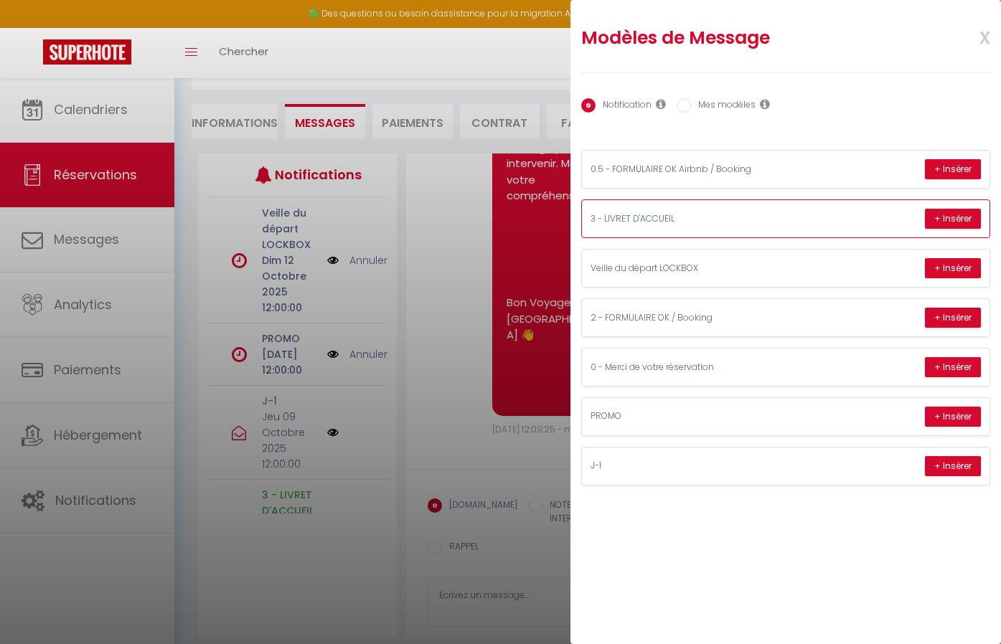
click at [865, 212] on div "3 - LIVRET D'ACCUEIL + Insérer" at bounding box center [786, 218] width 408 height 37
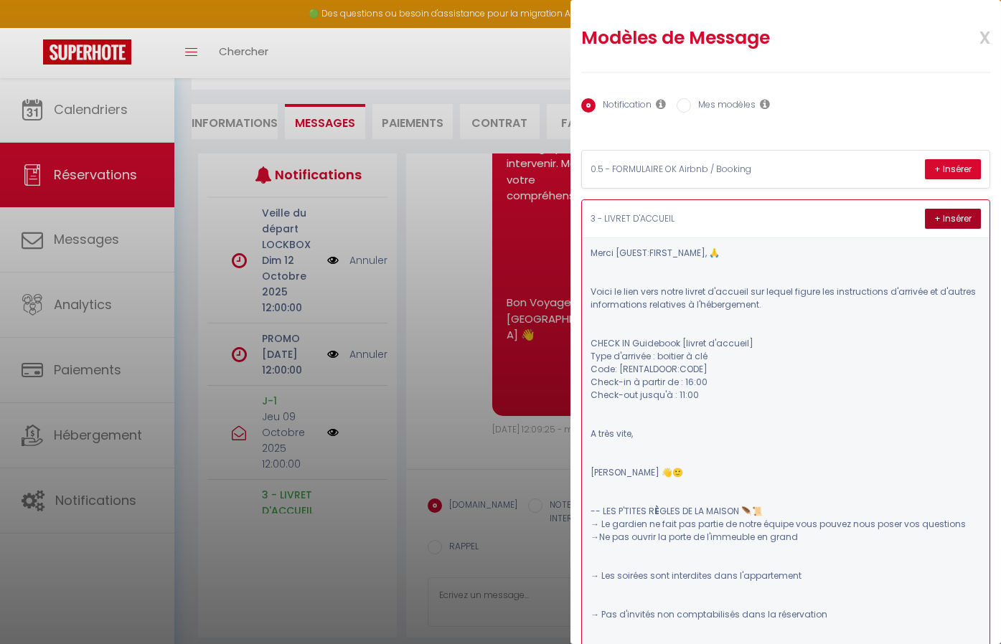
click at [937, 212] on button "+ Insérer" at bounding box center [953, 219] width 56 height 20
type textarea "Merci Nikita, 🙏 Voici le lien vers notre livret d'accueil sur lequel figure les…"
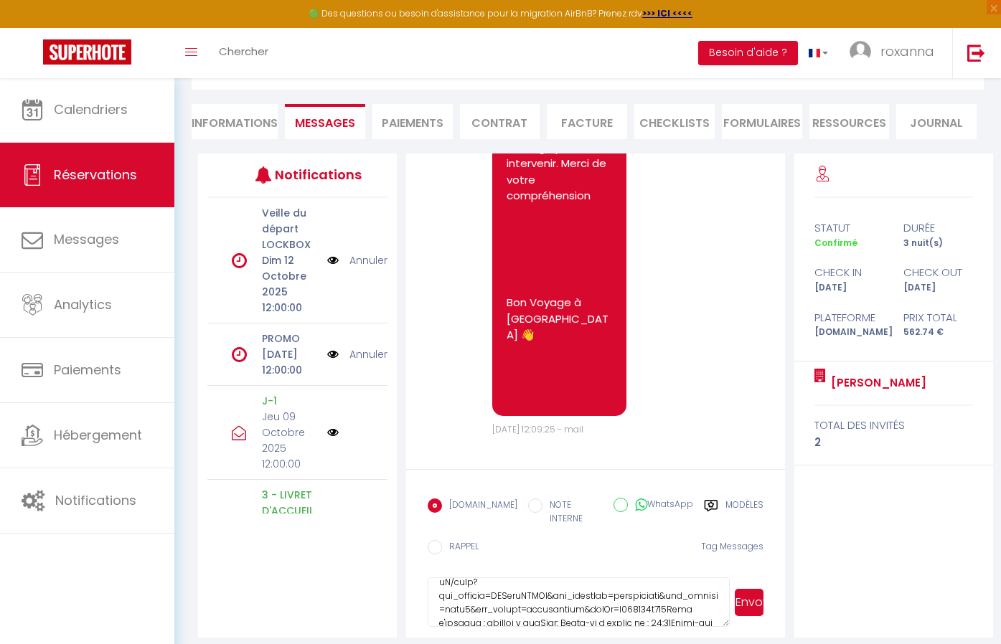
scroll to position [150, 0]
click at [586, 586] on textarea at bounding box center [579, 603] width 302 height 50
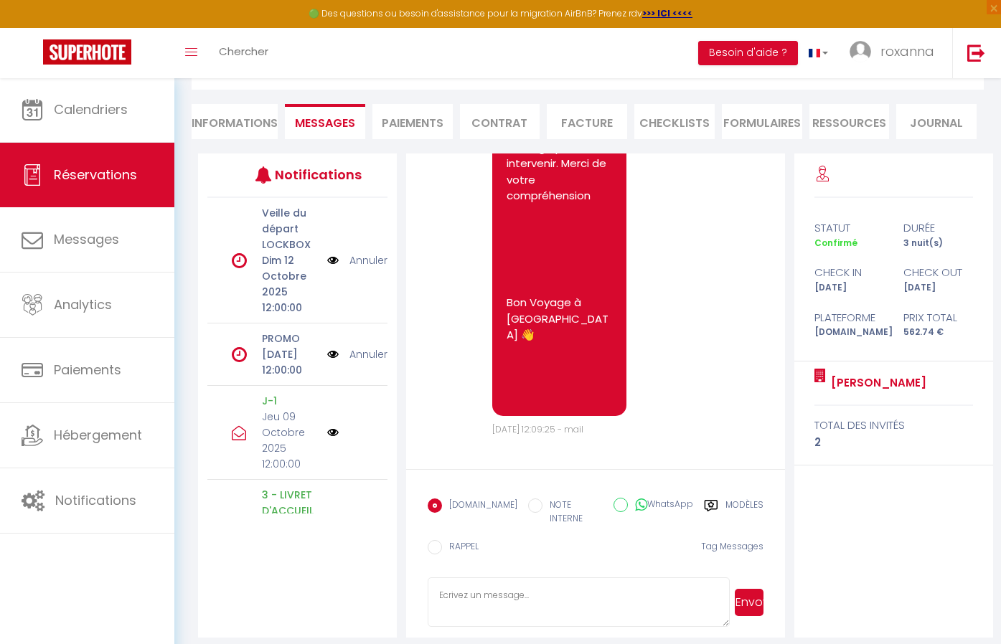
scroll to position [0, 0]
click at [711, 498] on div "Booking.com NOTE INTERNE WhatsApp Modèles" at bounding box center [596, 513] width 336 height 42
click at [726, 502] on label "Modèles" at bounding box center [745, 513] width 38 height 29
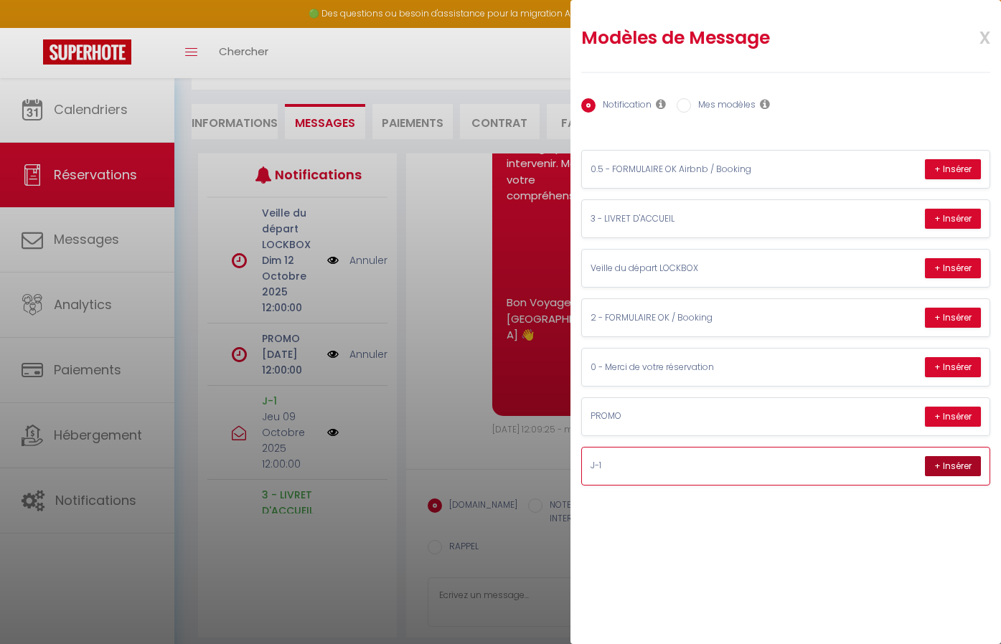
click at [967, 461] on button "+ Insérer" at bounding box center [953, 466] width 56 height 20
type textarea "Bonjour Nikita, Avez-vous bien lu le guide d'arrivée envoyé dans le message pré…"
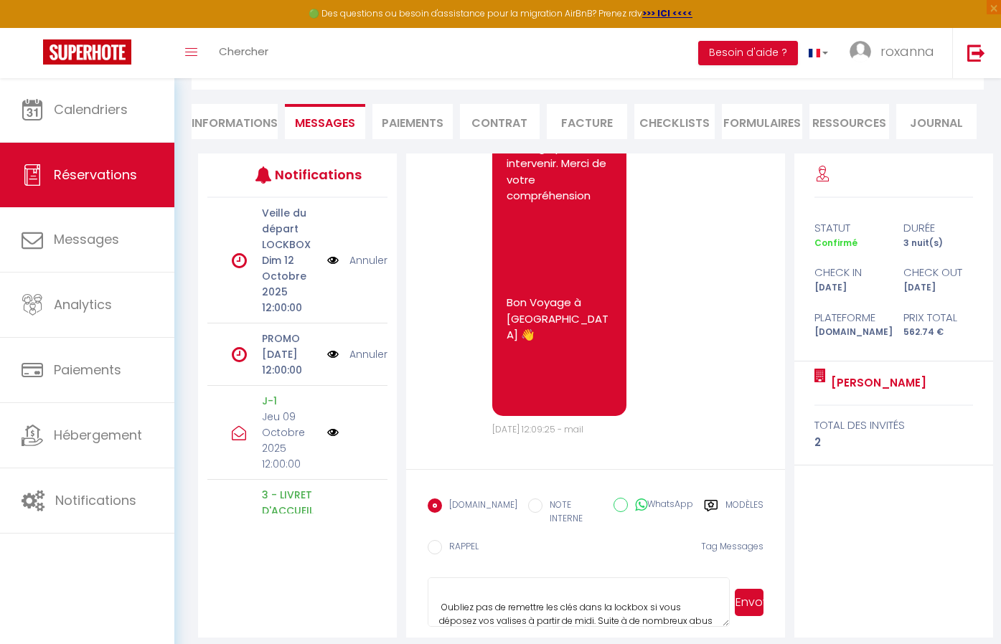
scroll to position [213, 0]
click at [566, 588] on textarea "Bonjour Nikita, Avez-vous bien lu le guide d'arrivée envoyé dans le message pré…" at bounding box center [579, 603] width 302 height 50
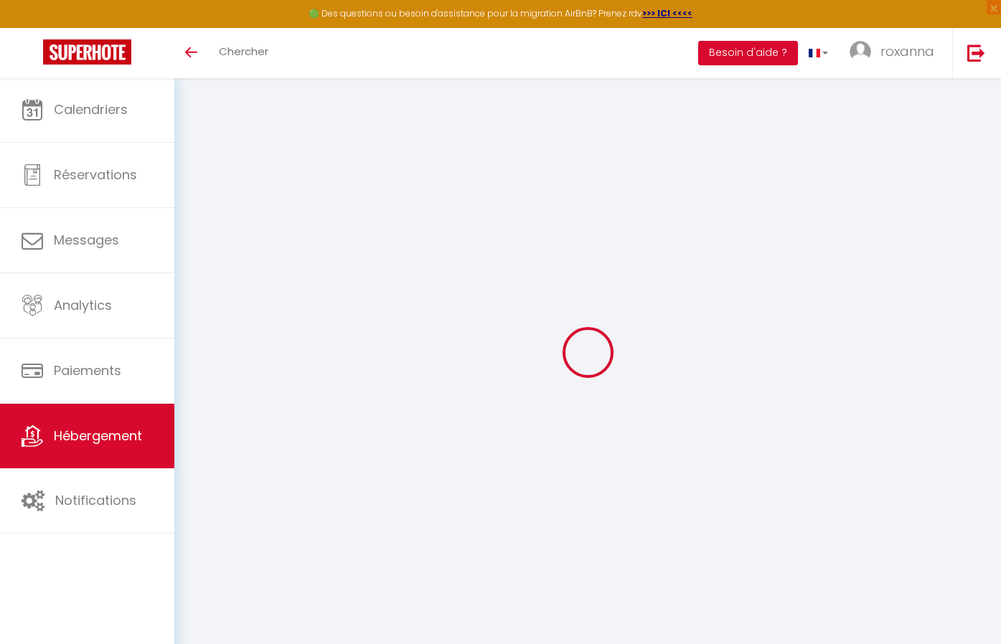
select select "IgloohomeV2"
type input "[EMAIL_ADDRESS][DOMAIN_NAME]"
checkbox input "true"
select select "2"
checkbox input "true"
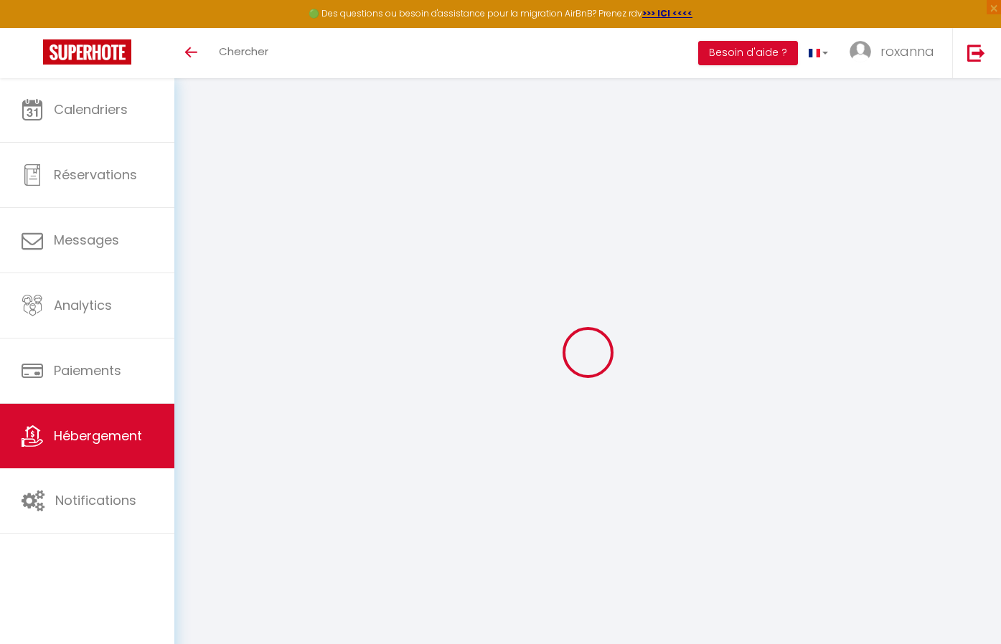
checkbox input "false"
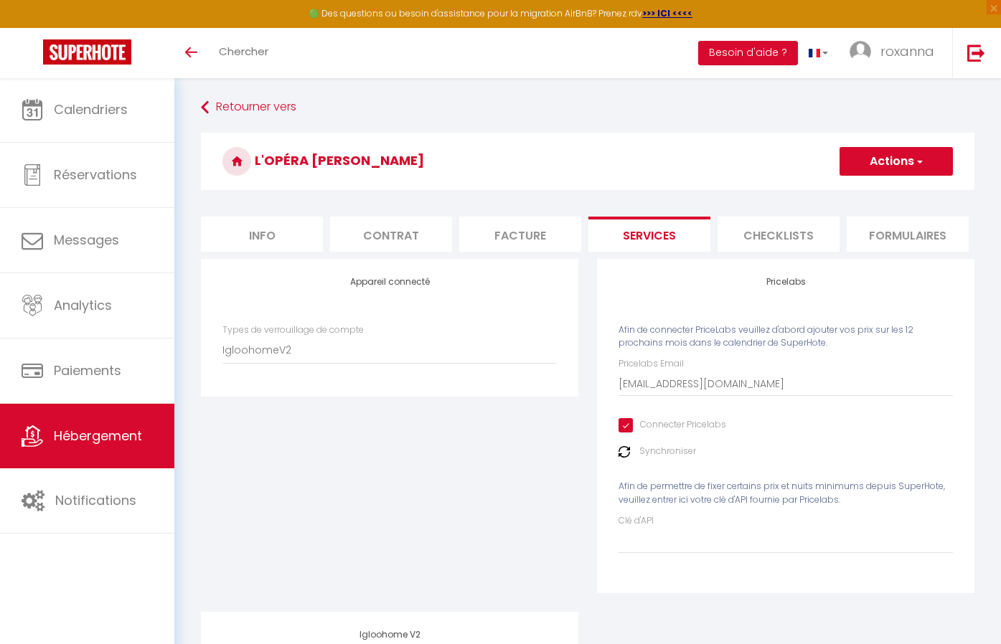
click at [117, 416] on link "Hébergement" at bounding box center [87, 436] width 174 height 65
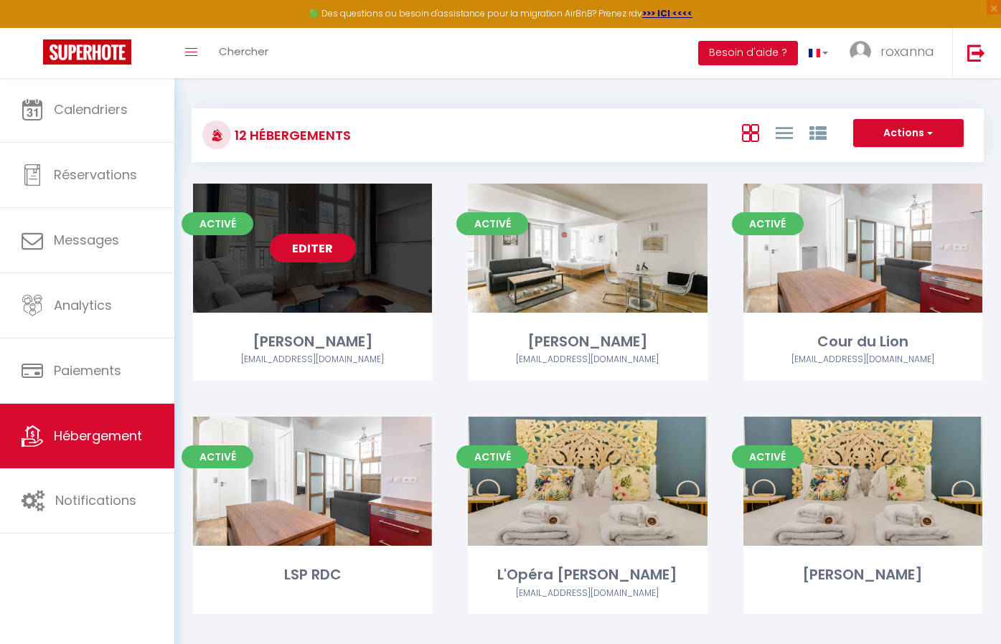
click at [340, 247] on link "Editer" at bounding box center [313, 248] width 86 height 29
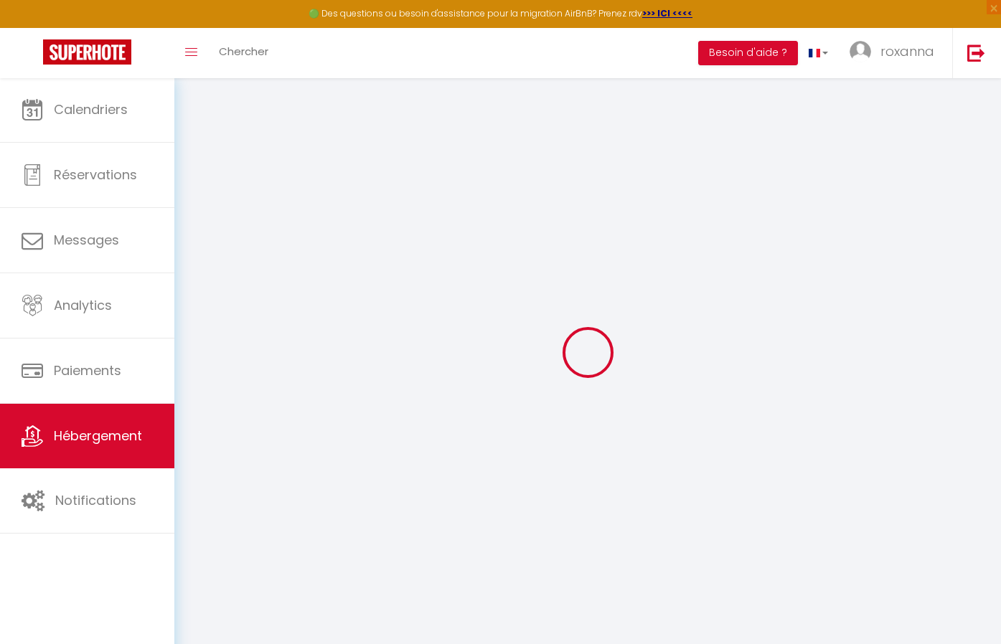
select select "IgloohomeV2"
type input "[PERSON_NAME][EMAIL_ADDRESS][PERSON_NAME][DOMAIN_NAME]"
checkbox input "true"
type input "woc9jpMRCGHQeXzJuRIQZ3RNTkkZ3DH3A9hLOL2e"
select select "2"
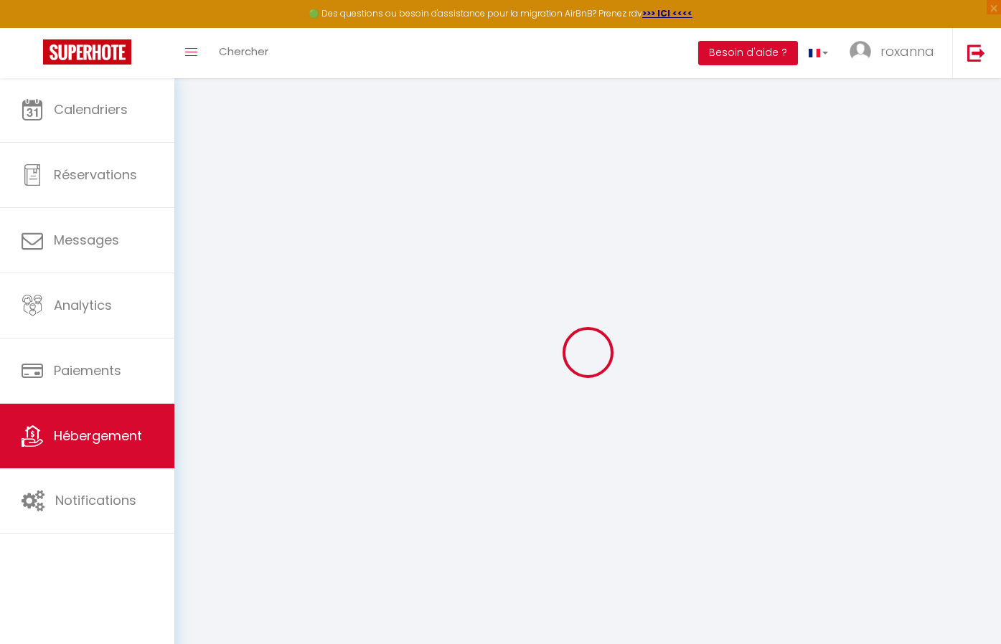
select select "2"
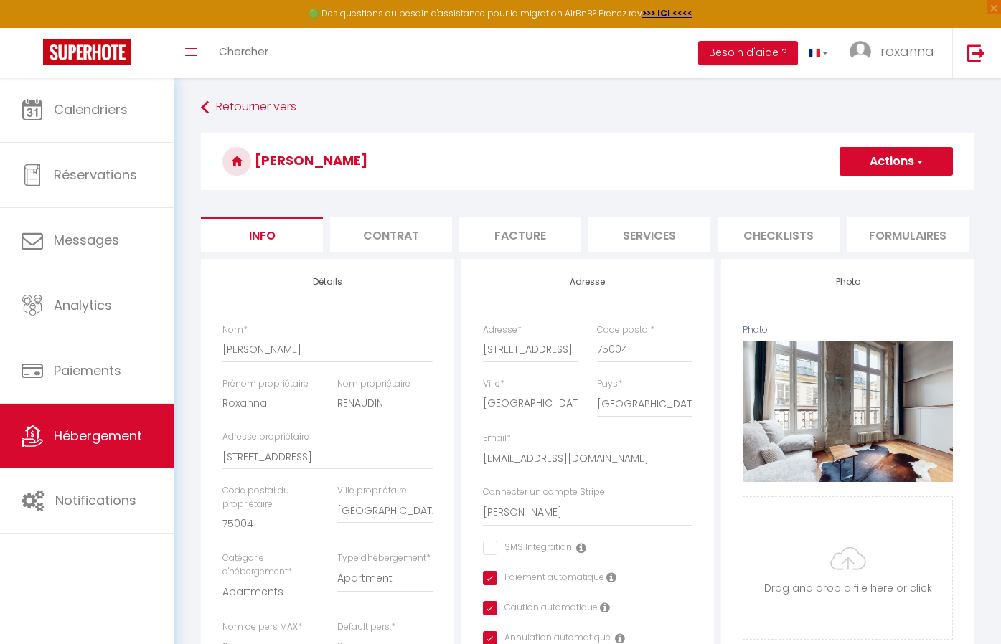
checkbox input "false"
checkbox input "true"
click at [656, 224] on li "Services" at bounding box center [649, 234] width 122 height 35
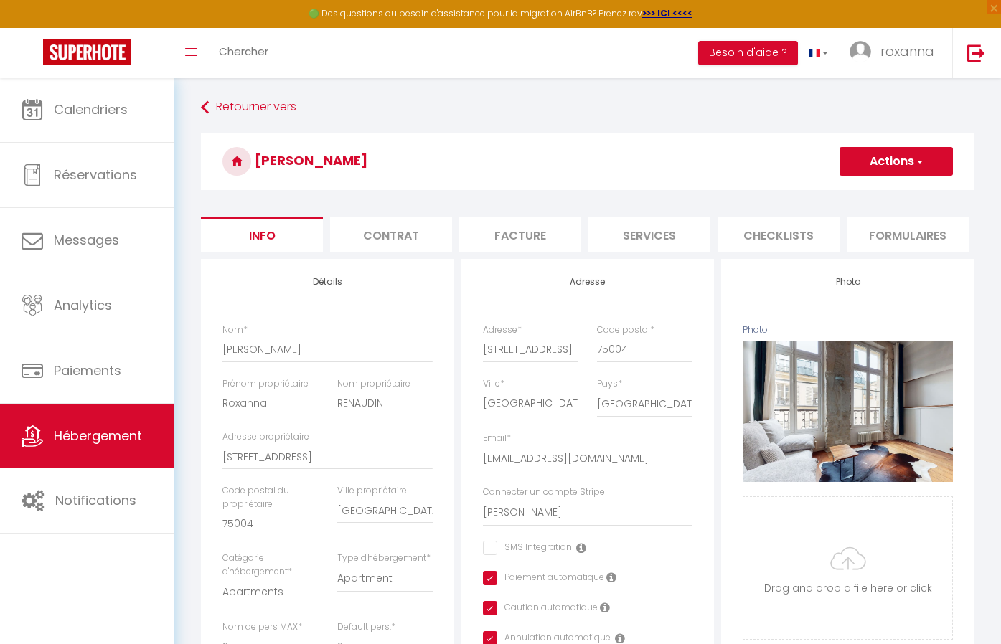
checkbox input "true"
checkbox input "false"
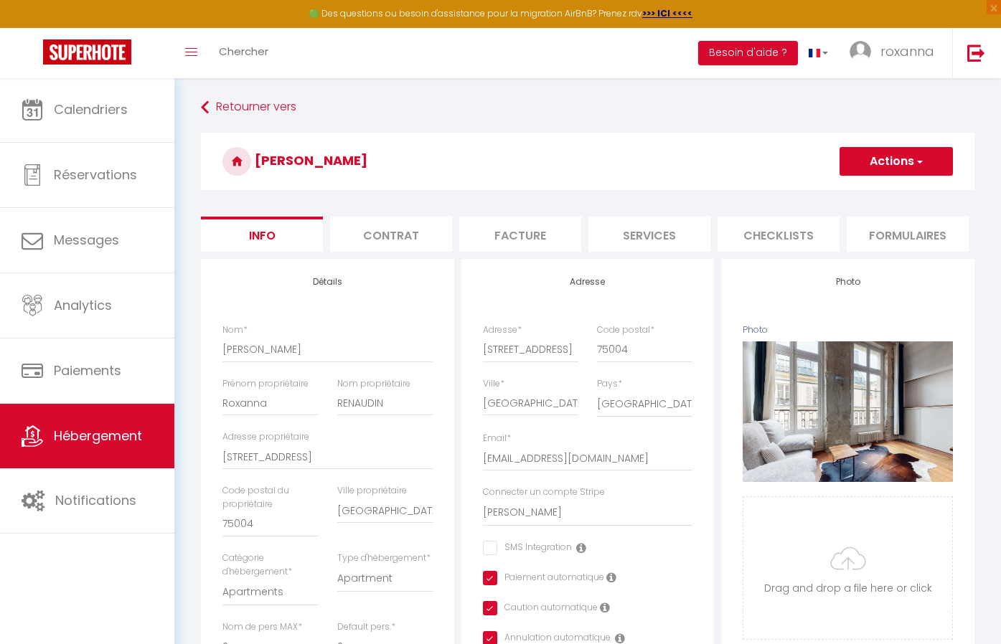
checkbox input "false"
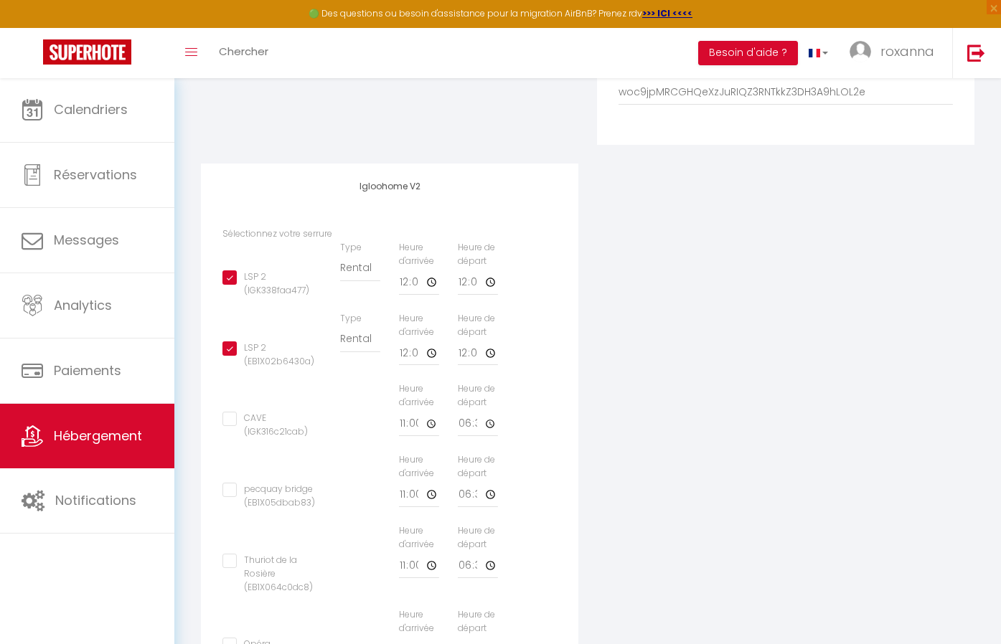
scroll to position [459, 0]
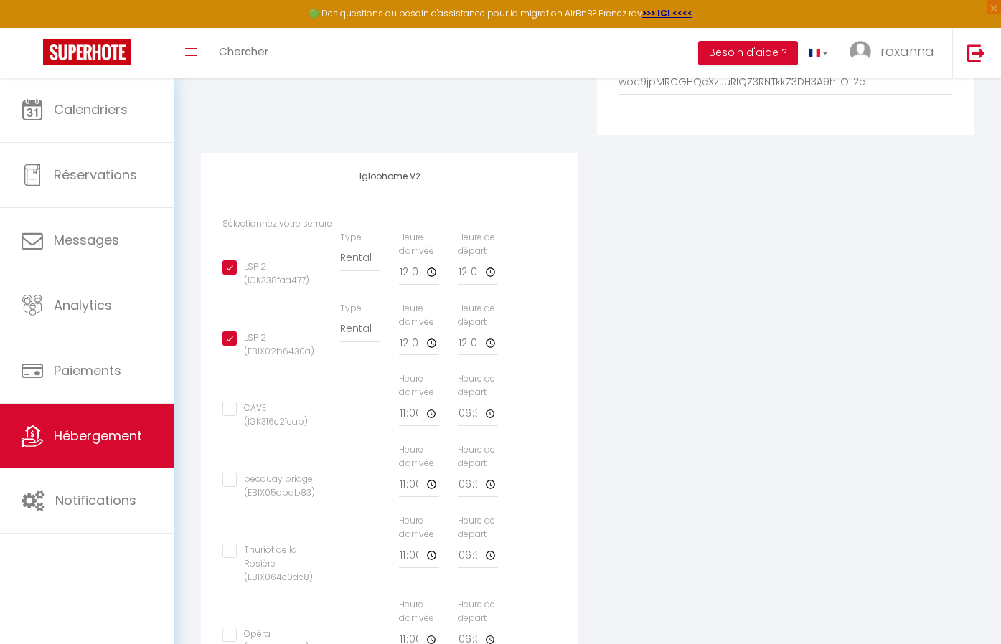
click at [227, 334] on input "LSP 2 (EB1X02b6430a)" at bounding box center [271, 339] width 99 height 14
checkbox input "false"
checkbox input "true"
checkbox input "false"
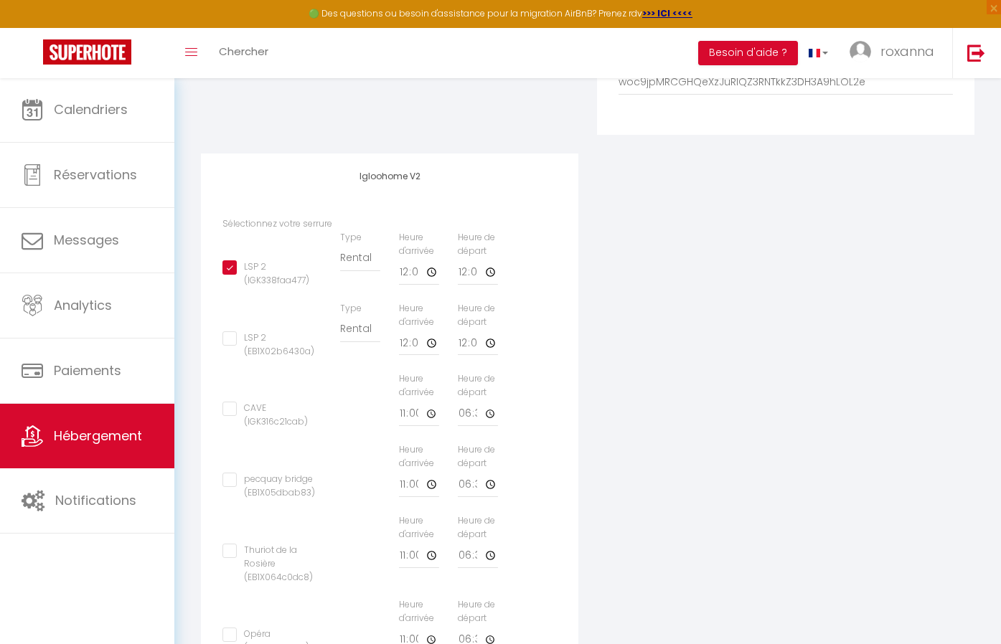
checkbox input "false"
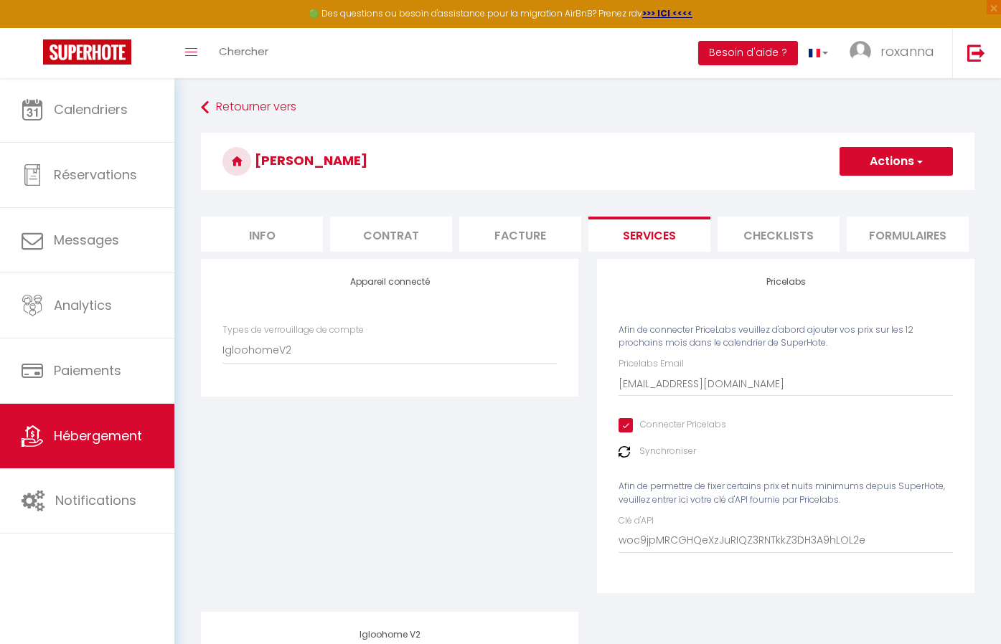
scroll to position [0, 0]
click at [892, 164] on button "Actions" at bounding box center [896, 161] width 113 height 29
click at [881, 187] on link "Enregistrer" at bounding box center [895, 193] width 113 height 19
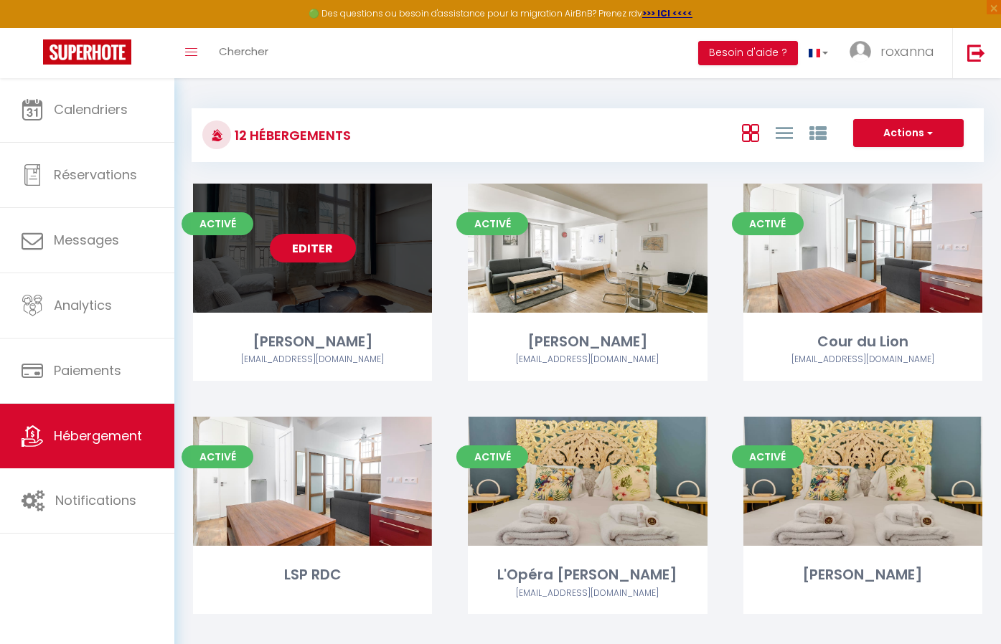
click at [301, 242] on link "Editer" at bounding box center [313, 248] width 86 height 29
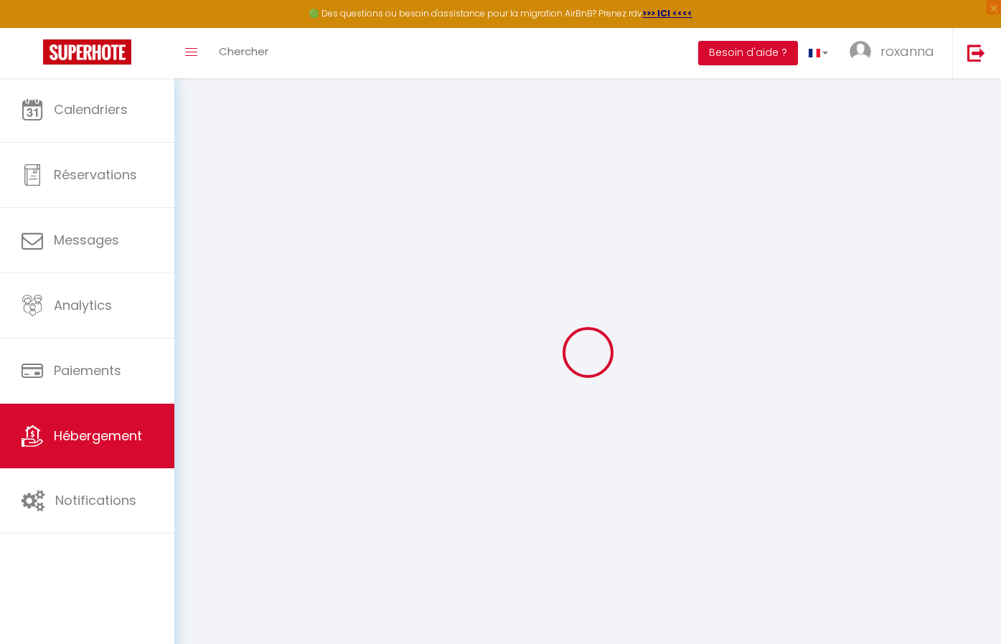
select select "IgloohomeV2"
type input "[PERSON_NAME][EMAIL_ADDRESS][PERSON_NAME][DOMAIN_NAME]"
checkbox input "true"
type input "woc9jpMRCGHQeXzJuRIQZ3RNTkkZ3DH3A9hLOL2e"
checkbox input "false"
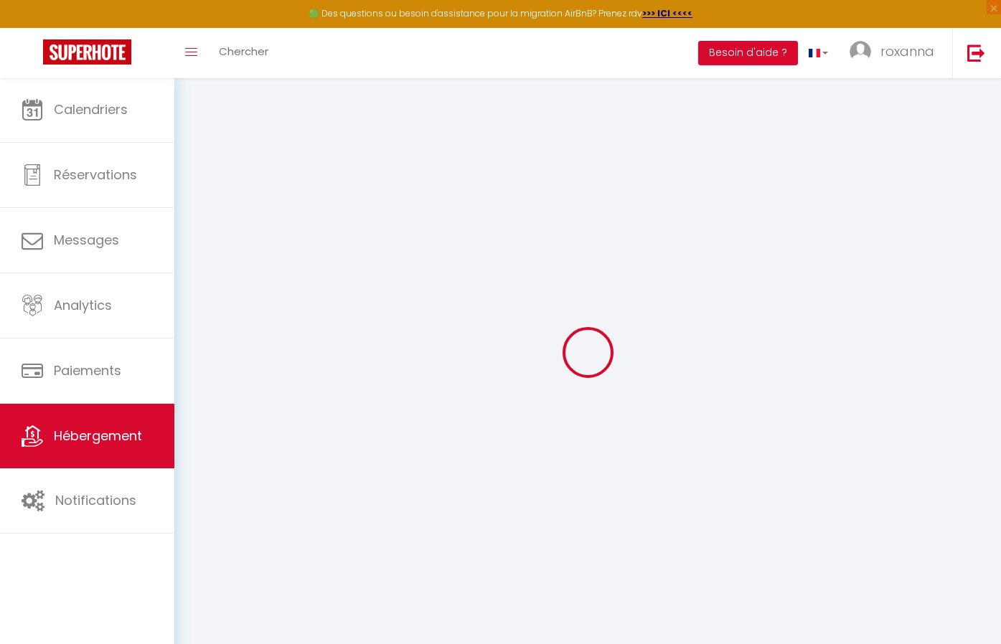
checkbox input "true"
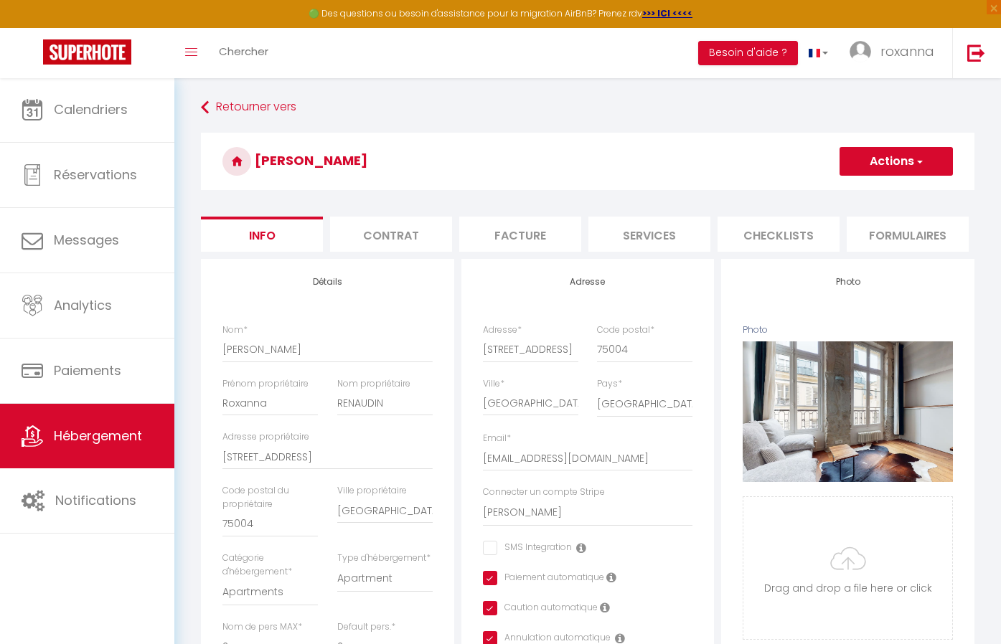
click at [552, 238] on li "Facture" at bounding box center [520, 234] width 122 height 35
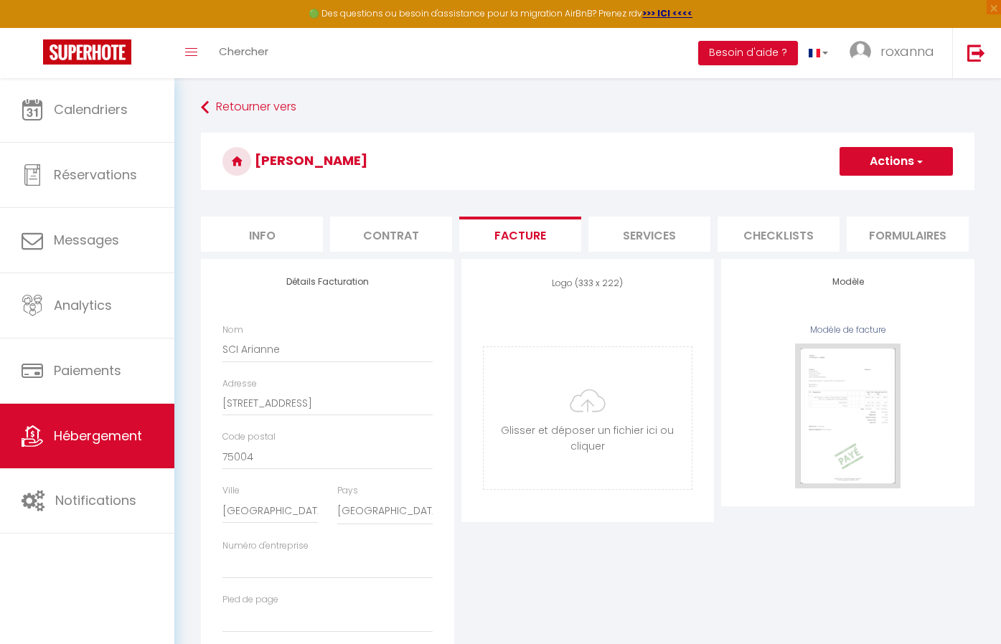
checkbox input "true"
checkbox input "false"
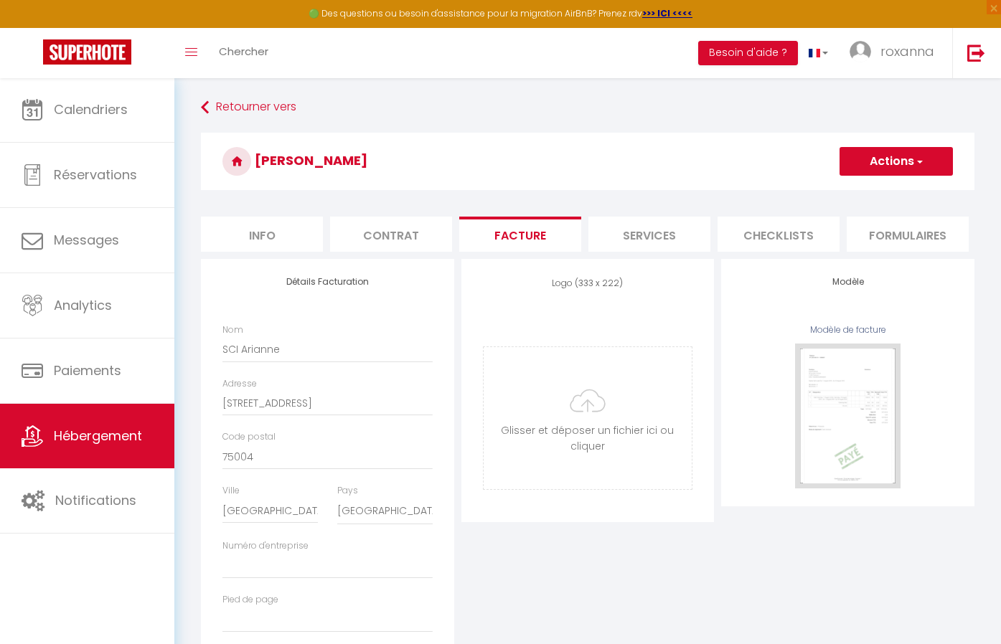
checkbox input "false"
checkbox input "true"
checkbox input "false"
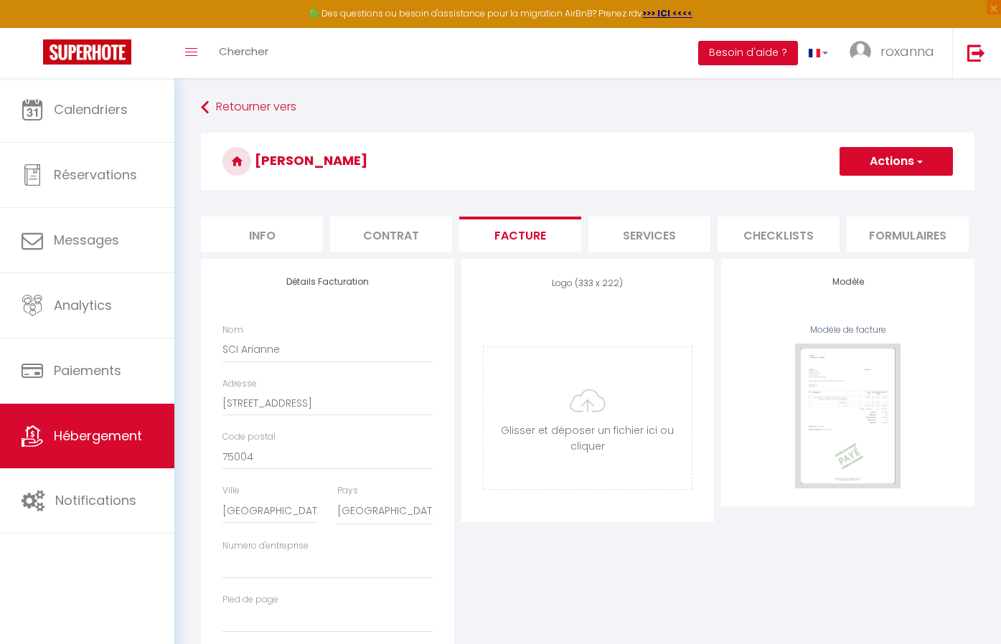
checkbox input "false"
checkbox input "true"
checkbox input "false"
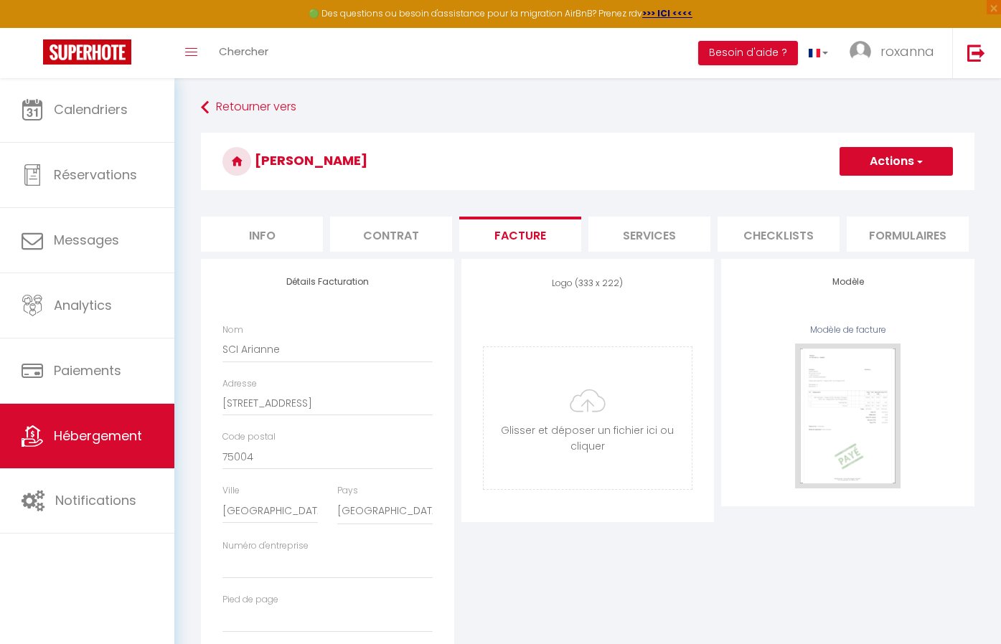
checkbox input "false"
click at [612, 242] on li "Services" at bounding box center [649, 234] width 122 height 35
checkbox input "true"
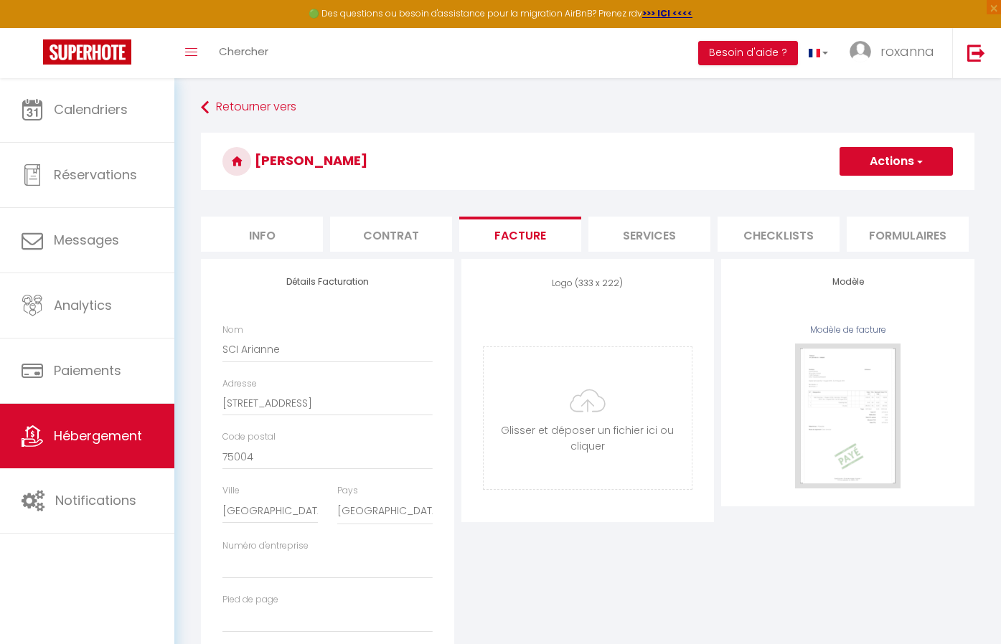
checkbox input "false"
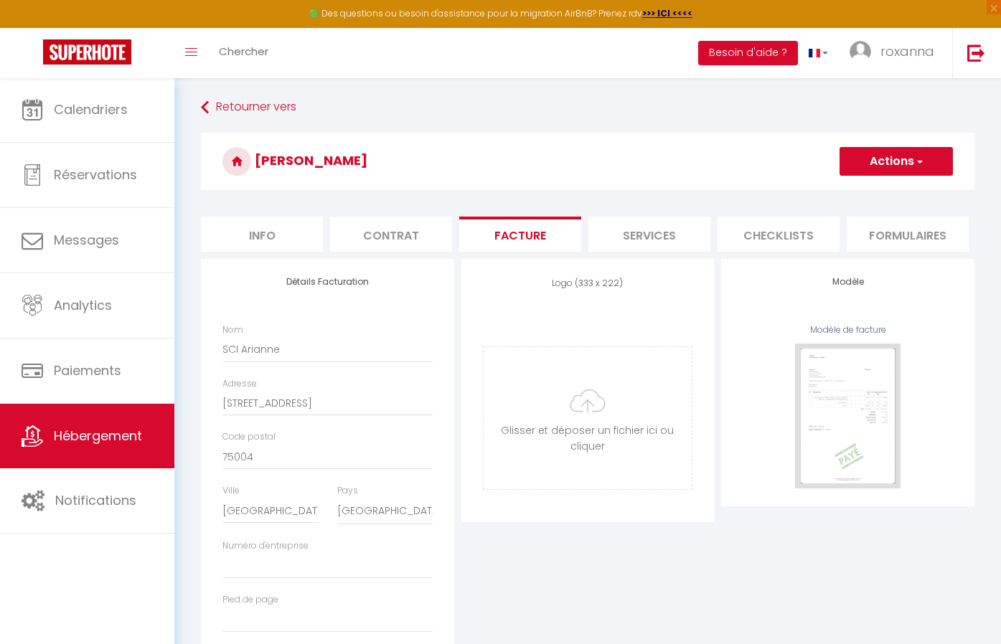
checkbox input "true"
checkbox input "false"
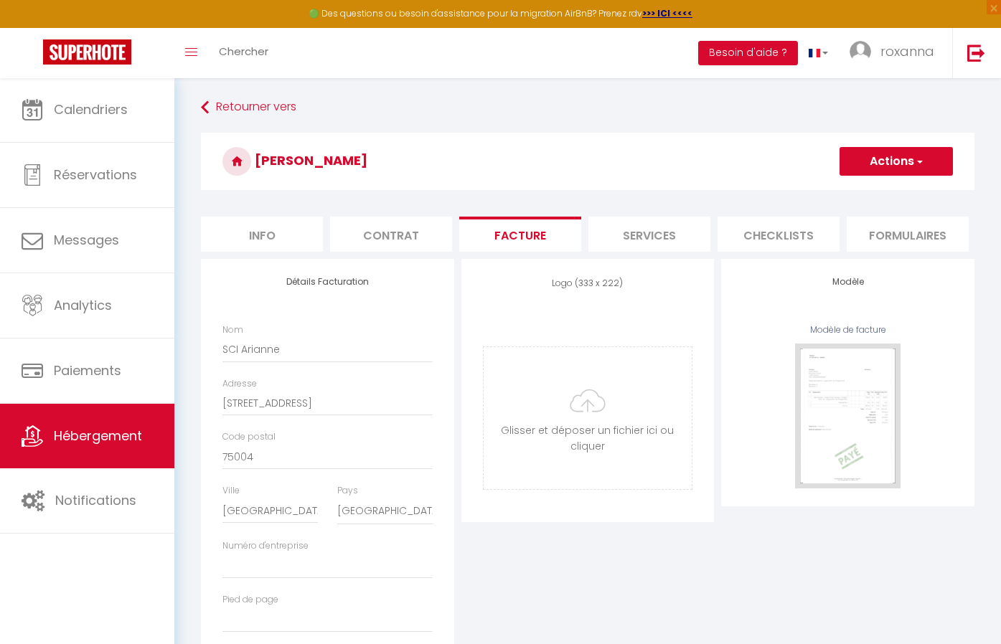
checkbox input "false"
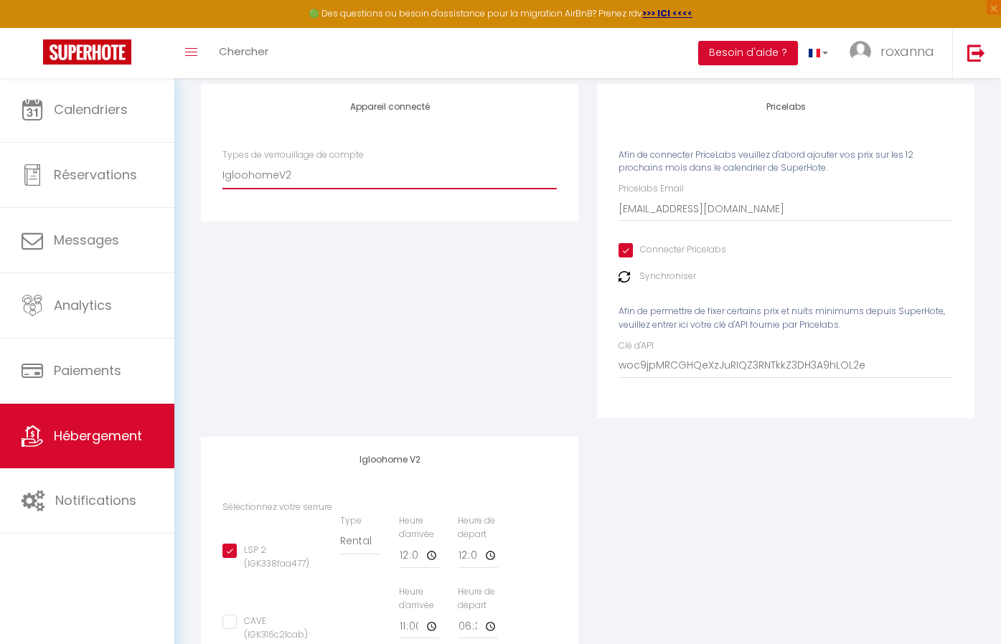
scroll to position [185, 0]
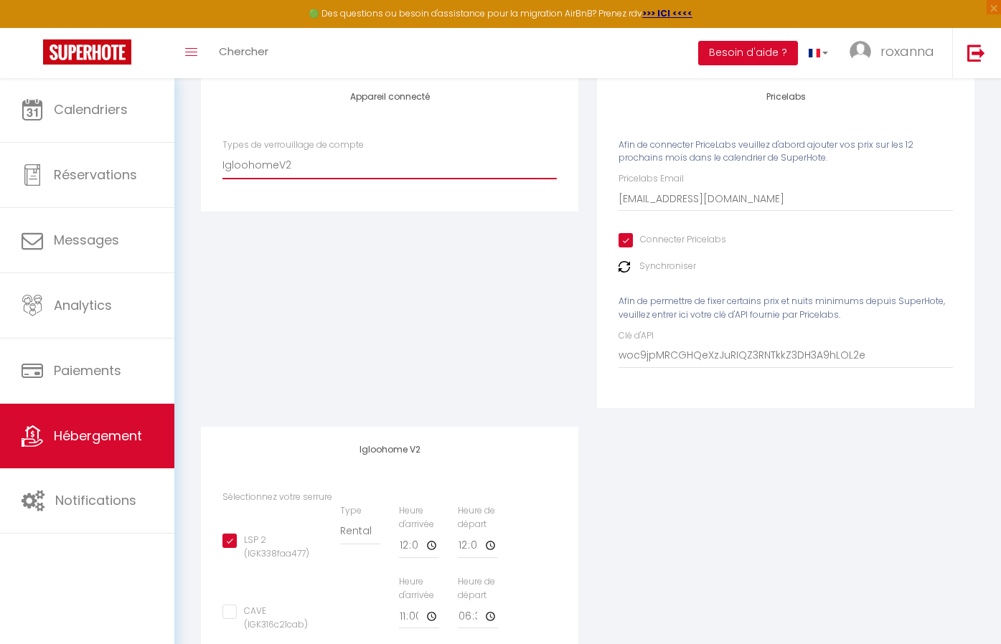
click at [232, 537] on input "LSP 2 (IGK338faa477)" at bounding box center [271, 541] width 99 height 14
checkbox input "false"
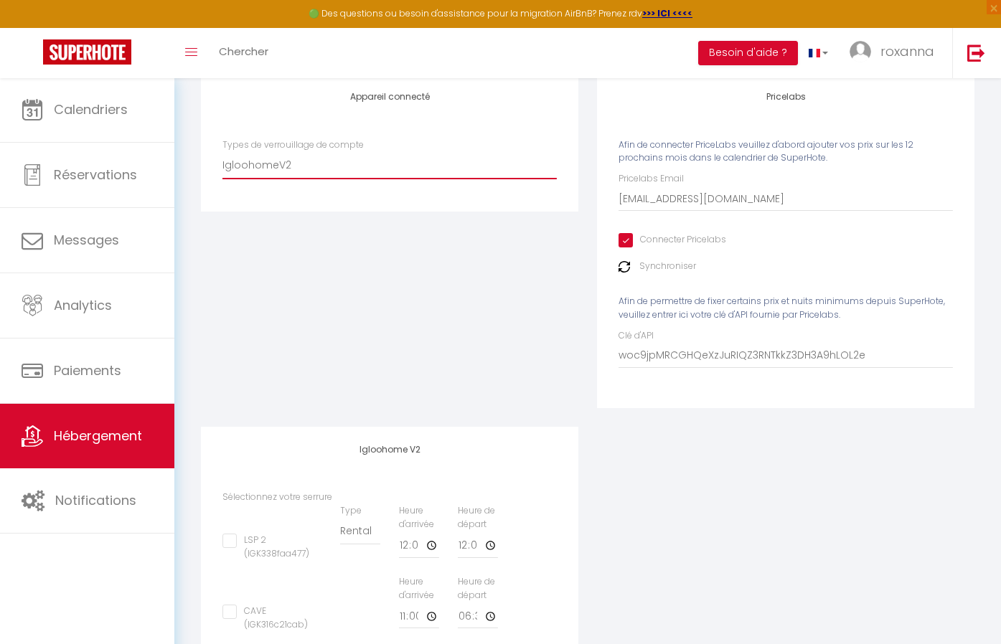
checkbox input "false"
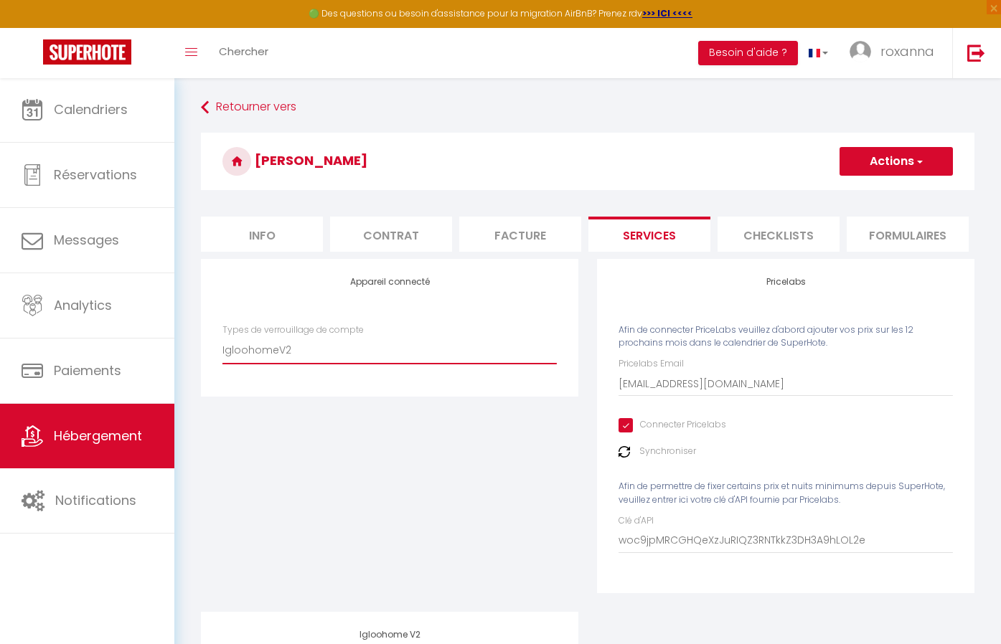
scroll to position [0, 0]
click at [908, 159] on button "Actions" at bounding box center [896, 161] width 113 height 29
click at [884, 199] on link "Enregistrer" at bounding box center [895, 193] width 113 height 19
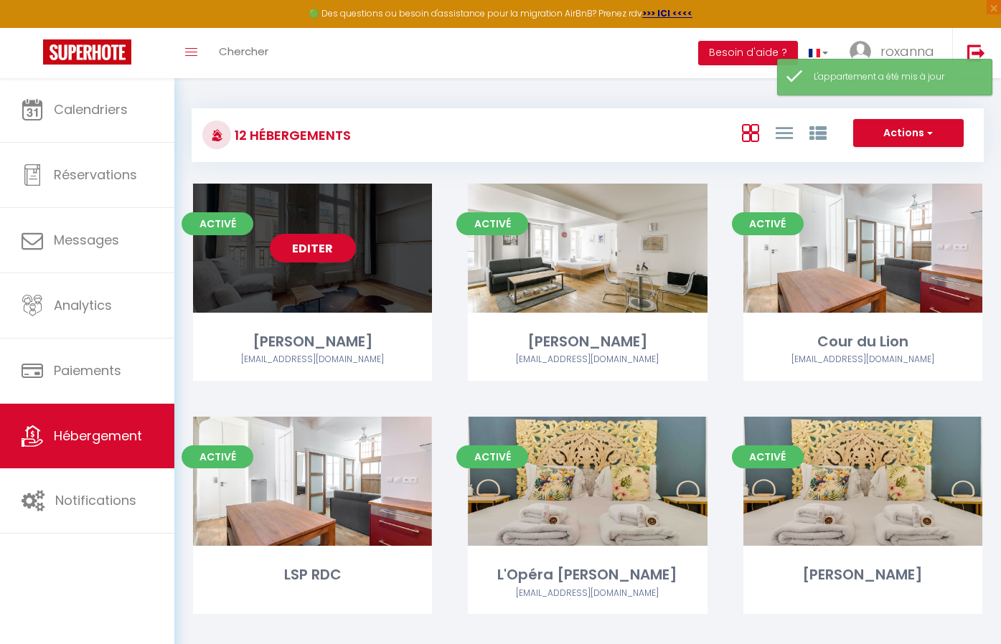
click at [329, 229] on div "Editer" at bounding box center [312, 248] width 239 height 129
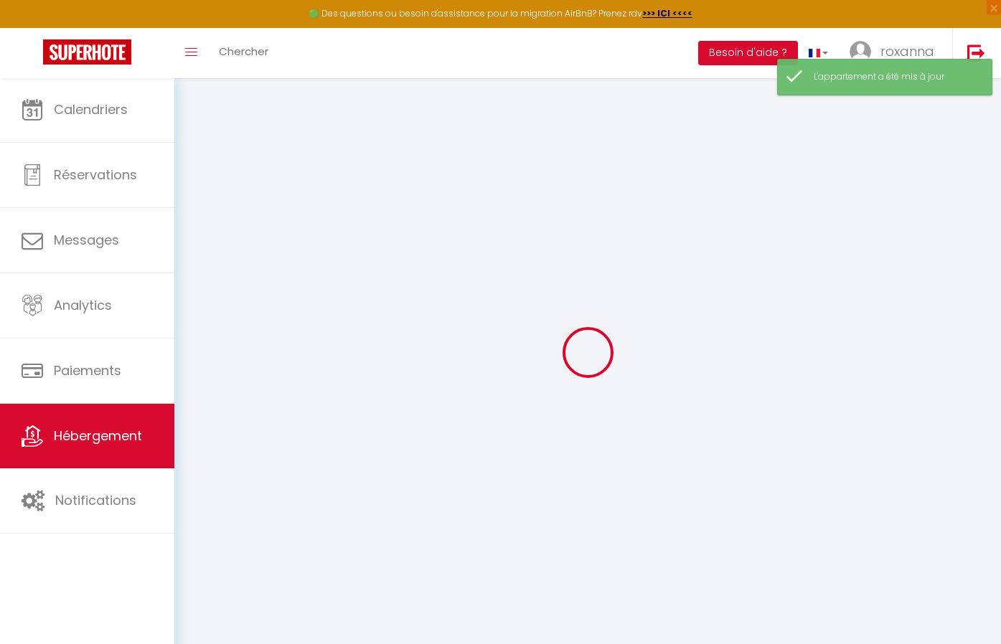
click at [327, 243] on div at bounding box center [588, 352] width 792 height 515
select select "2"
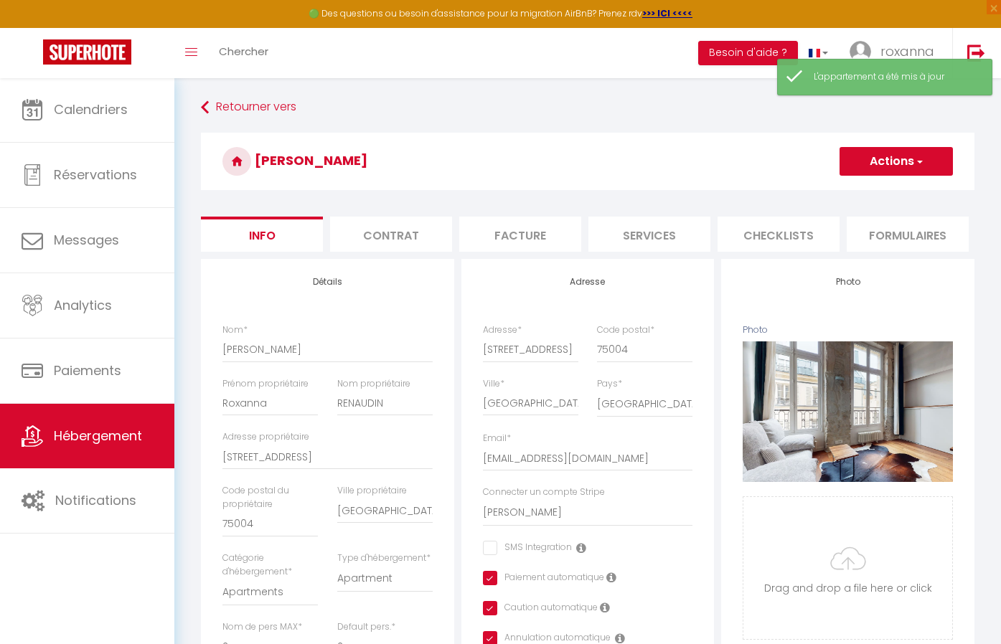
checkbox input "false"
checkbox input "true"
checkbox input "false"
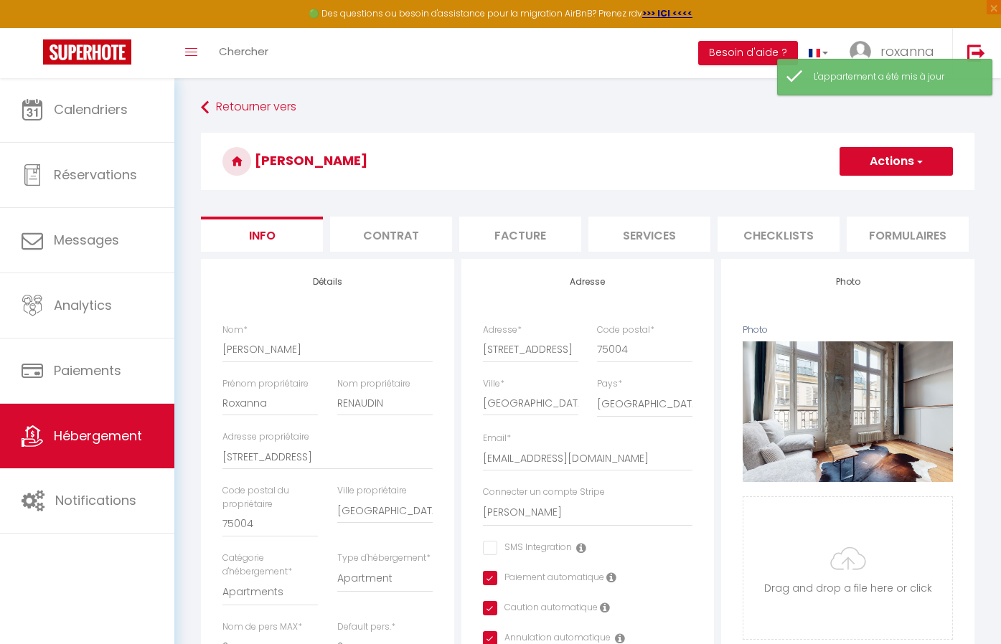
checkbox input "true"
click at [656, 233] on li "Services" at bounding box center [649, 234] width 122 height 35
checkbox input "false"
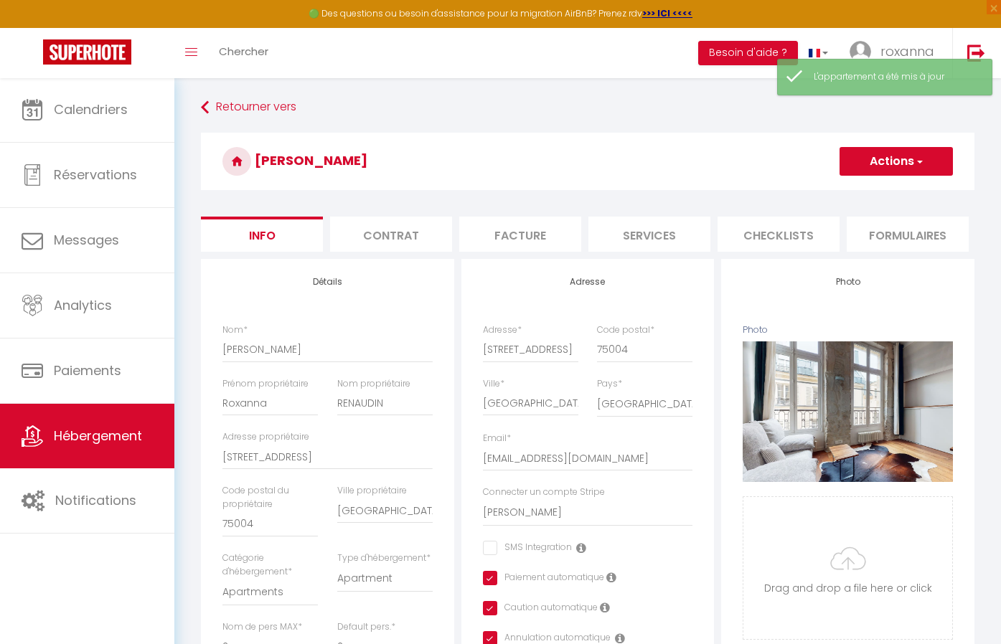
checkbox input "false"
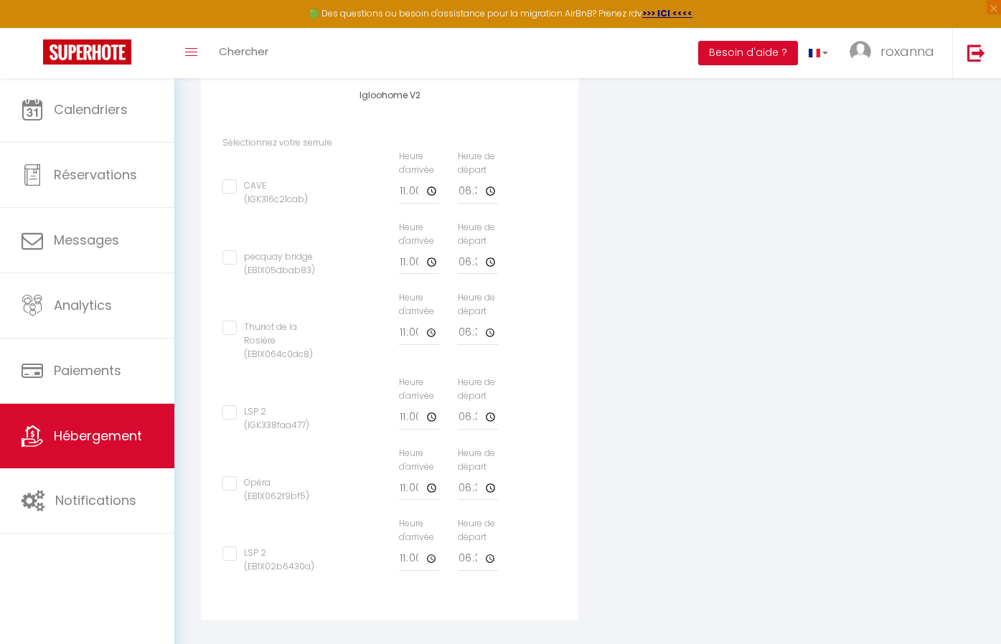
scroll to position [539, 0]
click at [230, 407] on input "LSP 2 (IGK338faa477)" at bounding box center [271, 413] width 99 height 14
checkbox input "true"
checkbox input "false"
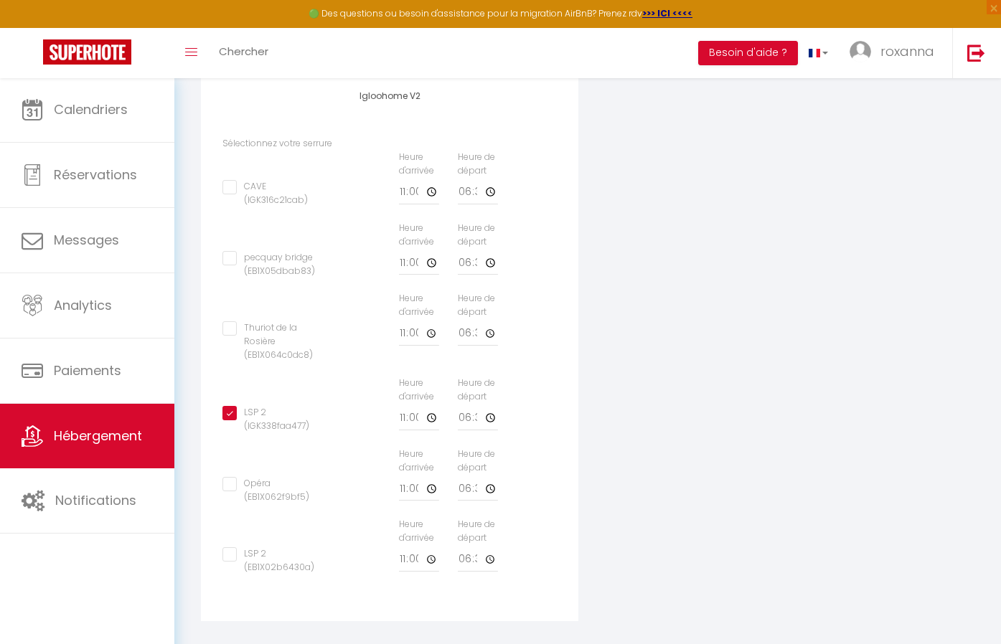
checkbox input "false"
click at [414, 408] on input "11:00" at bounding box center [419, 418] width 40 height 26
type input "12:00"
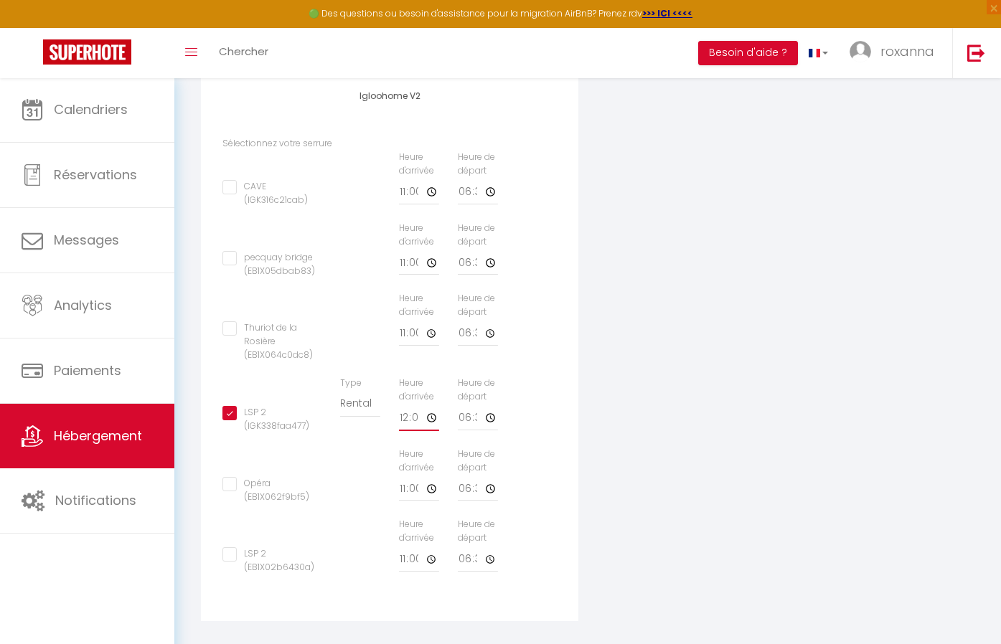
checkbox input "false"
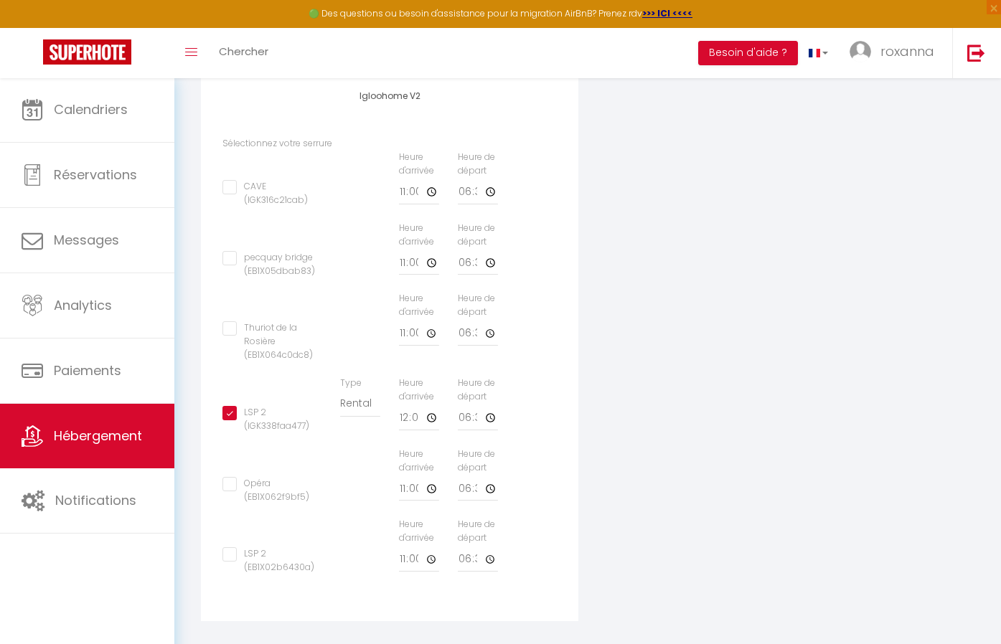
type input "12:00"
click at [465, 408] on input "18:30" at bounding box center [478, 418] width 40 height 26
type input "17:30"
checkbox input "false"
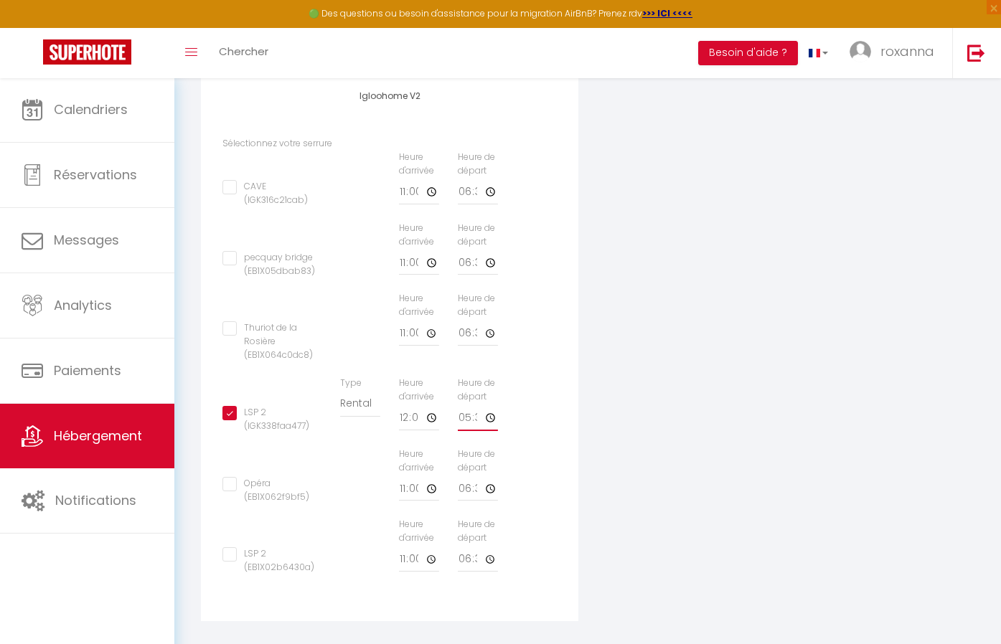
checkbox input "false"
type input "16:30"
checkbox input "false"
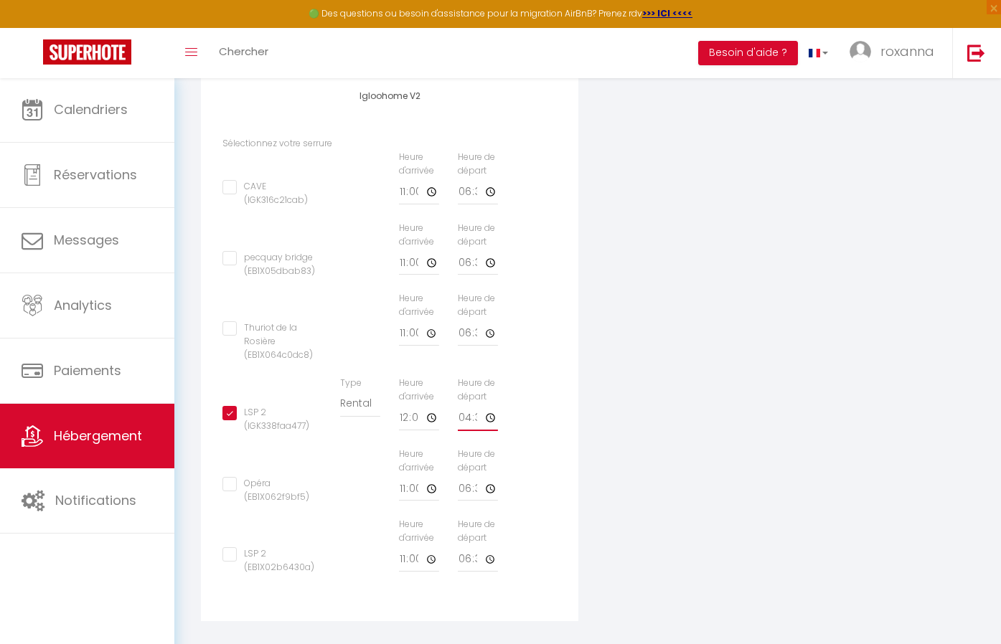
checkbox input "false"
type input "15:30"
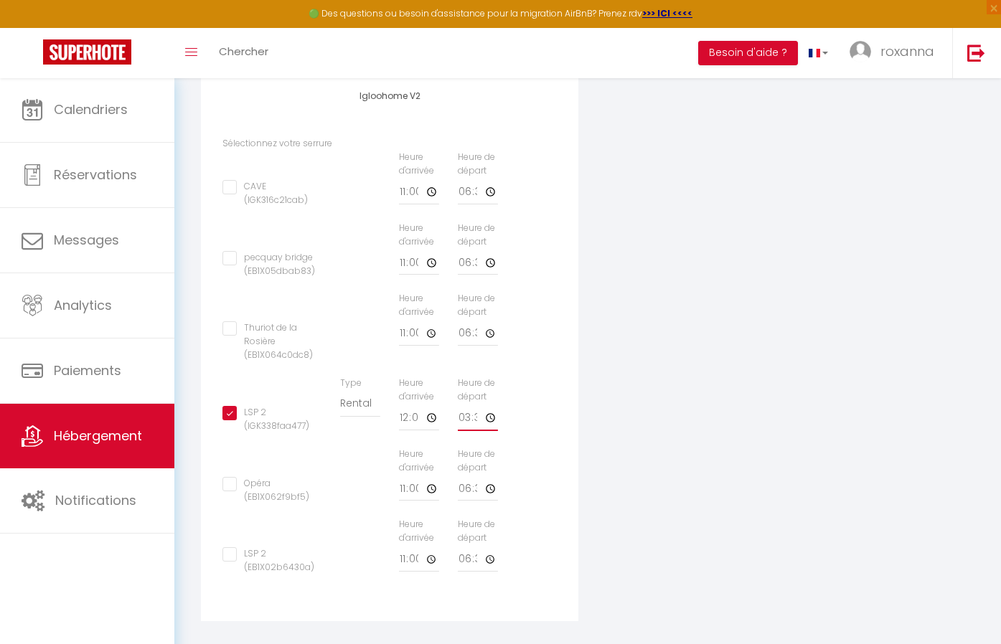
checkbox input "false"
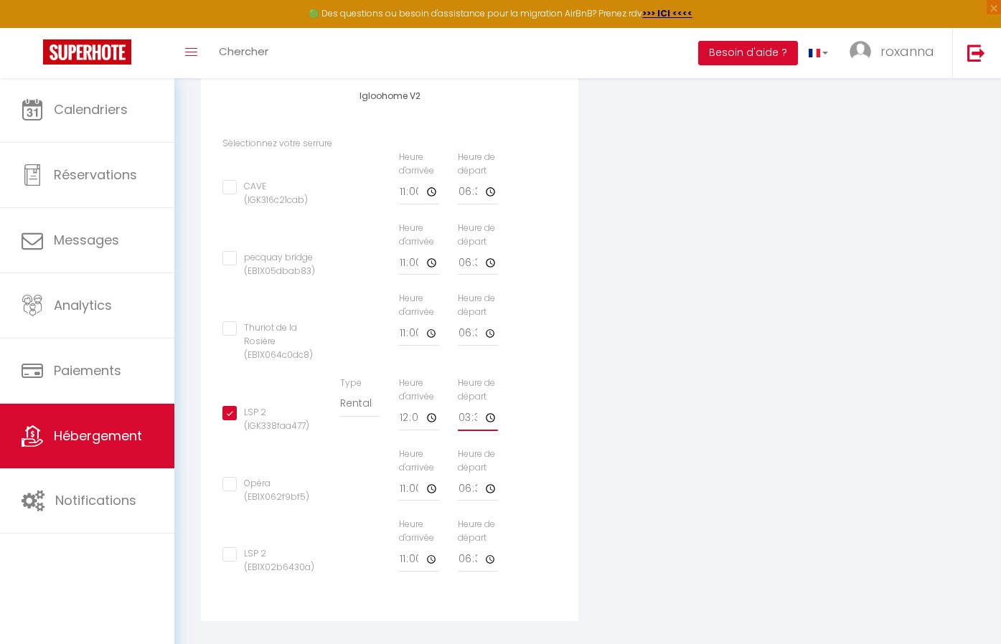
type input "14:30"
checkbox input "false"
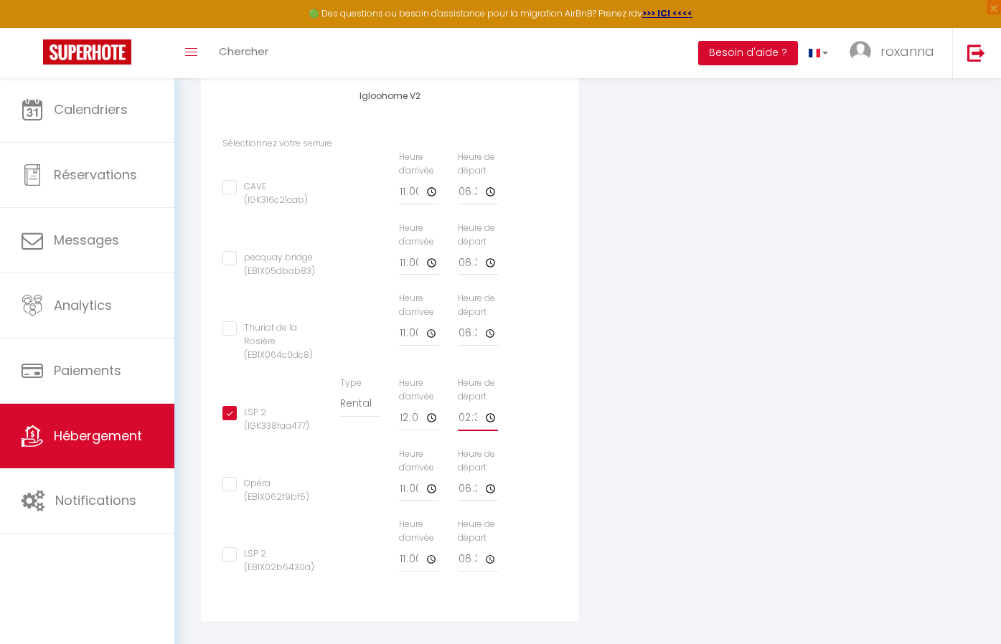
checkbox input "false"
type input "13:30"
checkbox input "false"
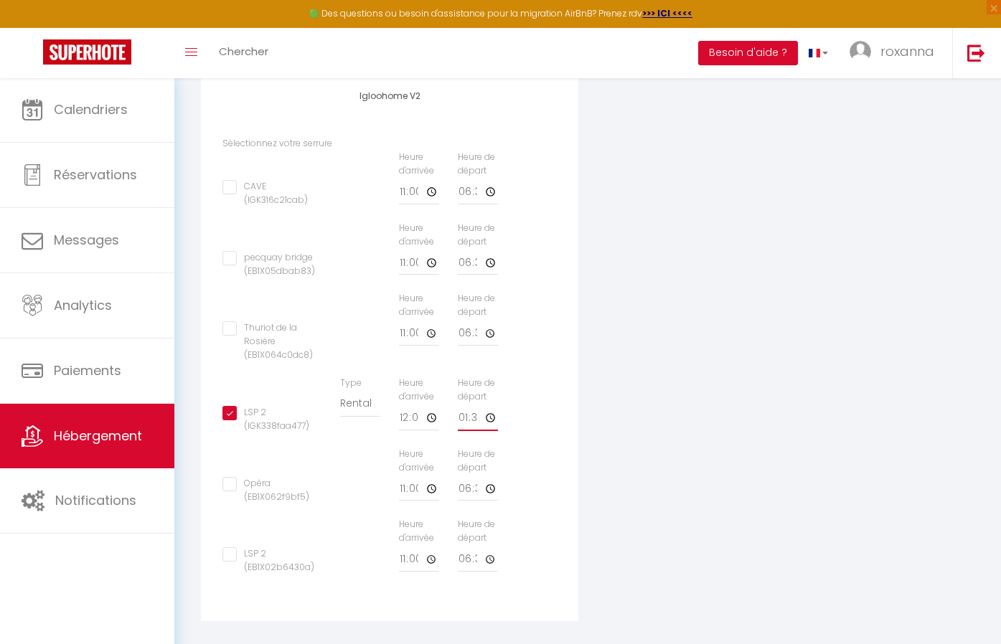
checkbox input "false"
type input "12:30"
checkbox input "false"
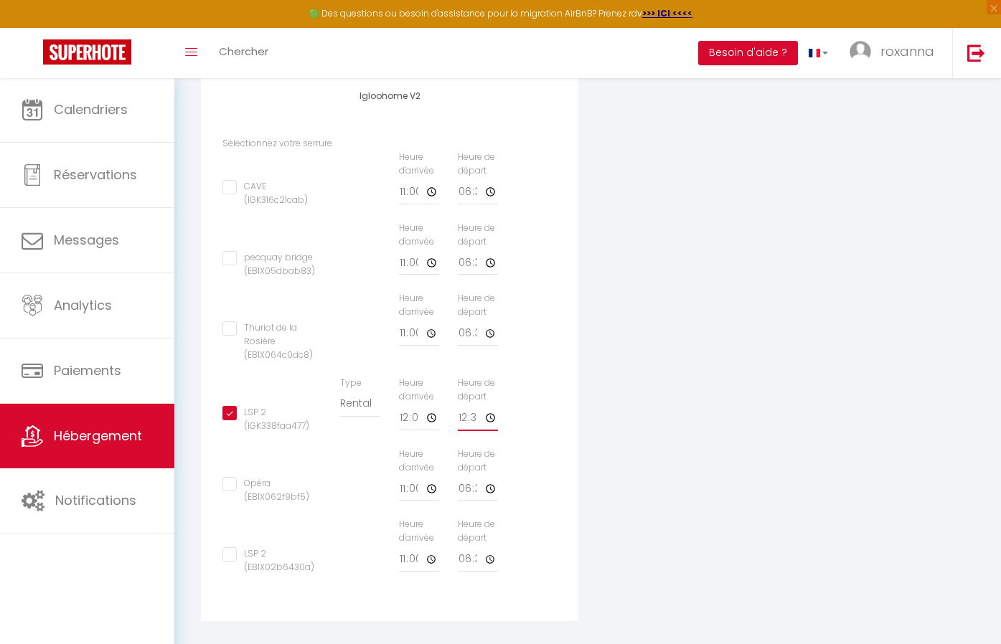
checkbox input "false"
type input "11:30"
checkbox input "false"
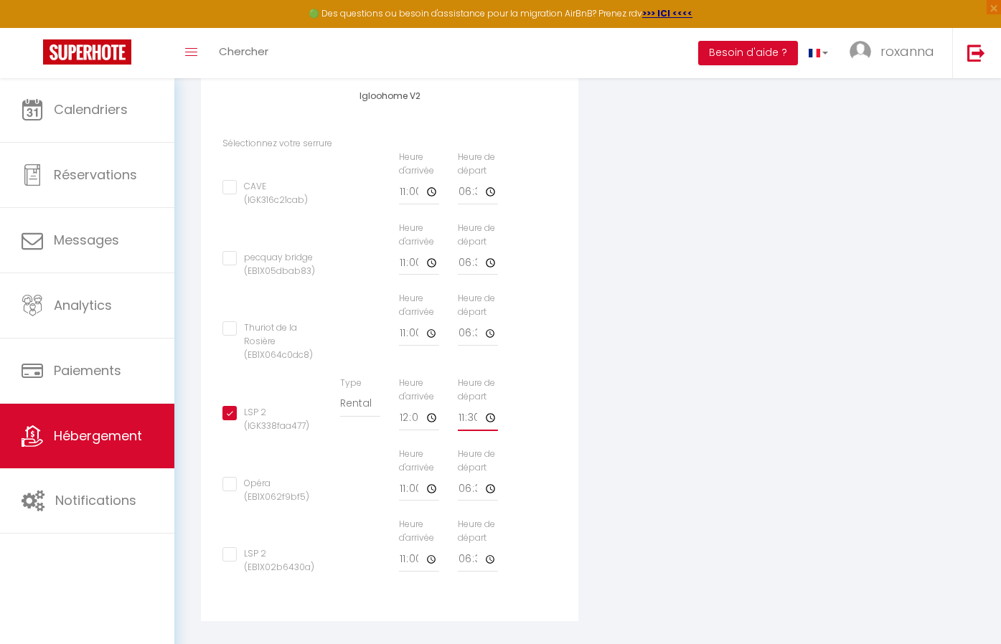
checkbox input "false"
type input "12:30"
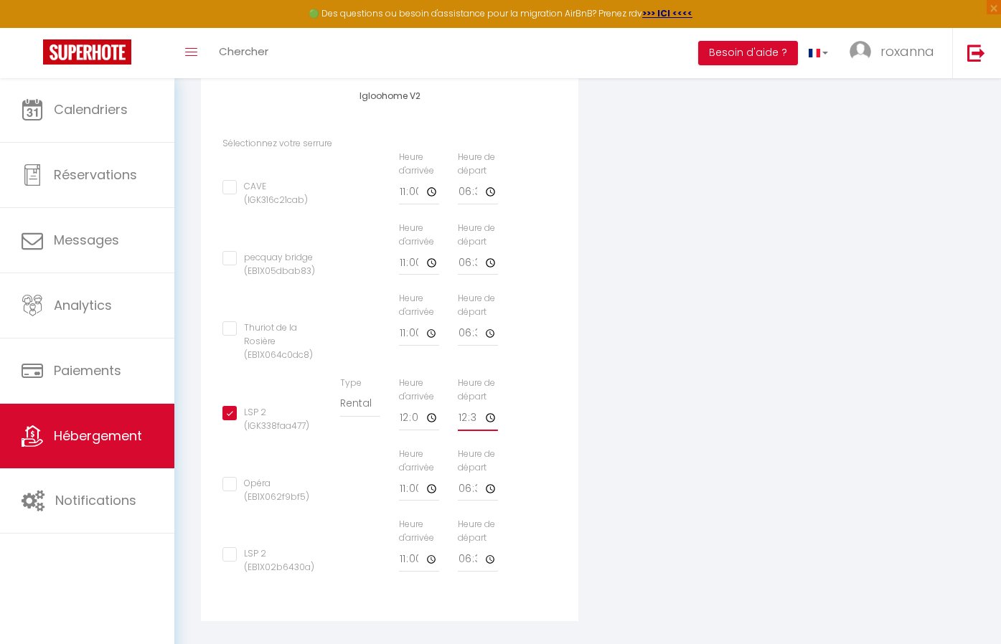
checkbox input "false"
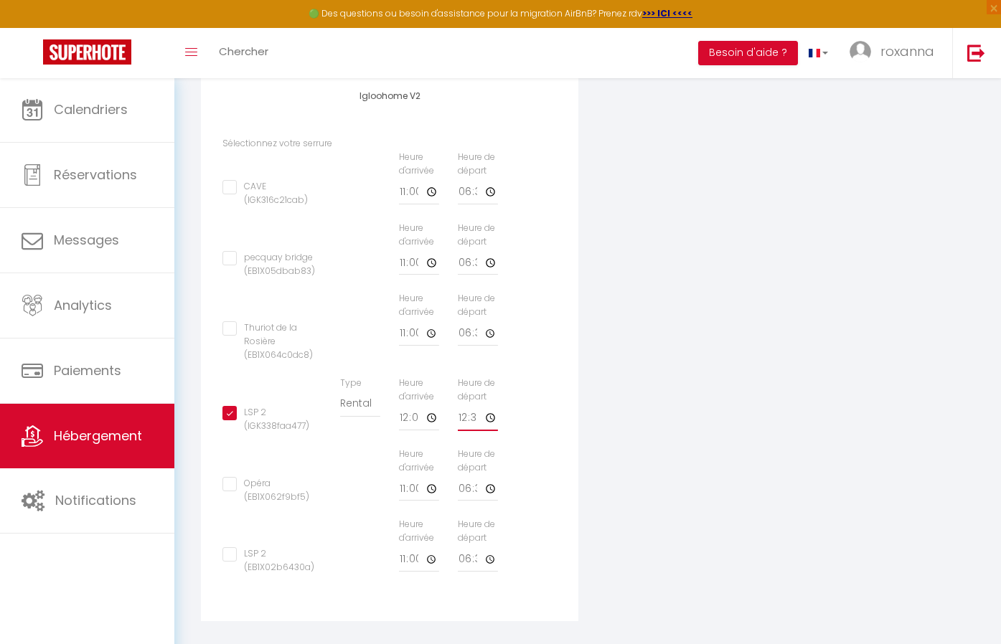
click at [484, 407] on input "12:30" at bounding box center [478, 418] width 40 height 26
type input "12:29"
checkbox input "false"
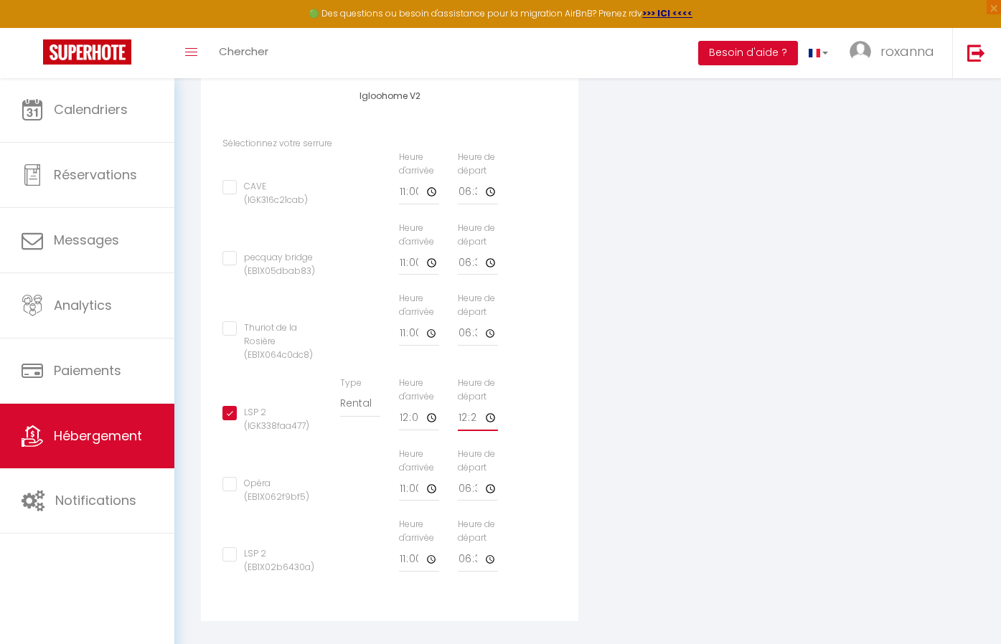
checkbox input "false"
type input "12:28"
checkbox input "false"
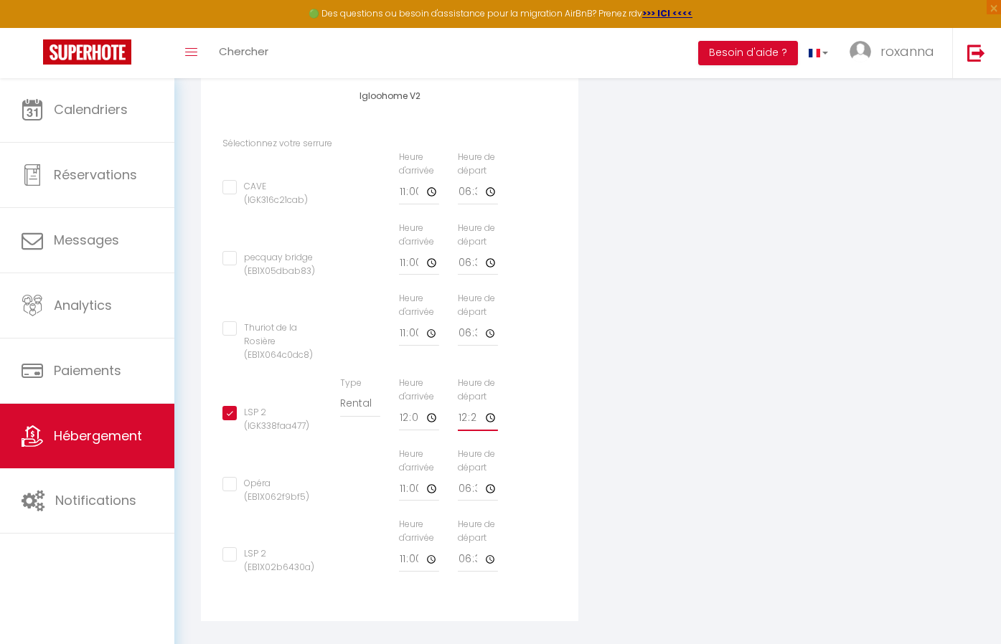
checkbox input "false"
type input "12:27"
checkbox input "false"
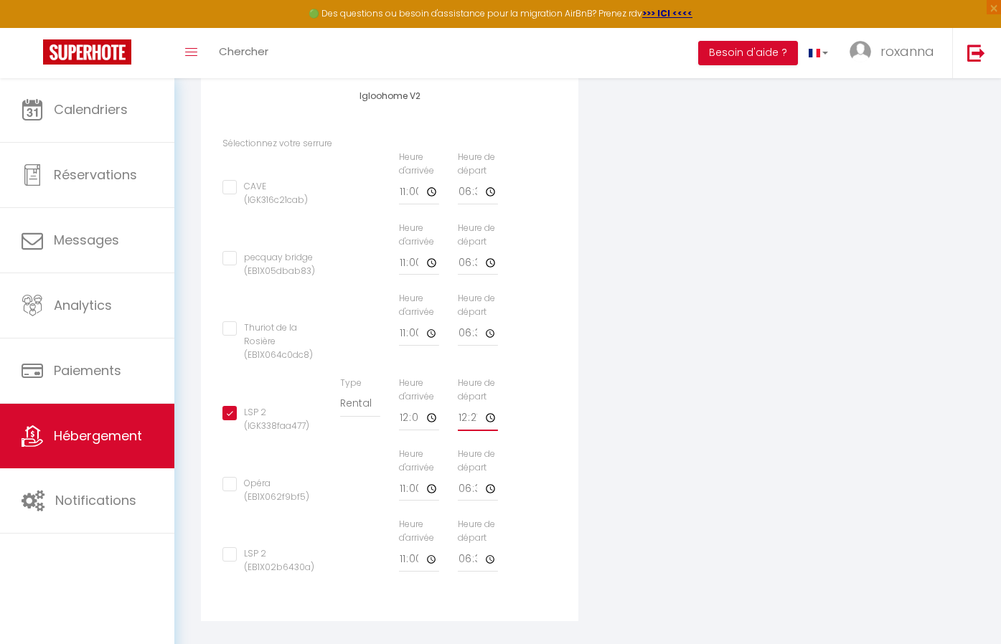
checkbox input "false"
type input "12:26"
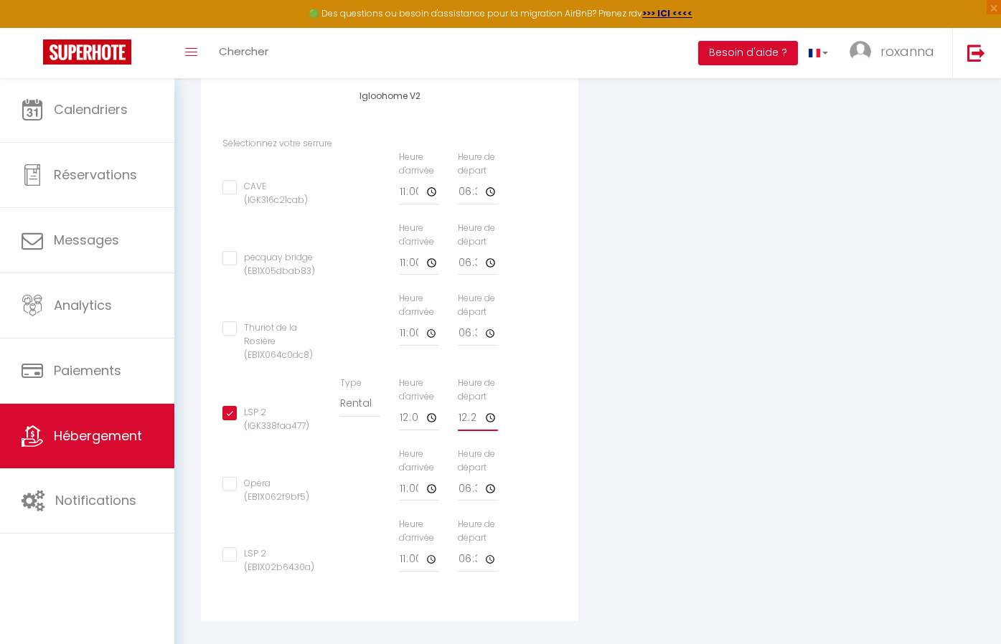
checkbox input "false"
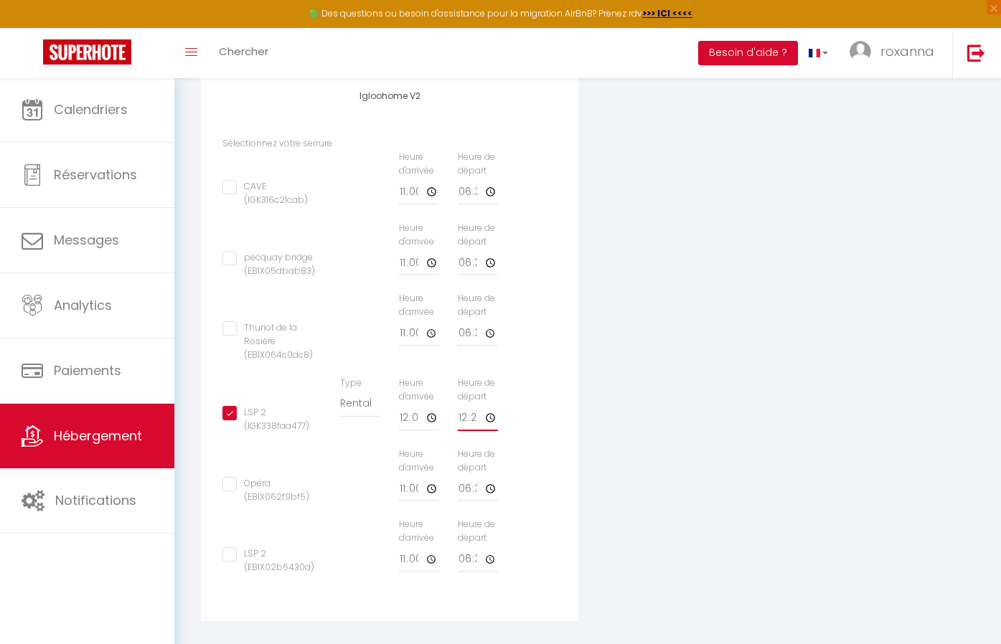
type input "12:25"
checkbox input "false"
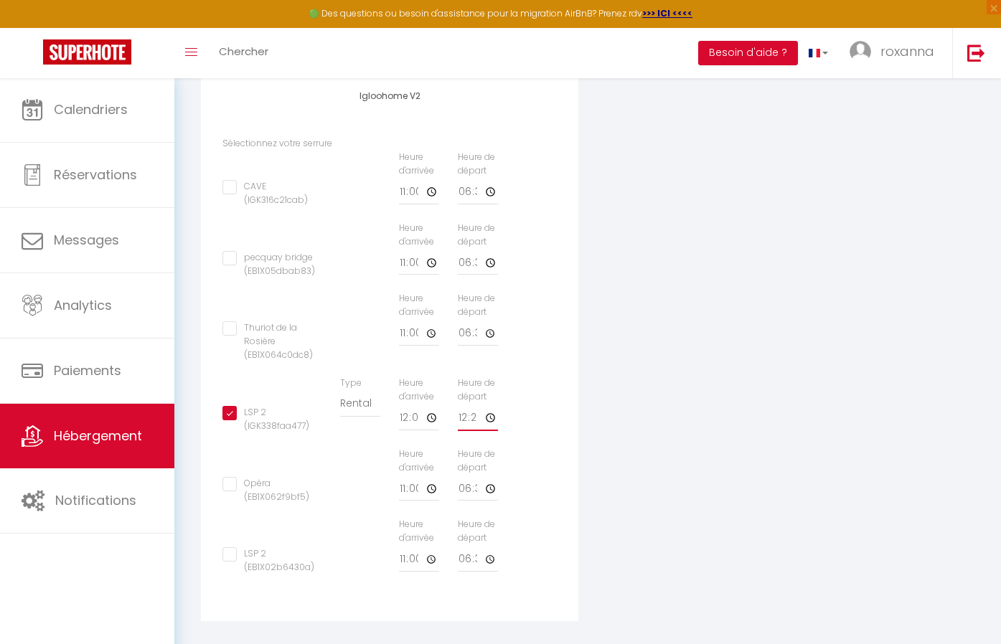
checkbox input "false"
type input "12:24"
checkbox input "false"
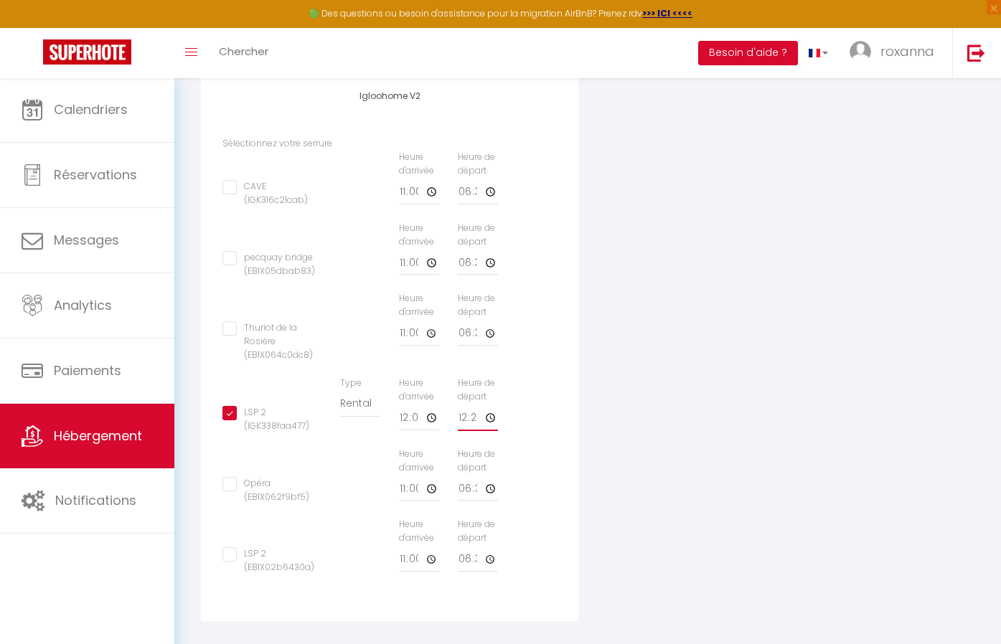
checkbox input "false"
type input "12:23"
checkbox input "false"
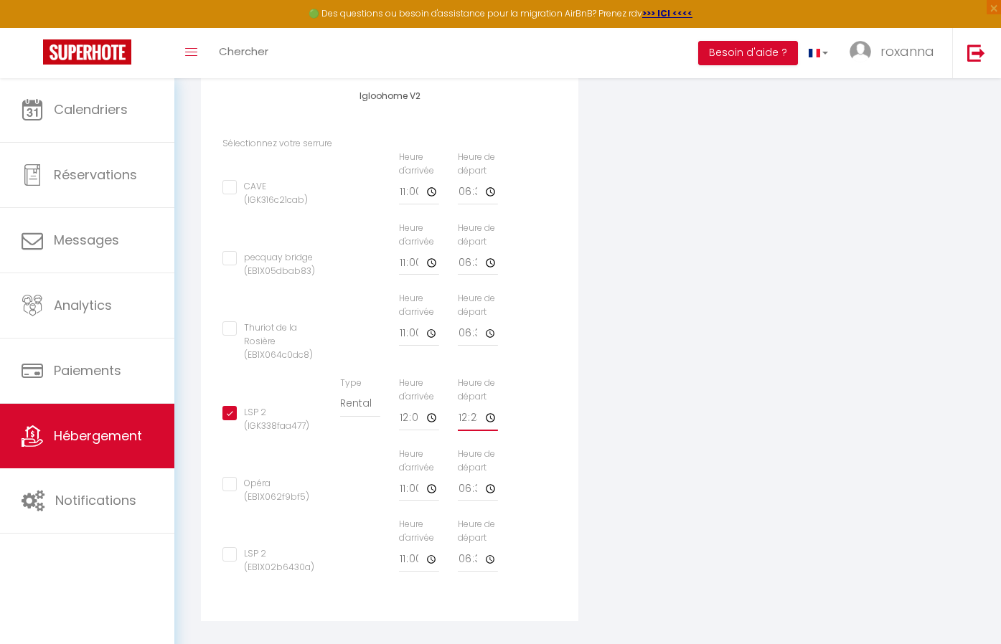
checkbox input "false"
type input "12:22"
checkbox input "false"
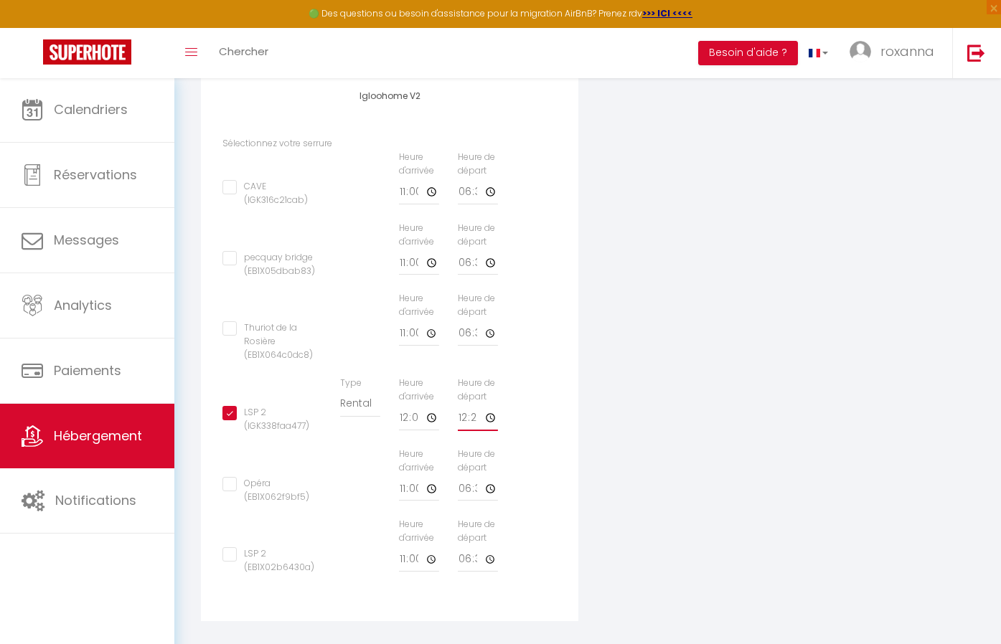
checkbox input "false"
type input "12:21"
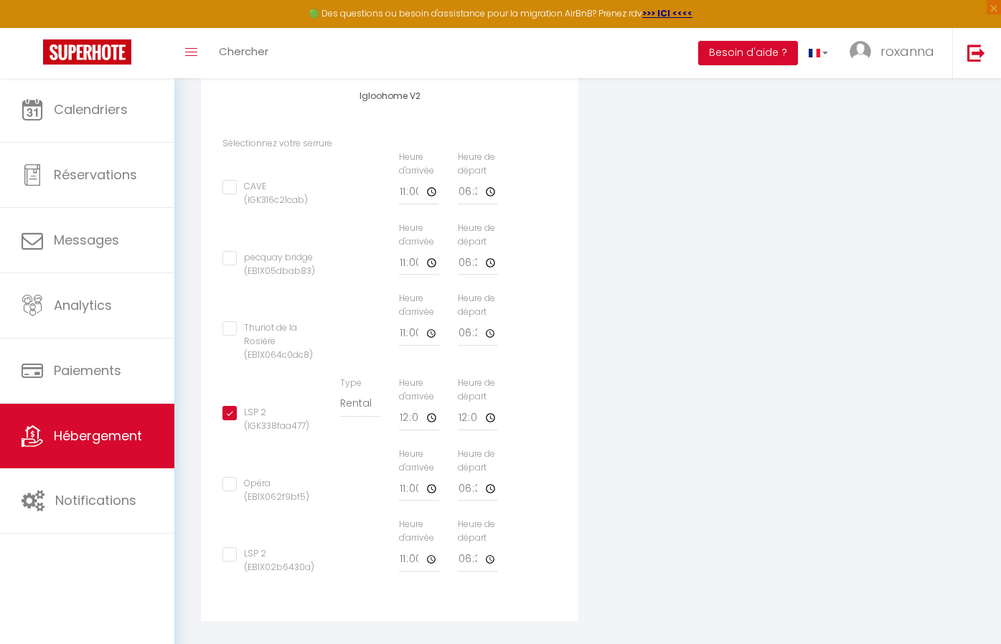
click at [681, 370] on div "Appareil connecté Types de verrouillage de compte Igloohome IgloohomeV2 Nuki Pr…" at bounding box center [588, 180] width 792 height 920
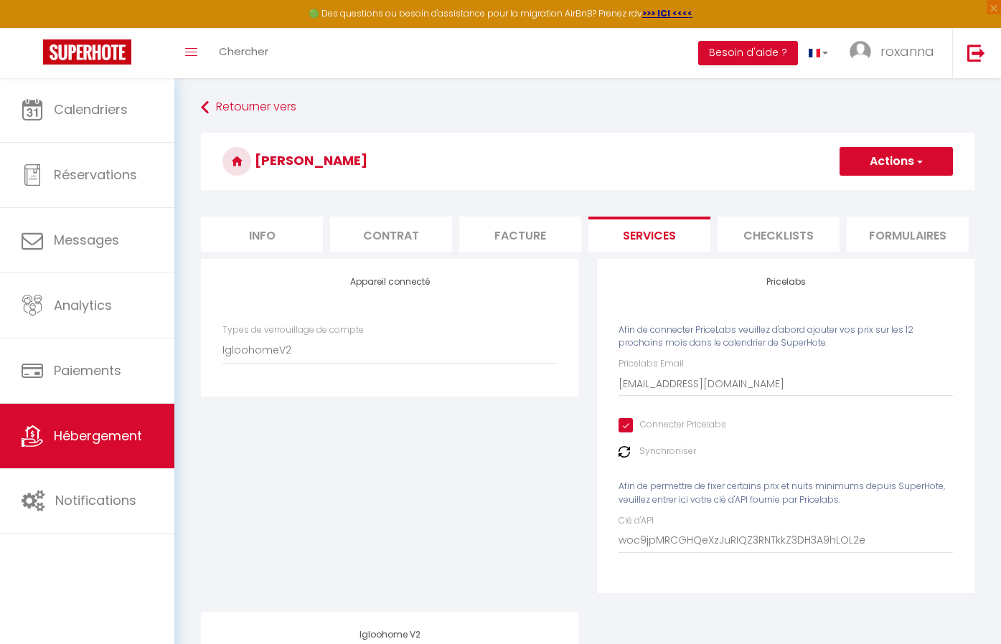
scroll to position [0, 0]
click at [875, 147] on button "Actions" at bounding box center [896, 161] width 113 height 29
click at [873, 184] on link "Enregistrer" at bounding box center [895, 193] width 113 height 19
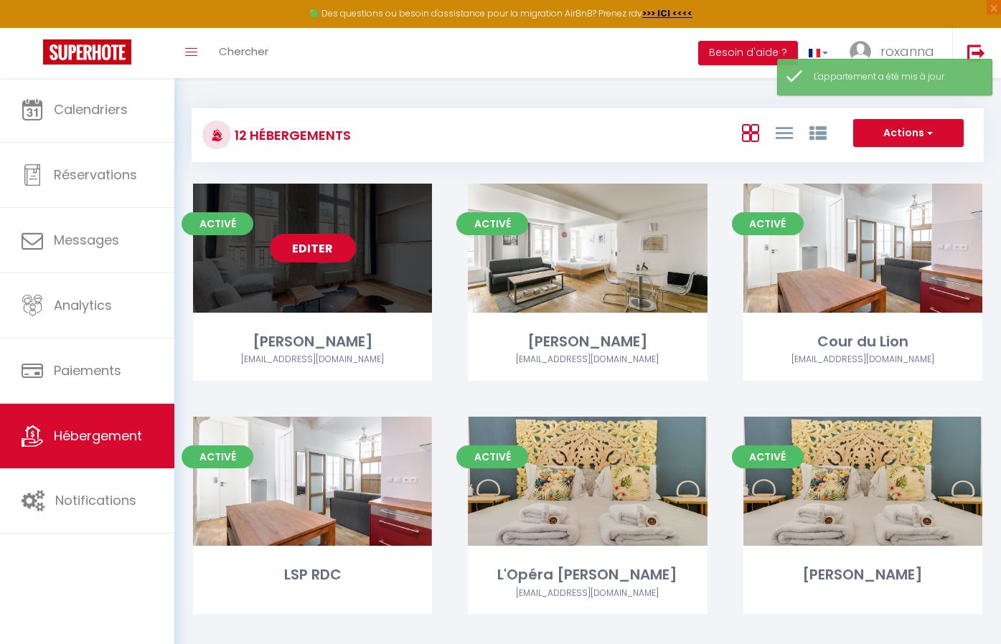
click at [296, 250] on link "Editer" at bounding box center [313, 248] width 86 height 29
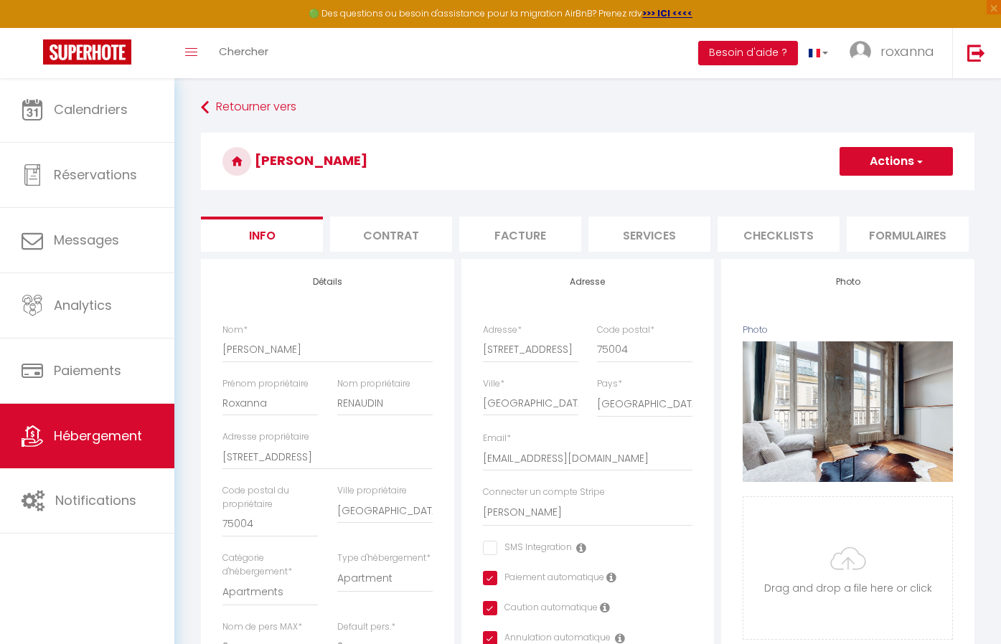
click at [433, 231] on li "Contrat" at bounding box center [391, 234] width 122 height 35
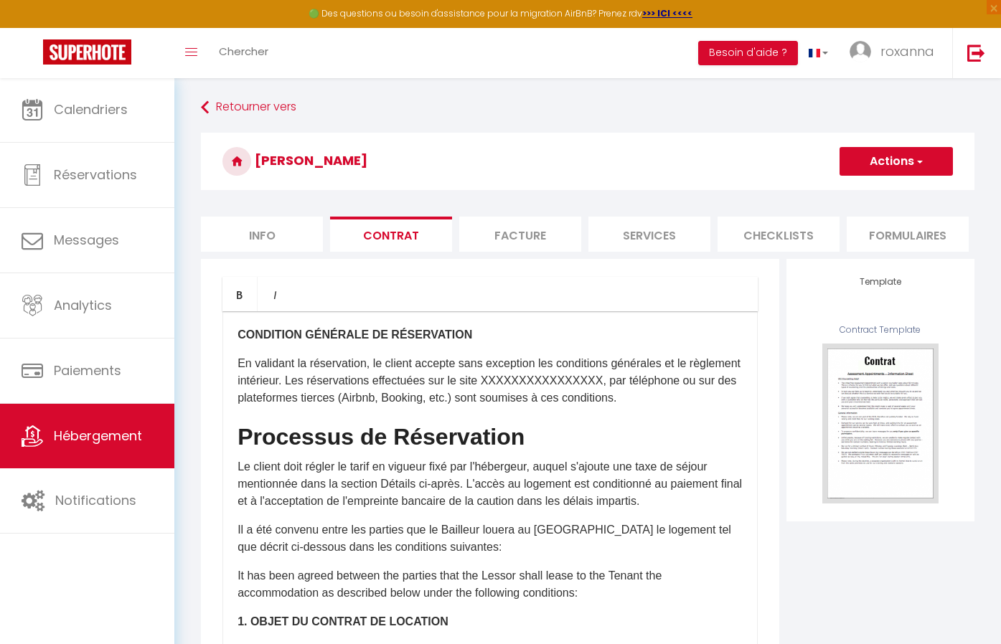
click at [498, 235] on li "Facture" at bounding box center [520, 234] width 122 height 35
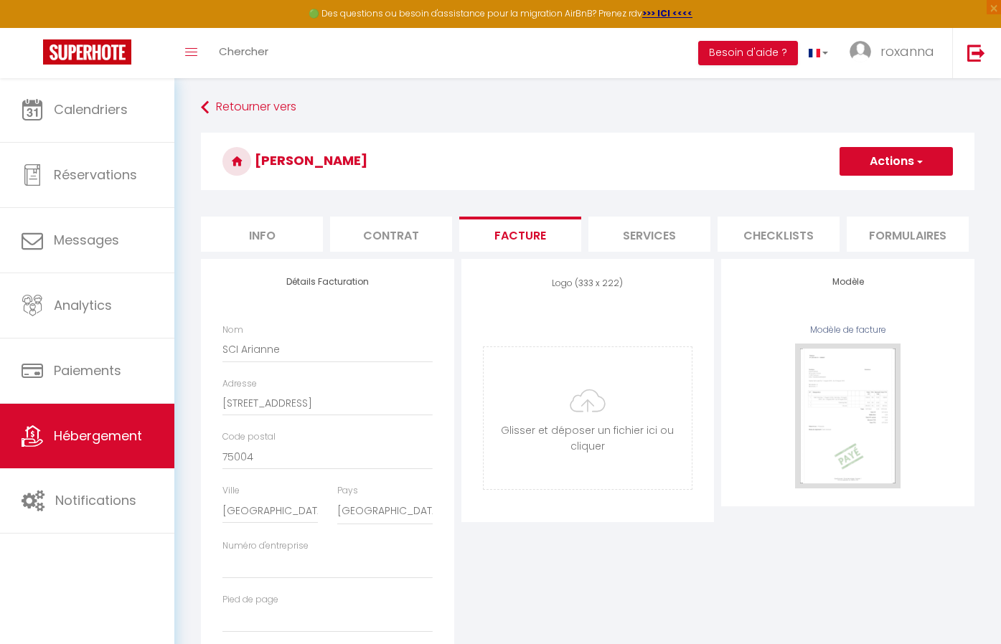
click at [619, 241] on li "Services" at bounding box center [649, 234] width 122 height 35
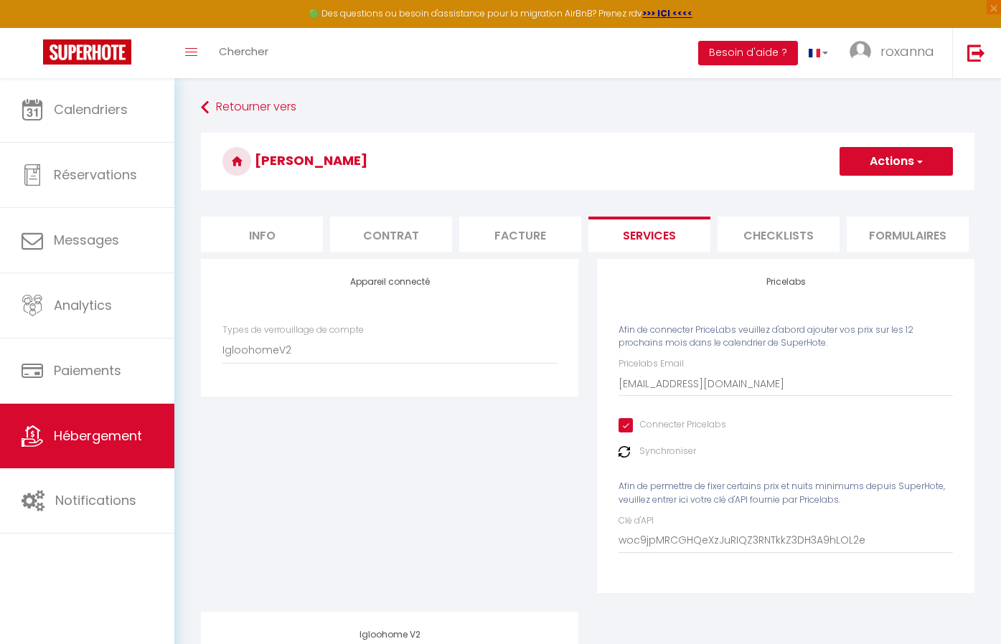
click at [901, 157] on button "Actions" at bounding box center [896, 161] width 113 height 29
click at [893, 192] on link "Enregistrer" at bounding box center [895, 193] width 113 height 19
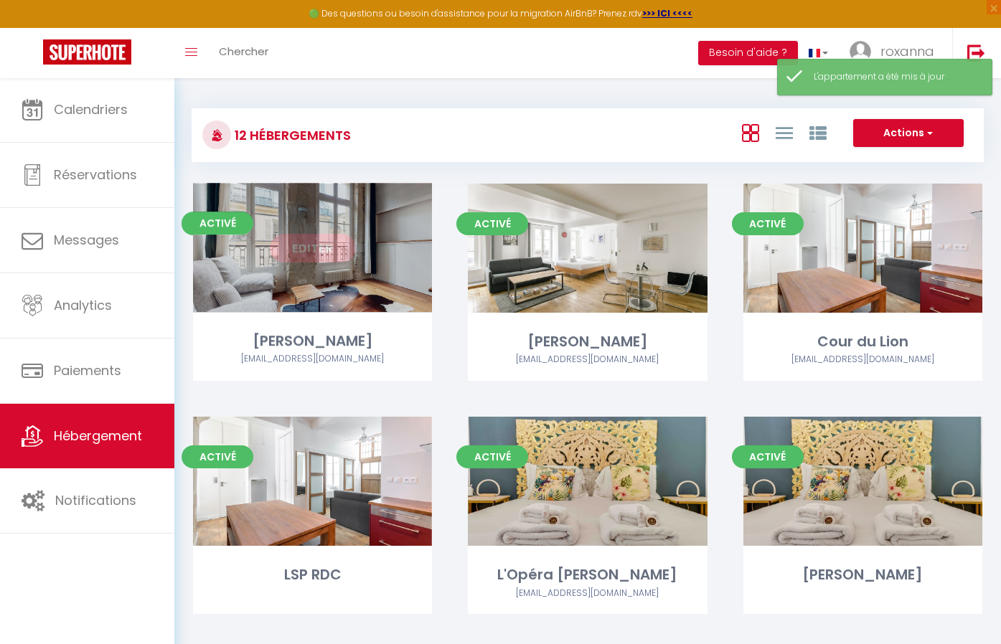
click at [288, 230] on div "Editer" at bounding box center [312, 248] width 239 height 129
click at [291, 238] on link "Editer" at bounding box center [313, 248] width 86 height 29
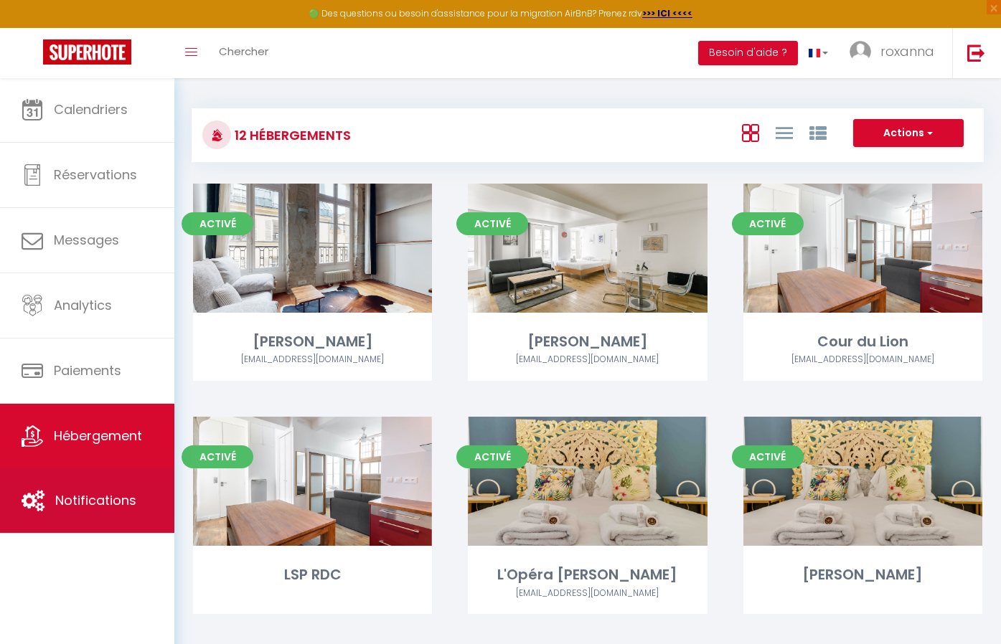
click at [83, 488] on link "Notifications" at bounding box center [87, 501] width 174 height 65
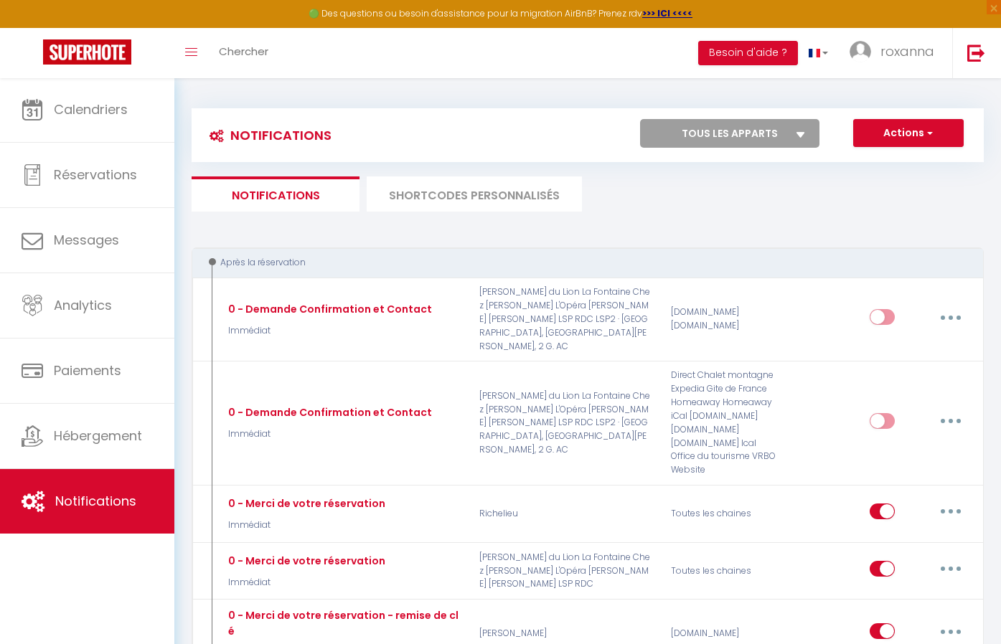
click at [444, 184] on li "SHORTCODES PERSONNALISÉS" at bounding box center [474, 194] width 215 height 35
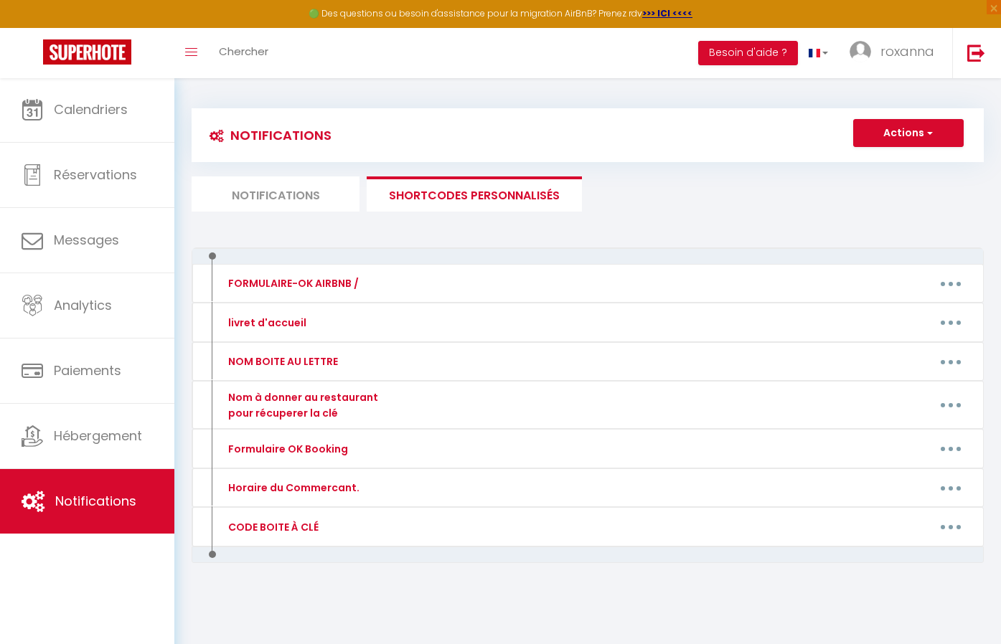
click at [325, 187] on li "Notifications" at bounding box center [276, 194] width 168 height 35
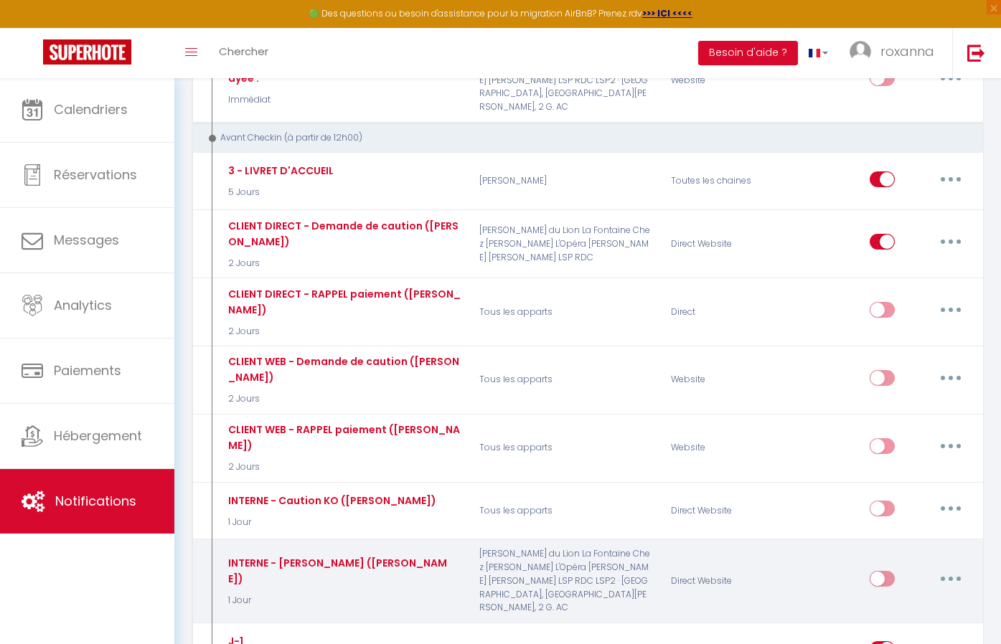
scroll to position [588, 0]
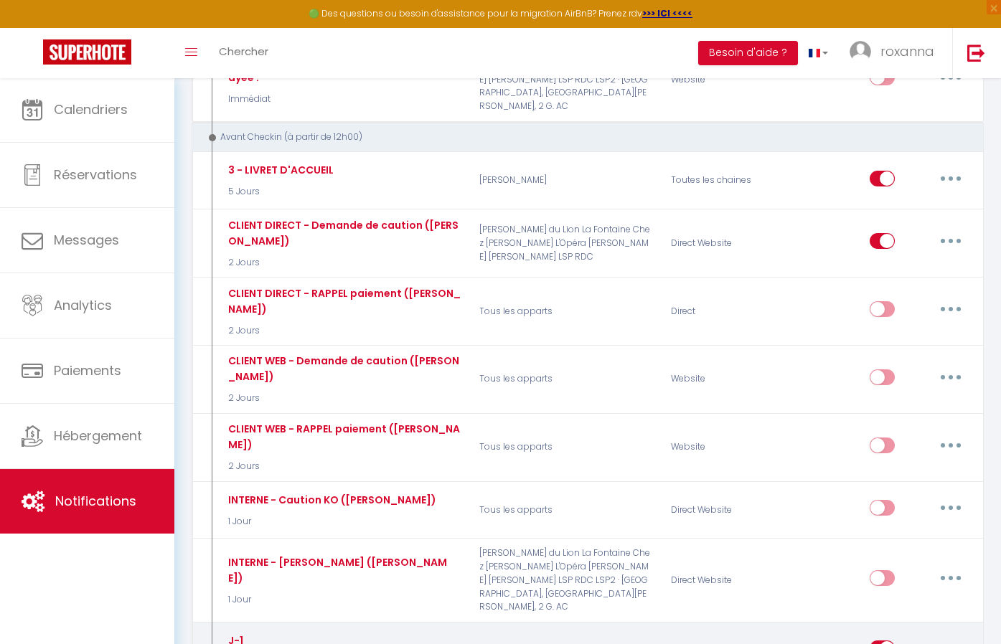
click at [964, 637] on button "button" at bounding box center [951, 648] width 40 height 23
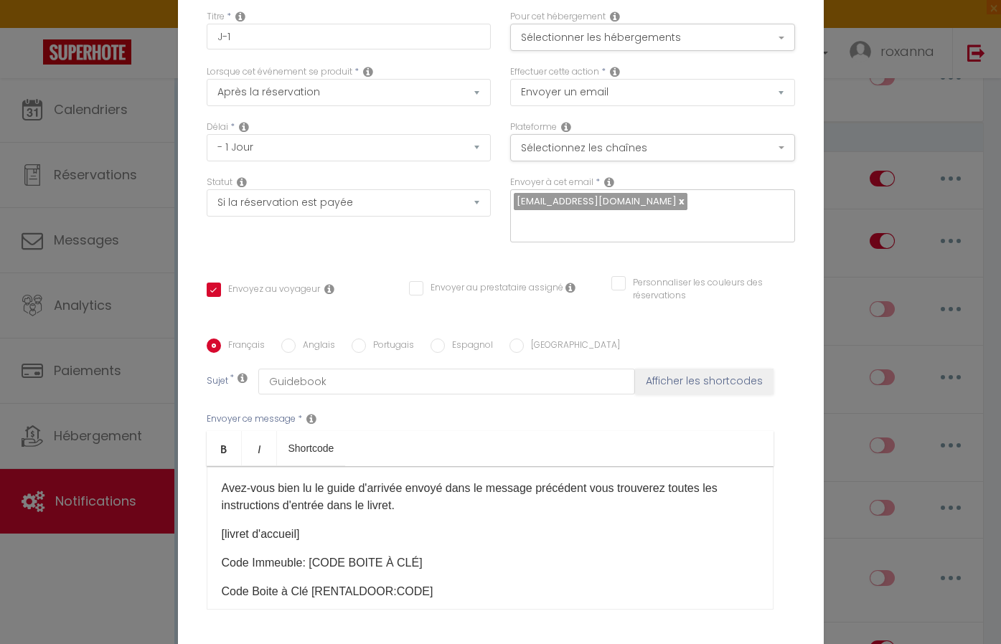
scroll to position [29, 0]
drag, startPoint x: 418, startPoint y: 594, endPoint x: 325, endPoint y: 593, distance: 92.6
click at [325, 593] on p "Code Boite à Clé [RENTALDOOR:CODE]​​" at bounding box center [490, 592] width 537 height 17
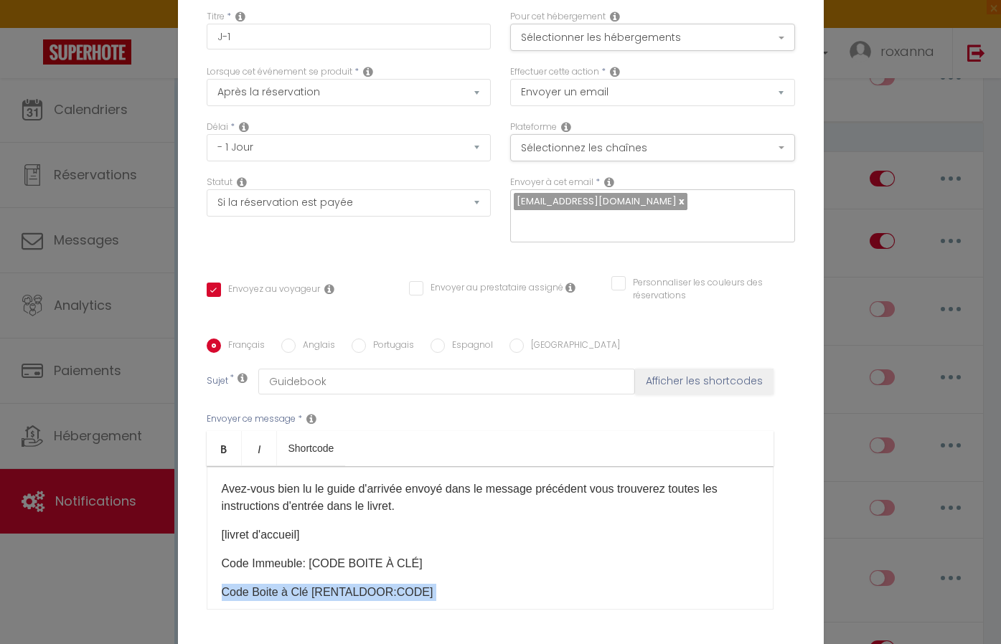
click at [325, 593] on p "Code Boite à Clé [RENTALDOOR:CODE]​​" at bounding box center [490, 592] width 537 height 17
click at [449, 598] on p "Code Boite à Clé [RENTALDOOR:CODE]​​" at bounding box center [490, 592] width 537 height 17
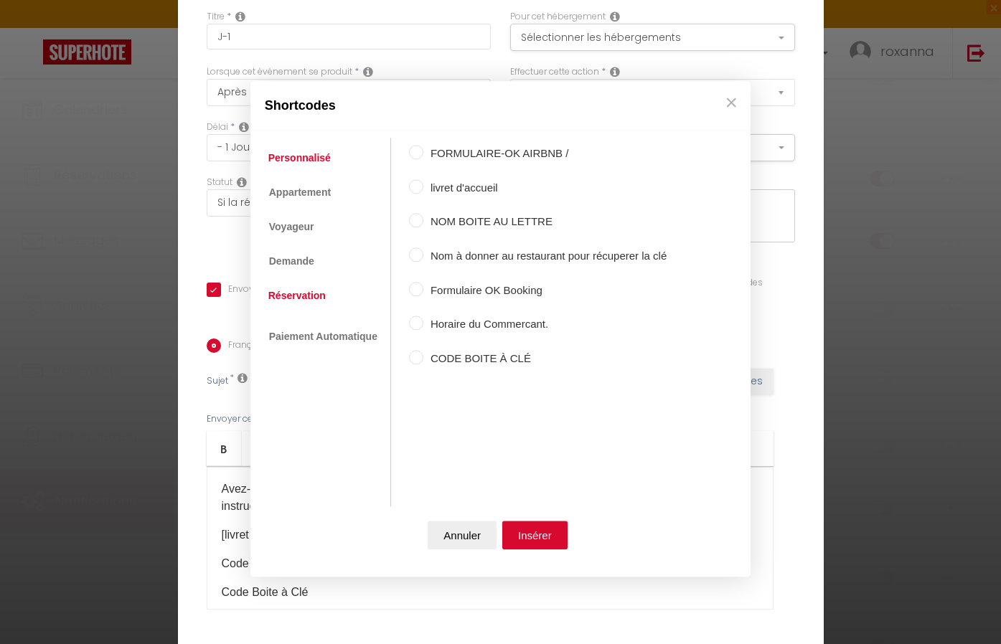
click at [307, 298] on link "Réservation" at bounding box center [297, 296] width 72 height 26
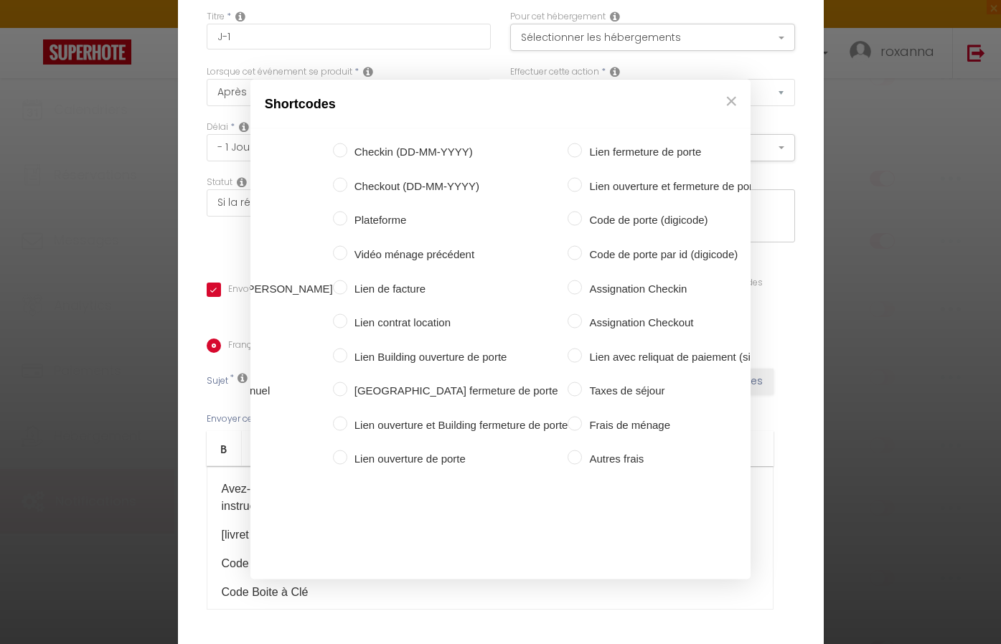
scroll to position [0, 339]
click at [568, 224] on input "Code de porte (digicode)" at bounding box center [575, 219] width 14 height 14
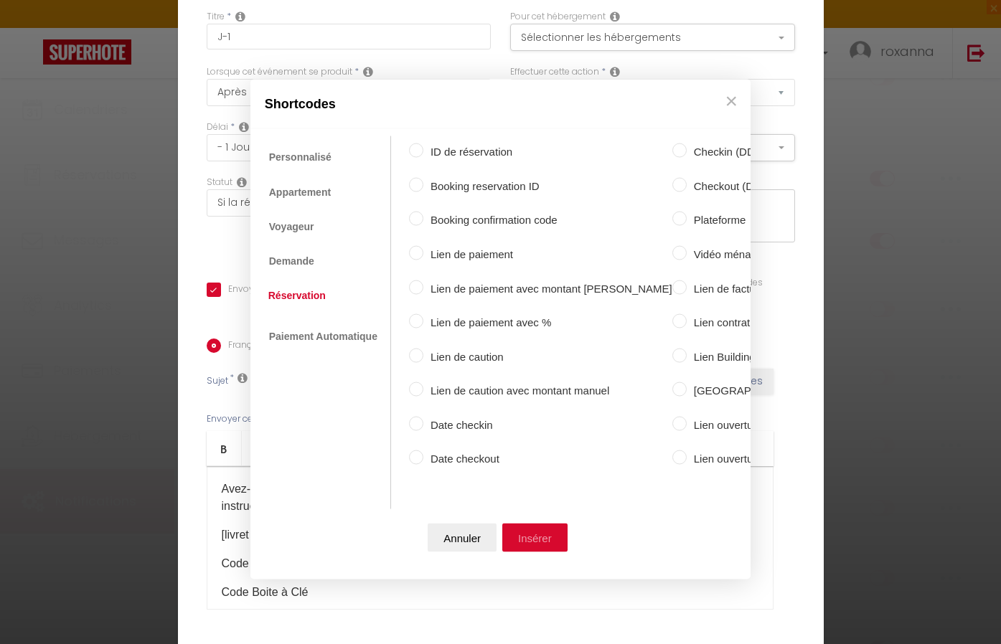
scroll to position [0, 0]
click at [553, 546] on button "Insérer" at bounding box center [534, 537] width 65 height 29
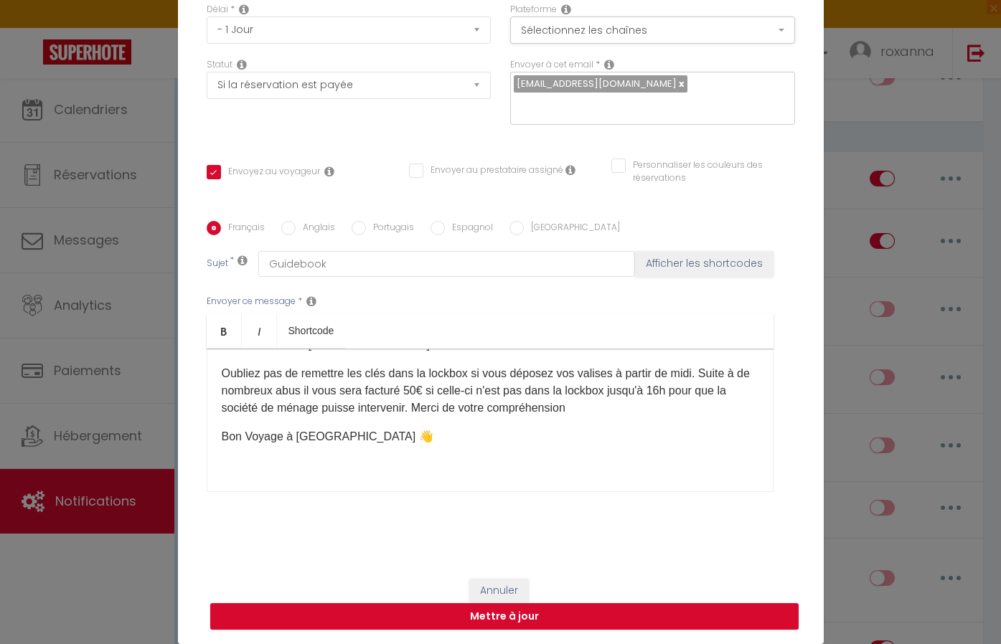
scroll to position [118, 0]
click at [514, 616] on button "Mettre à jour" at bounding box center [504, 617] width 588 height 27
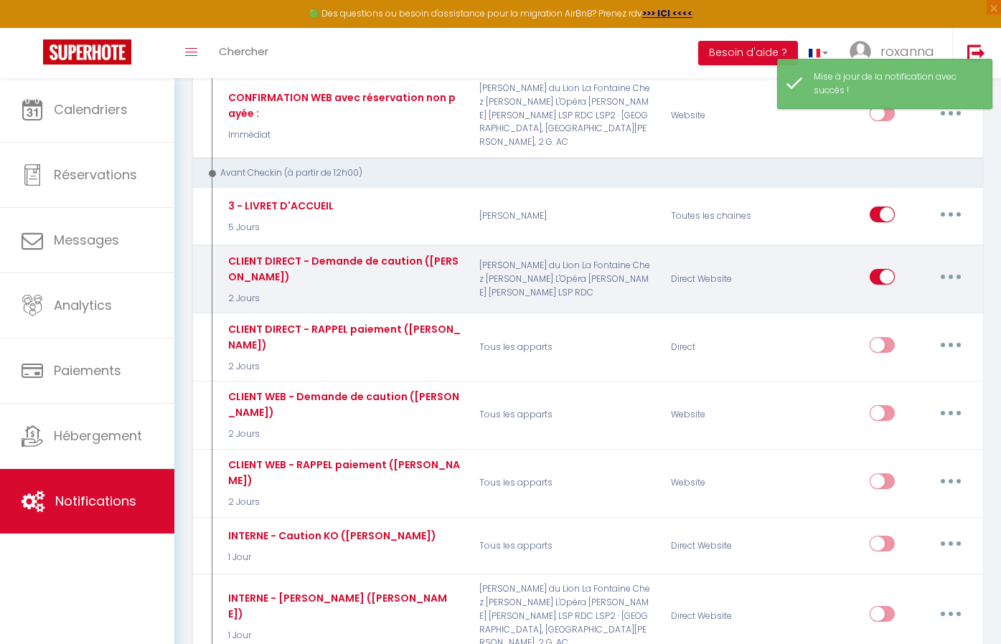
scroll to position [548, 0]
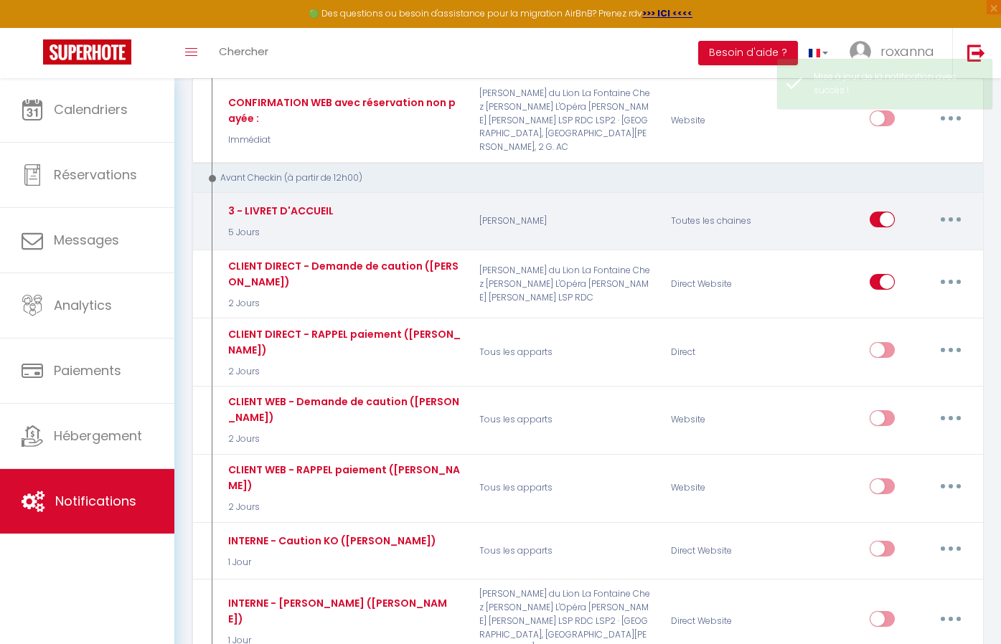
click at [944, 208] on button "button" at bounding box center [951, 219] width 40 height 23
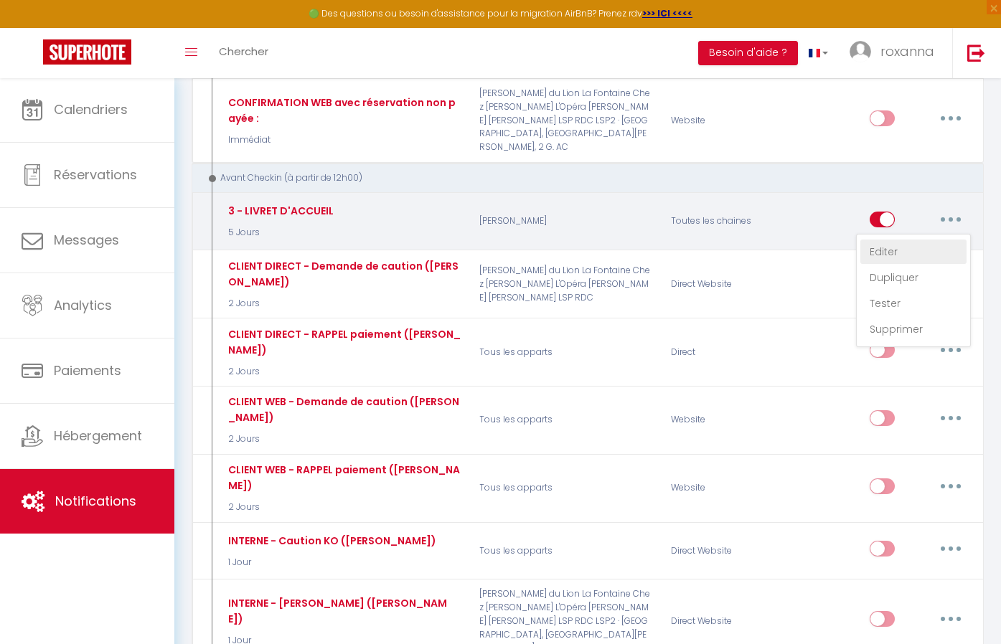
click at [926, 240] on link "Editer" at bounding box center [913, 252] width 106 height 24
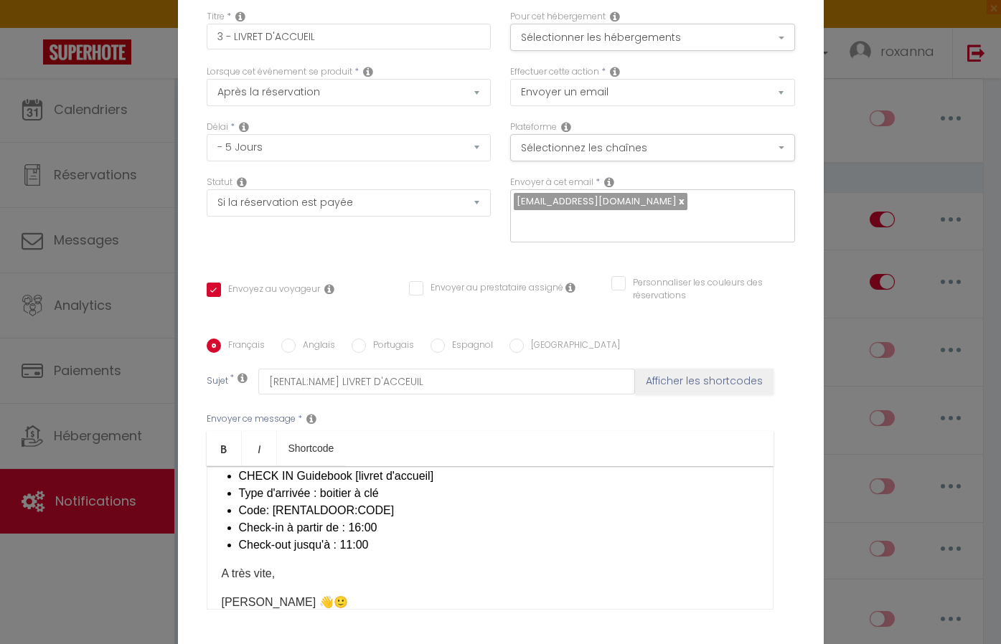
scroll to position [84, 0]
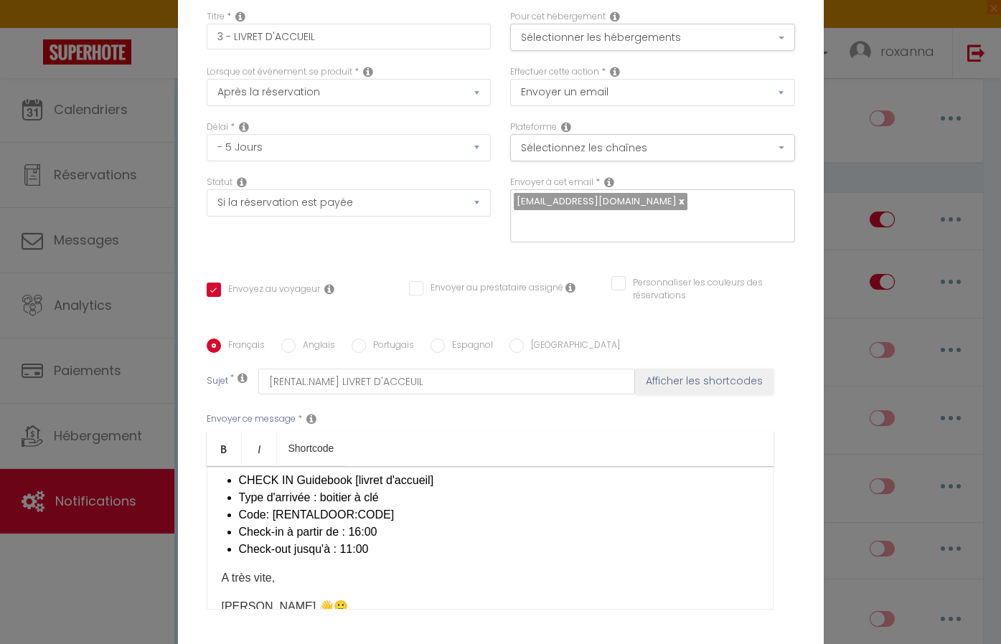
drag, startPoint x: 385, startPoint y: 410, endPoint x: 271, endPoint y: 397, distance: 114.2
click at [271, 507] on li "Code: [RENTALDOOR:CODE]​" at bounding box center [499, 515] width 520 height 17
click at [297, 507] on li "Code: [RENTALDOOR:CODE]​" at bounding box center [499, 515] width 520 height 17
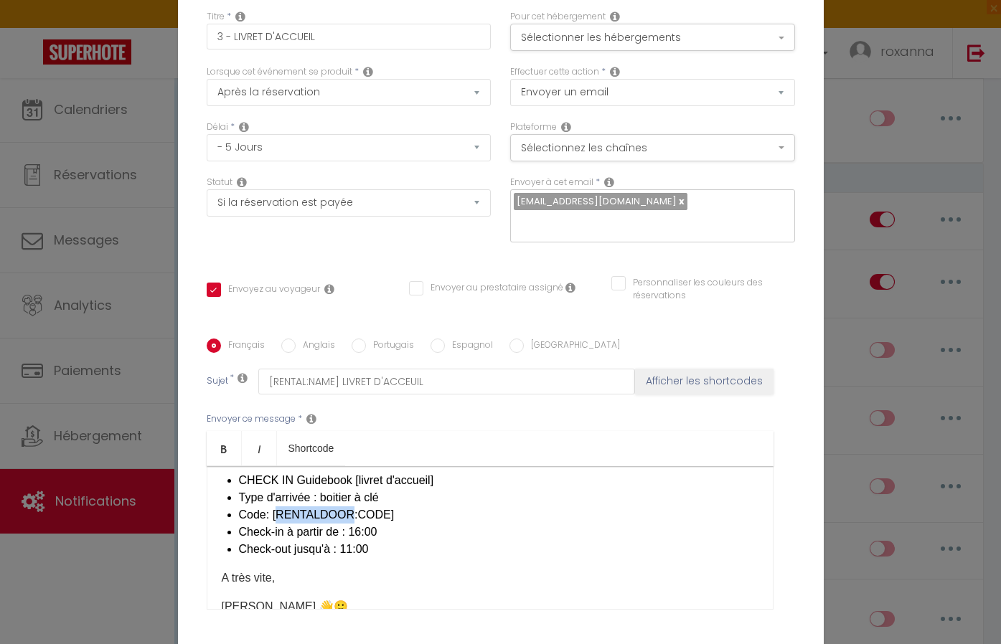
click at [297, 507] on li "Code: [RENTALDOOR:CODE]​" at bounding box center [499, 515] width 520 height 17
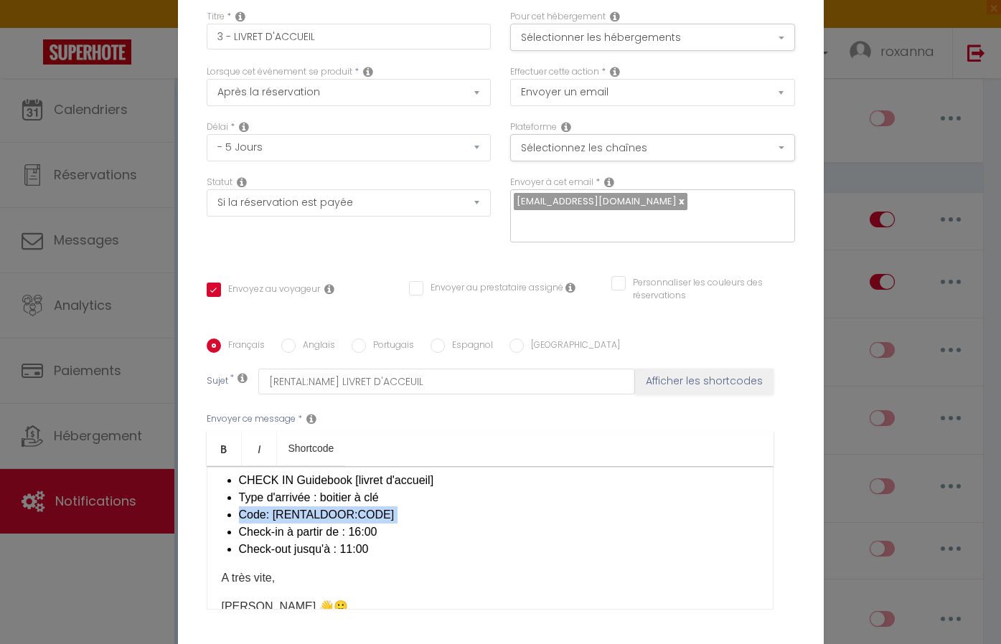
click at [297, 507] on li "Code: [RENTALDOOR:CODE]​" at bounding box center [499, 515] width 520 height 17
click at [383, 507] on li "Code: [RENTALDOOR:CODE]​" at bounding box center [499, 515] width 520 height 17
click at [375, 507] on li "Code: [RENTALDOOR:CODE]​" at bounding box center [499, 515] width 520 height 17
click at [382, 507] on li "Code: [RENTALDOOR:CODE]​" at bounding box center [499, 515] width 520 height 17
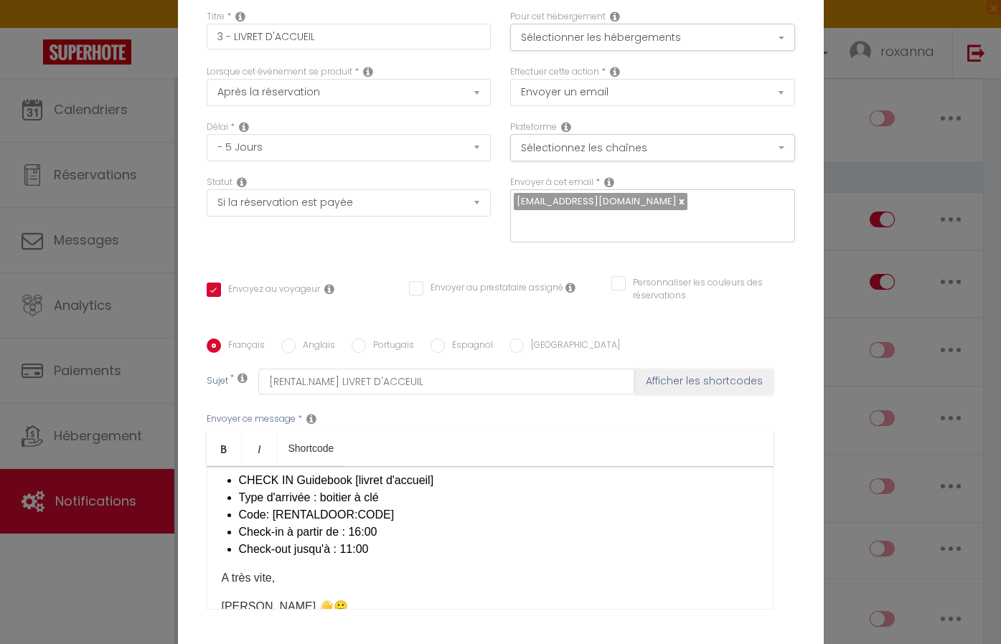
click at [382, 507] on li "Code: [RENTALDOOR:CODE]​" at bounding box center [499, 515] width 520 height 17
click at [364, 507] on li "Code:" at bounding box center [499, 515] width 520 height 17
click at [337, 507] on li "Code:" at bounding box center [499, 515] width 520 height 17
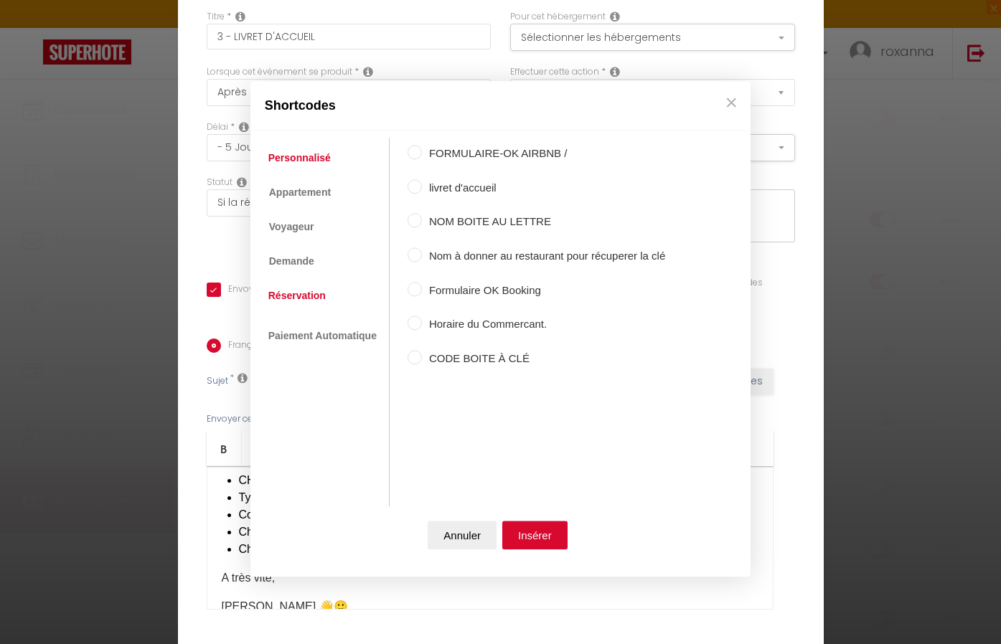
click at [323, 287] on link "Réservation" at bounding box center [297, 296] width 72 height 26
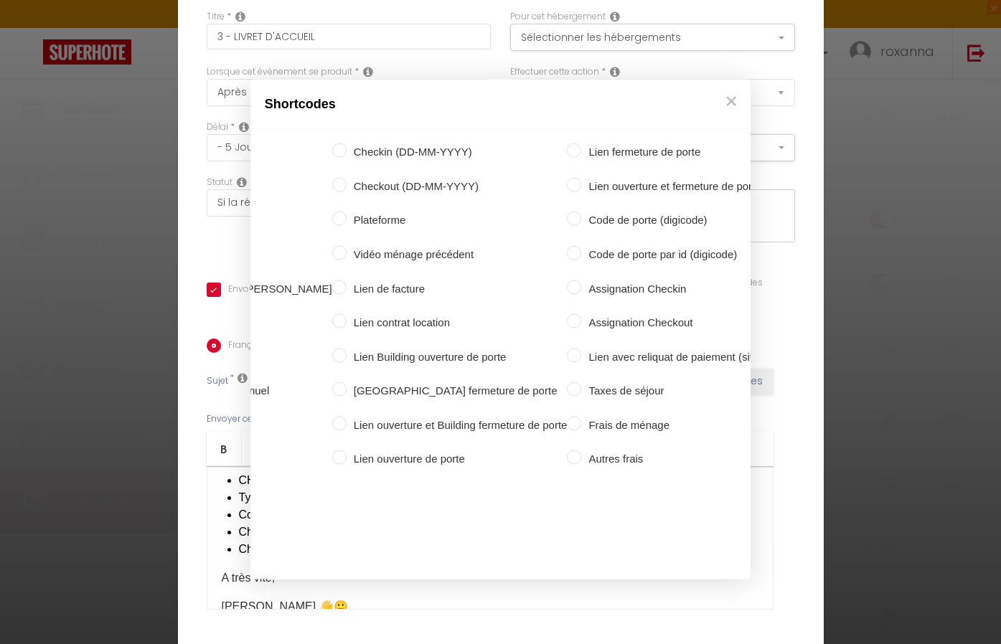
scroll to position [0, 337]
click at [583, 215] on label "Code de porte (digicode)" at bounding box center [685, 220] width 204 height 17
click at [577, 215] on input "Code de porte (digicode)" at bounding box center [575, 219] width 14 height 14
click at [482, 618] on div "Shortcodes Personnalisé Appartement Voyageur Demande Réservation Lien De Paieme…" at bounding box center [500, 322] width 1001 height 644
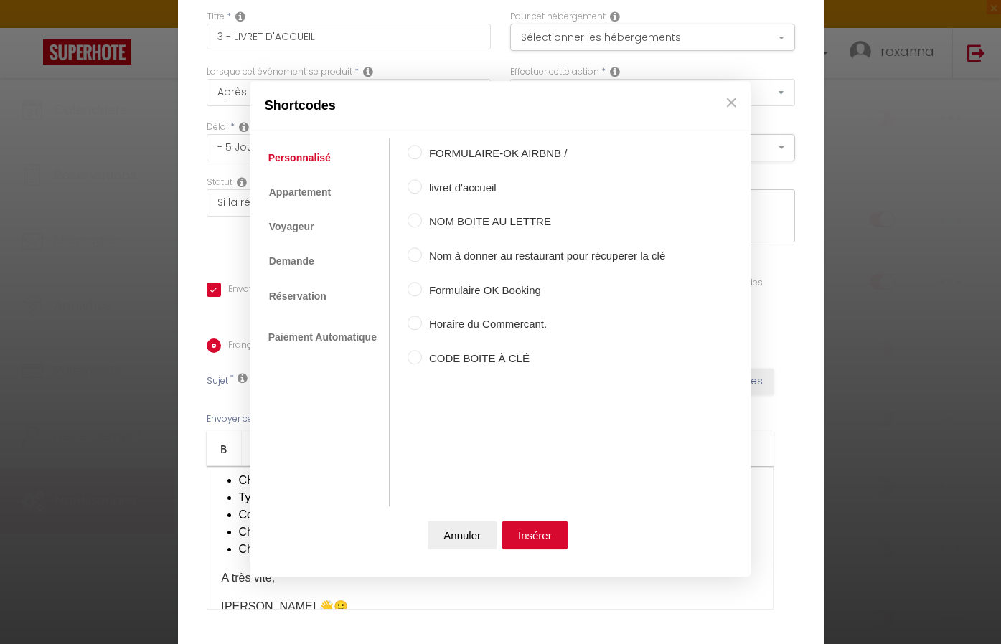
click at [332, 289] on li "Réservation" at bounding box center [298, 296] width 75 height 27
click at [314, 290] on link "Réservation" at bounding box center [297, 296] width 72 height 26
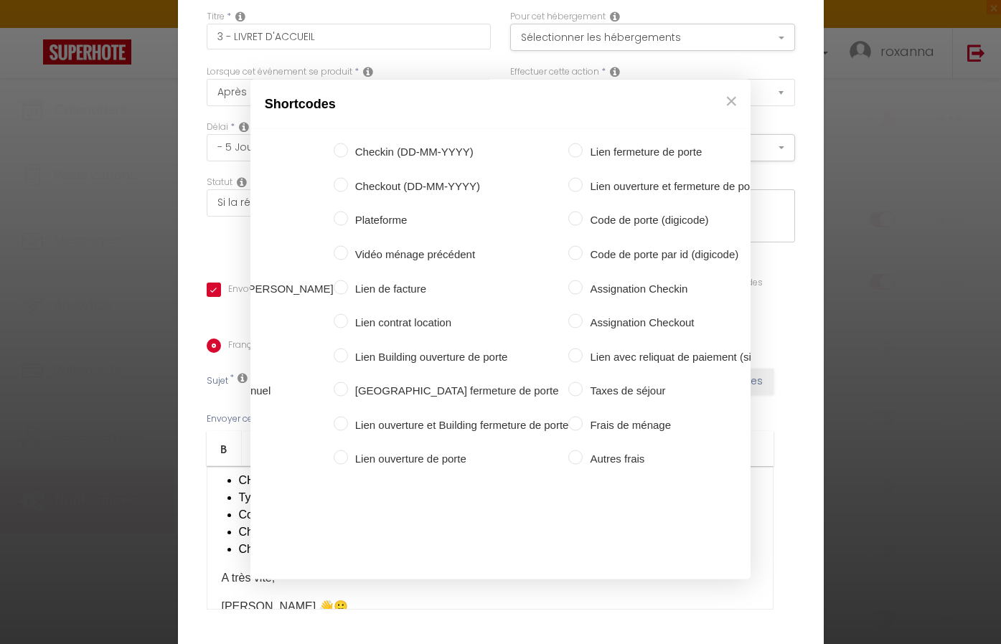
click at [588, 222] on label "Code de porte (digicode)" at bounding box center [685, 220] width 204 height 17
click at [583, 222] on input "Code de porte (digicode)" at bounding box center [575, 219] width 14 height 14
click at [507, 629] on div "Shortcodes Personnalisé Appartement Voyageur Demande Réservation Lien De Paieme…" at bounding box center [500, 322] width 1001 height 644
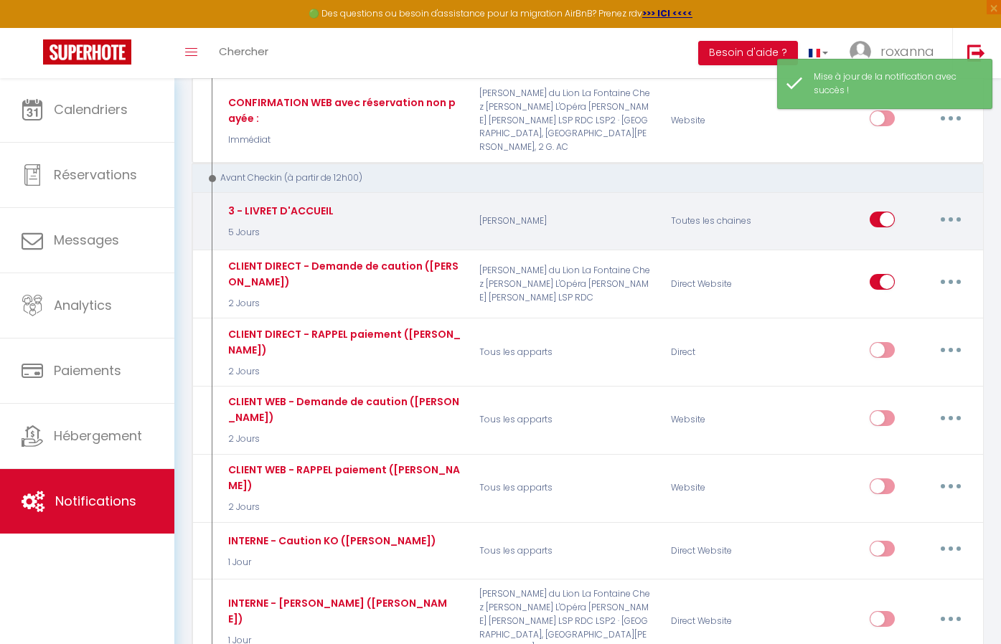
click at [947, 208] on button "button" at bounding box center [951, 219] width 40 height 23
click at [899, 240] on link "Editer" at bounding box center [913, 252] width 106 height 24
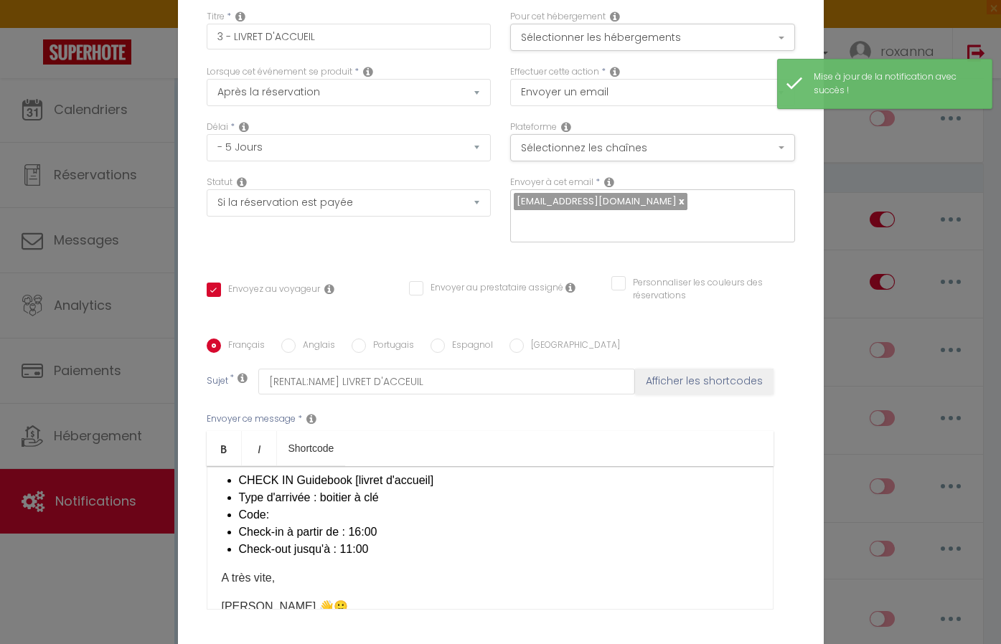
click at [383, 507] on li "Code:" at bounding box center [499, 515] width 520 height 17
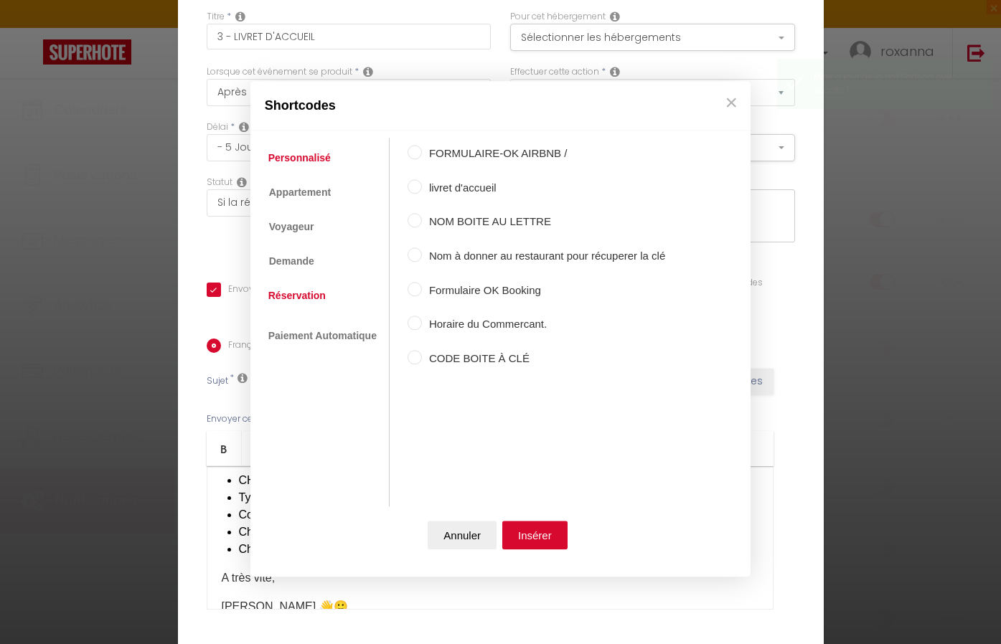
click at [319, 296] on link "Réservation" at bounding box center [297, 296] width 72 height 26
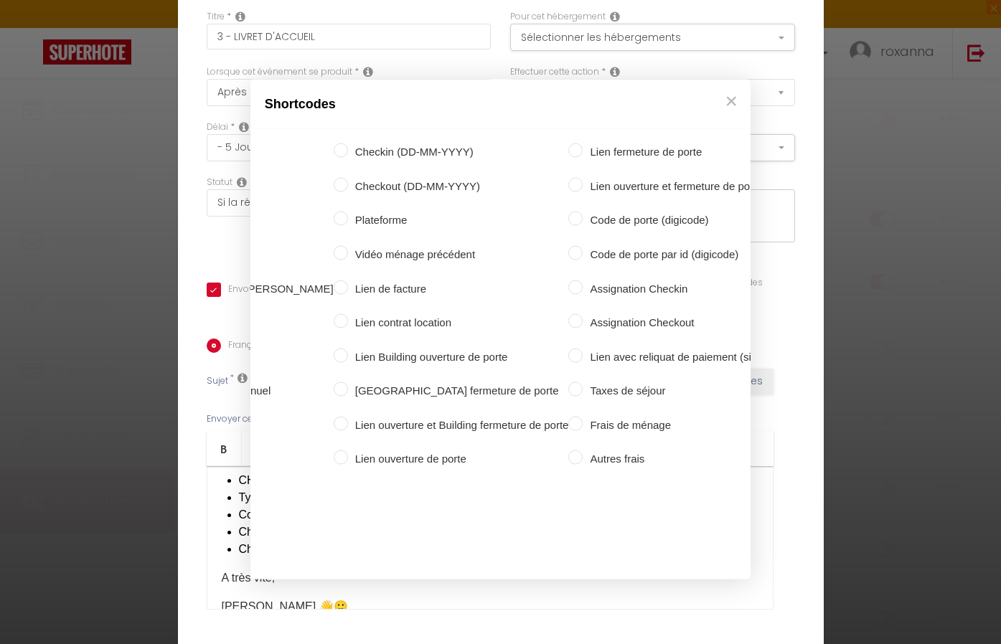
click at [583, 222] on label "Code de porte (digicode)" at bounding box center [685, 220] width 204 height 17
click at [568, 222] on input "Code de porte (digicode)" at bounding box center [575, 219] width 14 height 14
click at [502, 635] on div "Shortcodes Personnalisé Appartement Voyageur Demande Réservation Lien De Paieme…" at bounding box center [500, 322] width 1001 height 644
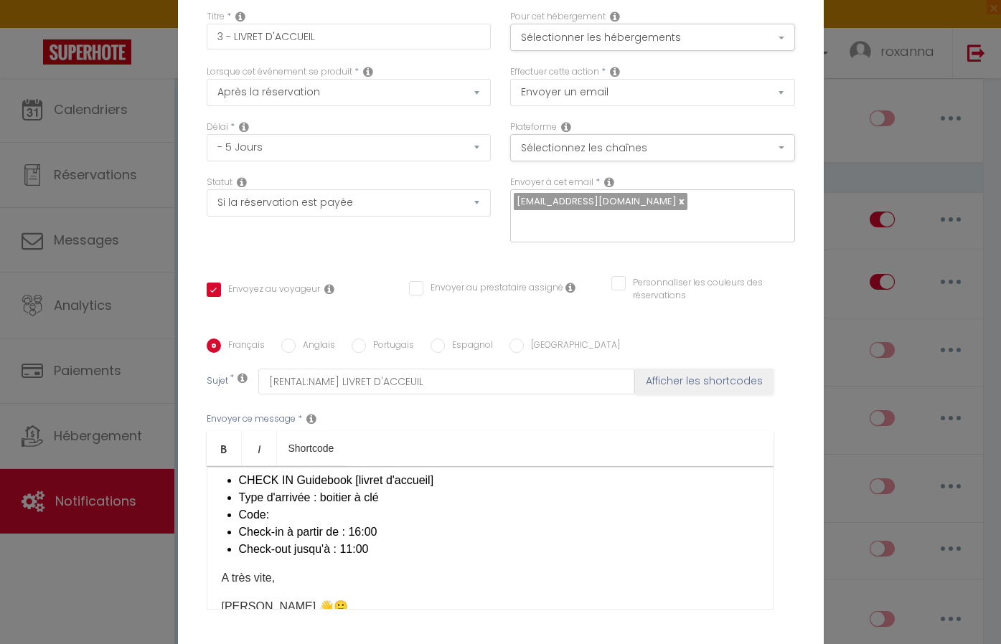
click at [382, 507] on li "Code:" at bounding box center [499, 515] width 520 height 17
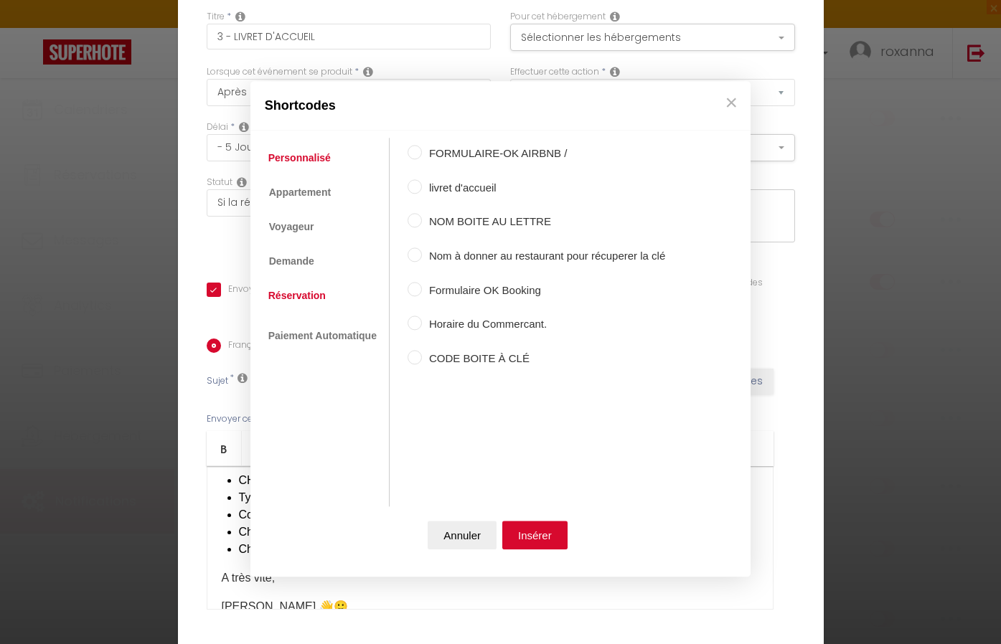
click at [303, 303] on link "Réservation" at bounding box center [297, 296] width 72 height 26
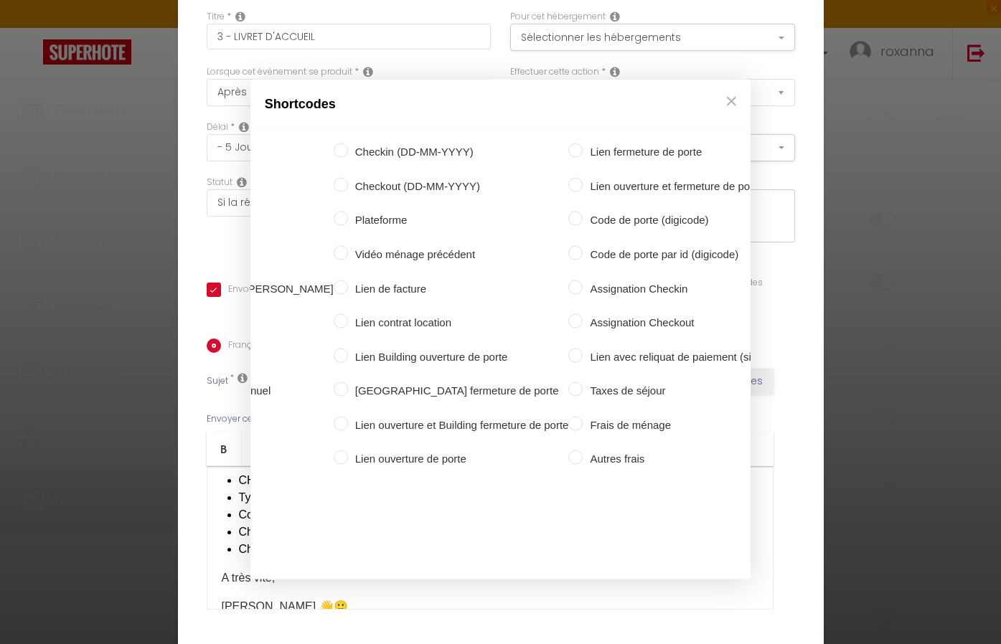
click at [583, 222] on label "Code de porte (digicode)" at bounding box center [685, 220] width 204 height 17
click at [568, 222] on input "Code de porte (digicode)" at bounding box center [575, 219] width 14 height 14
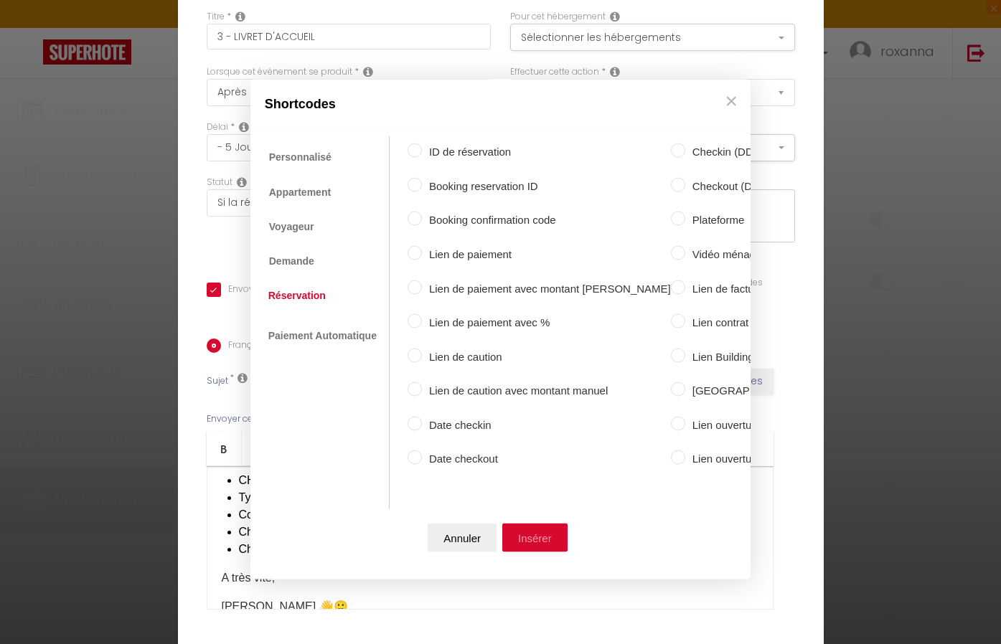
scroll to position [0, 0]
click at [553, 534] on button "Insérer" at bounding box center [534, 537] width 65 height 29
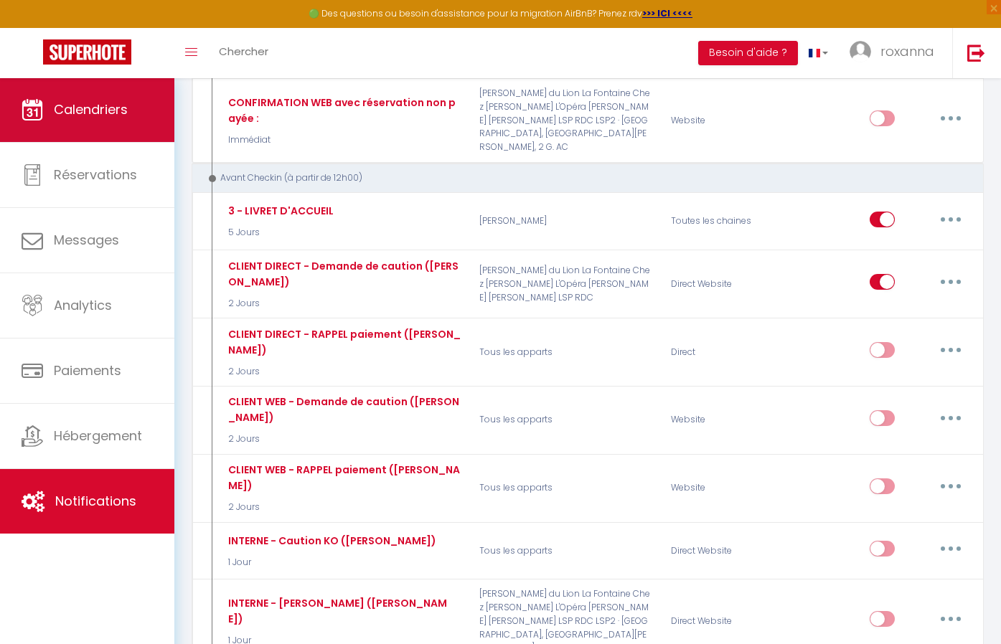
click at [95, 122] on link "Calendriers" at bounding box center [87, 110] width 174 height 65
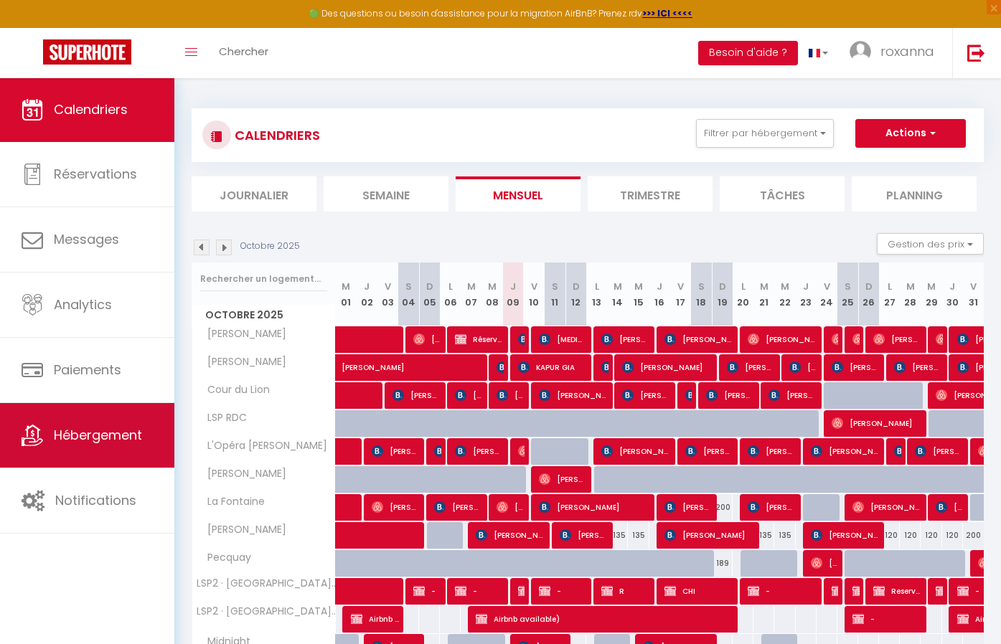
click at [120, 433] on span "Hébergement" at bounding box center [98, 435] width 88 height 18
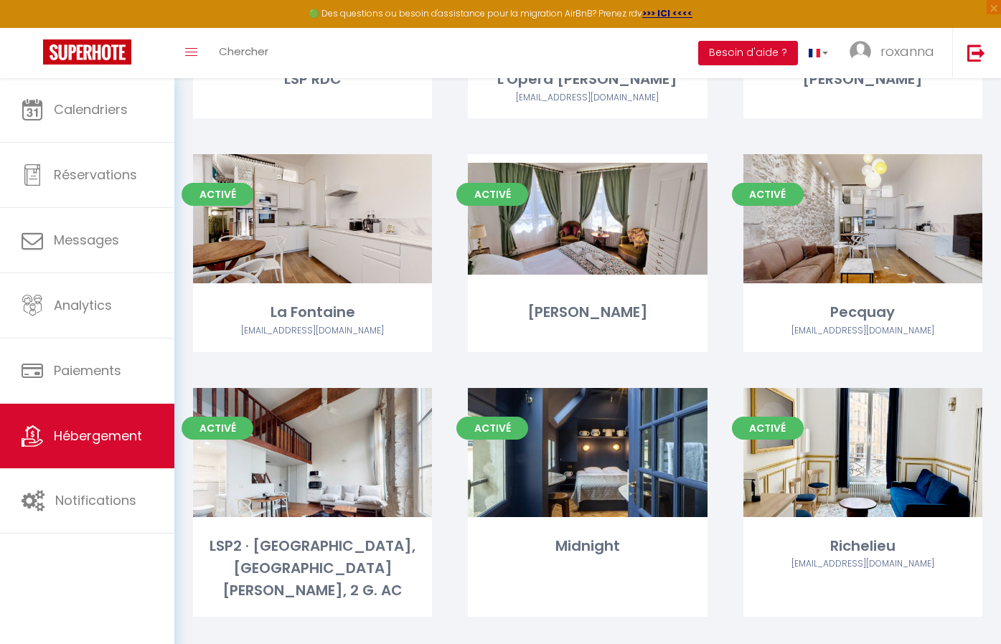
scroll to position [495, 0]
